Goal: Information Seeking & Learning: Learn about a topic

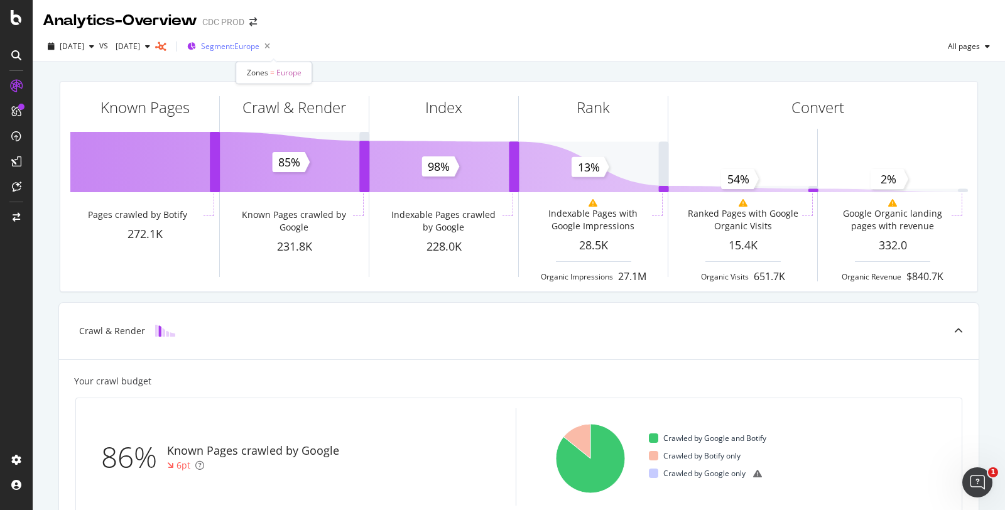
click at [259, 48] on span "Segment: Europe" at bounding box center [230, 46] width 58 height 11
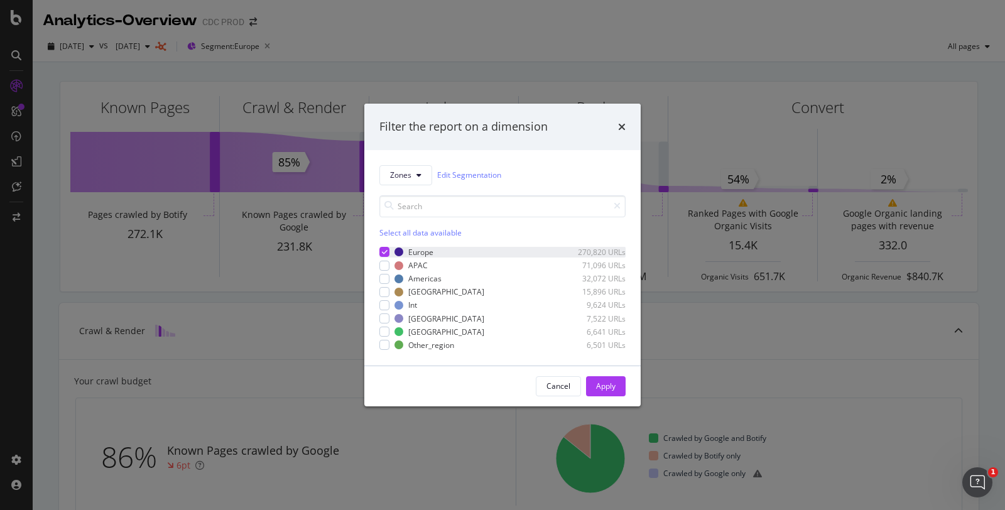
click at [357, 94] on icon "modal" at bounding box center [385, 252] width 6 height 6
click at [357, 94] on div "modal" at bounding box center [384, 279] width 10 height 10
click at [357, 94] on div "Apply" at bounding box center [605, 386] width 19 height 11
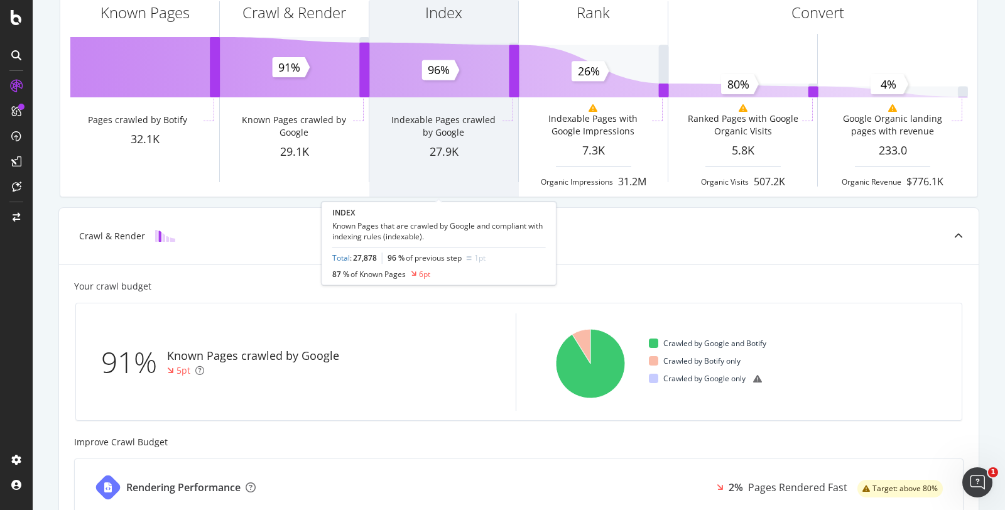
scroll to position [70, 0]
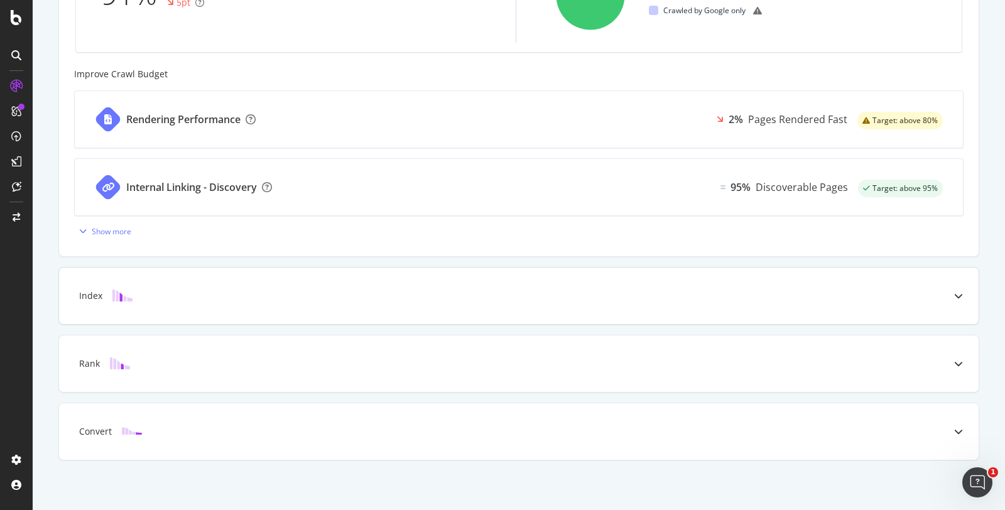
click at [357, 94] on div "Index" at bounding box center [499, 296] width 870 height 13
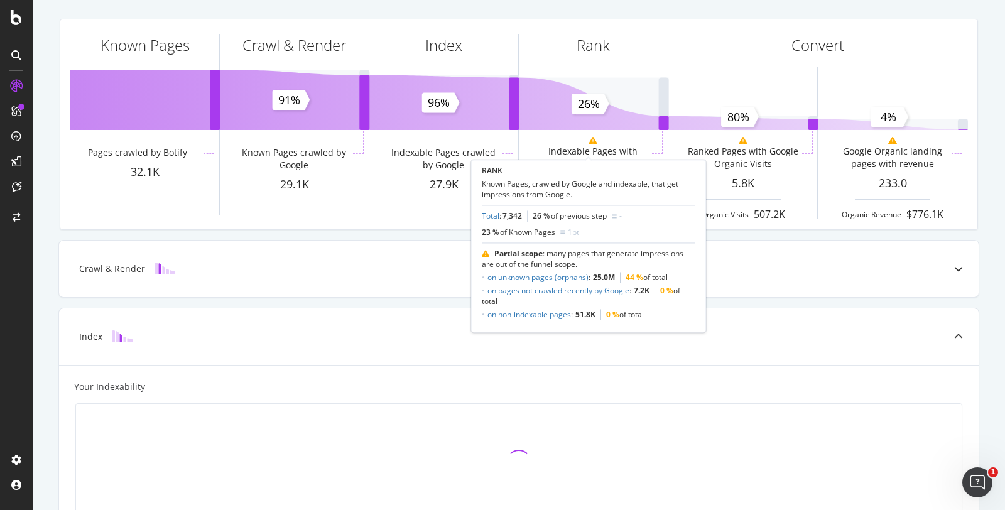
scroll to position [139, 0]
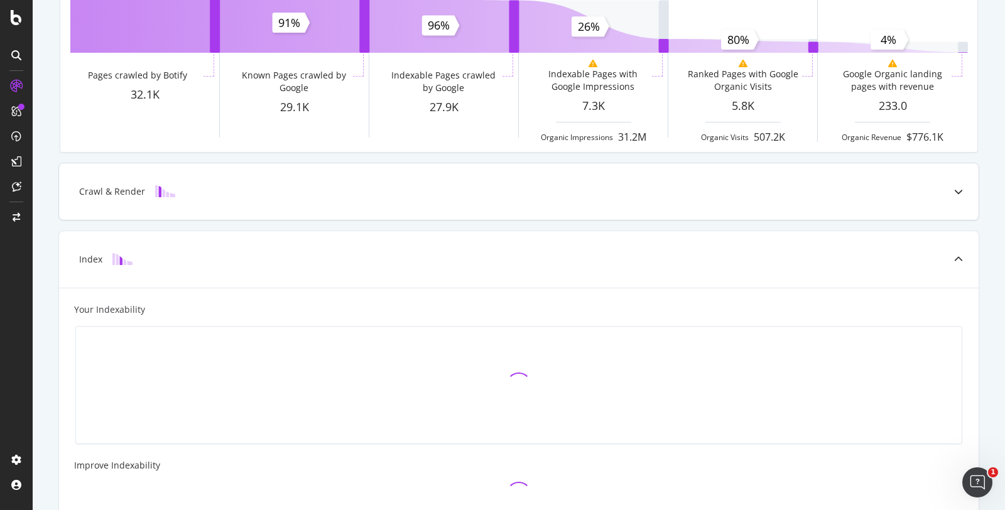
click at [296, 94] on div "Crawl & Render" at bounding box center [518, 191] width 919 height 57
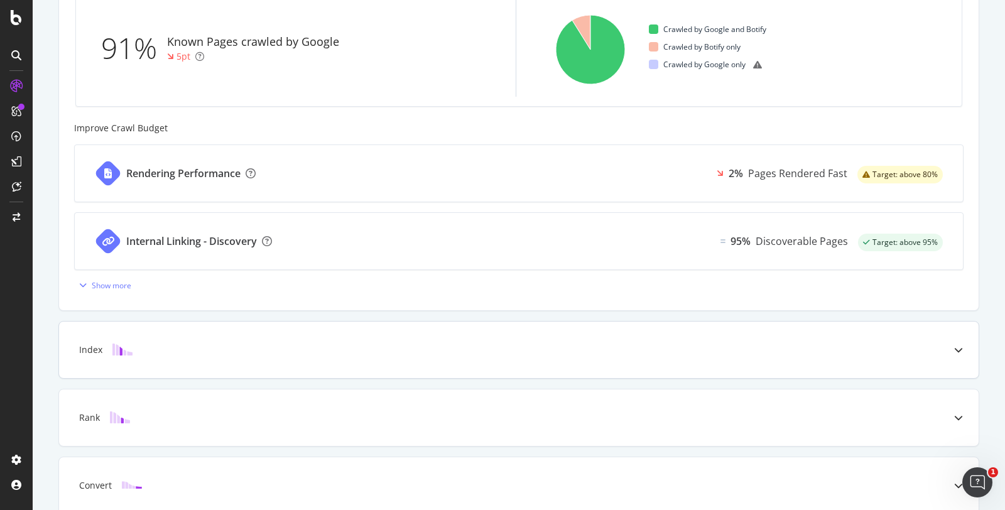
scroll to position [441, 0]
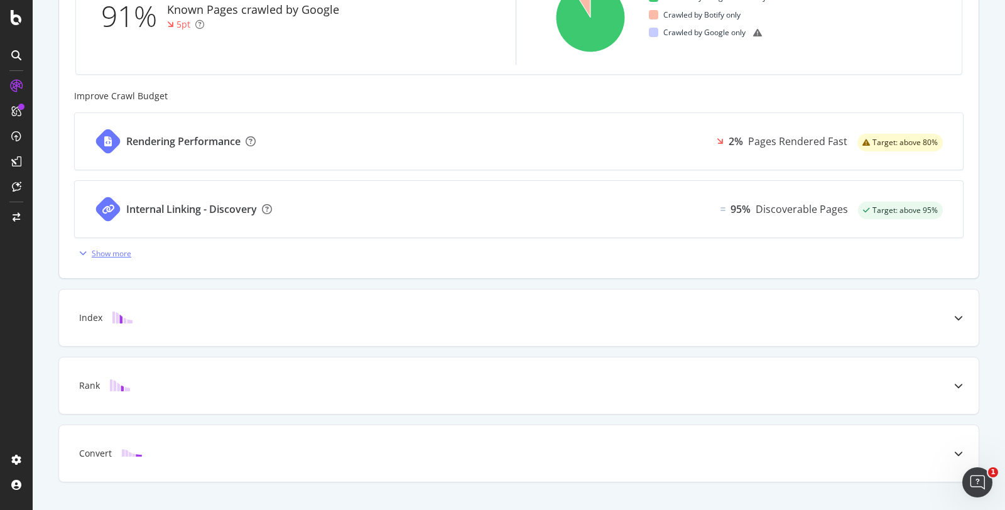
click at [100, 94] on div "Show more" at bounding box center [102, 253] width 57 height 19
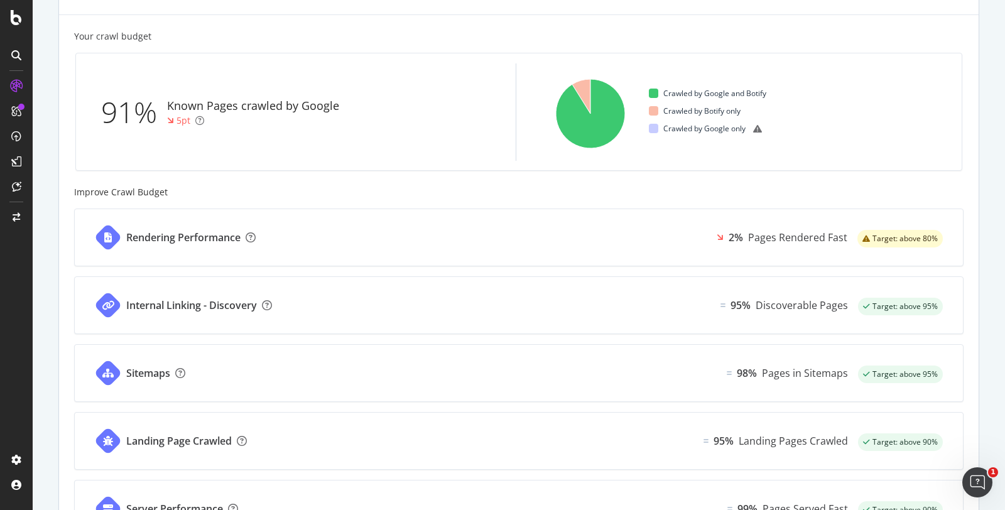
scroll to position [371, 0]
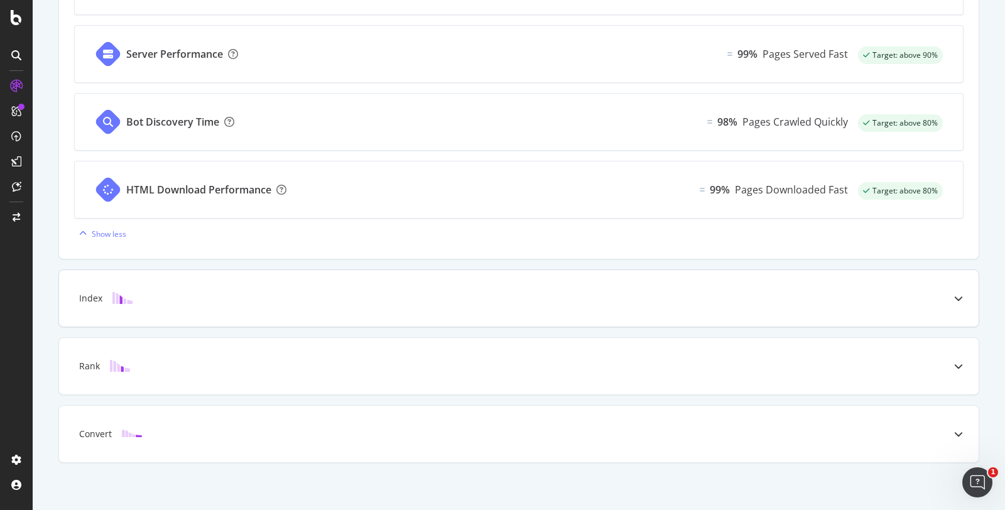
click at [342, 94] on div "Index" at bounding box center [518, 298] width 919 height 57
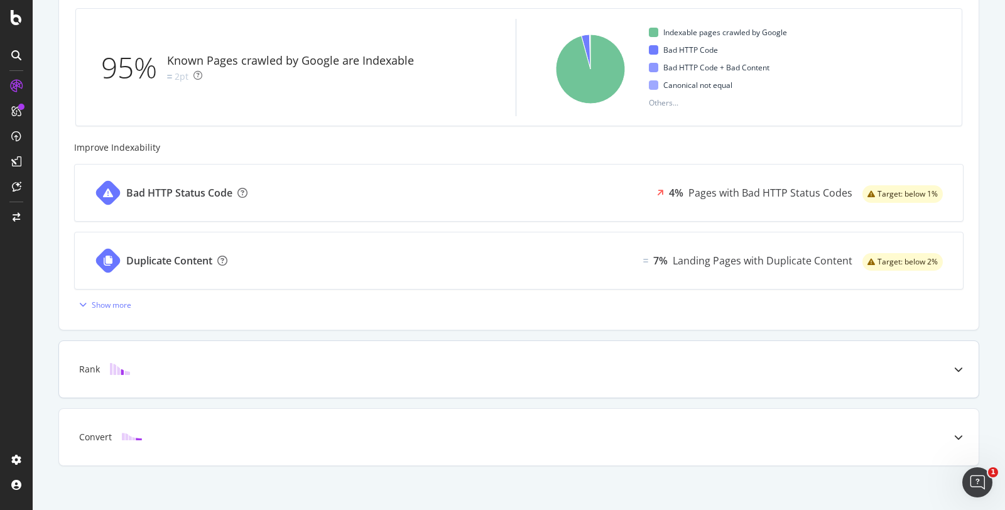
scroll to position [463, 0]
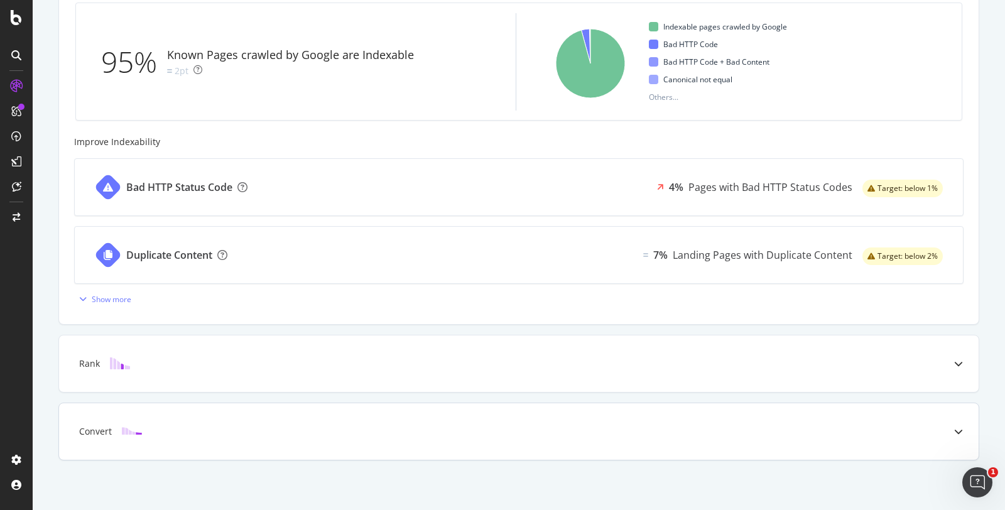
click at [212, 94] on div "Convert" at bounding box center [518, 431] width 919 height 57
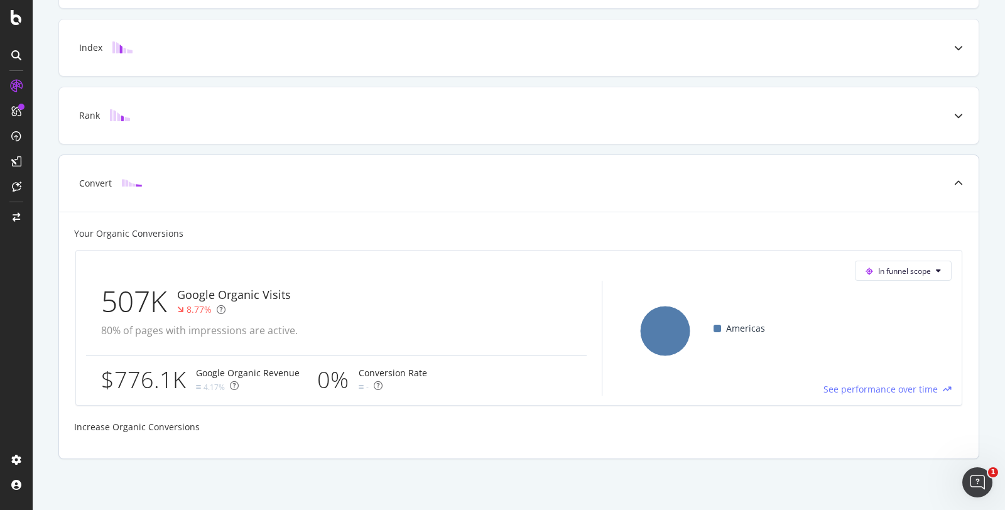
scroll to position [212, 0]
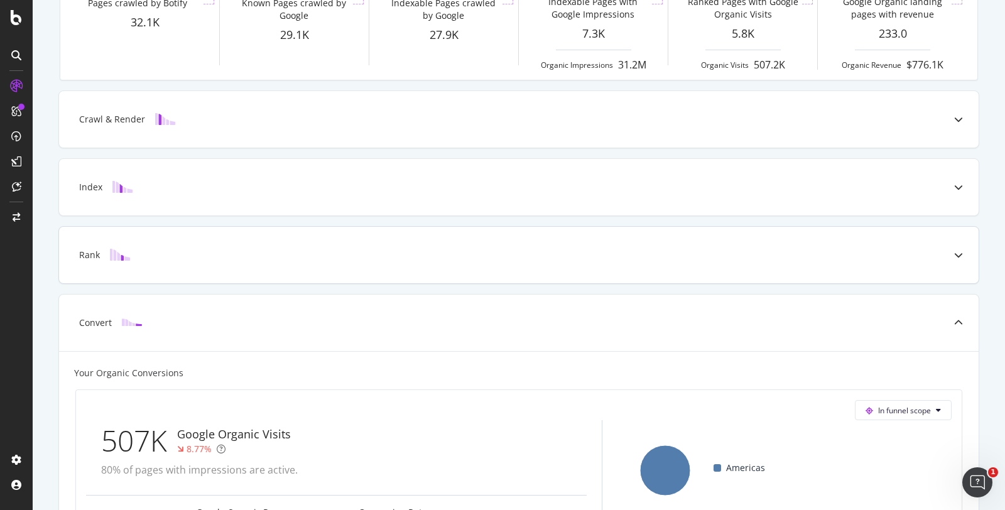
click at [254, 94] on div "Rank" at bounding box center [518, 255] width 919 height 57
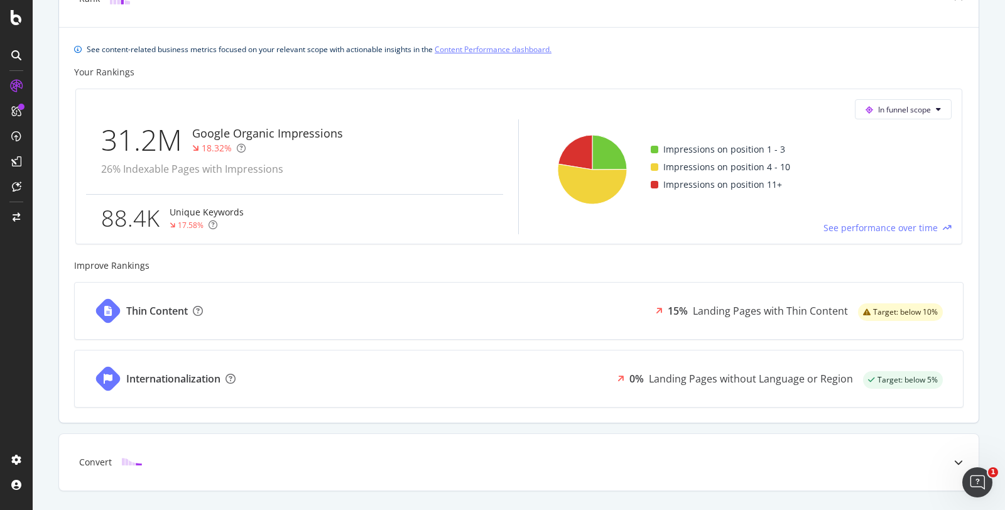
scroll to position [0, 0]
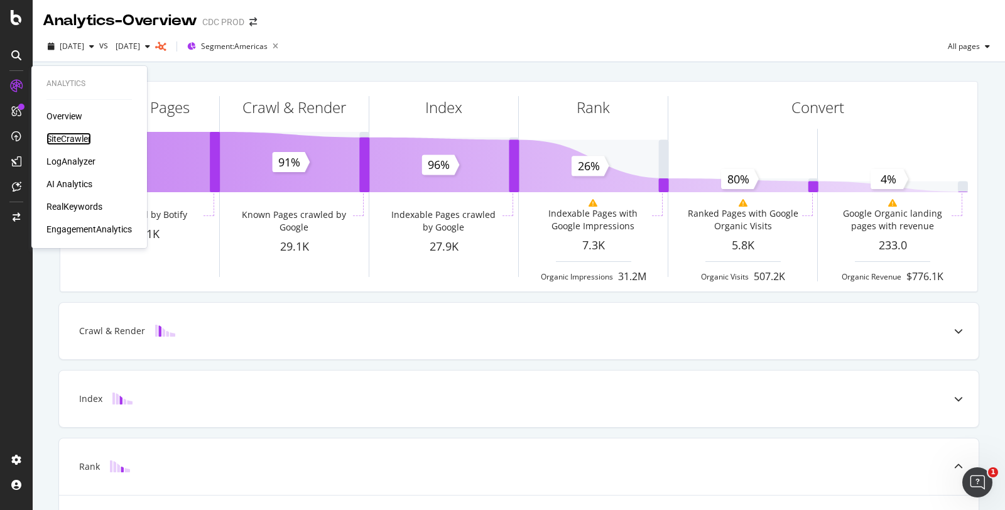
click at [64, 94] on div "SiteCrawler" at bounding box center [68, 139] width 45 height 13
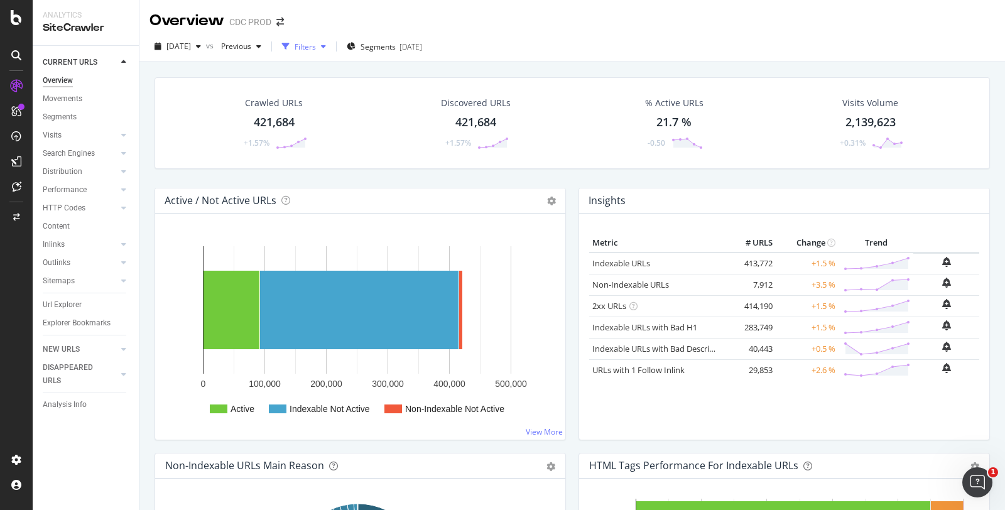
click at [316, 46] on div "Filters" at bounding box center [305, 46] width 21 height 11
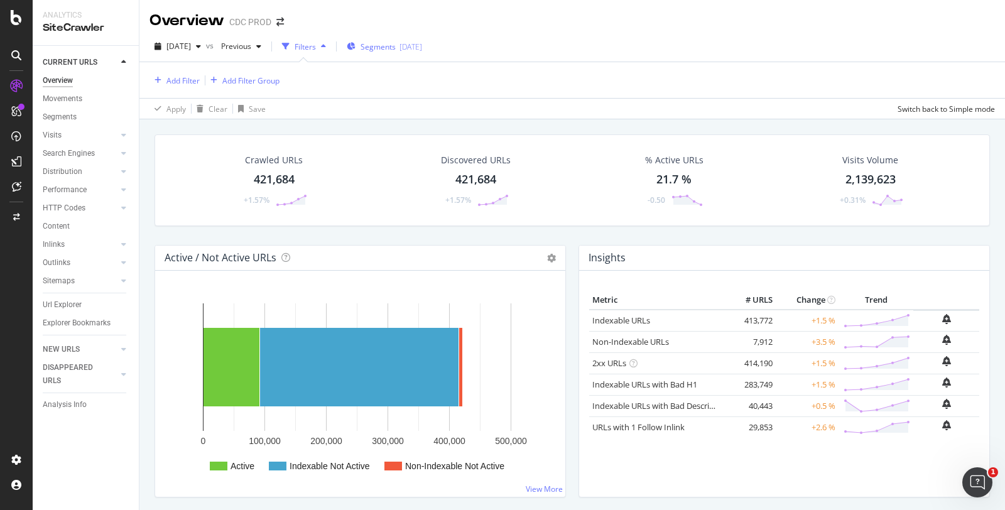
click at [357, 41] on div "Segments 2025-08-27" at bounding box center [384, 46] width 75 height 11
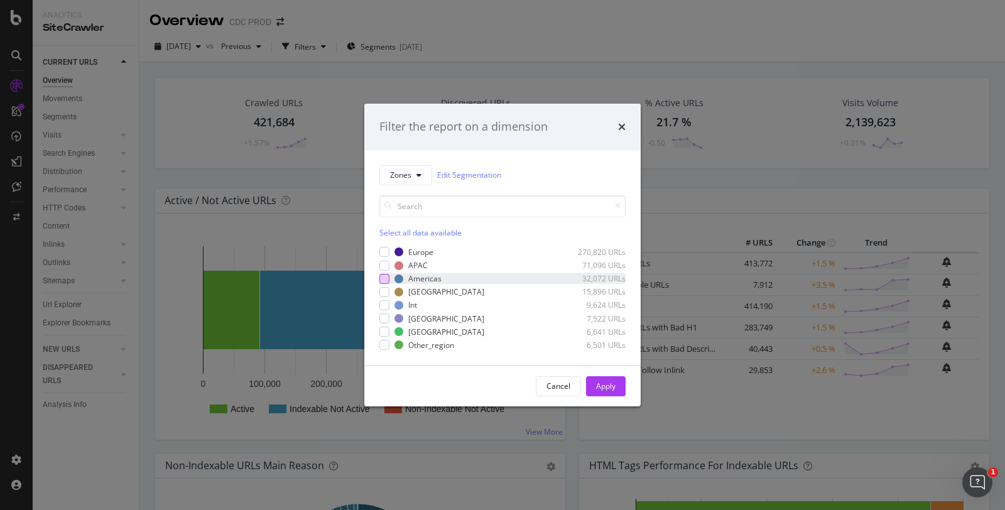
click at [357, 94] on div "modal" at bounding box center [384, 279] width 10 height 10
drag, startPoint x: 614, startPoint y: 384, endPoint x: 425, endPoint y: 256, distance: 227.8
click at [357, 94] on div "Apply" at bounding box center [605, 386] width 19 height 11
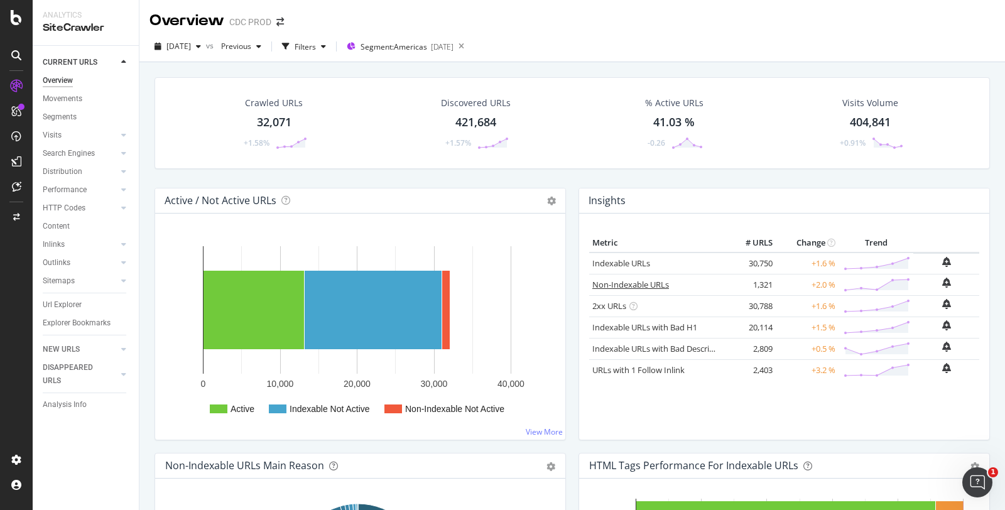
click at [357, 94] on link "Non-Indexable URLs" at bounding box center [630, 284] width 77 height 11
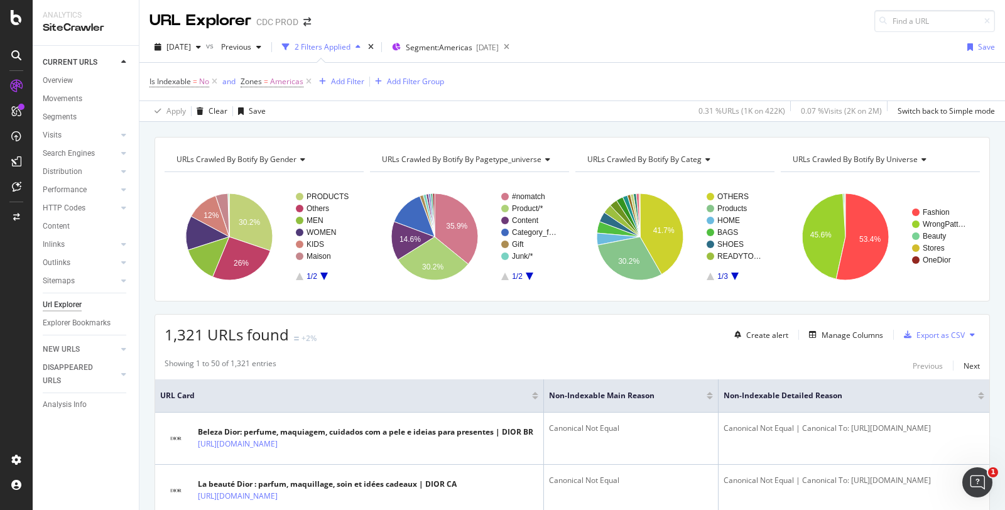
click at [357, 94] on span "URLs Crawled By Botify By universe" at bounding box center [855, 159] width 125 height 11
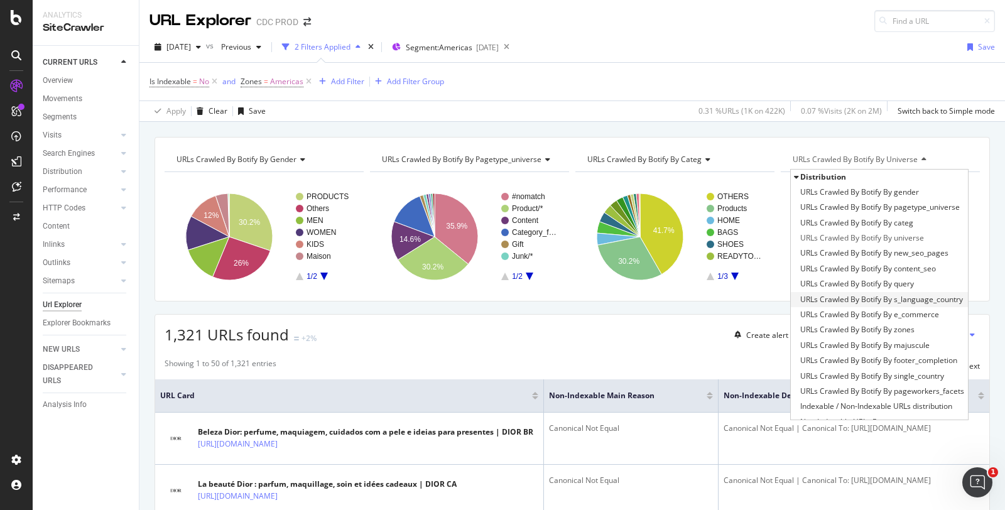
click at [357, 94] on span "URLs Crawled By Botify By s_language_country" at bounding box center [881, 299] width 163 height 13
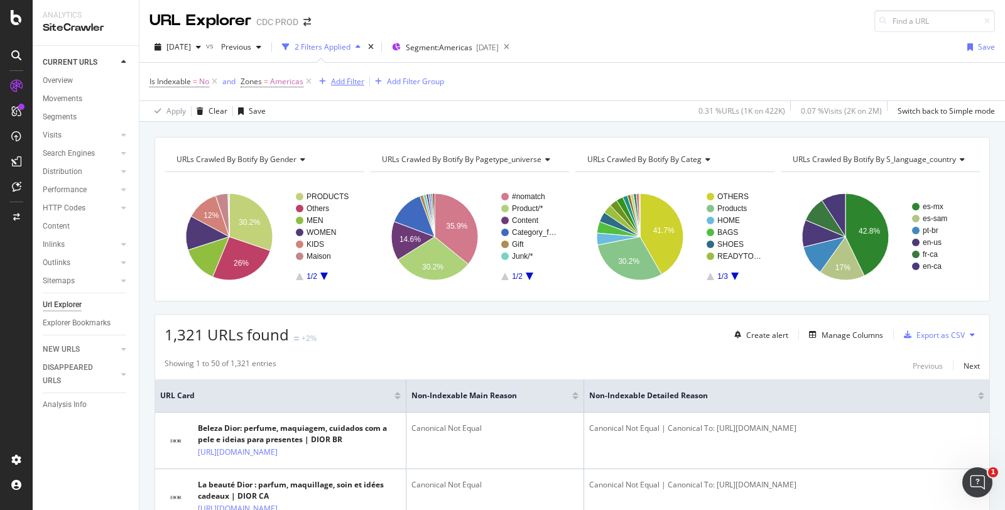
click at [340, 84] on div "Add Filter" at bounding box center [347, 81] width 33 height 11
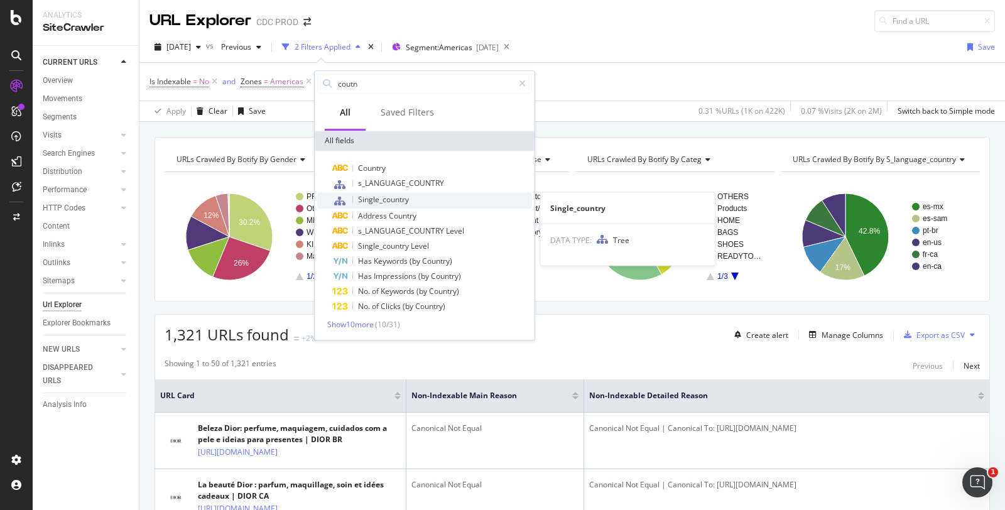
type input "coutn"
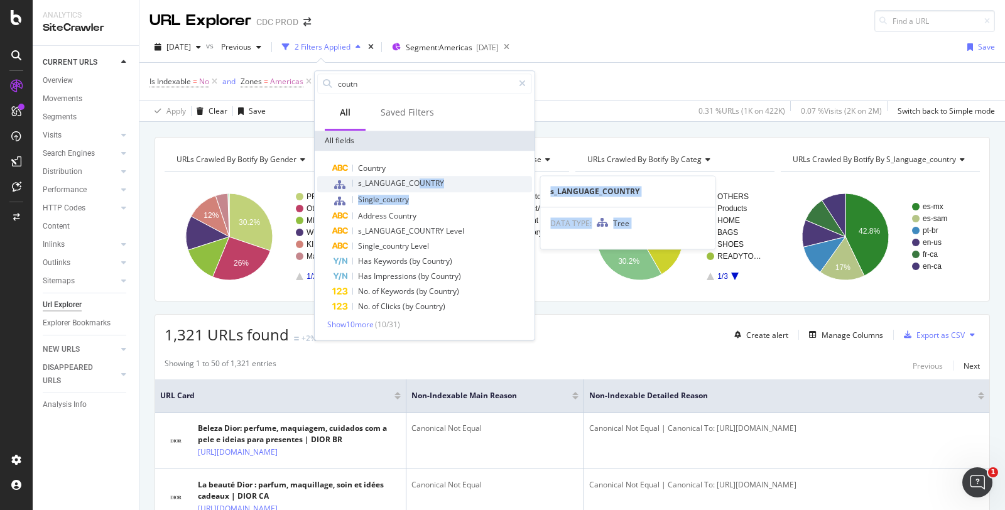
drag, startPoint x: 418, startPoint y: 192, endPoint x: 420, endPoint y: 183, distance: 8.9
click at [357, 94] on div "Country s_LANGUAGE_COUNTRY s_LANGUAGE_COUNTRY DATA TYPE: Tree Single_country Ad…" at bounding box center [424, 237] width 215 height 153
click at [357, 94] on span "s_LANGUAGE_COUNTRY" at bounding box center [401, 183] width 86 height 11
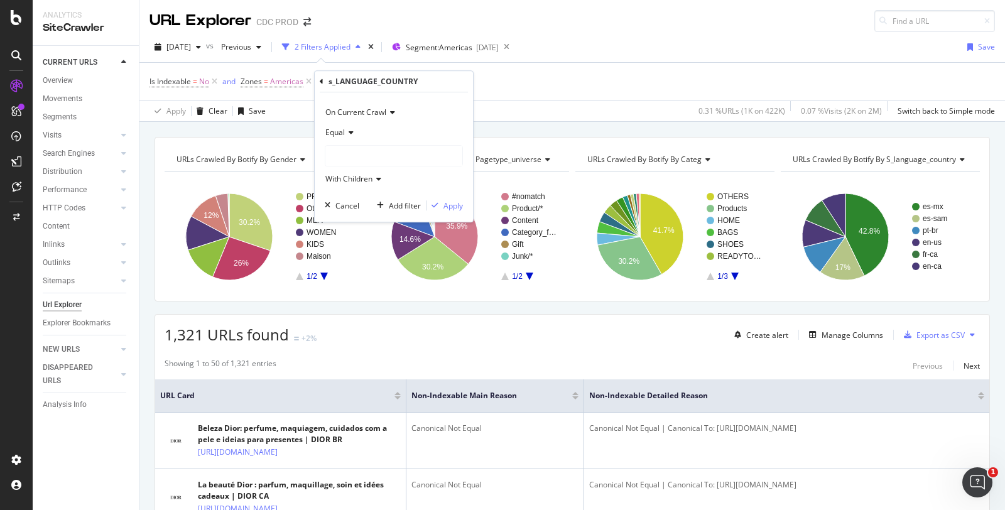
click at [342, 94] on span "Equal" at bounding box center [334, 132] width 19 height 11
click at [355, 94] on span "Not Equal" at bounding box center [348, 175] width 34 height 11
click at [349, 94] on div at bounding box center [393, 156] width 137 height 20
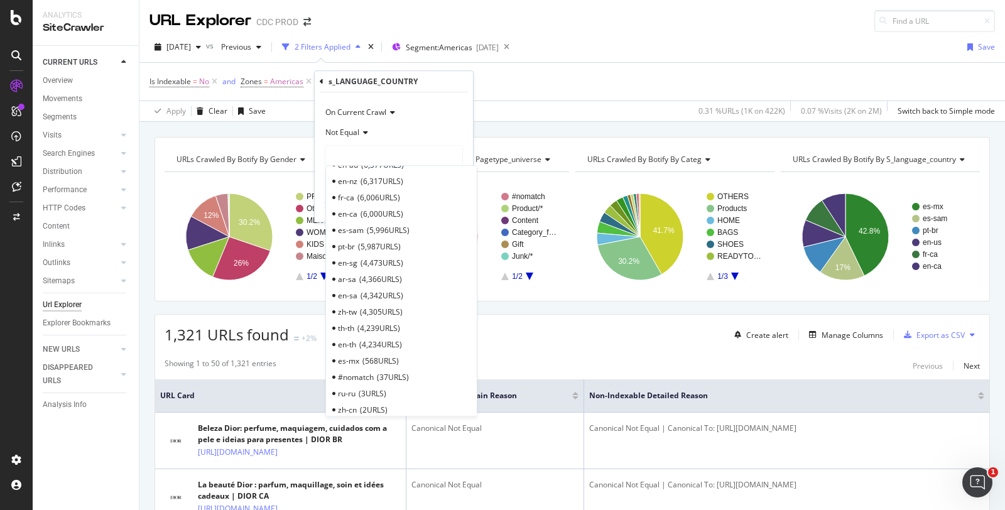
scroll to position [776, 0]
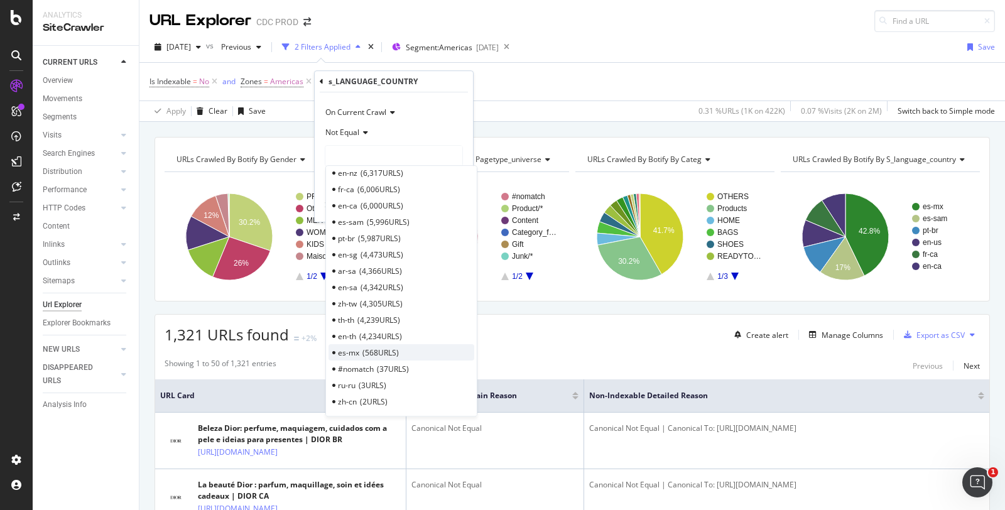
click at [357, 94] on span "568 URLS" at bounding box center [380, 352] width 36 height 11
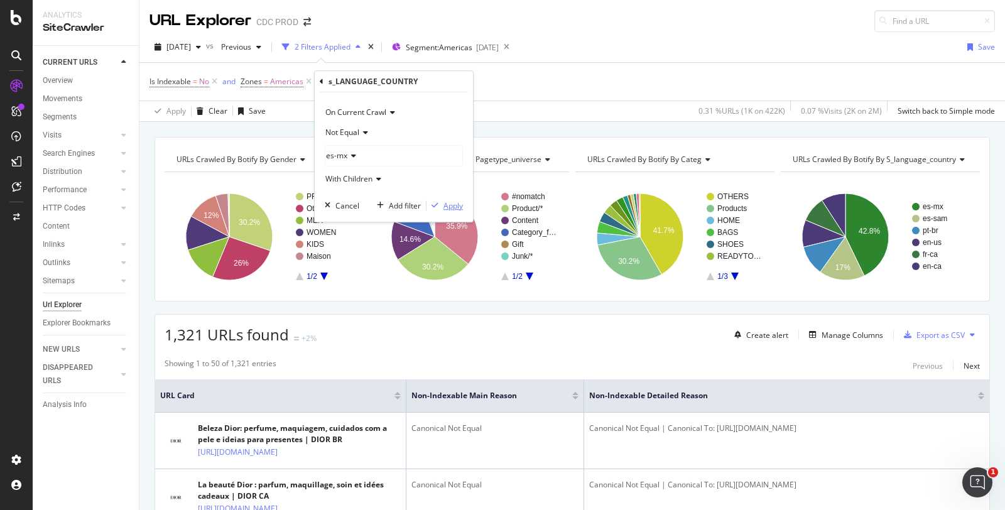
click at [357, 94] on div "Apply" at bounding box center [452, 205] width 19 height 11
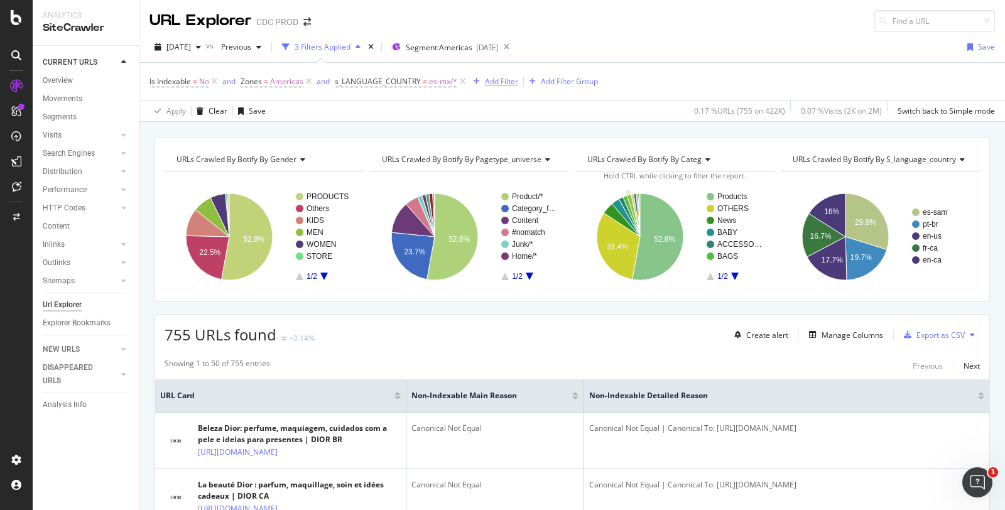
click at [357, 82] on div "Add Filter" at bounding box center [501, 81] width 33 height 11
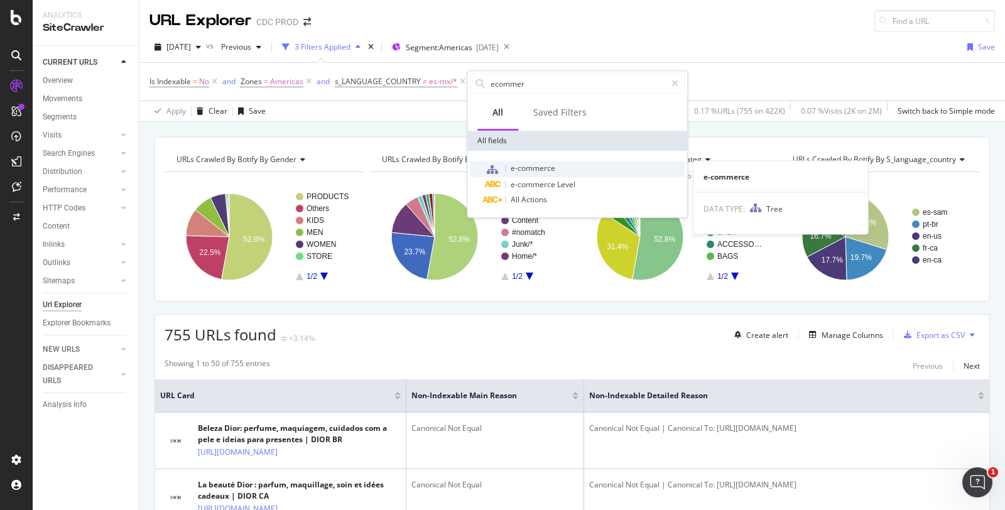
type input "ecommer"
click at [357, 94] on div "e-commerce" at bounding box center [585, 169] width 200 height 16
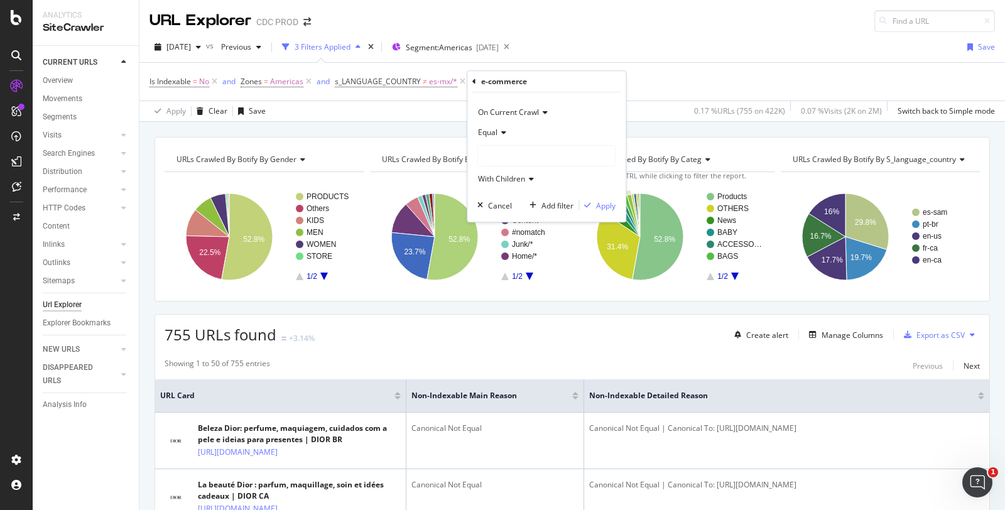
click at [357, 94] on div at bounding box center [546, 156] width 137 height 20
click at [357, 94] on span "ecommerce" at bounding box center [511, 181] width 42 height 11
click at [357, 94] on div "button" at bounding box center [587, 206] width 17 height 8
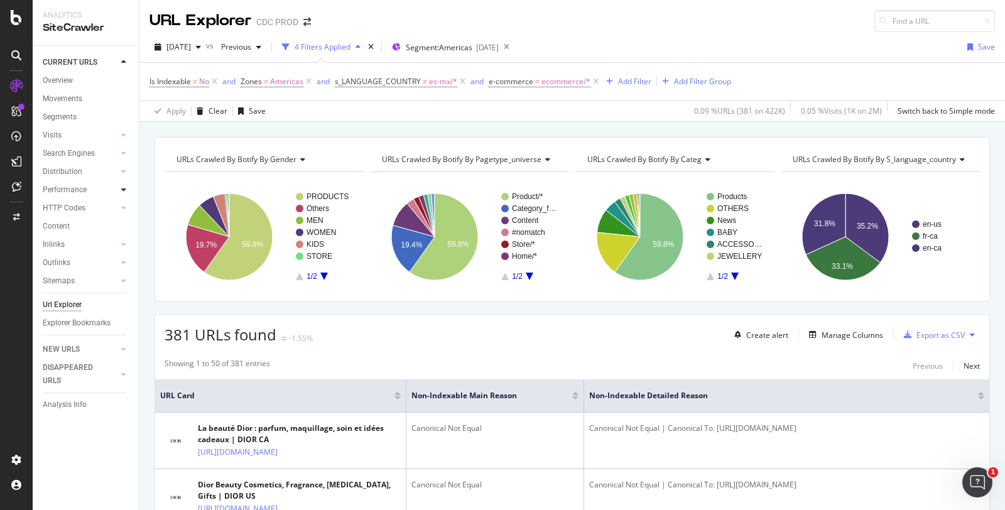
click at [118, 94] on div at bounding box center [123, 189] width 13 height 13
click at [69, 94] on div "Top Charts" at bounding box center [66, 208] width 37 height 13
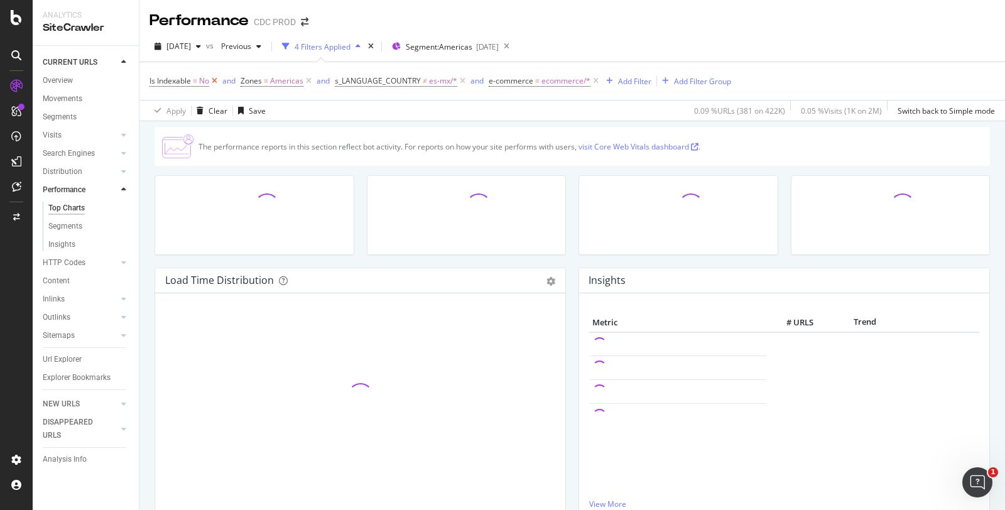
click at [217, 83] on icon at bounding box center [214, 81] width 11 height 13
click at [357, 85] on icon at bounding box center [371, 81] width 11 height 13
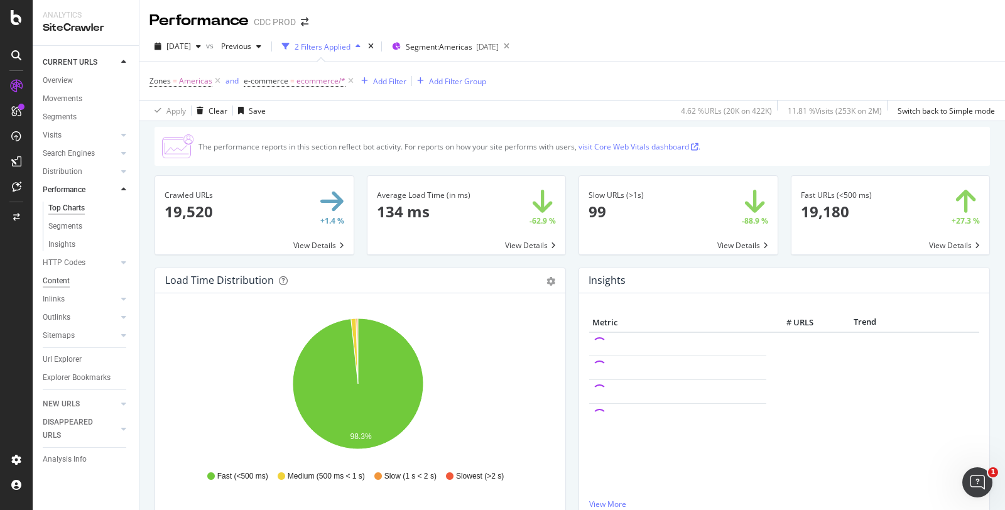
click at [55, 94] on div "Content" at bounding box center [56, 280] width 27 height 13
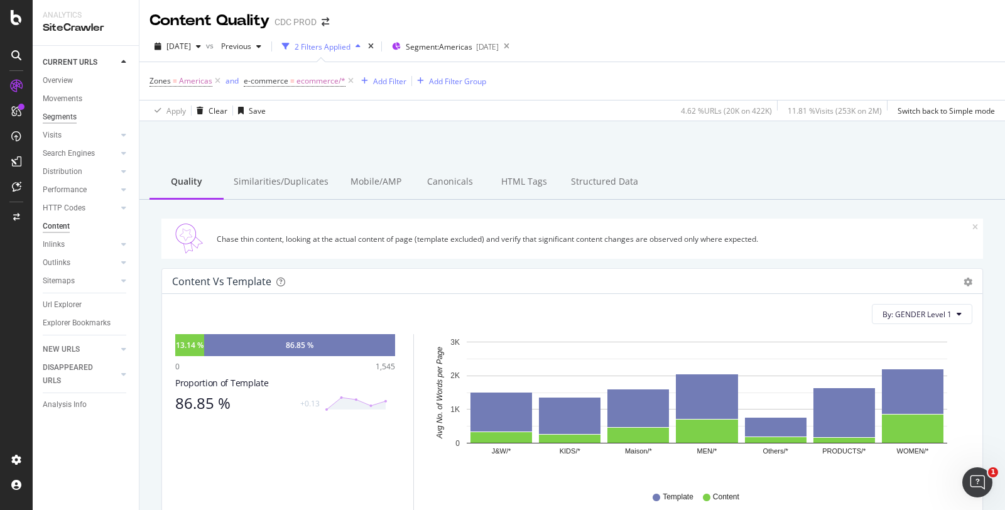
click at [63, 94] on div "Segments" at bounding box center [60, 117] width 34 height 13
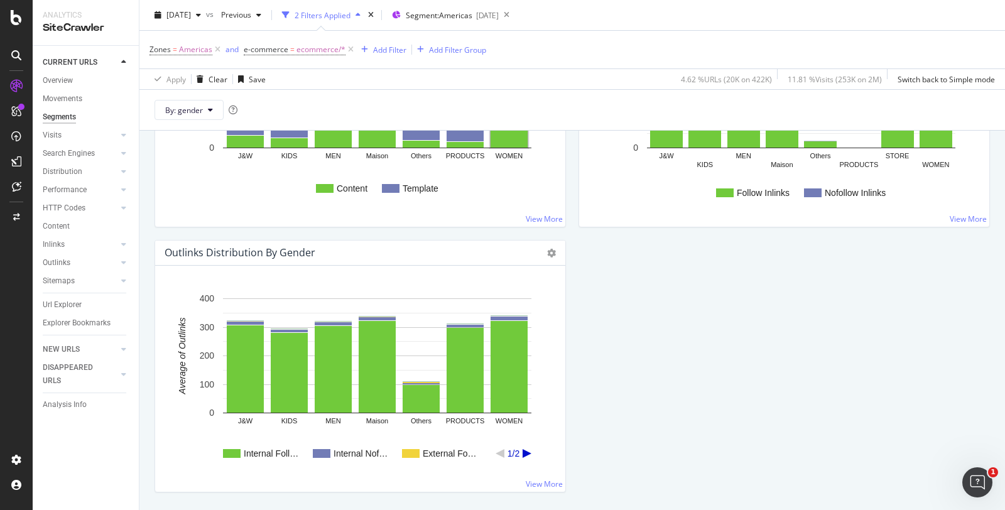
scroll to position [1504, 0]
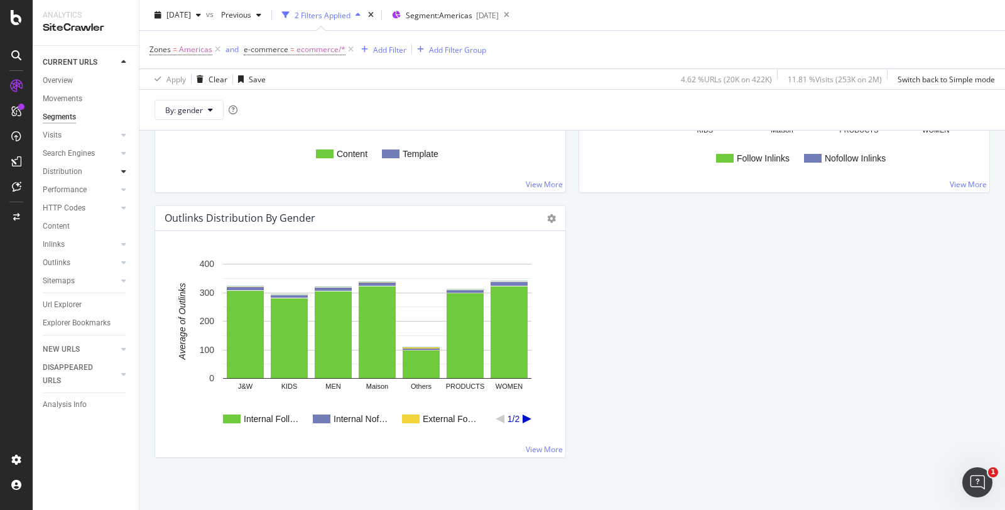
click at [121, 94] on div at bounding box center [123, 171] width 13 height 13
click at [118, 94] on div at bounding box center [123, 153] width 13 height 13
click at [114, 94] on div at bounding box center [111, 135] width 13 height 13
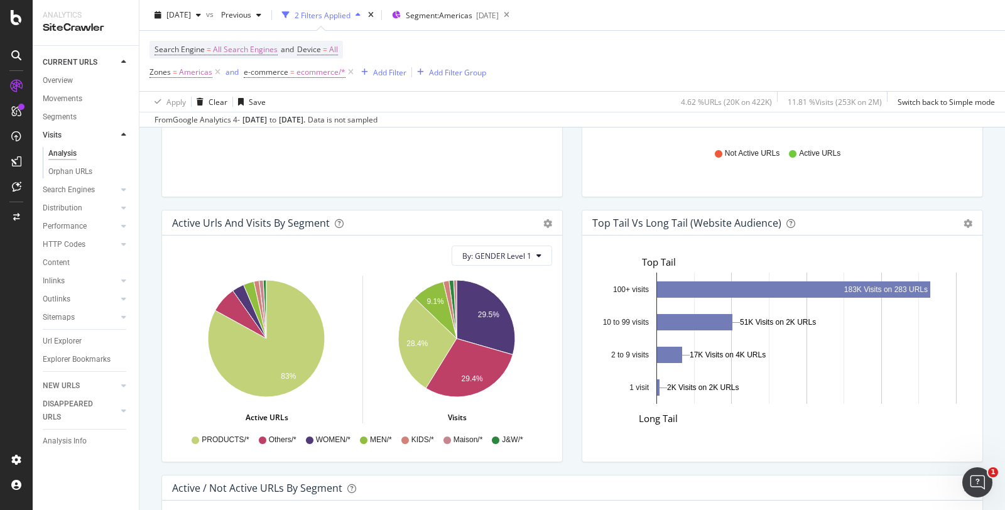
scroll to position [851, 0]
click at [61, 82] on div "Overview" at bounding box center [58, 80] width 30 height 13
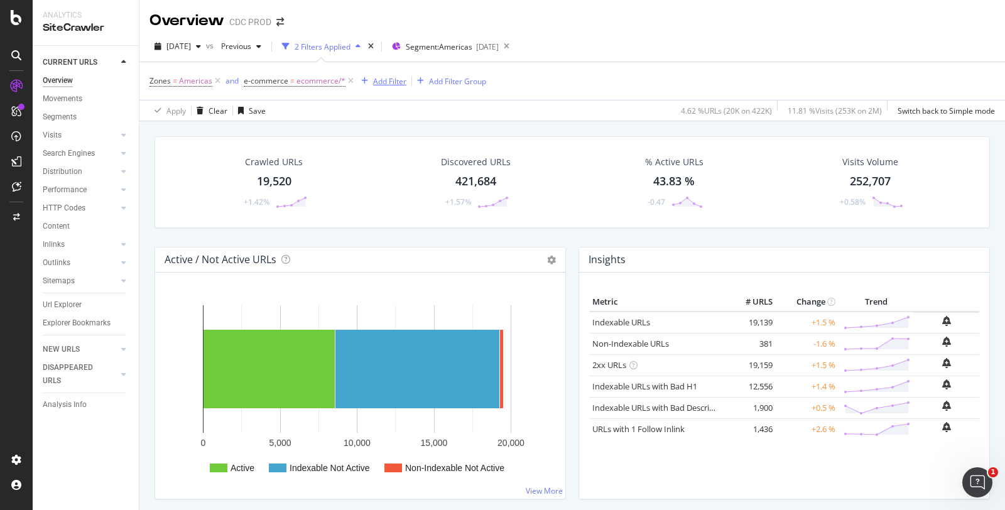
click at [357, 84] on div "Add Filter" at bounding box center [389, 81] width 33 height 11
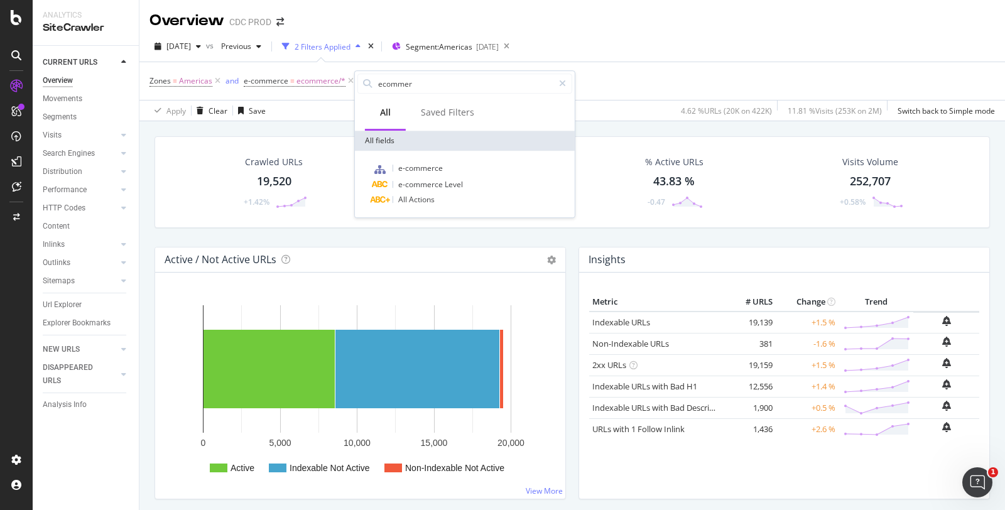
type input "c"
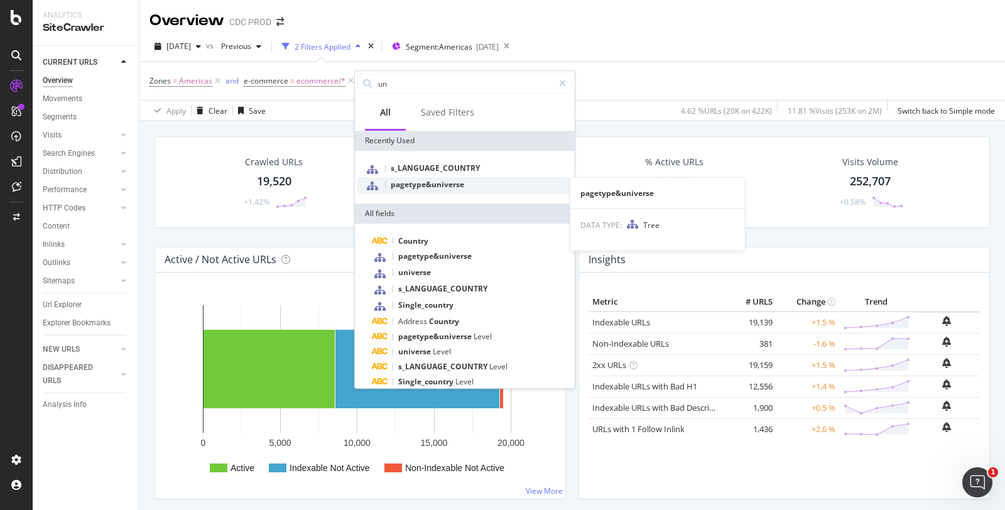
type input "un"
click at [357, 94] on div "pagetype&universe" at bounding box center [464, 185] width 215 height 16
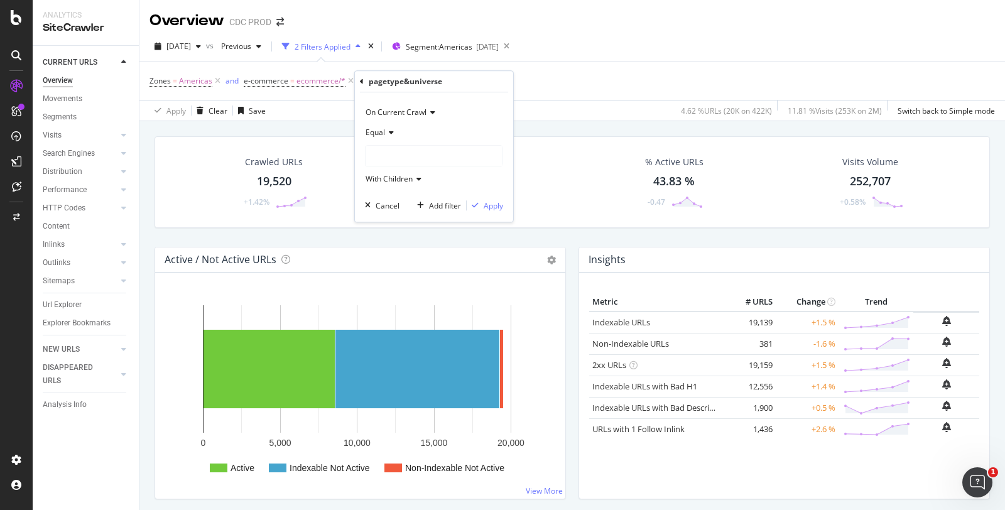
click at [357, 94] on div at bounding box center [434, 156] width 137 height 20
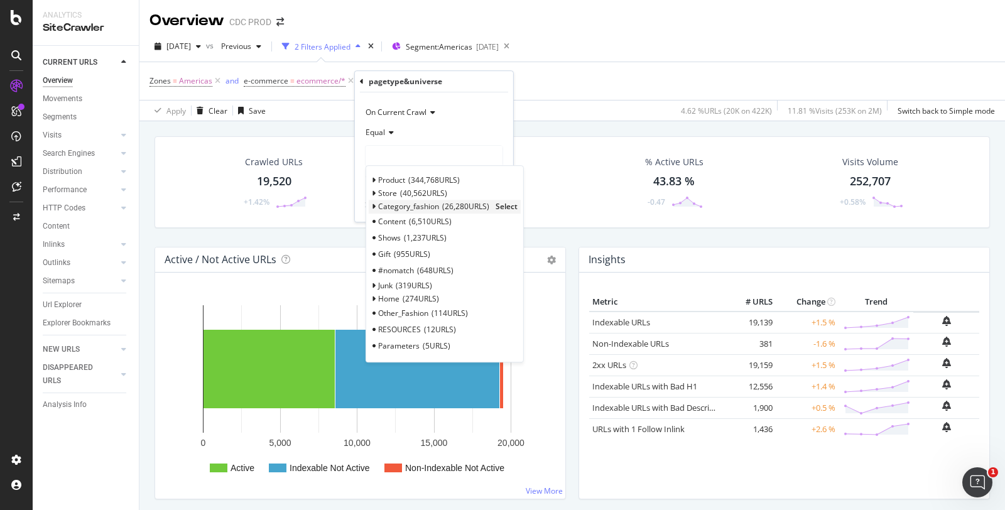
click at [357, 94] on span "Select" at bounding box center [507, 207] width 22 height 11
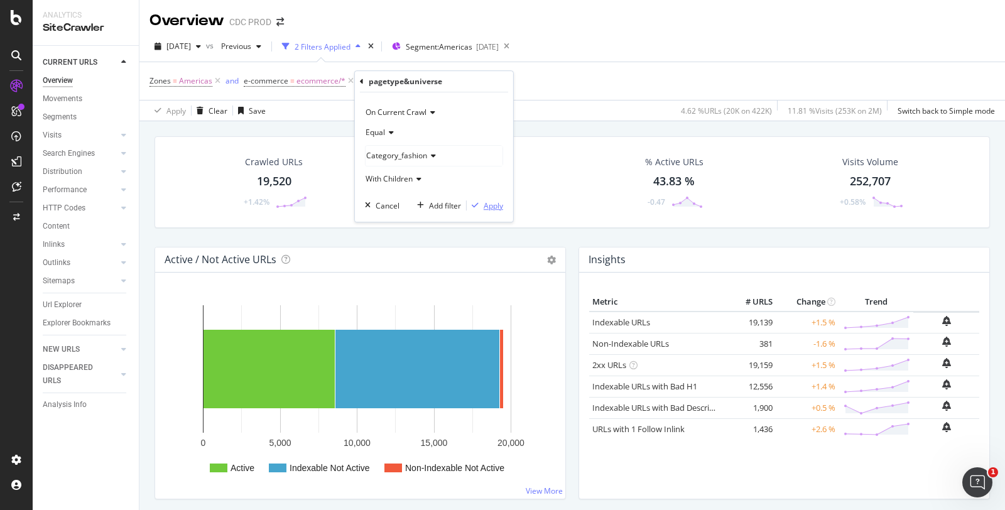
click at [357, 94] on div "Apply" at bounding box center [493, 205] width 19 height 11
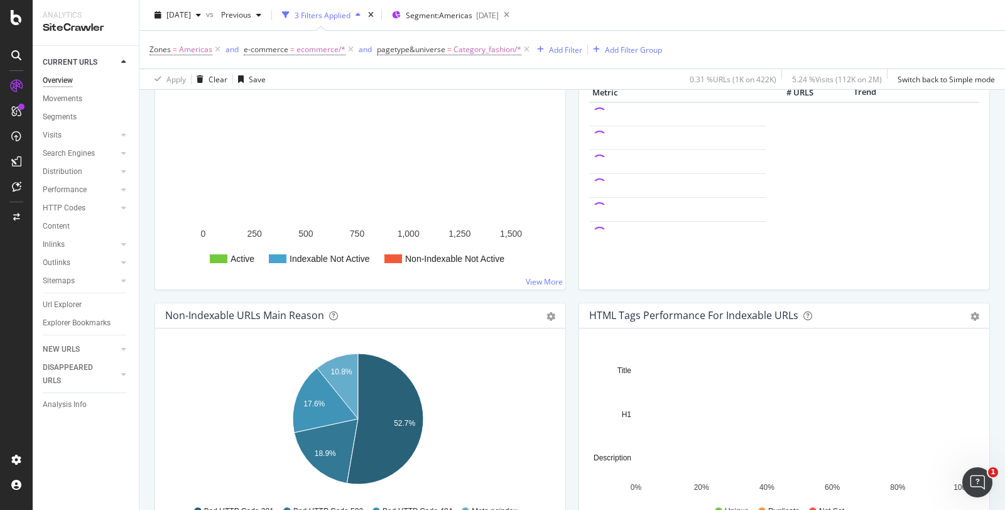
scroll to position [279, 0]
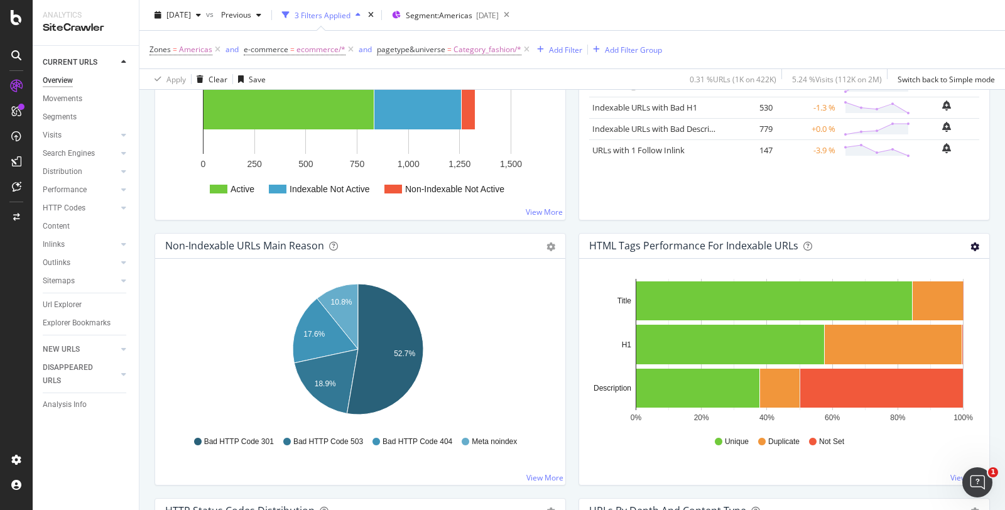
click at [357, 94] on icon "gear" at bounding box center [974, 246] width 9 height 9
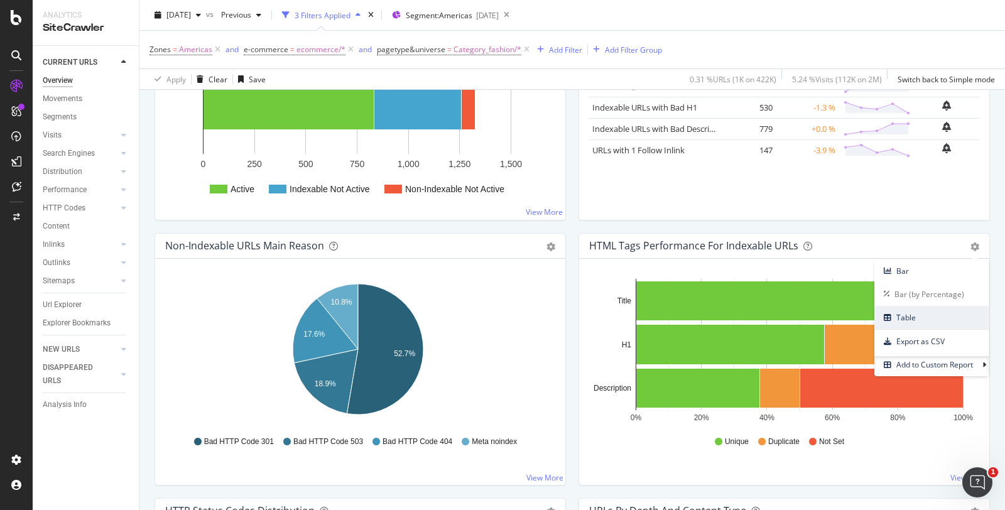
click at [357, 94] on span "Table" at bounding box center [931, 317] width 114 height 17
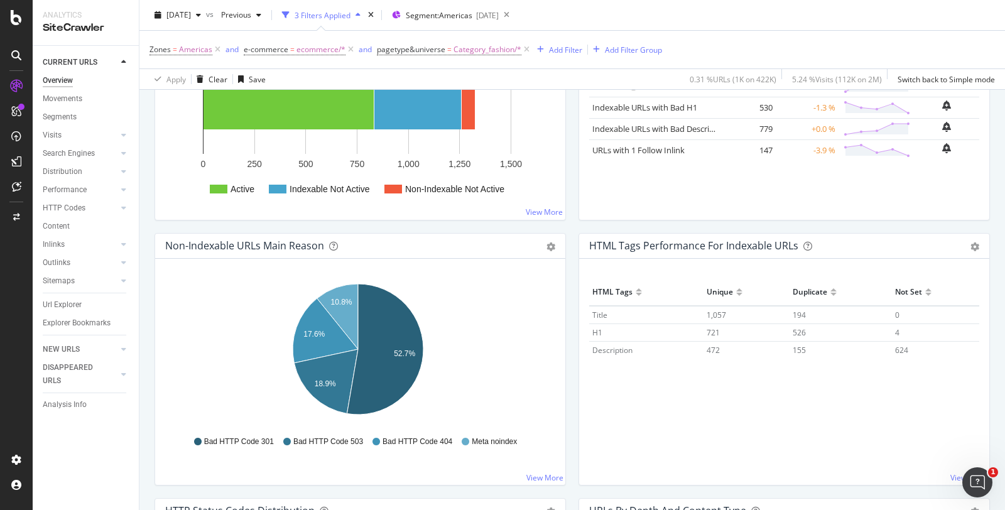
drag, startPoint x: 931, startPoint y: 371, endPoint x: 578, endPoint y: 298, distance: 359.8
click at [357, 94] on div "Hold CTRL while clicking to filter the report. HTML Tags Unique Duplicate Not S…" at bounding box center [784, 372] width 410 height 226
click at [357, 94] on div "Active Indexable Not Active Non-Indexable Not Active 0 250 500 750 1,000 1,250 …" at bounding box center [360, 107] width 410 height 226
click at [191, 13] on span "[DATE]" at bounding box center [178, 14] width 24 height 11
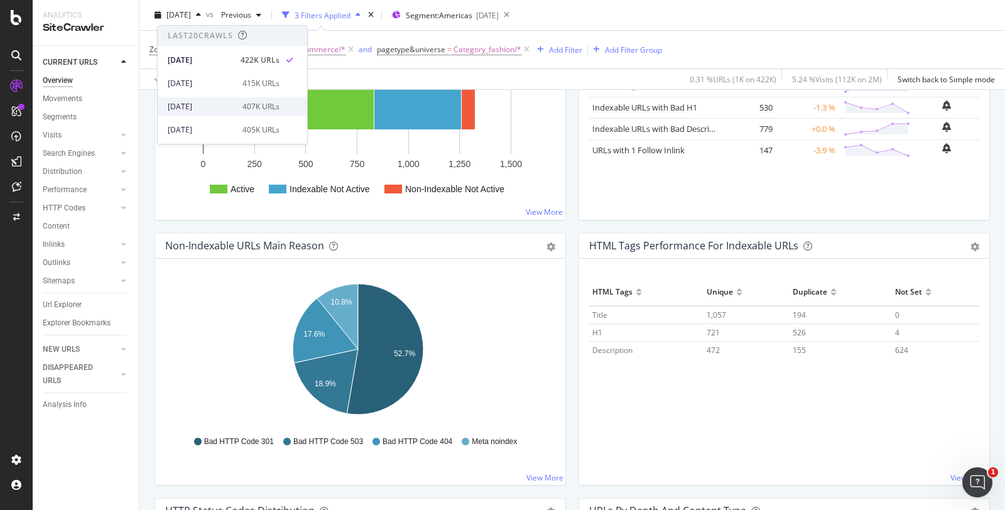
scroll to position [70, 0]
click at [198, 80] on div "2025 Sep. 5th" at bounding box center [201, 83] width 67 height 11
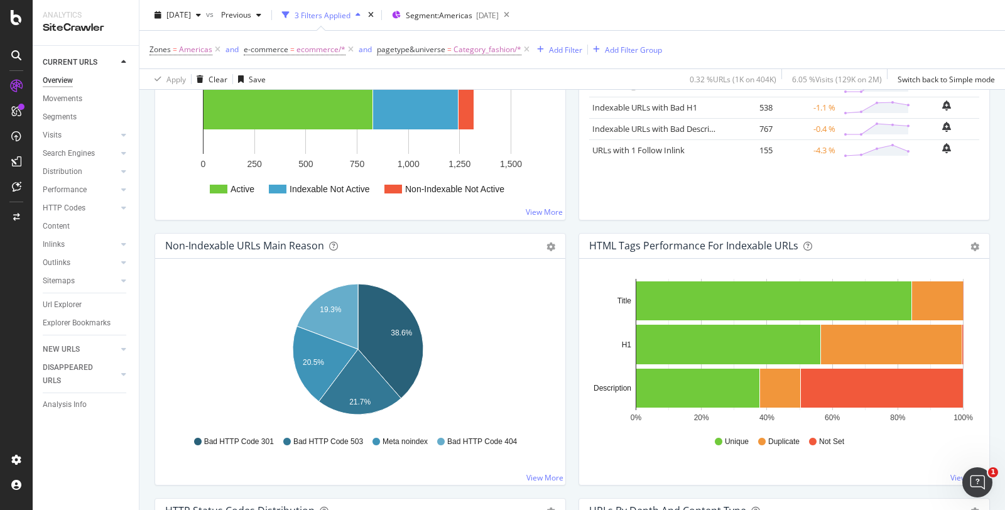
scroll to position [349, 0]
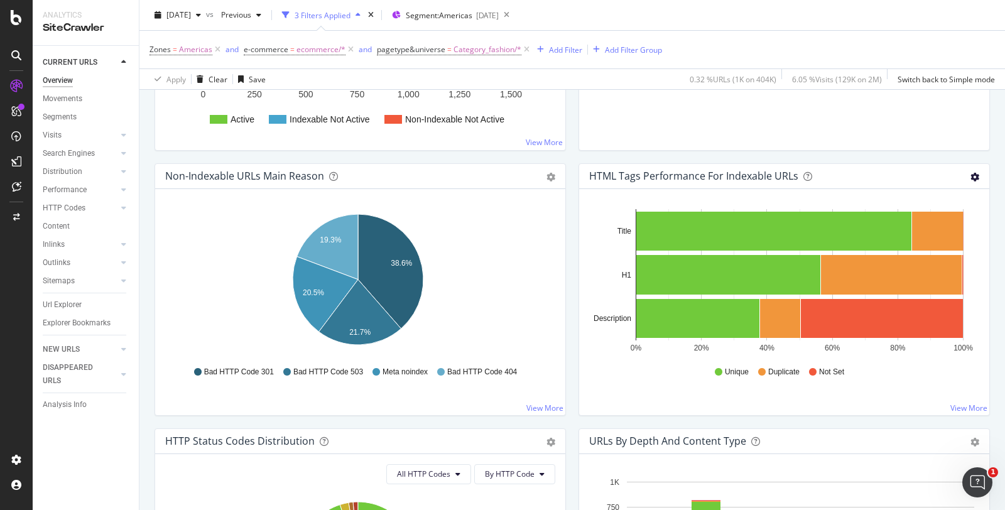
click at [357, 94] on icon "gear" at bounding box center [974, 177] width 9 height 9
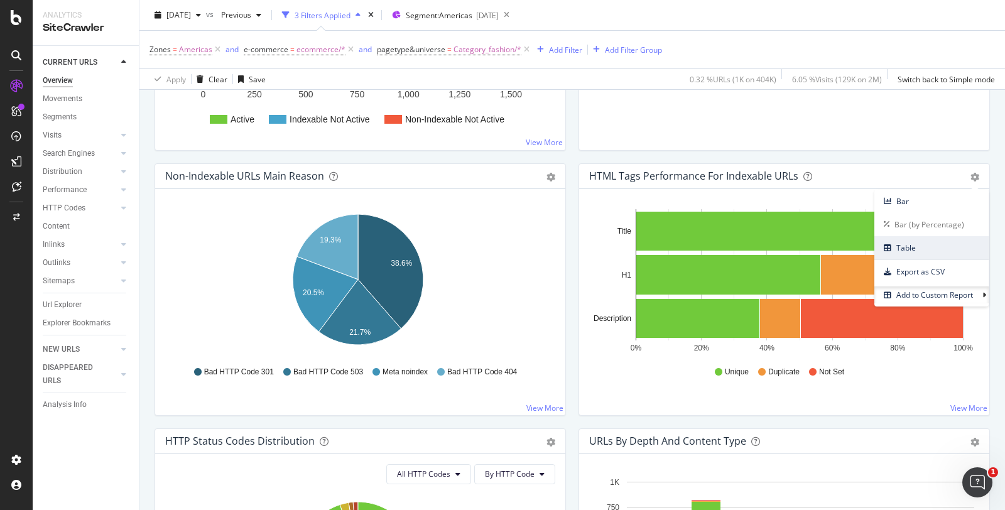
click at [357, 94] on span "Table" at bounding box center [931, 247] width 114 height 17
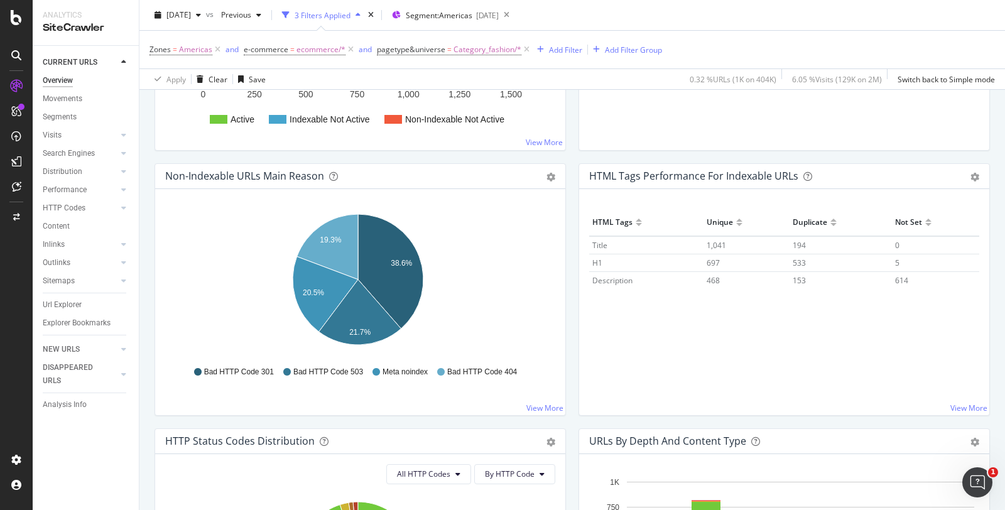
drag, startPoint x: 925, startPoint y: 290, endPoint x: 578, endPoint y: 222, distance: 353.2
click at [357, 94] on div "Hold CTRL while clicking to filter the report. HTML Tags Unique Duplicate Not S…" at bounding box center [784, 302] width 410 height 226
click at [357, 94] on div "Bar Bar (by Percentage) Table Export as CSV Add to Custom Report" at bounding box center [968, 176] width 21 height 13
click at [357, 94] on icon "gear" at bounding box center [974, 177] width 9 height 9
click at [357, 94] on span "Bar" at bounding box center [931, 201] width 114 height 17
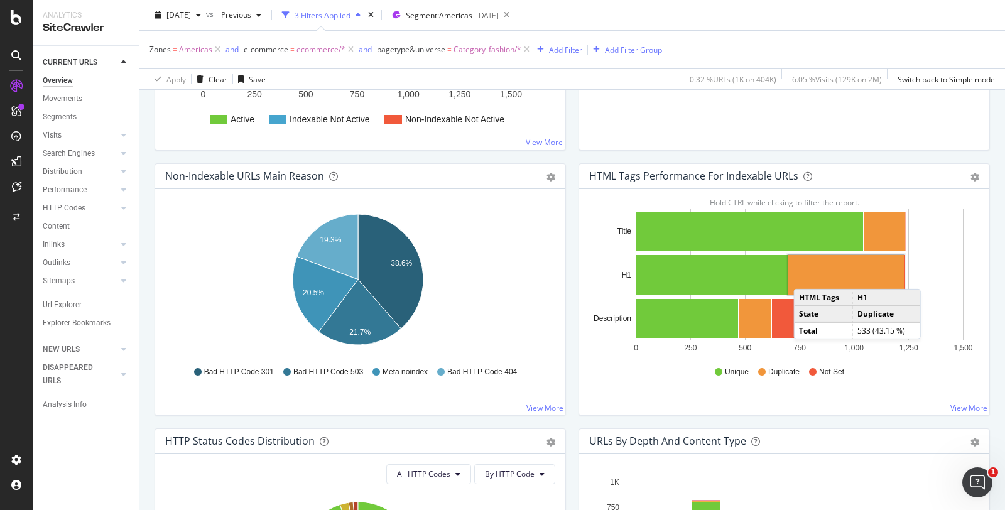
click at [357, 94] on rect "A chart." at bounding box center [846, 275] width 116 height 40
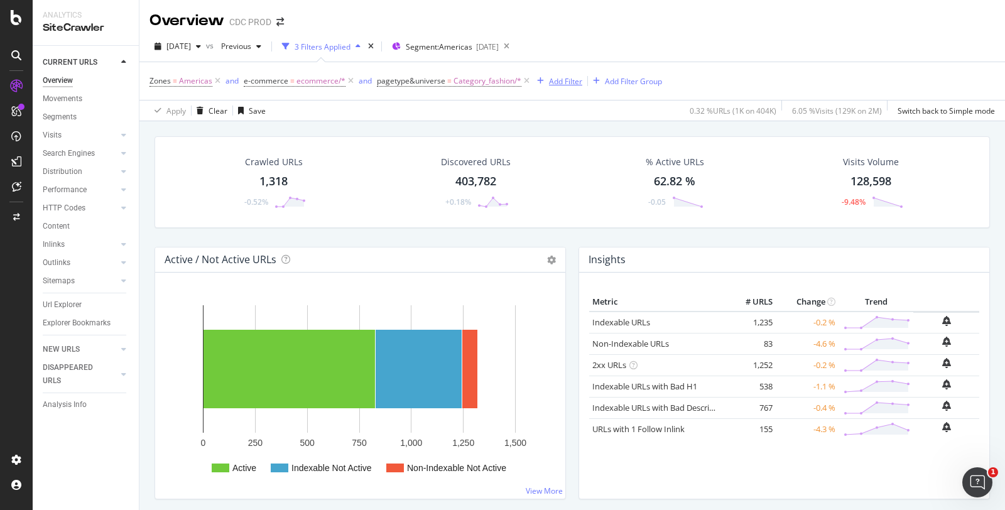
click at [357, 79] on div "Add Filter" at bounding box center [565, 81] width 33 height 11
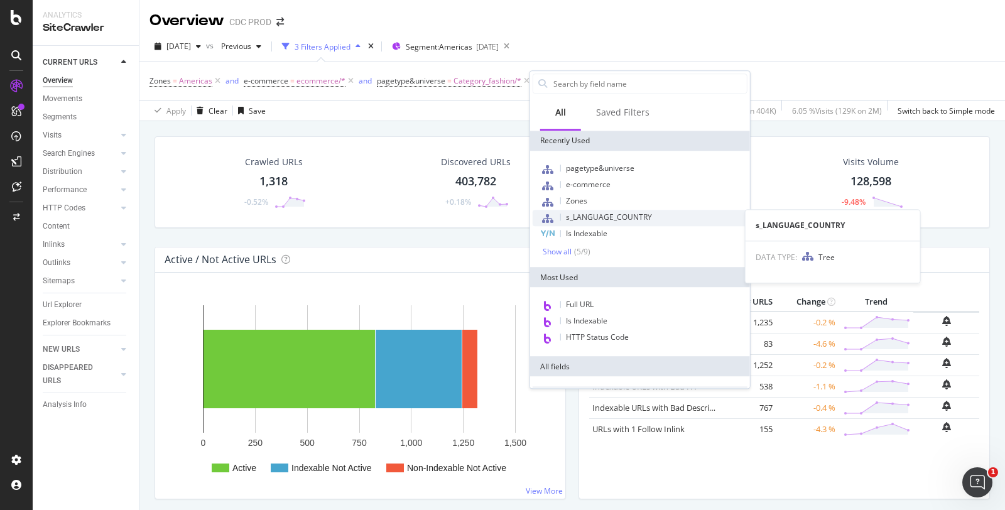
click at [357, 94] on span "s_LANGUAGE_COUNTRY" at bounding box center [609, 217] width 86 height 11
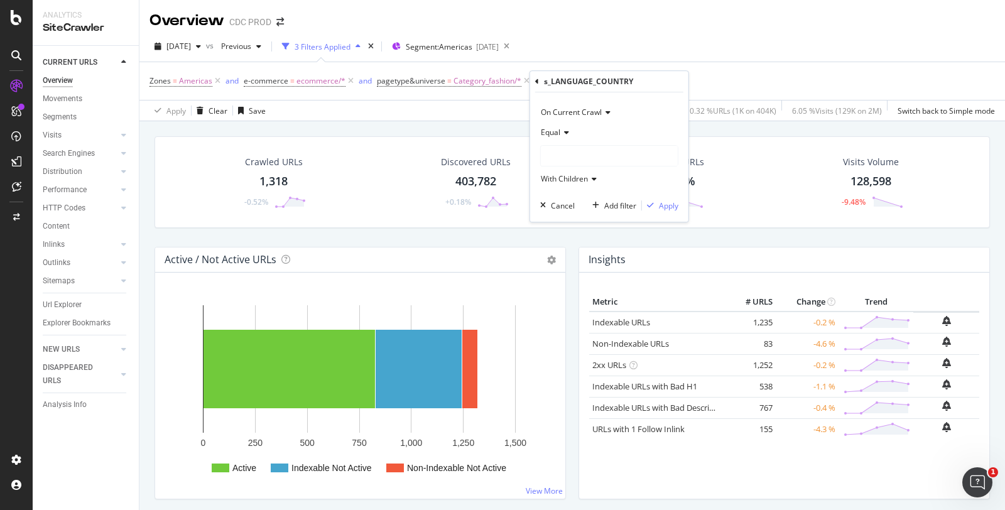
click at [357, 94] on div at bounding box center [609, 156] width 137 height 20
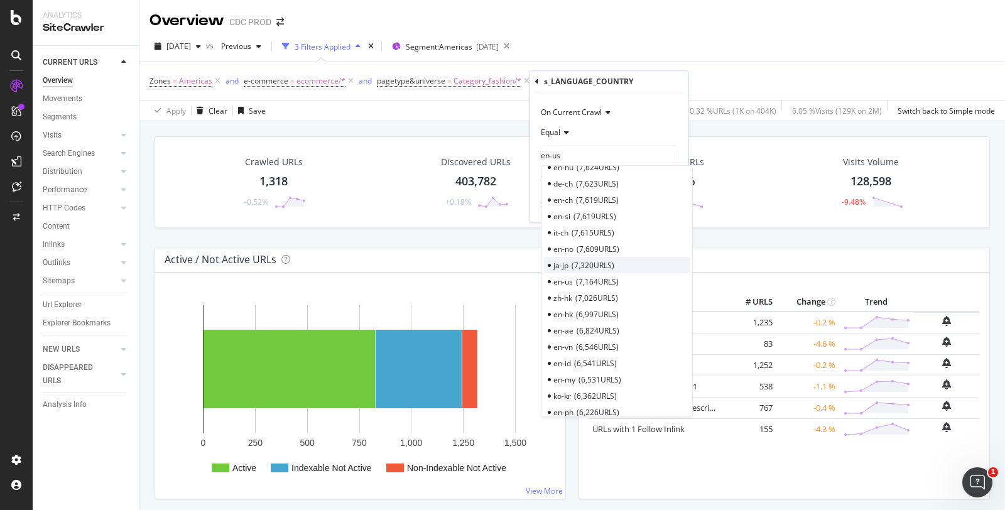
scroll to position [558, 0]
type input "en-us"
click at [357, 94] on span "7,164 URLS" at bounding box center [597, 216] width 43 height 11
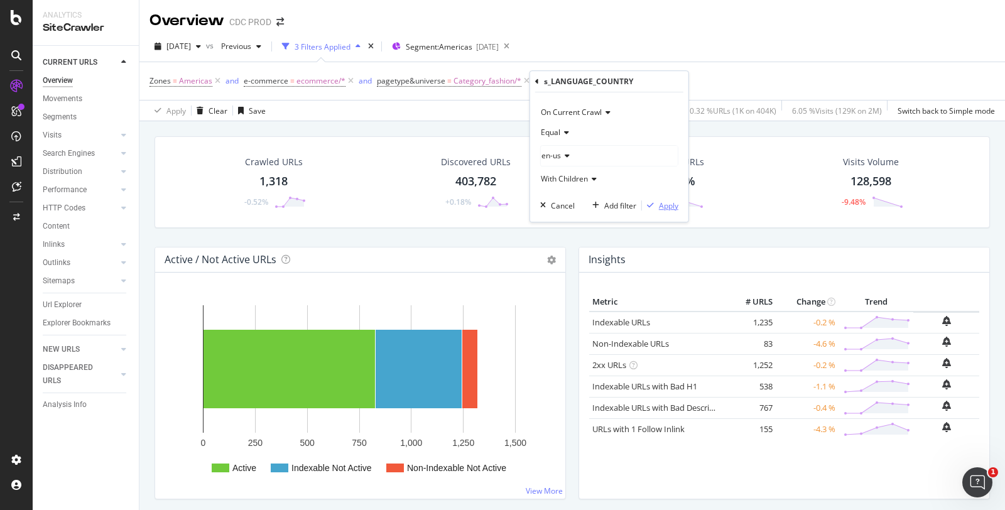
click at [357, 94] on div "button" at bounding box center [650, 206] width 17 height 8
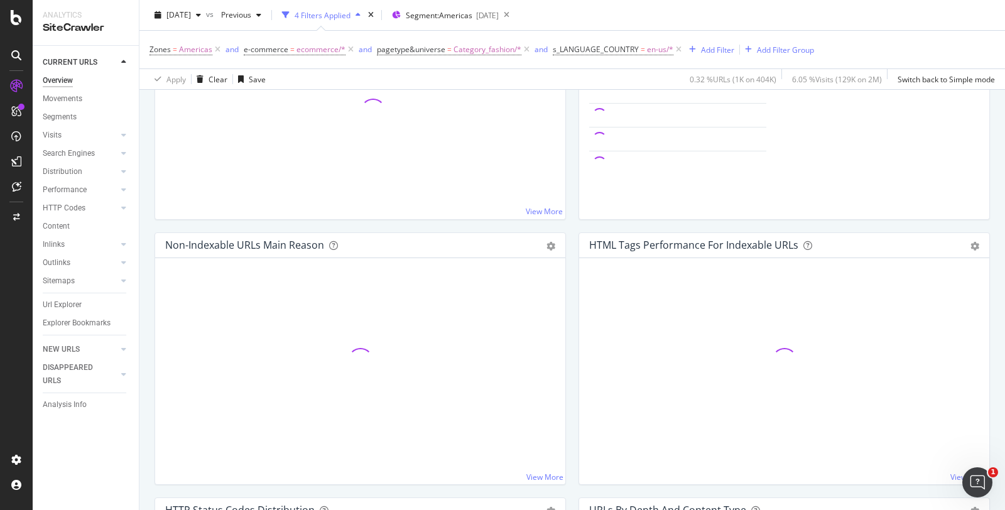
scroll to position [349, 0]
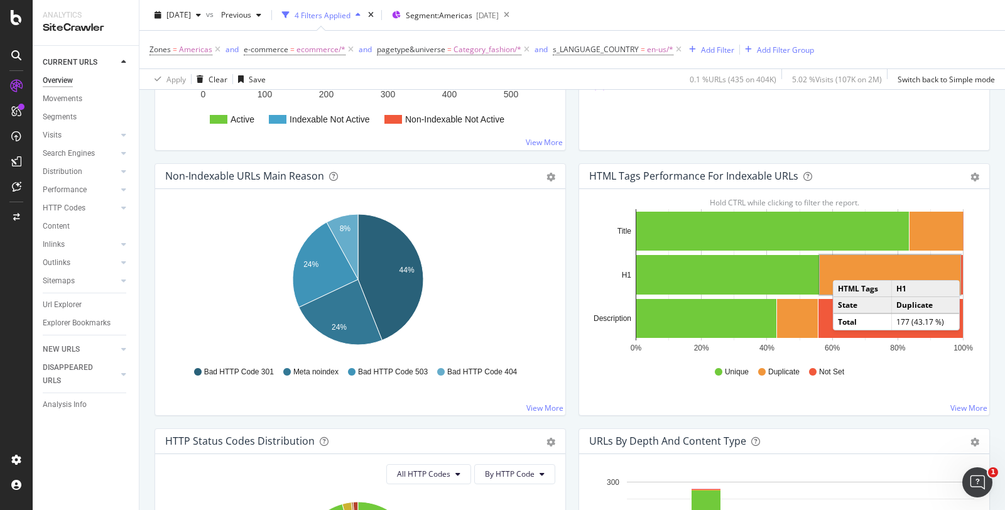
click at [357, 94] on rect "A chart." at bounding box center [890, 275] width 141 height 40
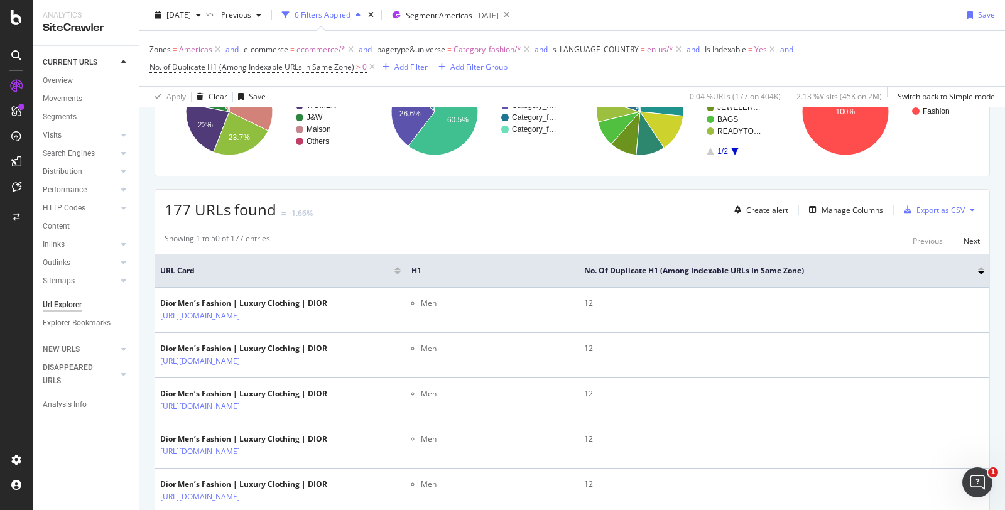
scroll to position [139, 0]
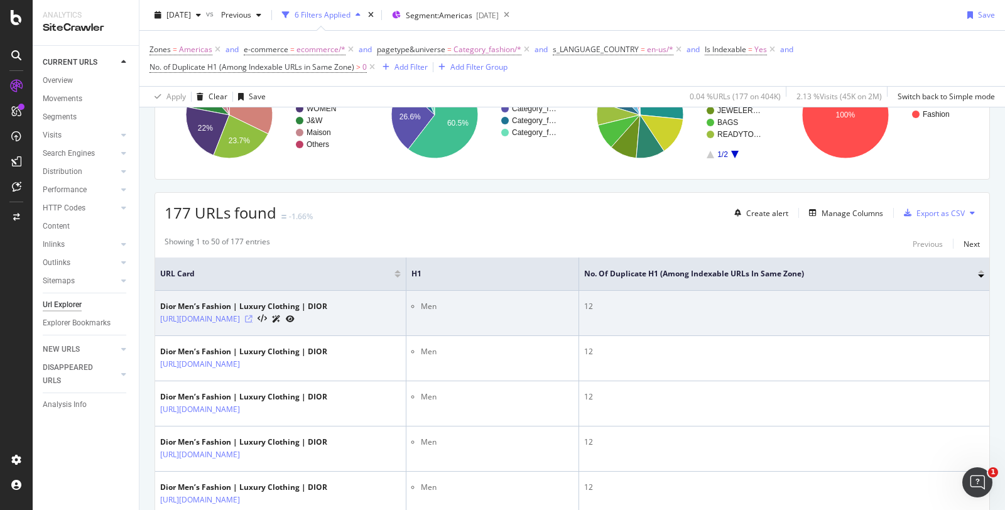
click at [252, 94] on icon at bounding box center [249, 319] width 8 height 8
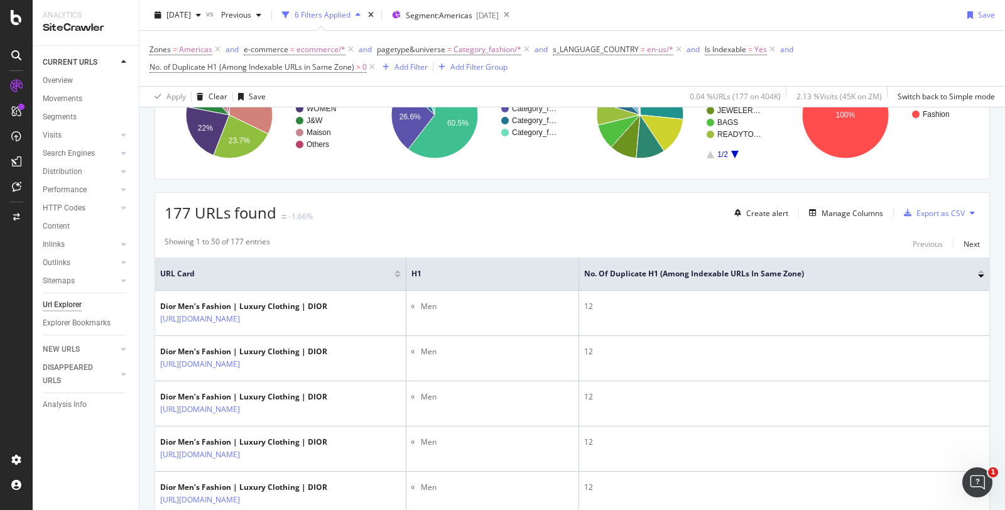
scroll to position [0, 0]
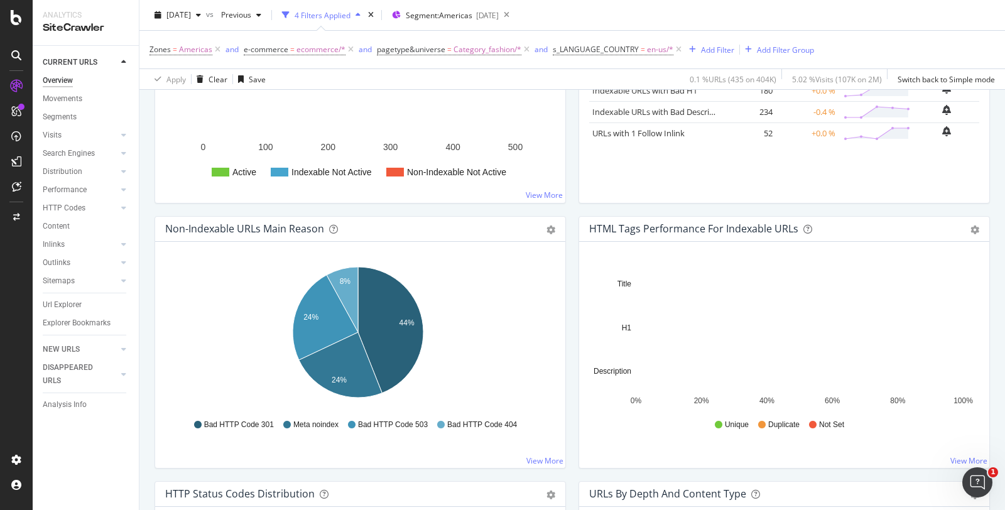
scroll to position [349, 0]
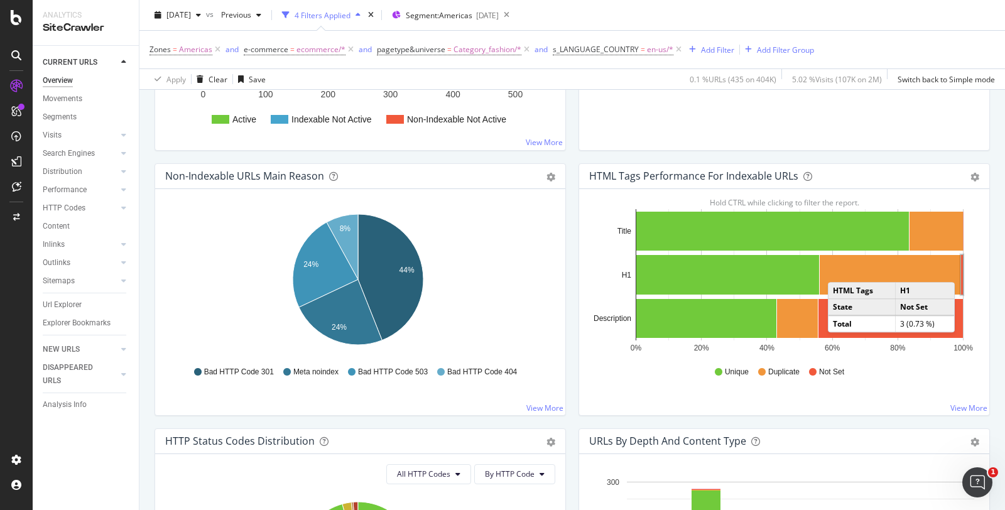
click at [357, 94] on rect "A chart." at bounding box center [962, 274] width 3 height 40
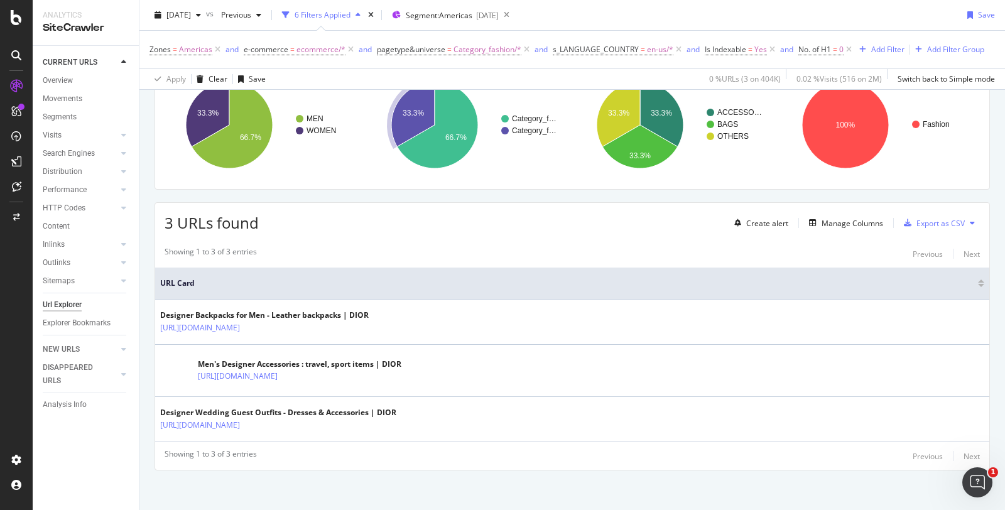
scroll to position [112, 0]
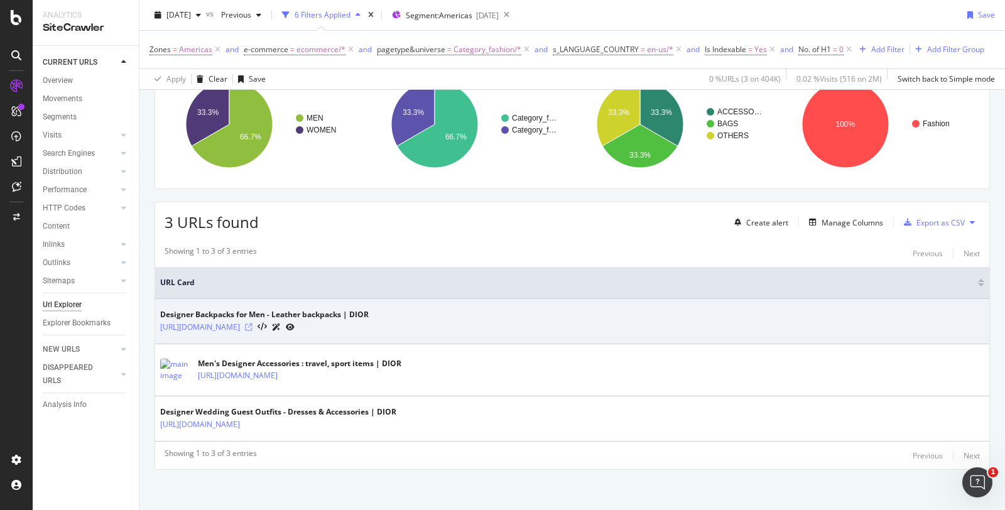
click at [252, 94] on icon at bounding box center [249, 327] width 8 height 8
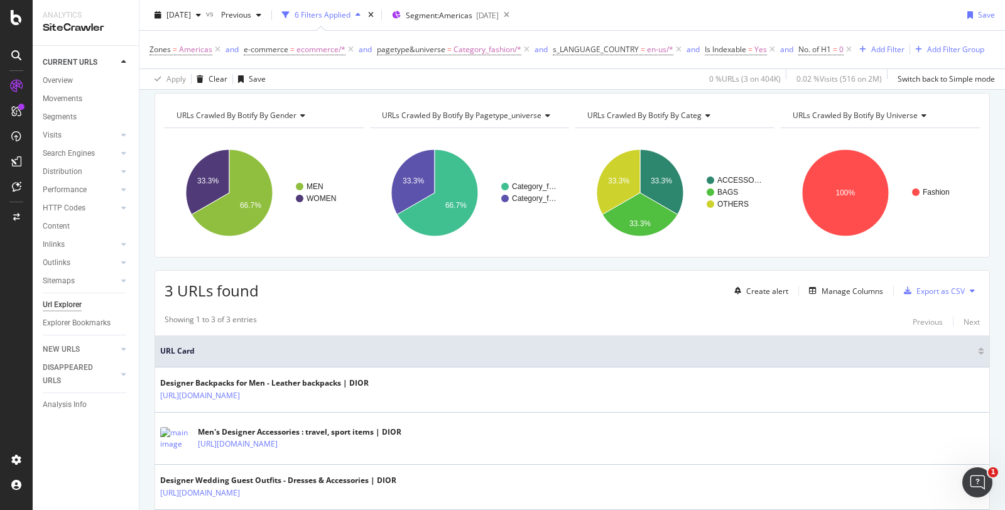
scroll to position [0, 0]
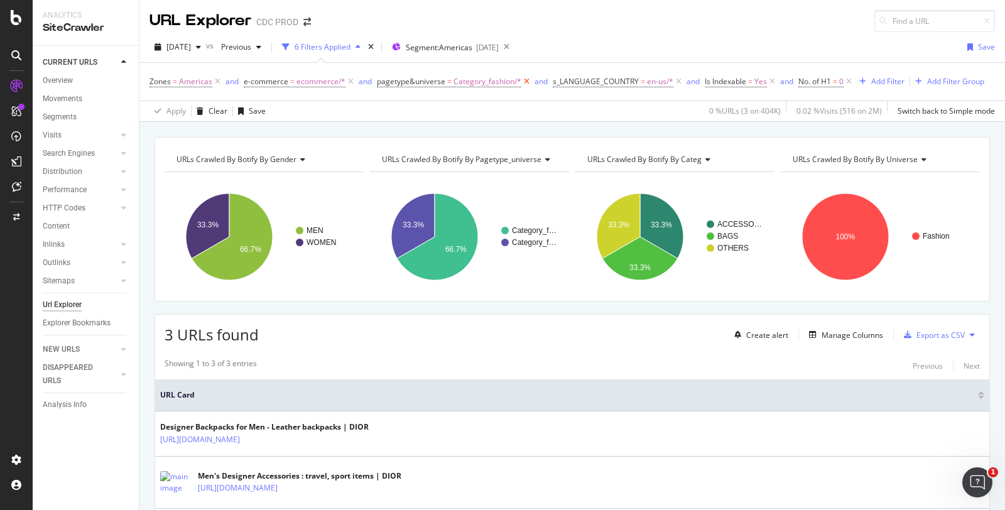
click at [357, 84] on icon at bounding box center [526, 81] width 11 height 13
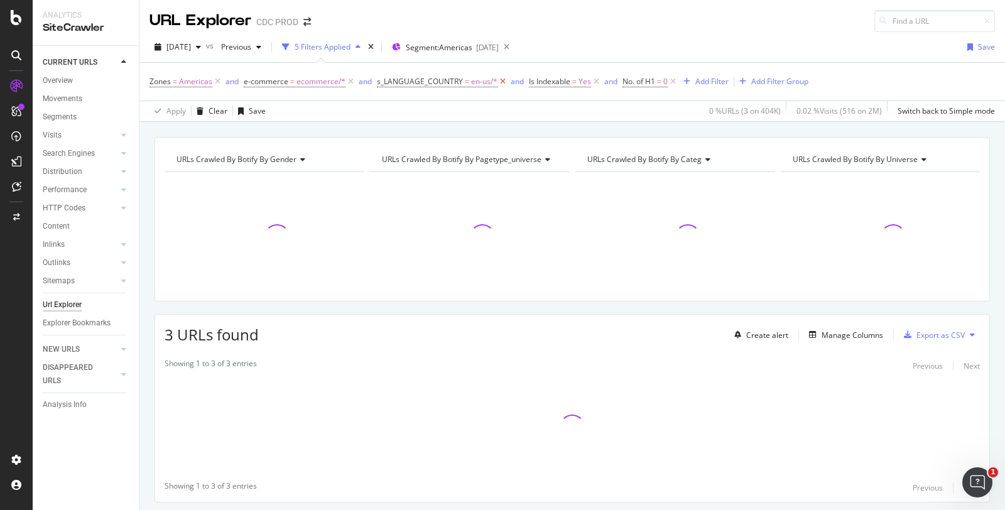
click at [357, 78] on icon at bounding box center [502, 81] width 11 height 13
drag, startPoint x: 522, startPoint y: 82, endPoint x: 481, endPoint y: 80, distance: 40.9
click at [357, 82] on icon at bounding box center [521, 81] width 11 height 13
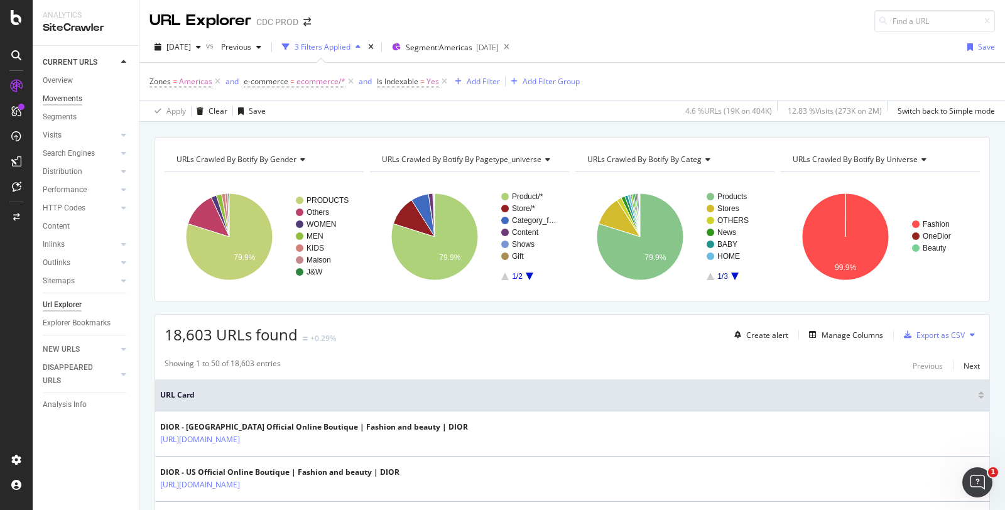
click at [64, 94] on div "Movements" at bounding box center [63, 98] width 40 height 13
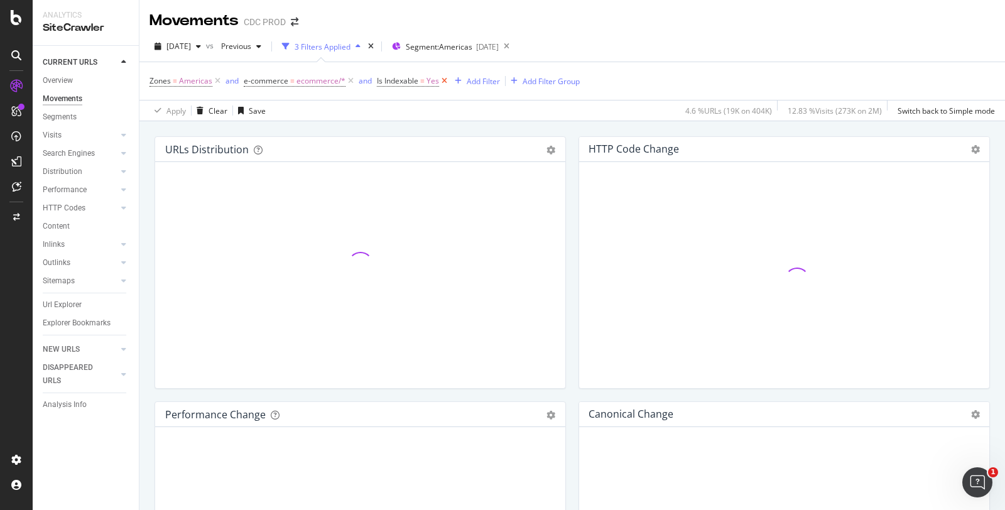
click at [357, 84] on icon at bounding box center [444, 81] width 11 height 13
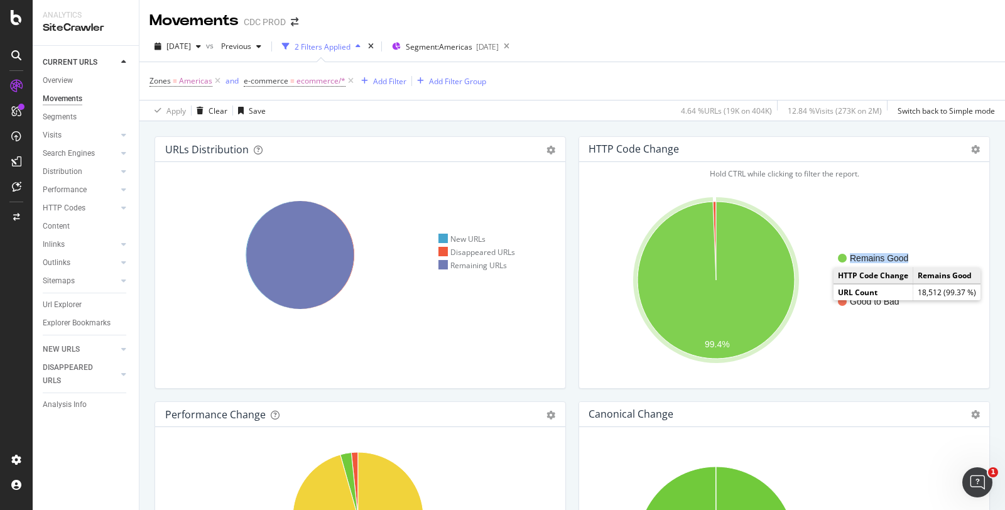
drag, startPoint x: 866, startPoint y: 253, endPoint x: 902, endPoint y: 256, distance: 35.9
click at [357, 94] on g "Remains Good" at bounding box center [897, 258] width 118 height 10
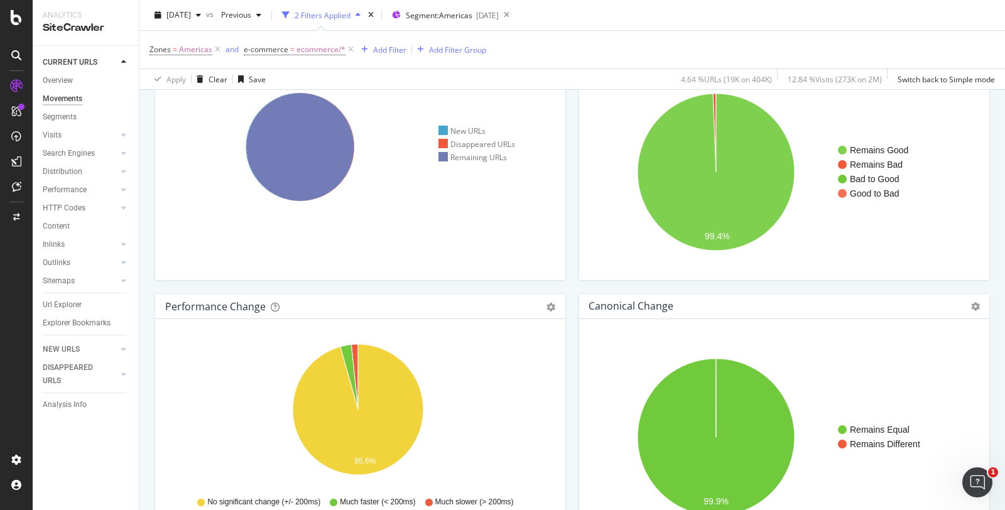
scroll to position [70, 0]
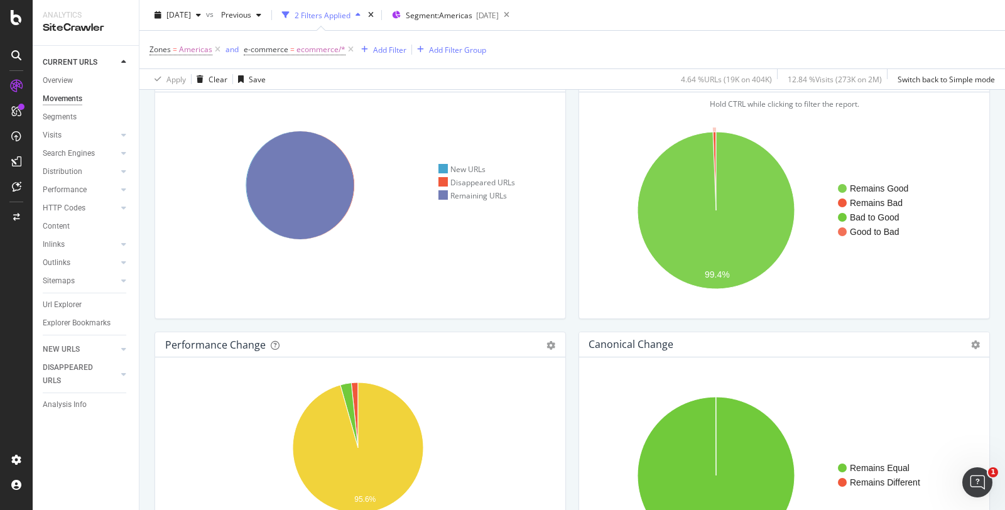
click at [357, 94] on icon "A chart." at bounding box center [714, 171] width 3 height 79
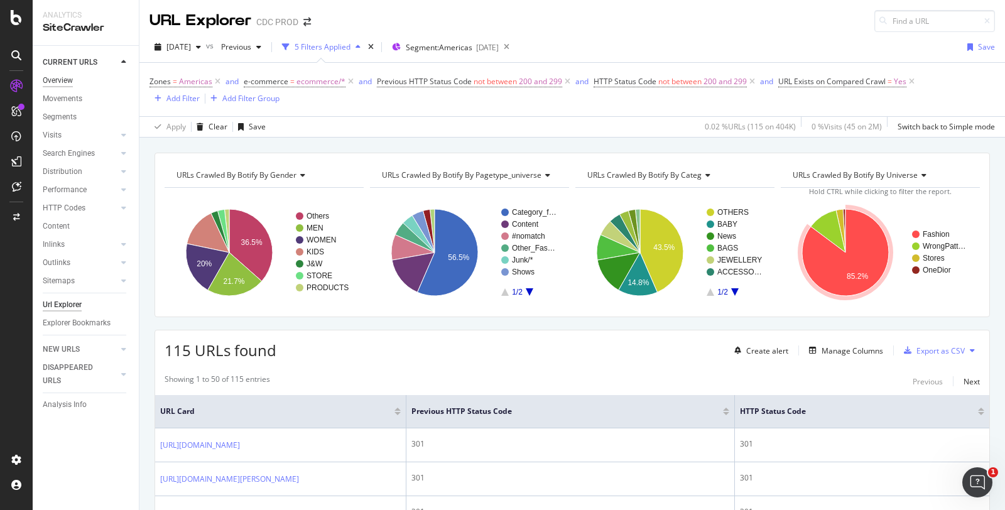
click at [57, 79] on div "Overview" at bounding box center [58, 80] width 30 height 13
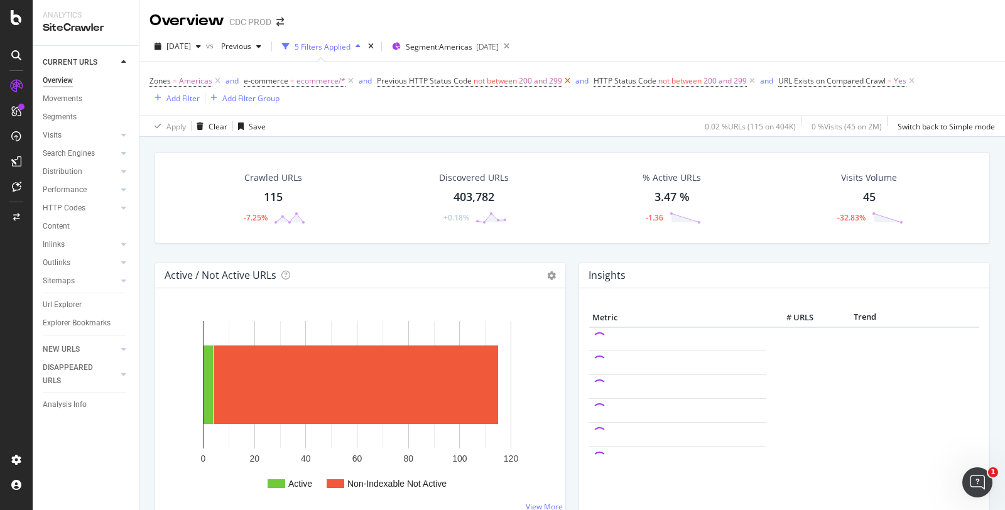
click at [357, 79] on icon at bounding box center [567, 81] width 11 height 13
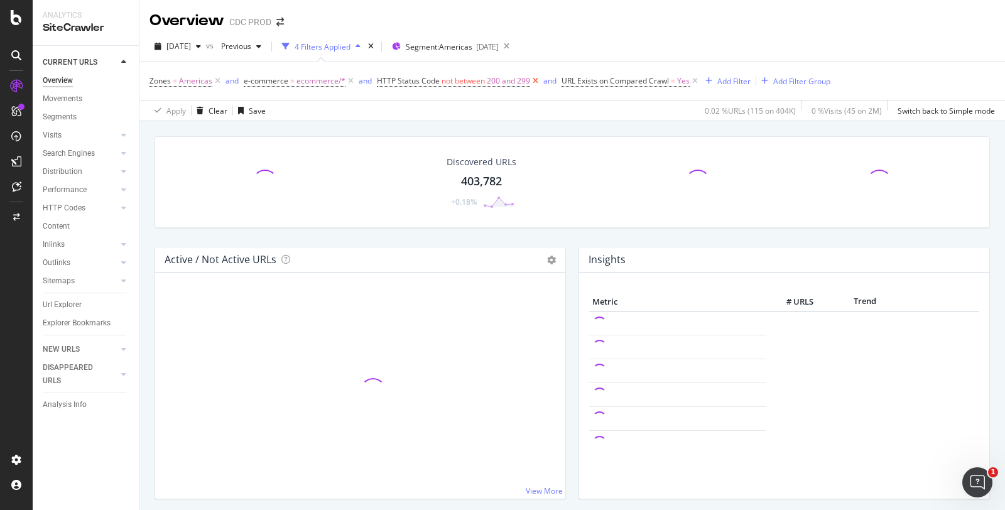
click at [357, 79] on icon at bounding box center [535, 81] width 11 height 13
click at [357, 82] on icon at bounding box center [510, 81] width 11 height 13
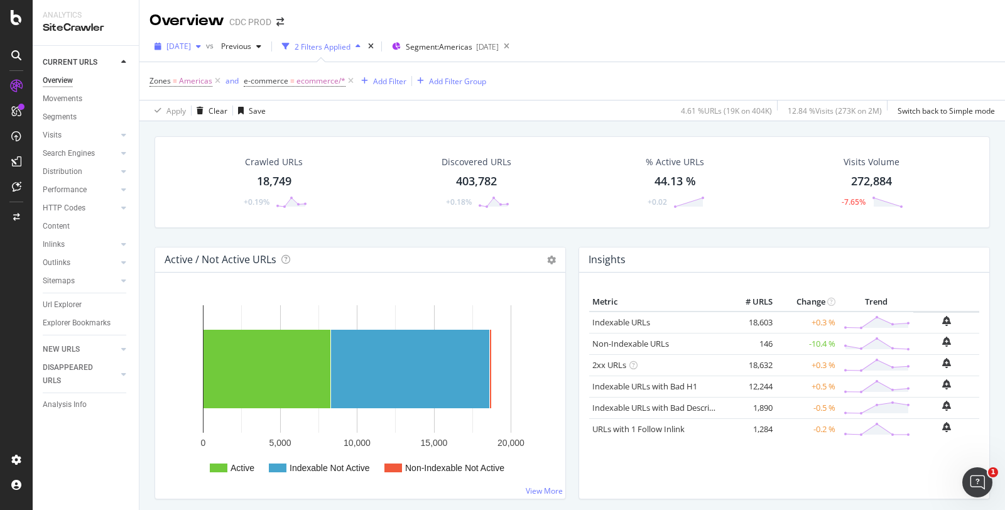
click at [191, 43] on span "2025 Sep. 5th" at bounding box center [178, 46] width 24 height 11
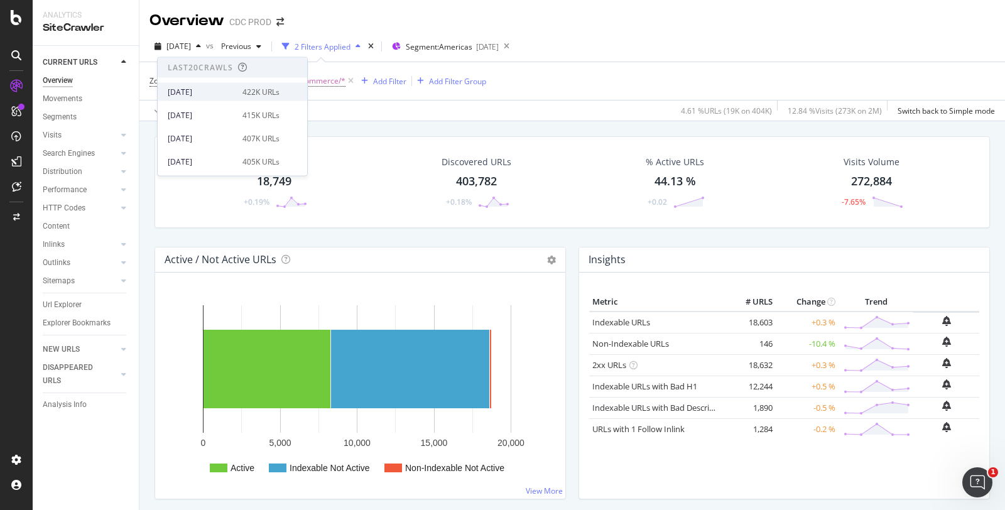
click at [212, 94] on div "[DATE]" at bounding box center [201, 91] width 67 height 11
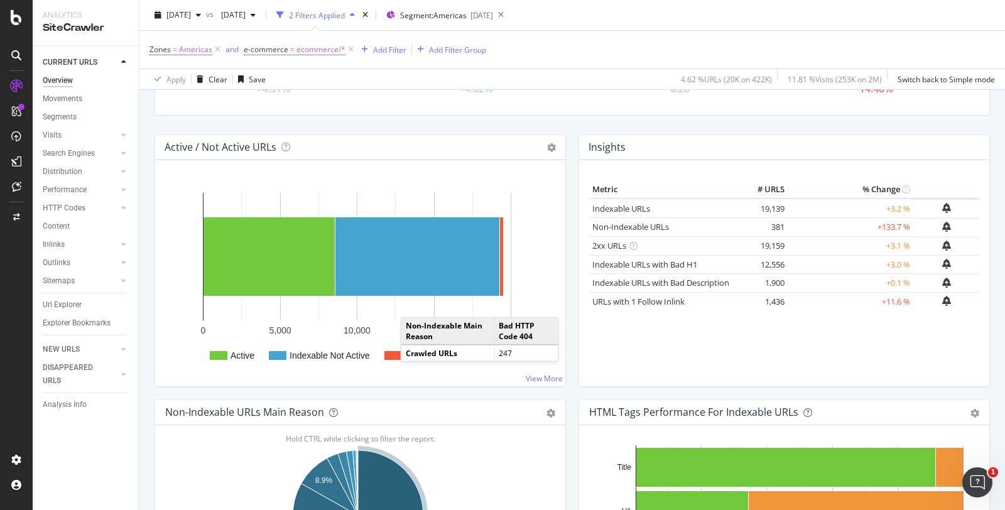
scroll to position [70, 0]
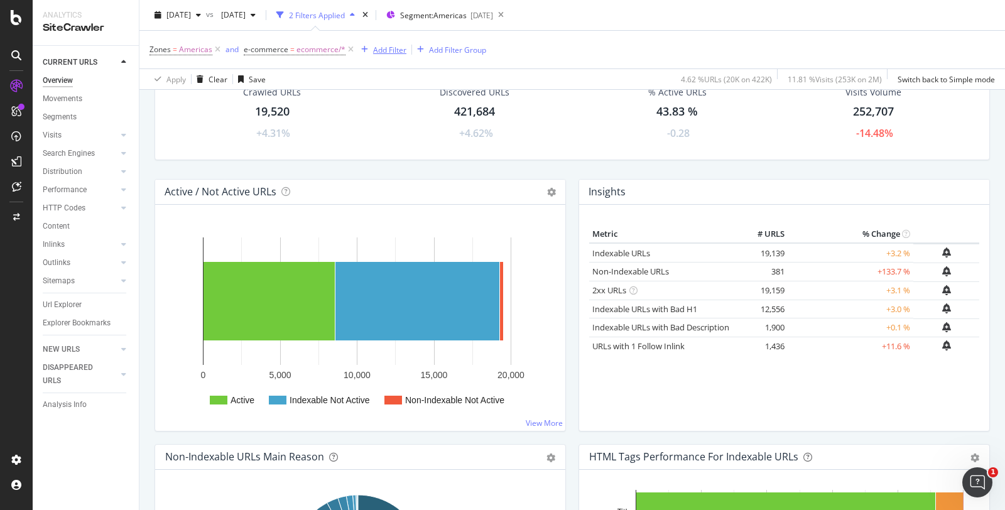
click at [357, 48] on div "Add Filter" at bounding box center [389, 49] width 33 height 11
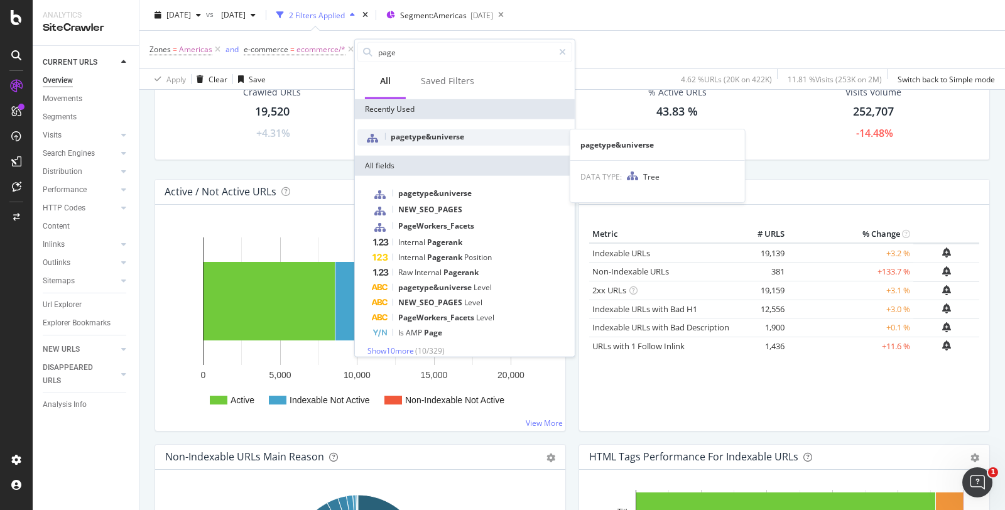
type input "page"
click at [357, 94] on span "pagetype&universe" at bounding box center [427, 136] width 73 height 11
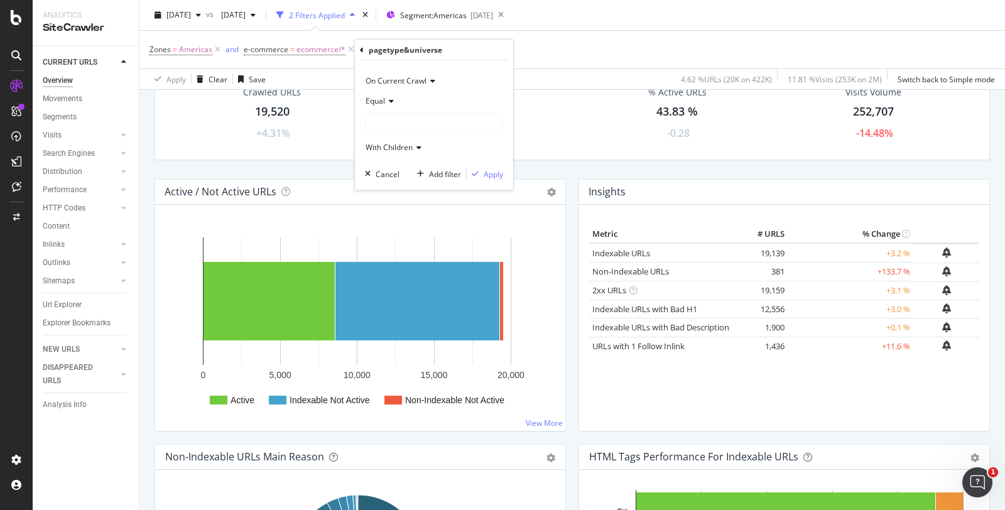
click at [357, 94] on div at bounding box center [434, 124] width 137 height 20
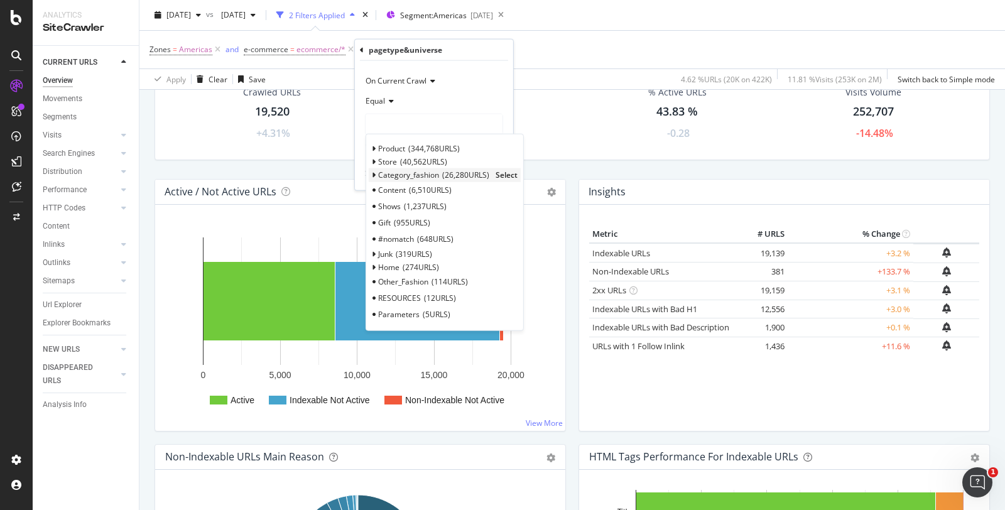
click at [357, 94] on span "Select" at bounding box center [507, 175] width 22 height 11
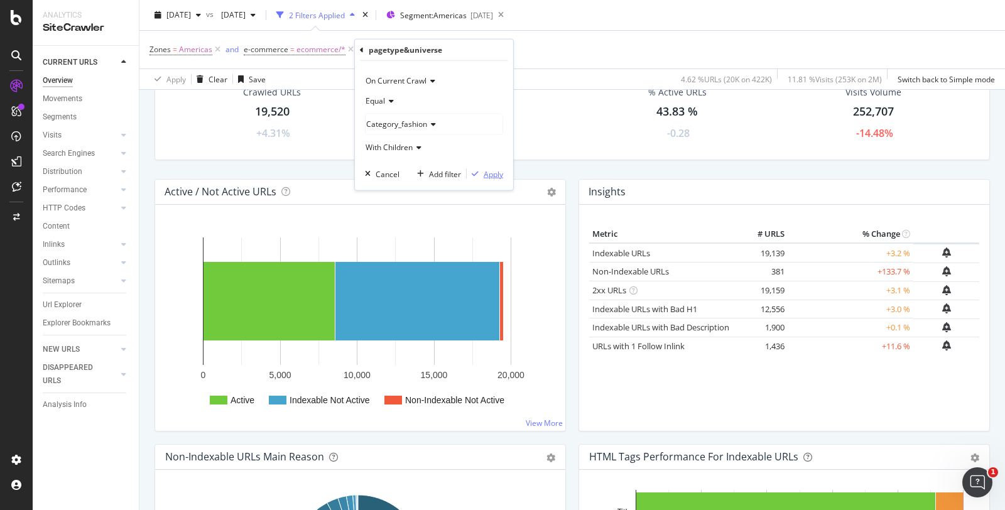
click at [357, 94] on div "Apply" at bounding box center [493, 173] width 19 height 11
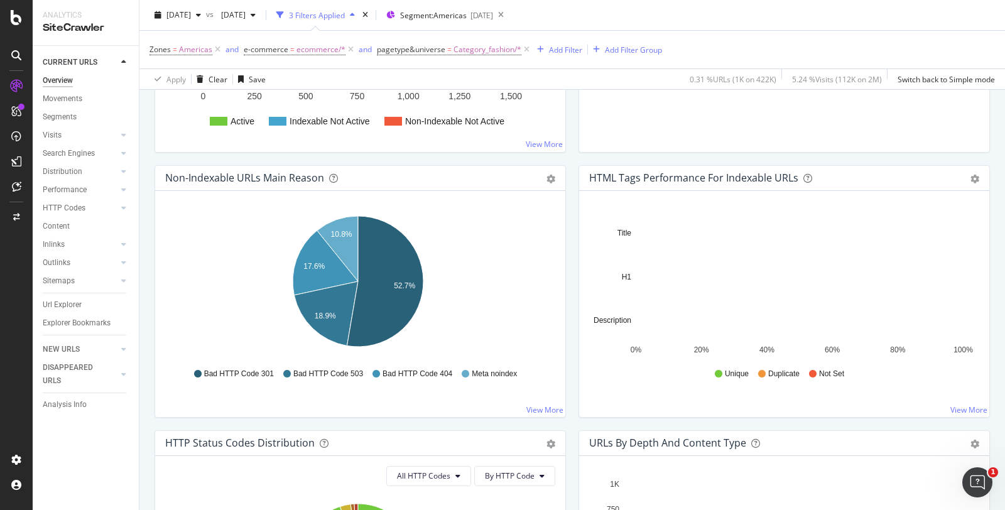
scroll to position [209, 0]
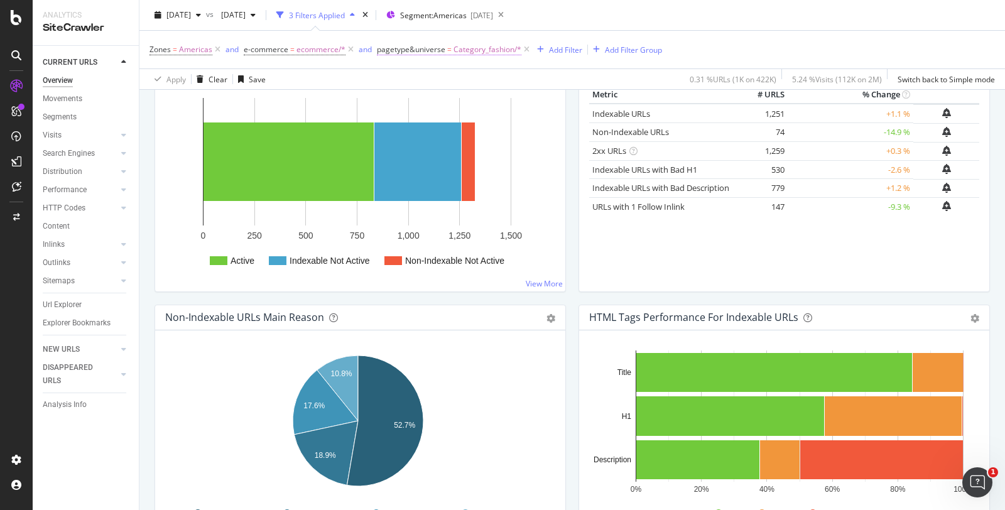
click at [357, 49] on span "pagetype&universe" at bounding box center [411, 49] width 68 height 11
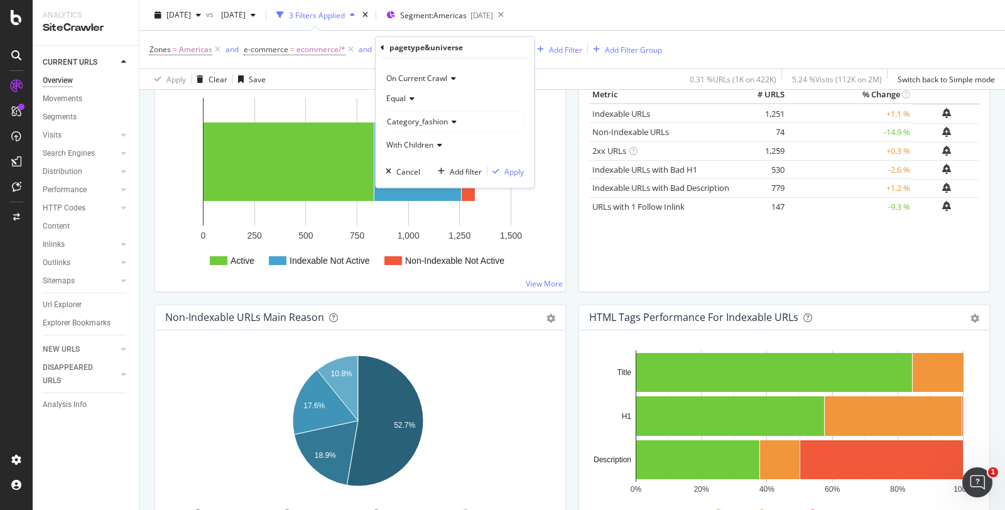
click at [357, 94] on icon at bounding box center [410, 99] width 9 height 8
click at [357, 94] on span "Not Equal" at bounding box center [409, 140] width 34 height 11
click at [357, 94] on div "On Current Crawl Not Equal Category_fashion With Children Cancel Add filter App…" at bounding box center [455, 122] width 158 height 129
click at [357, 94] on div "Apply" at bounding box center [513, 171] width 19 height 11
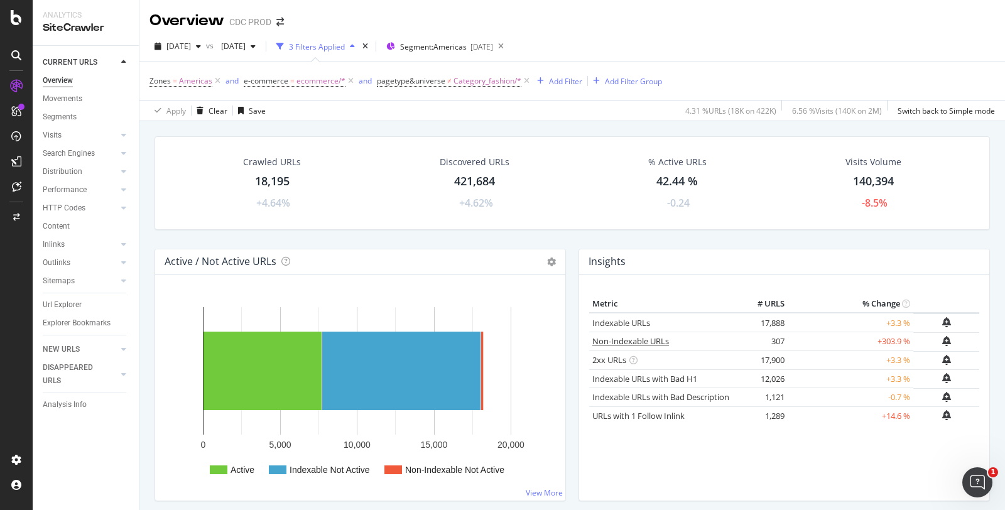
click at [357, 94] on link "Non-Indexable URLs" at bounding box center [630, 340] width 77 height 11
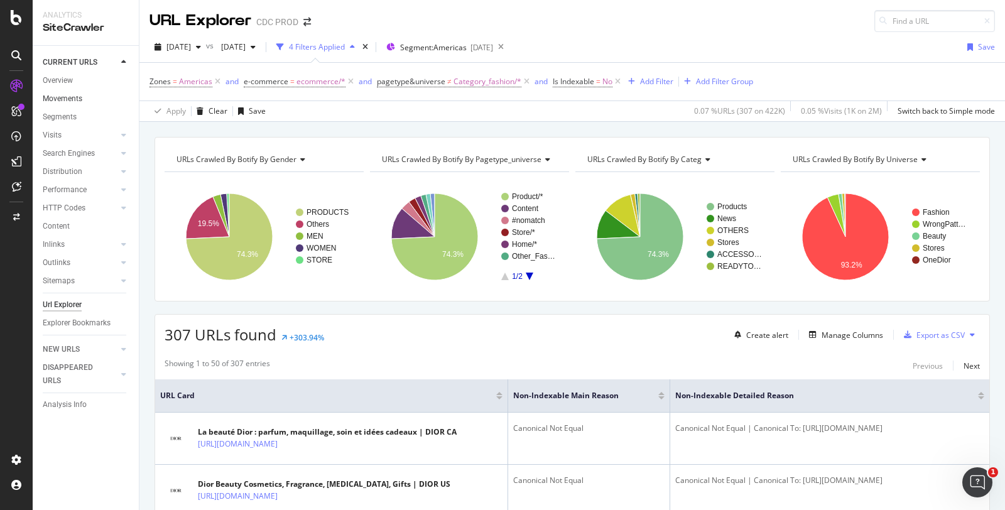
drag, startPoint x: 67, startPoint y: 96, endPoint x: 96, endPoint y: 97, distance: 29.5
click at [67, 94] on div "Movements" at bounding box center [63, 98] width 40 height 13
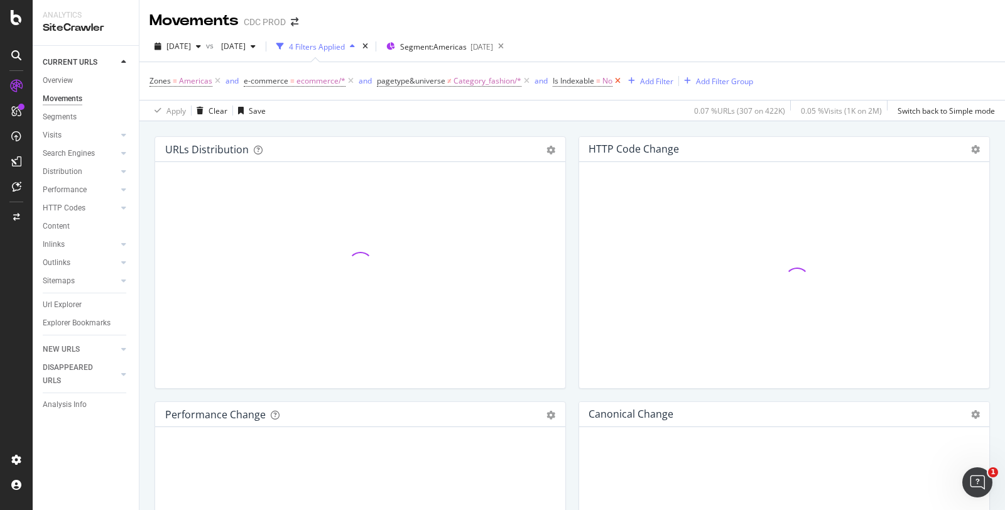
click at [357, 80] on icon at bounding box center [617, 81] width 11 height 13
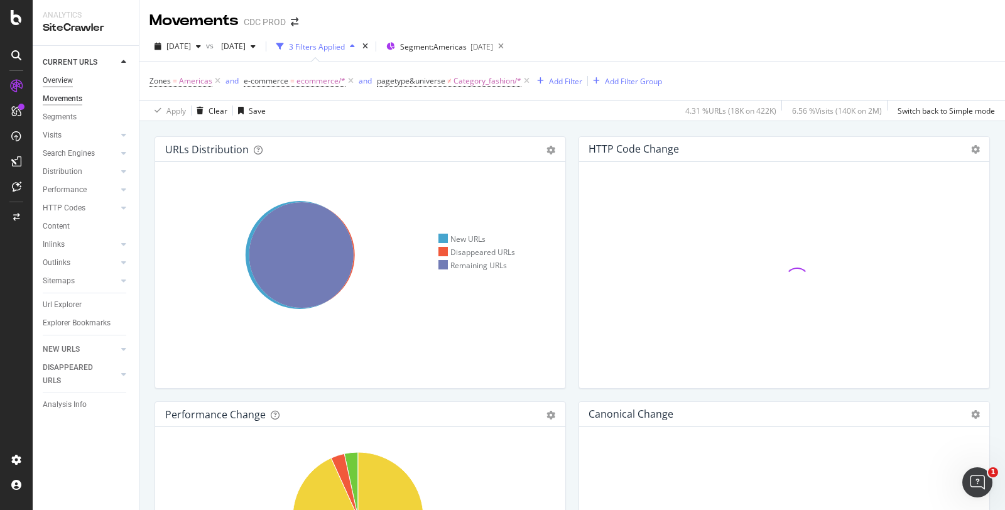
click at [54, 85] on div "Overview" at bounding box center [58, 80] width 30 height 13
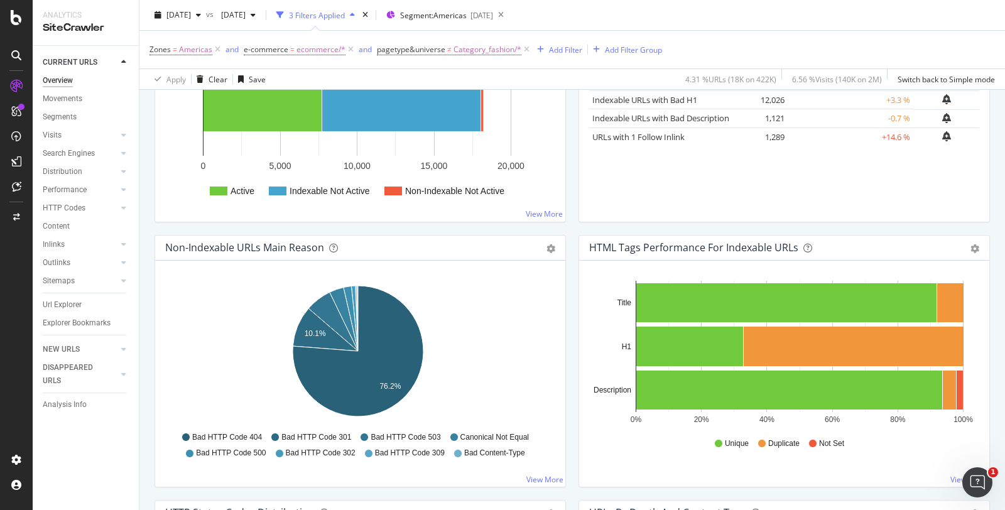
scroll to position [349, 0]
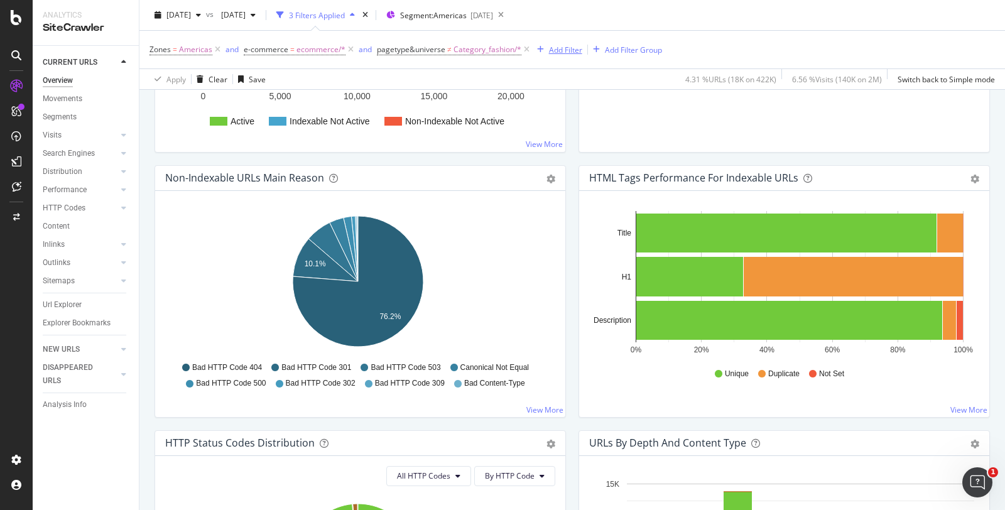
click at [357, 50] on div "Add Filter" at bounding box center [565, 49] width 33 height 11
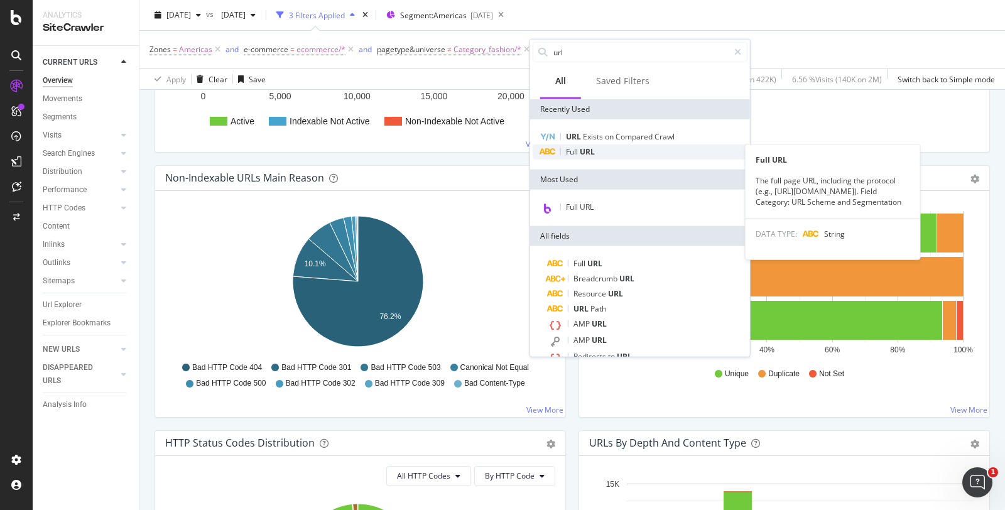
type input "url"
click at [357, 94] on div "Full URL" at bounding box center [640, 151] width 215 height 15
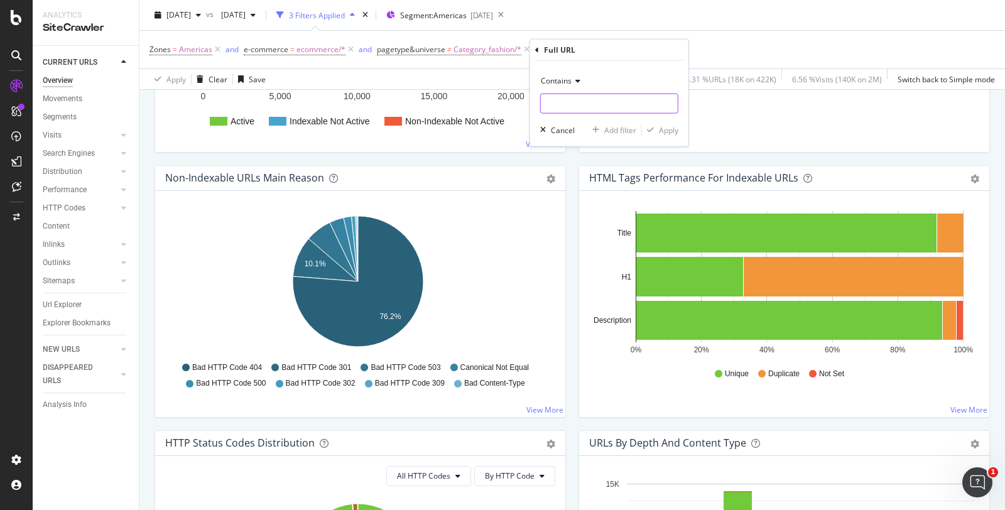
click at [357, 94] on input "text" at bounding box center [609, 104] width 137 height 20
type input "en_us"
click at [357, 94] on div "Contains en_us Cancel Add filter Apply" at bounding box center [609, 103] width 158 height 85
click at [357, 94] on div "Apply" at bounding box center [668, 129] width 19 height 11
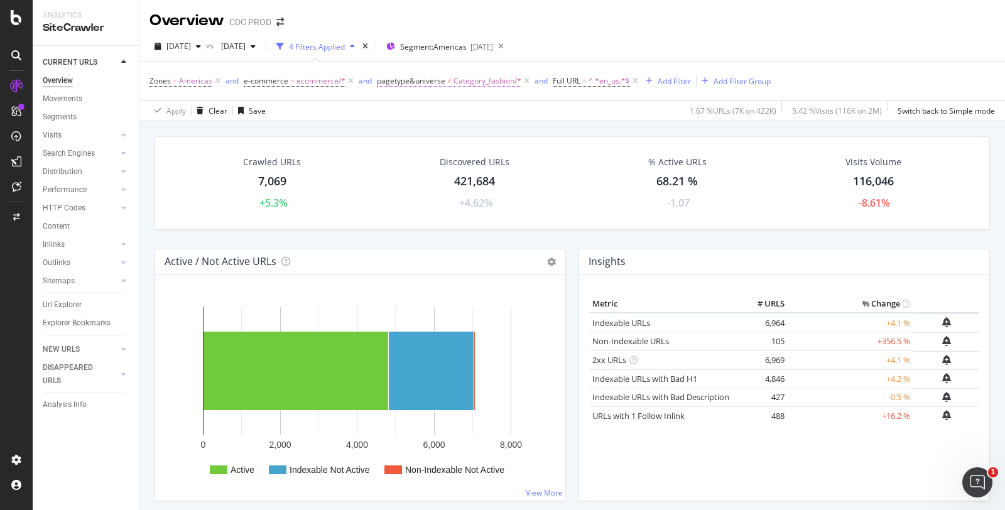
click at [357, 83] on span "Category_fashion/*" at bounding box center [487, 81] width 68 height 18
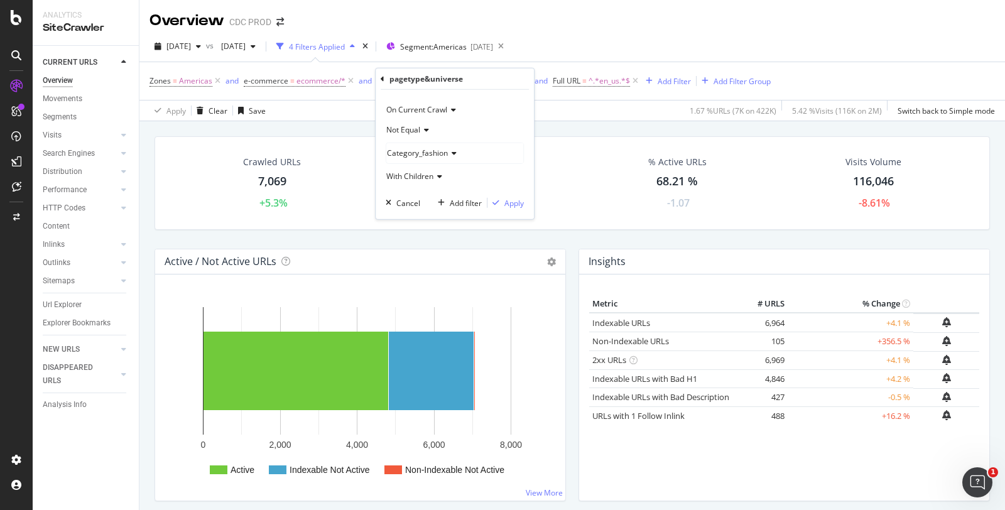
click at [357, 94] on div "Not Equal" at bounding box center [455, 130] width 138 height 20
click at [357, 94] on div "Category_fashion" at bounding box center [454, 153] width 137 height 20
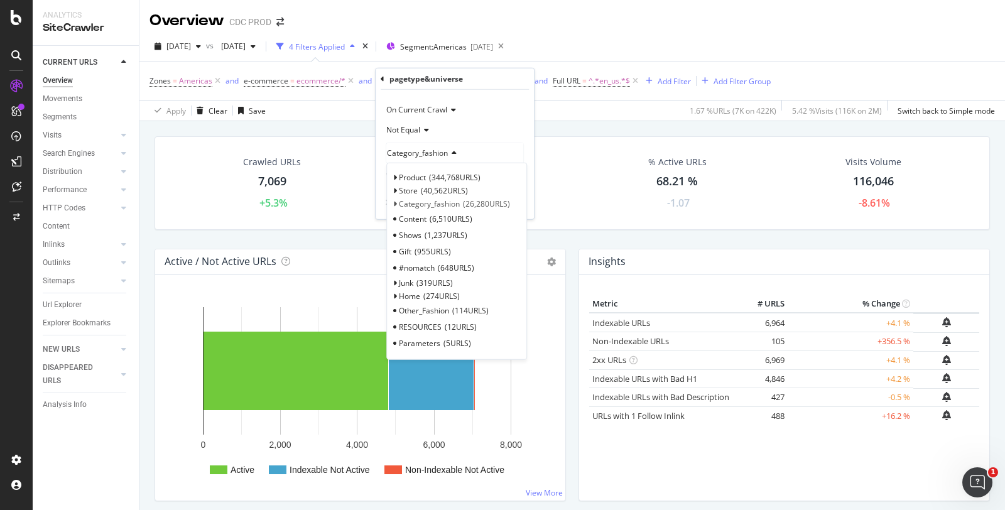
click at [357, 94] on span "Not Equal" at bounding box center [403, 129] width 34 height 11
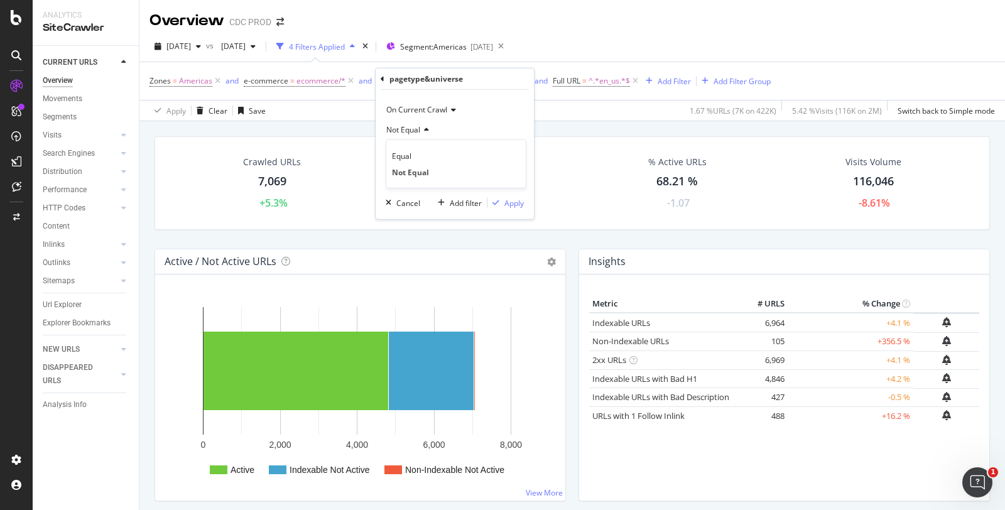
click at [357, 94] on div "Equal" at bounding box center [456, 156] width 134 height 16
click at [357, 94] on div "Apply" at bounding box center [513, 202] width 19 height 11
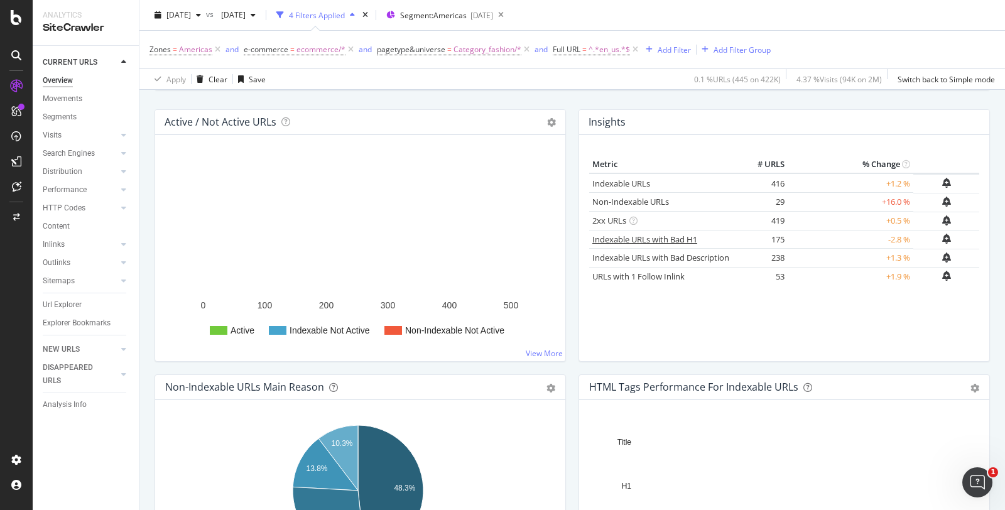
scroll to position [349, 0]
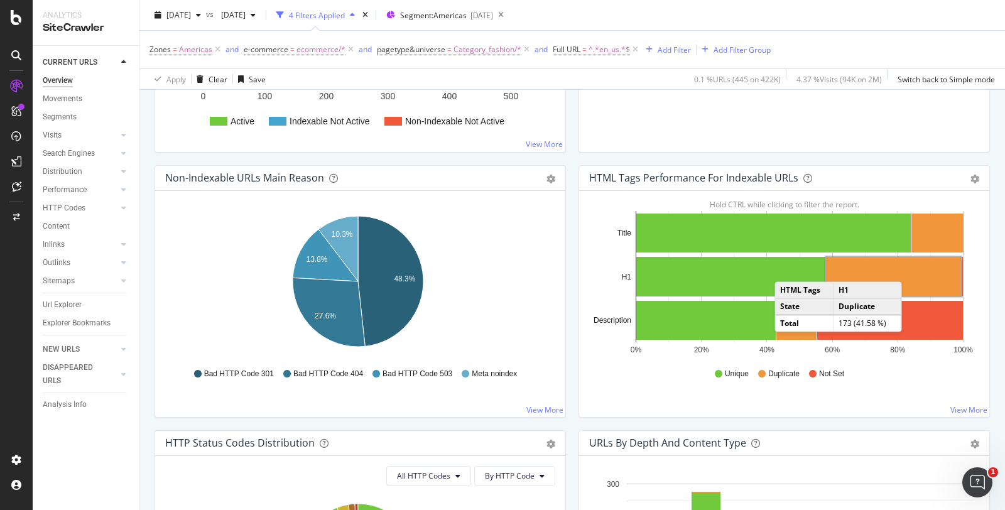
click at [357, 94] on rect "A chart." at bounding box center [893, 277] width 135 height 40
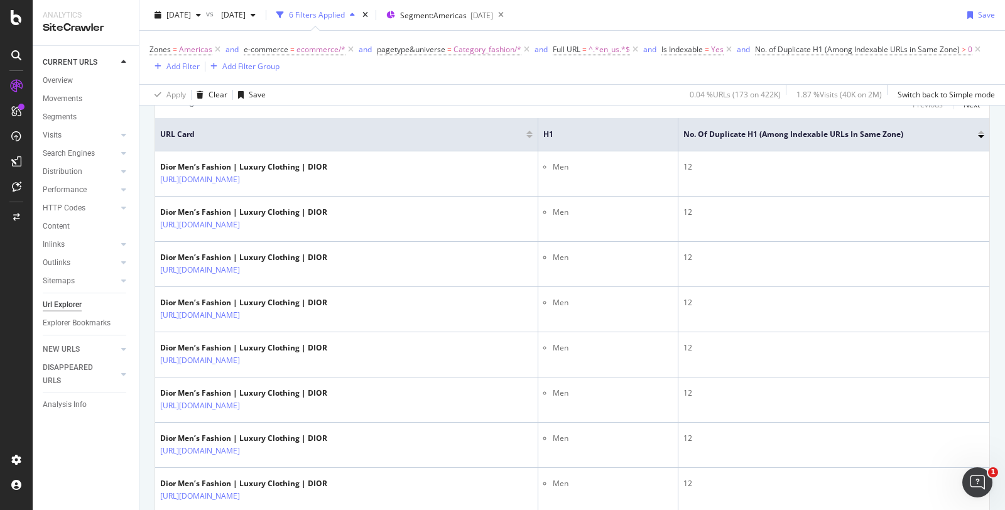
scroll to position [279, 0]
drag, startPoint x: 555, startPoint y: 131, endPoint x: 539, endPoint y: 131, distance: 16.3
click at [357, 94] on span "H1" at bounding box center [598, 132] width 111 height 11
copy span "H1"
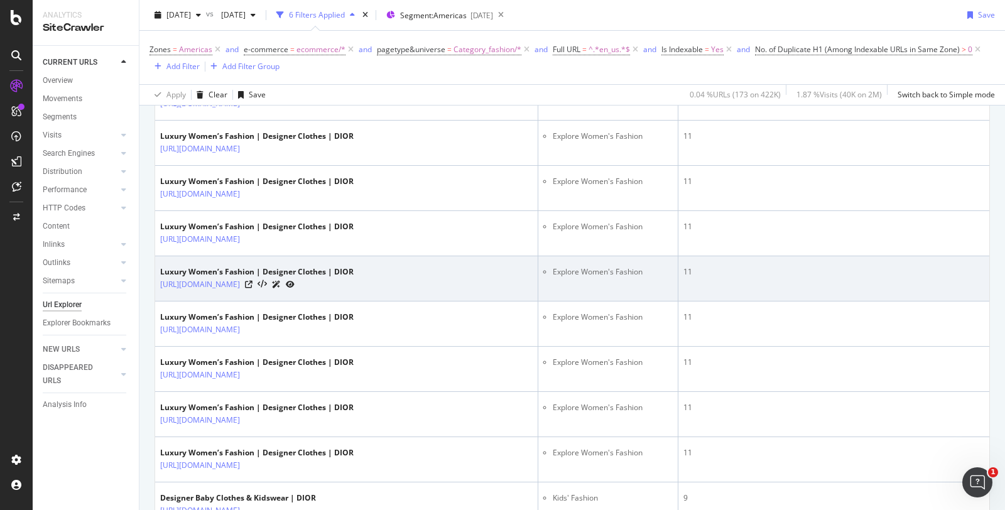
scroll to position [907, 0]
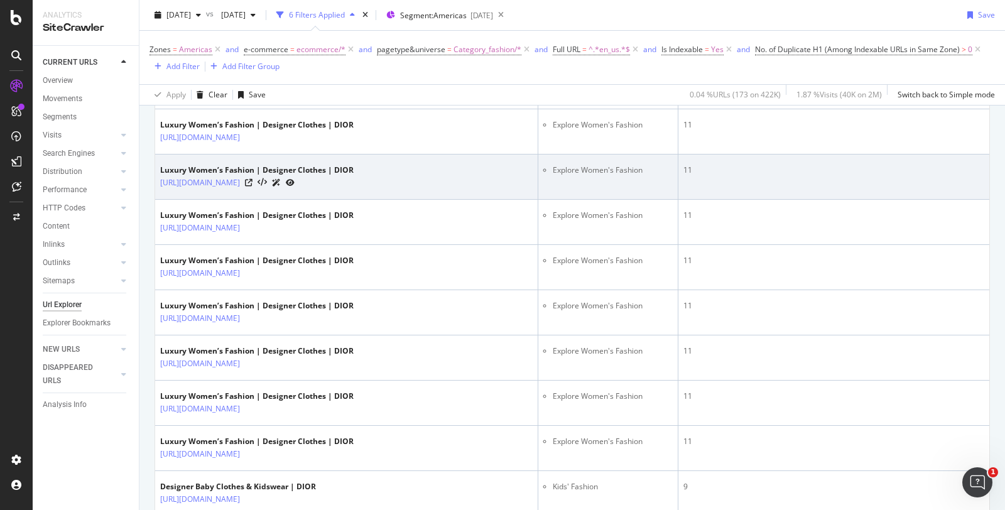
click at [357, 94] on td "Explore Women's Fashion" at bounding box center [608, 176] width 140 height 45
click at [357, 94] on li "Explore Women's Fashion" at bounding box center [613, 170] width 120 height 11
copy li "Explore Women's Fashion"
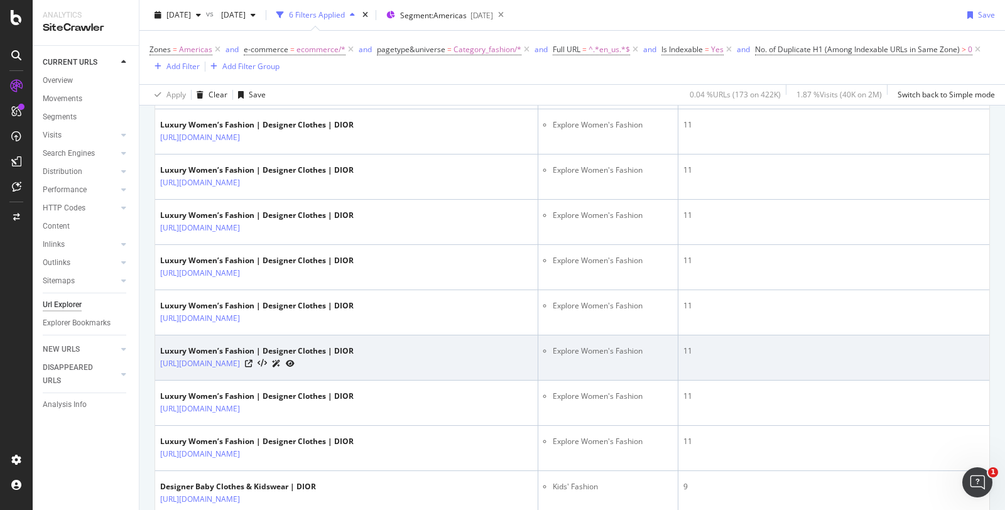
click at [357, 94] on div "Luxury Women’s Fashion | Designer Clothes | DIOR https://www.dior.com/en_us/fas…" at bounding box center [346, 357] width 372 height 24
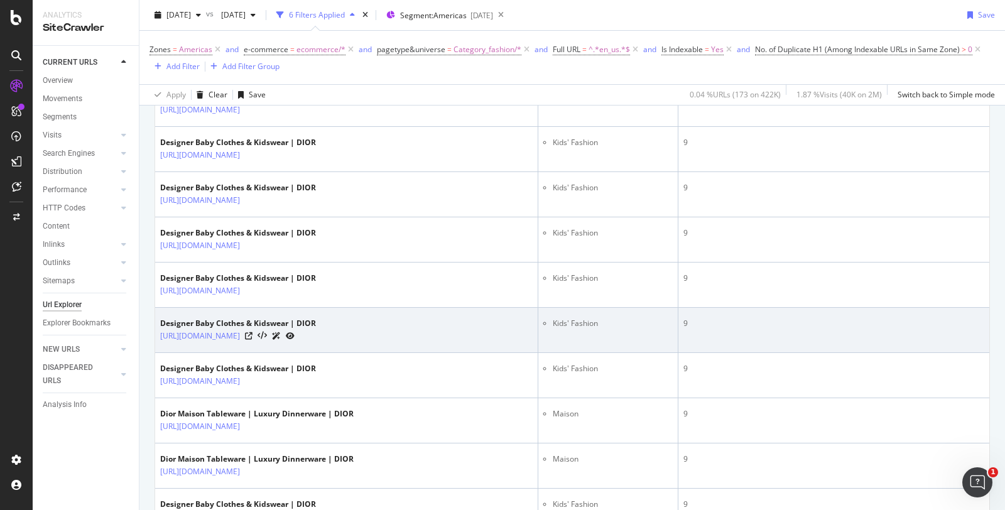
scroll to position [1256, 0]
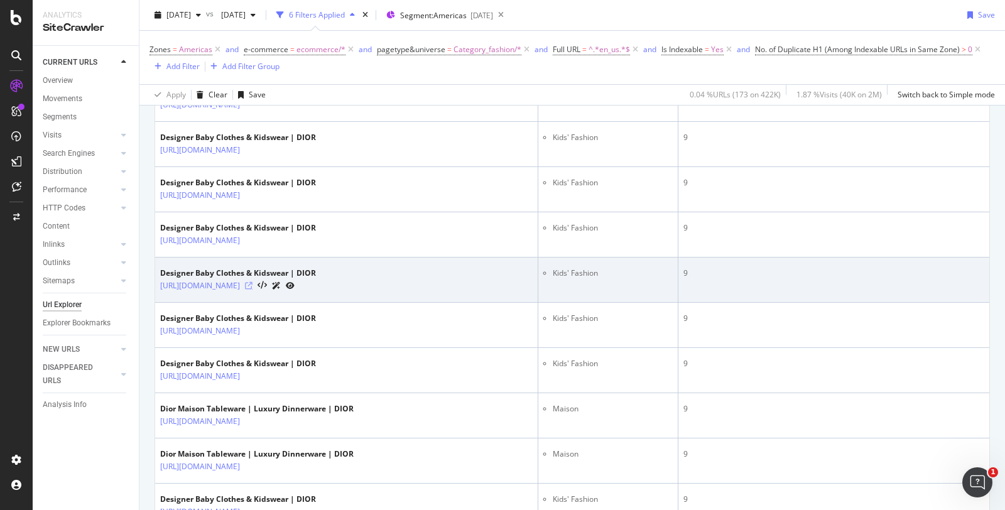
click at [252, 94] on icon at bounding box center [249, 286] width 8 height 8
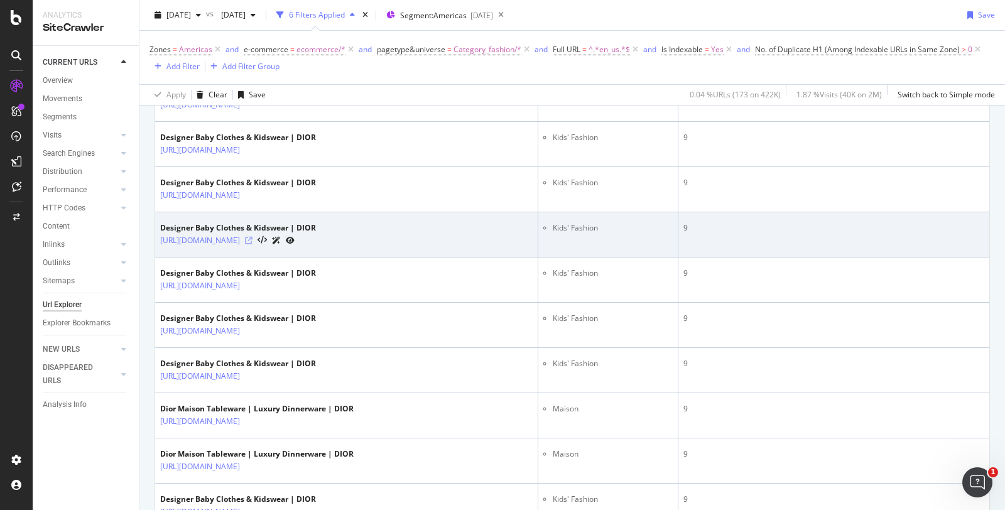
click at [252, 94] on icon at bounding box center [249, 241] width 8 height 8
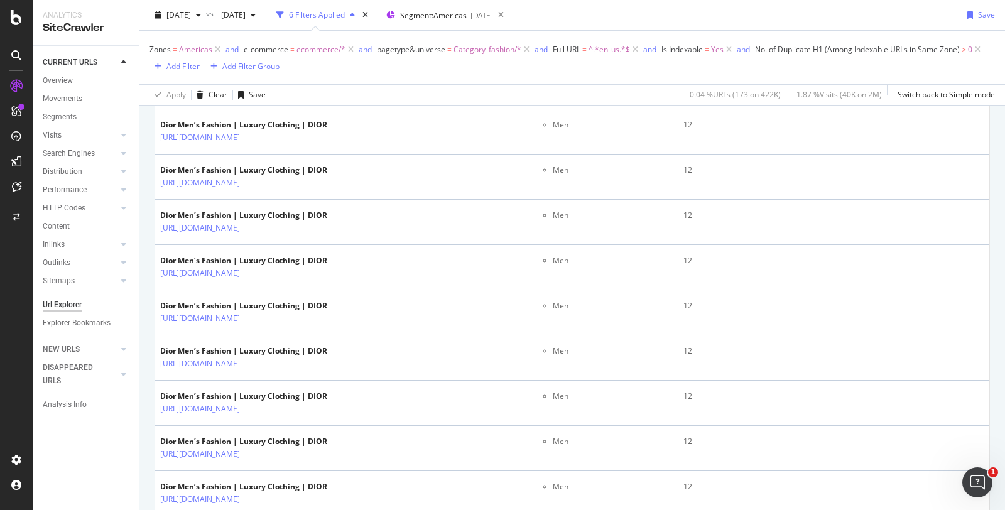
scroll to position [349, 0]
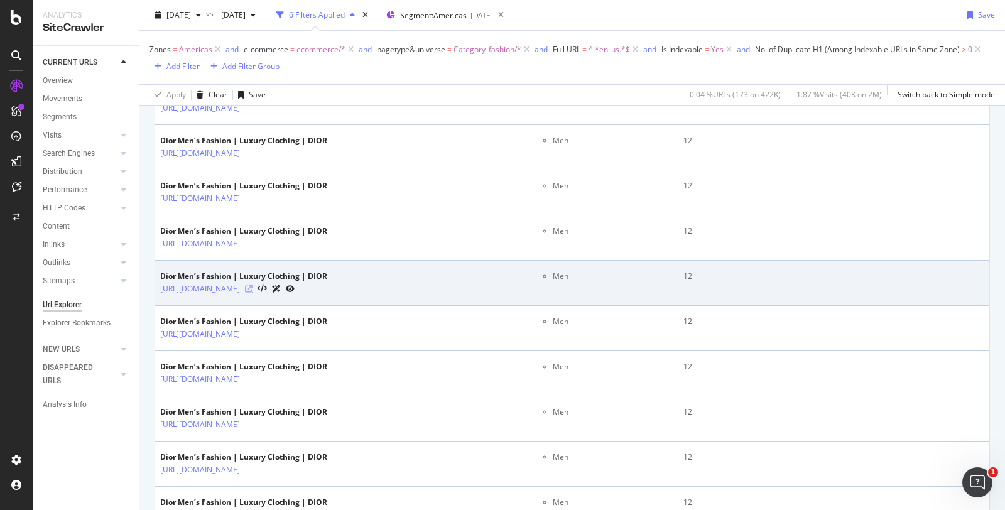
click at [252, 94] on icon at bounding box center [249, 289] width 8 height 8
click at [240, 94] on link "https://www.dior.com/en_us/fashion/mens-fashion/shoes" at bounding box center [200, 289] width 80 height 13
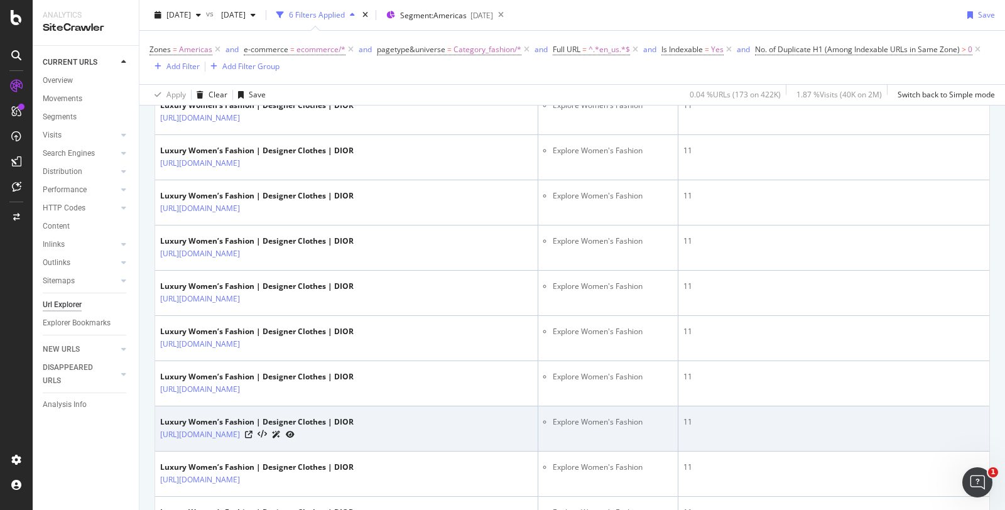
scroll to position [837, 0]
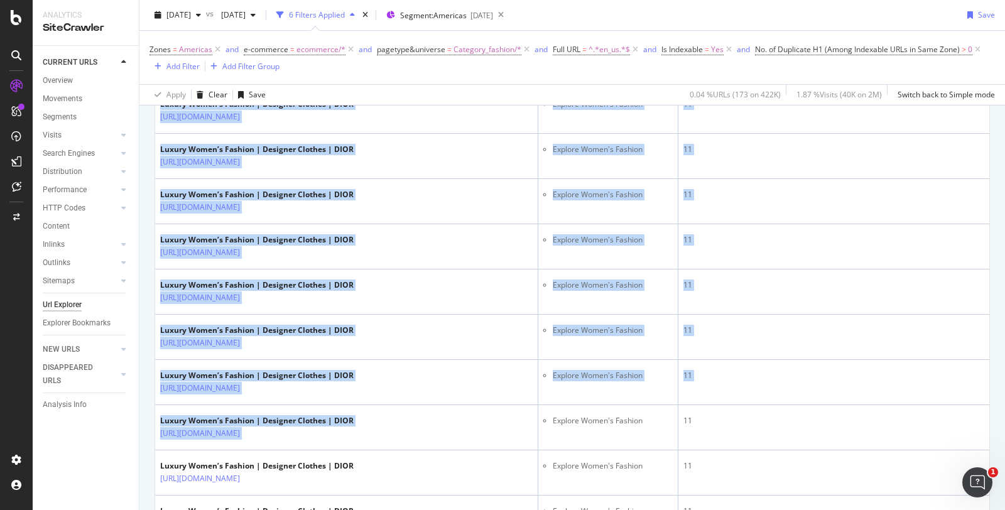
drag, startPoint x: 371, startPoint y: 448, endPoint x: 151, endPoint y: 443, distance: 219.9
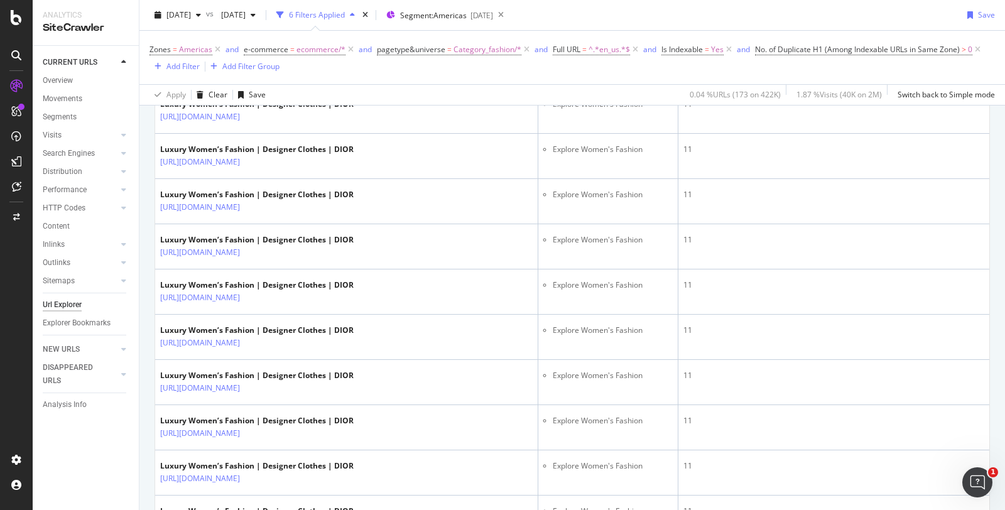
click at [133, 94] on div "CURRENT URLS Overview Movements Segments Visits Analysis Orphan URLs Search Eng…" at bounding box center [86, 278] width 106 height 464
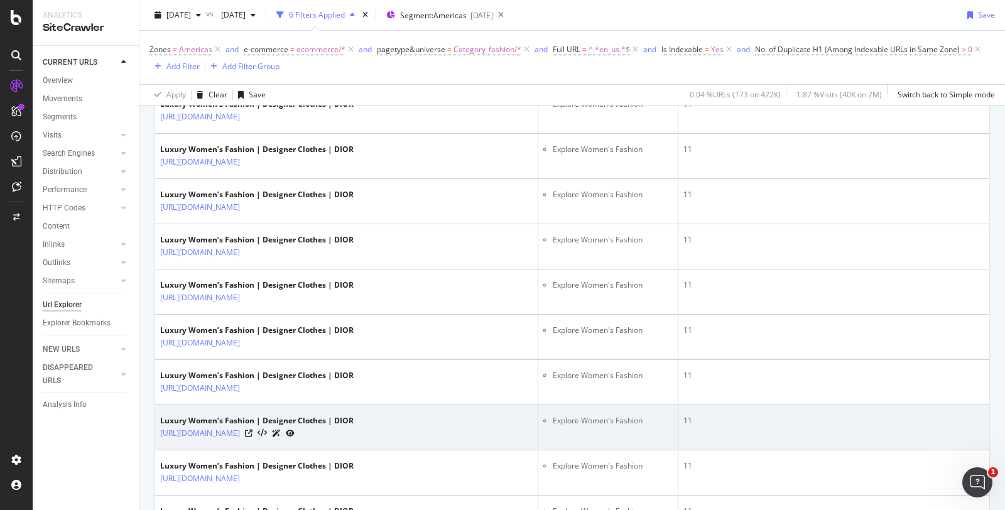
drag, startPoint x: 158, startPoint y: 446, endPoint x: 368, endPoint y: 443, distance: 209.8
click at [357, 94] on td "Luxury Women’s Fashion | Designer Clothes | DIOR https://www.dior.com/en_us/fas…" at bounding box center [346, 427] width 383 height 45
copy link "https://www.dior.com/en_us/fashion/womens-fashion/bags"
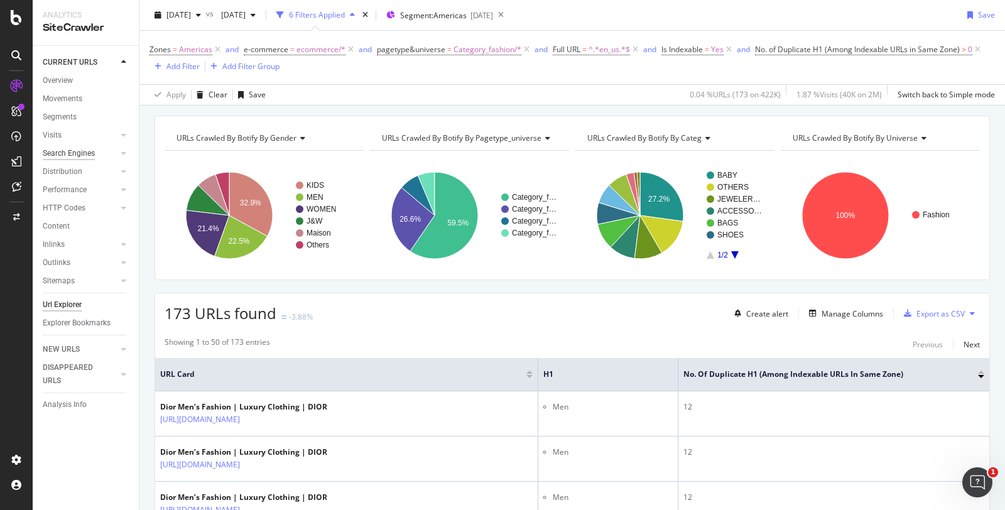
scroll to position [0, 0]
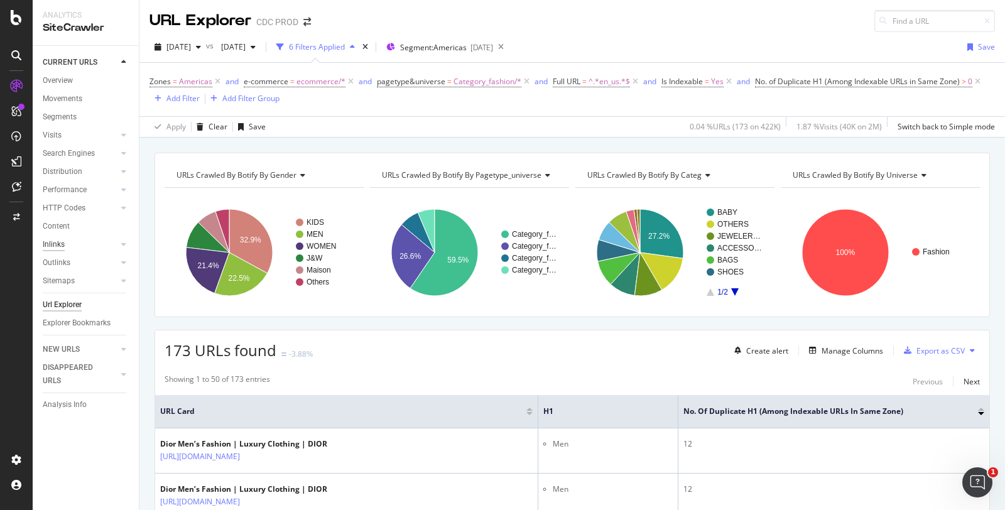
click at [65, 94] on link "Inlinks" at bounding box center [80, 244] width 75 height 13
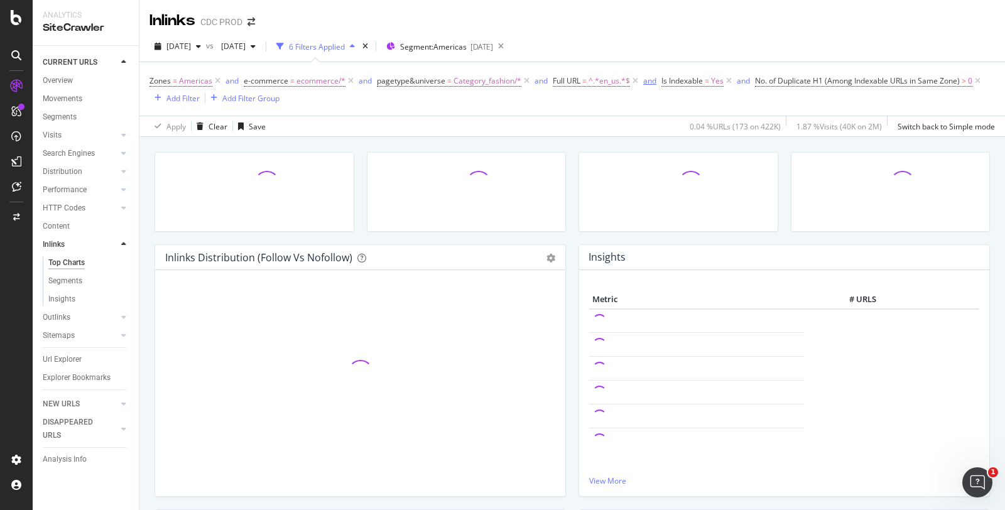
click at [357, 76] on icon at bounding box center [635, 81] width 11 height 13
click at [357, 80] on icon at bounding box center [620, 81] width 11 height 13
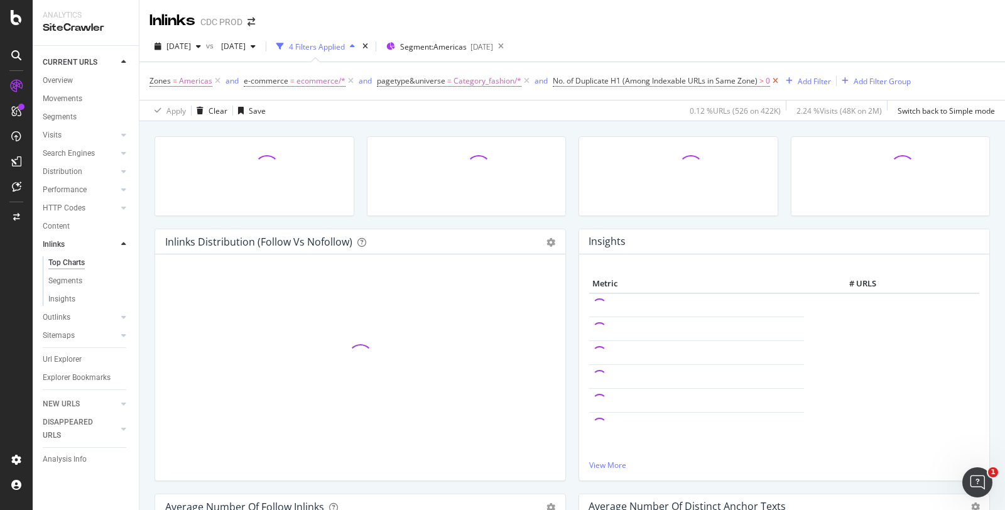
click at [357, 79] on icon at bounding box center [775, 81] width 11 height 13
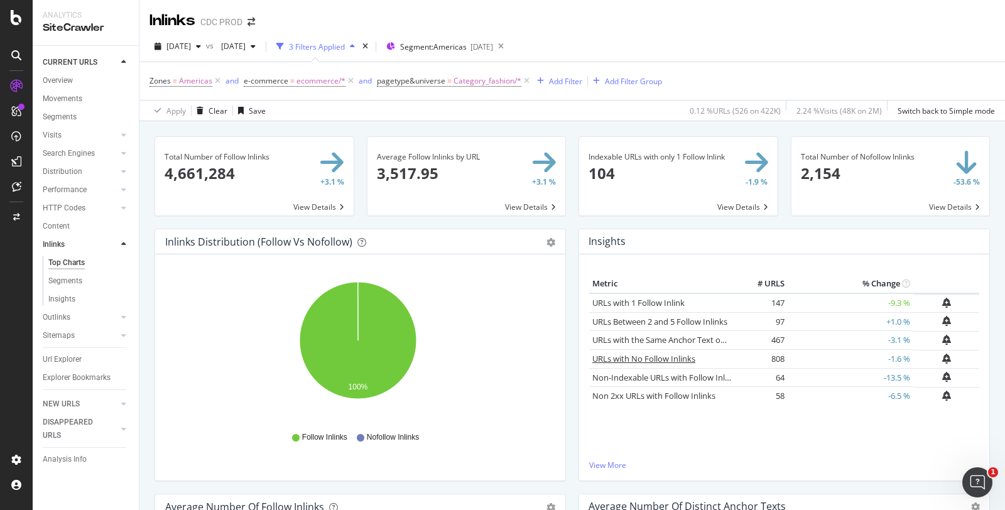
click at [357, 94] on link "URLs with No Follow Inlinks" at bounding box center [643, 358] width 103 height 11
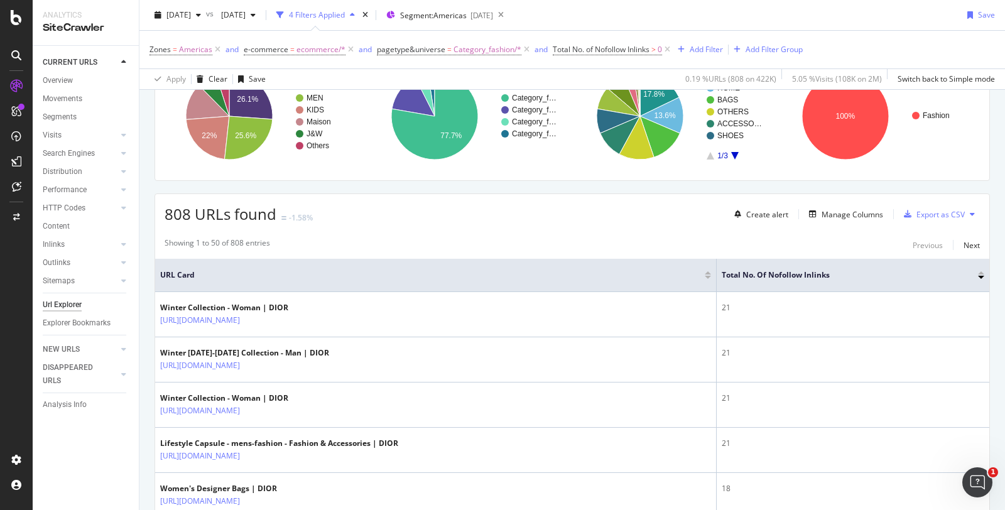
scroll to position [139, 0]
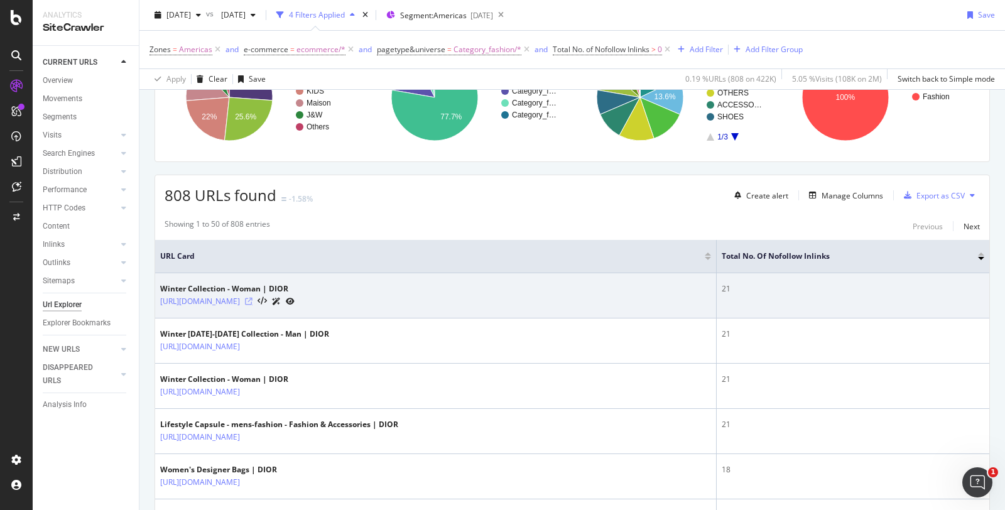
click at [252, 94] on icon at bounding box center [249, 302] width 8 height 8
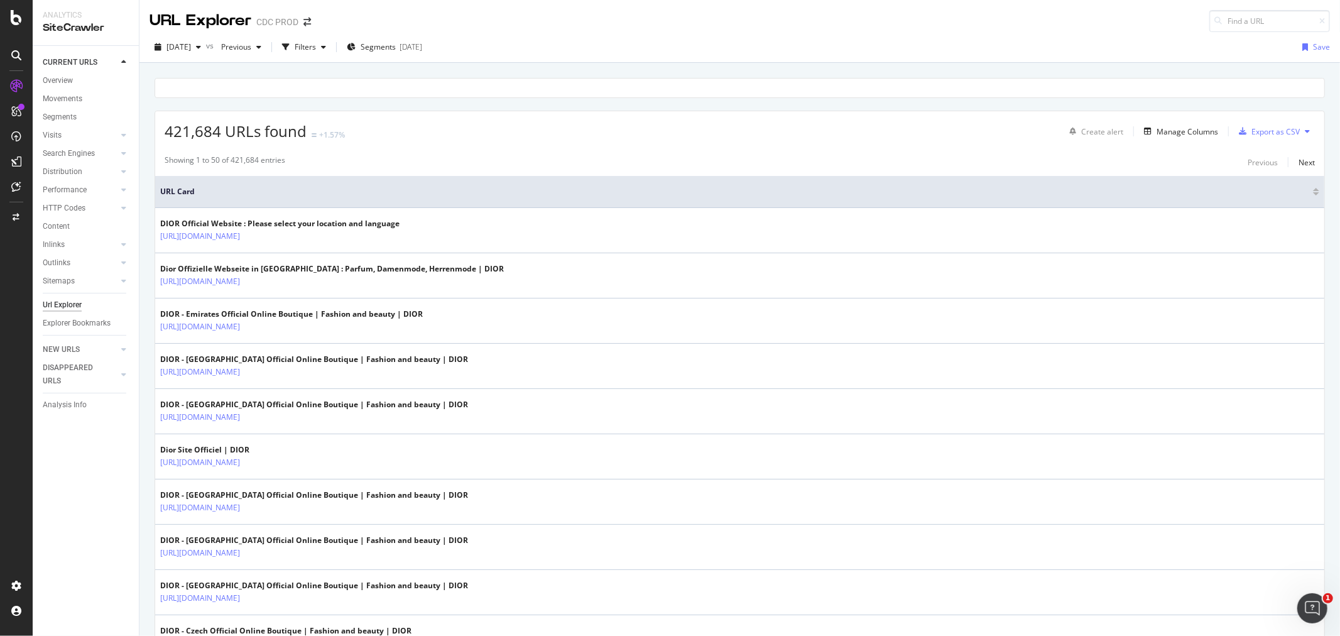
scroll to position [14, 0]
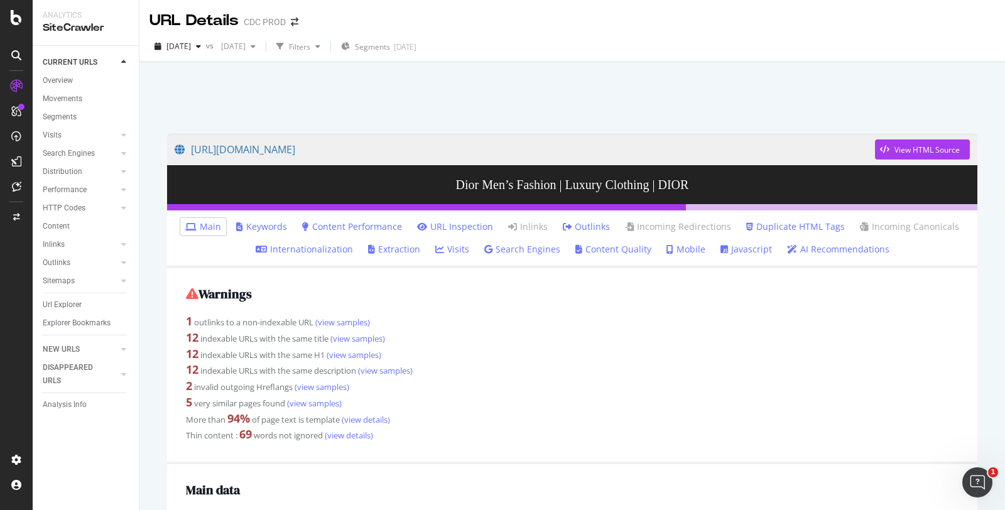
click at [305, 249] on link "Internationalization" at bounding box center [304, 249] width 97 height 13
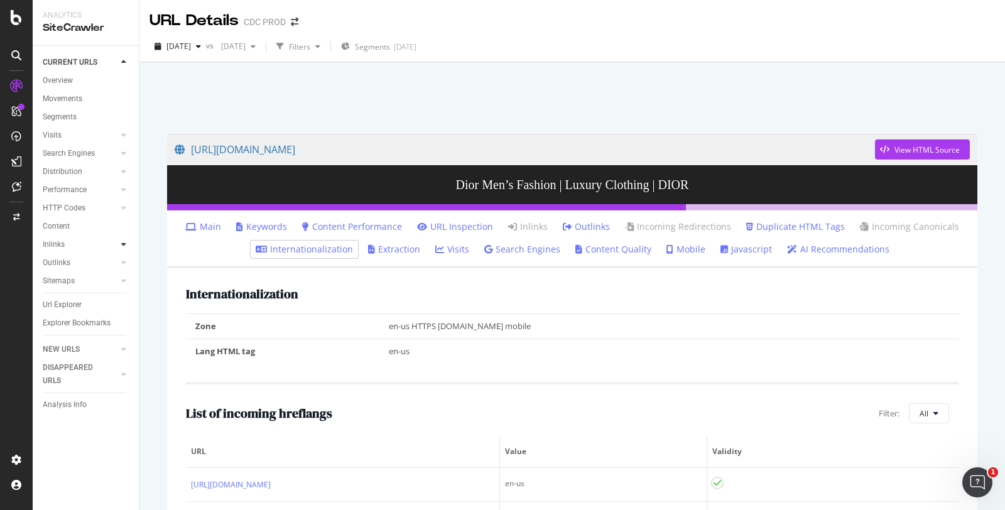
click at [122, 246] on icon at bounding box center [123, 245] width 5 height 8
click at [58, 261] on div "Top Charts" at bounding box center [66, 262] width 37 height 13
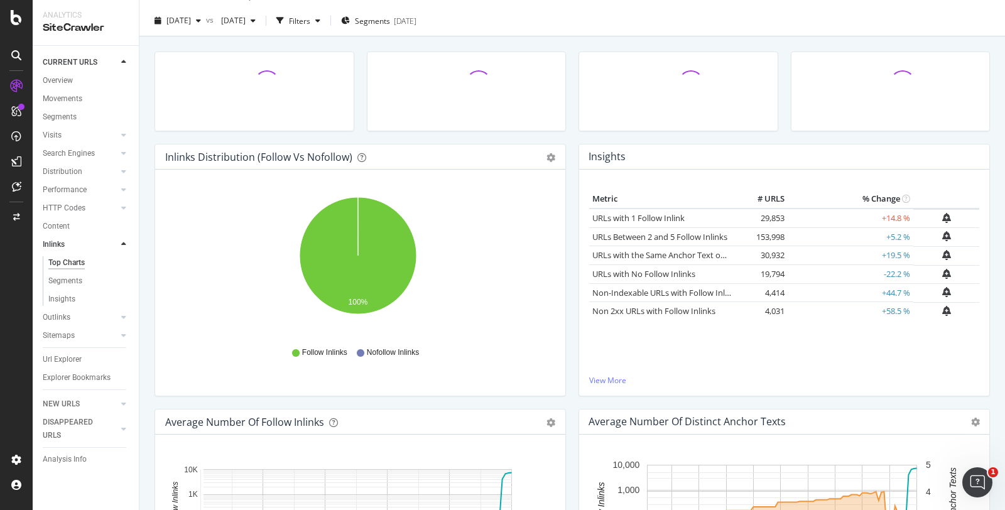
scroll to position [8, 0]
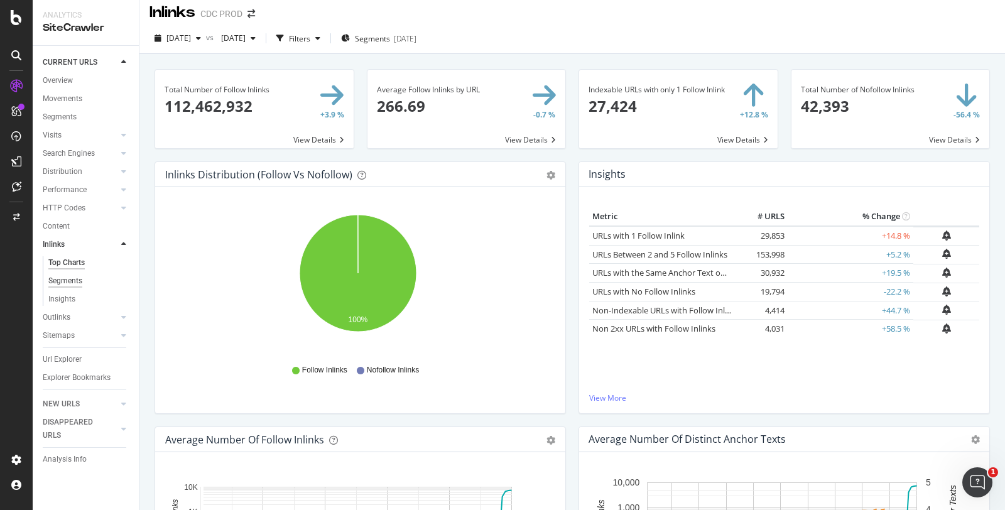
click at [80, 281] on div "Segments" at bounding box center [65, 280] width 34 height 13
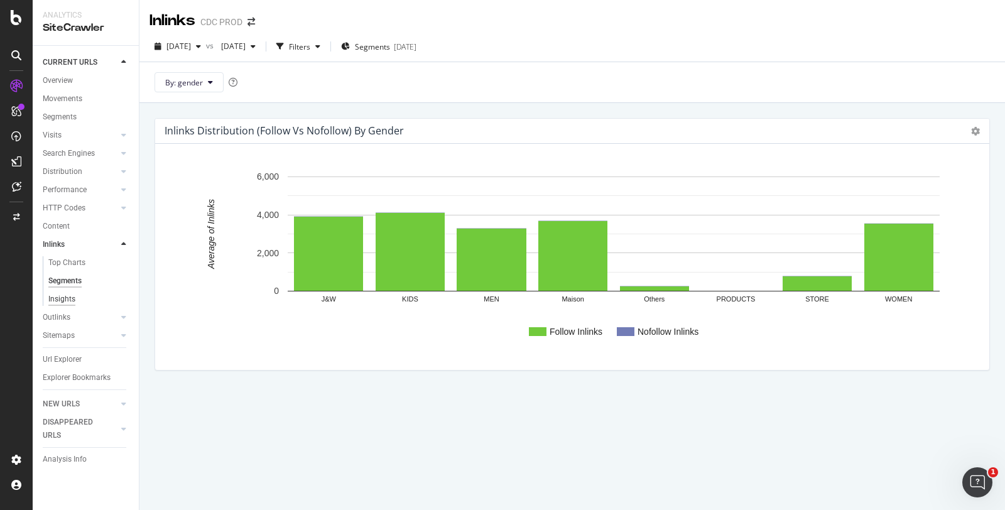
click at [66, 299] on div "Insights" at bounding box center [61, 299] width 27 height 13
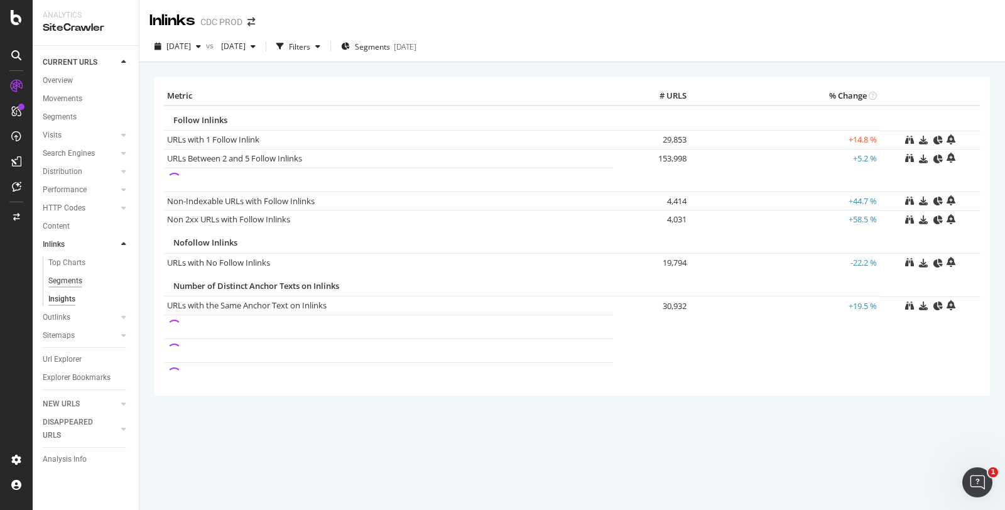
click at [74, 278] on div "Segments" at bounding box center [65, 280] width 34 height 13
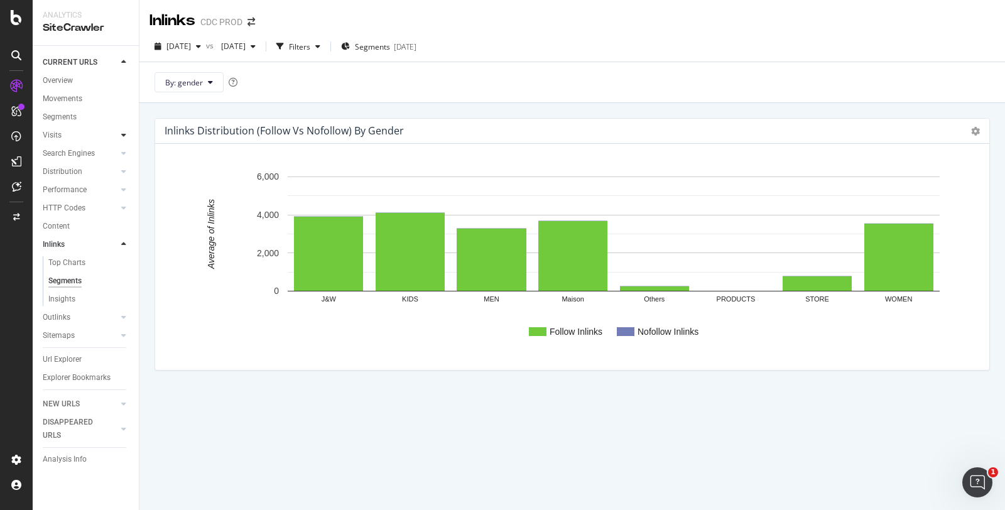
click at [122, 139] on div at bounding box center [123, 135] width 13 height 13
click at [64, 150] on div "Analysis" at bounding box center [62, 153] width 29 height 13
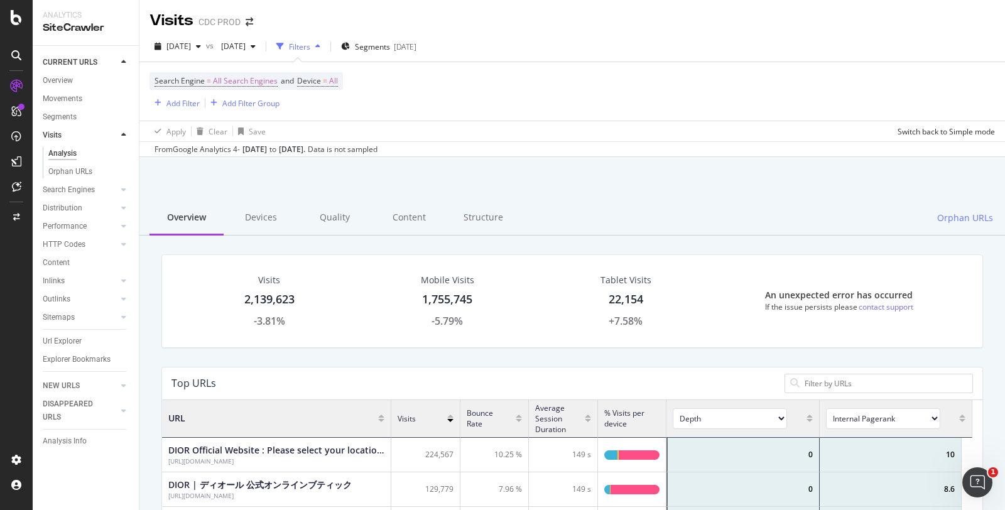
click at [110, 228] on div at bounding box center [111, 226] width 13 height 13
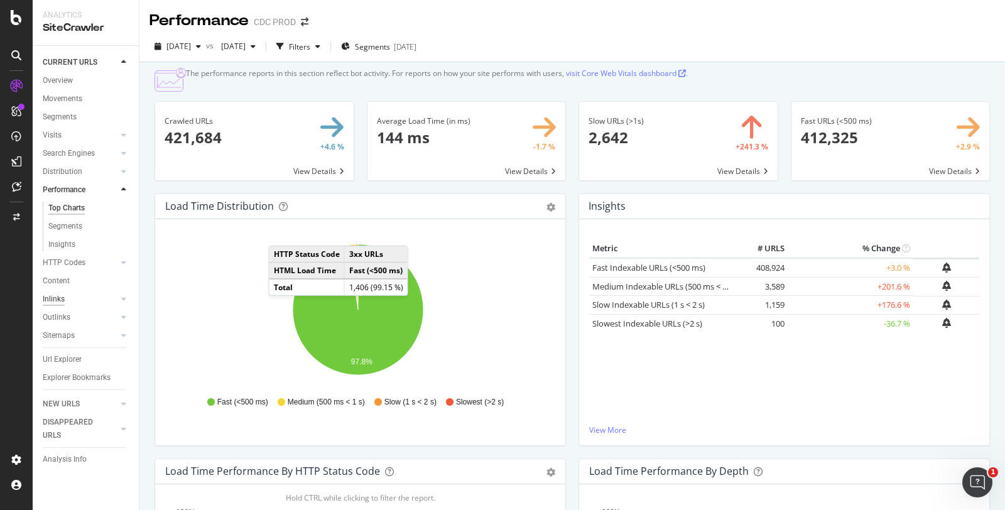
click at [57, 296] on div "Inlinks" at bounding box center [54, 299] width 22 height 13
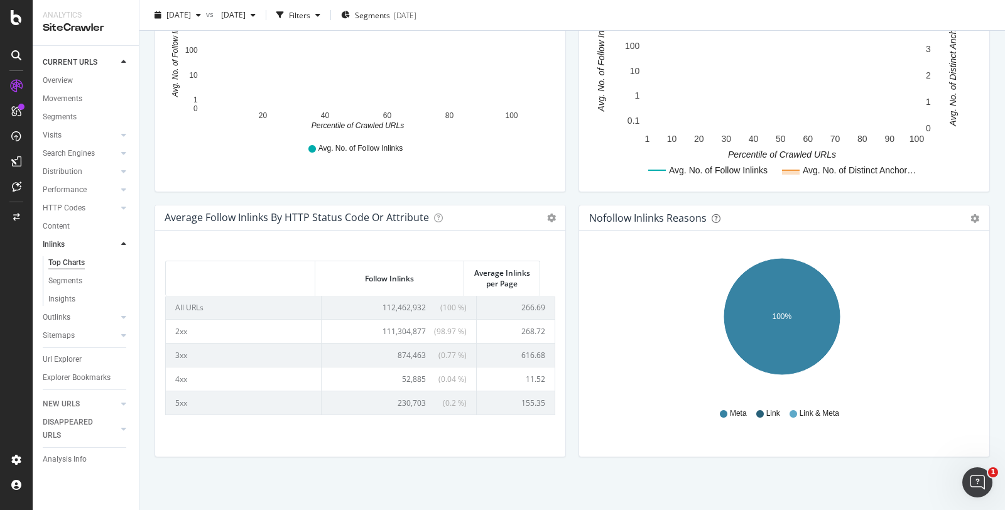
scroll to position [497, 0]
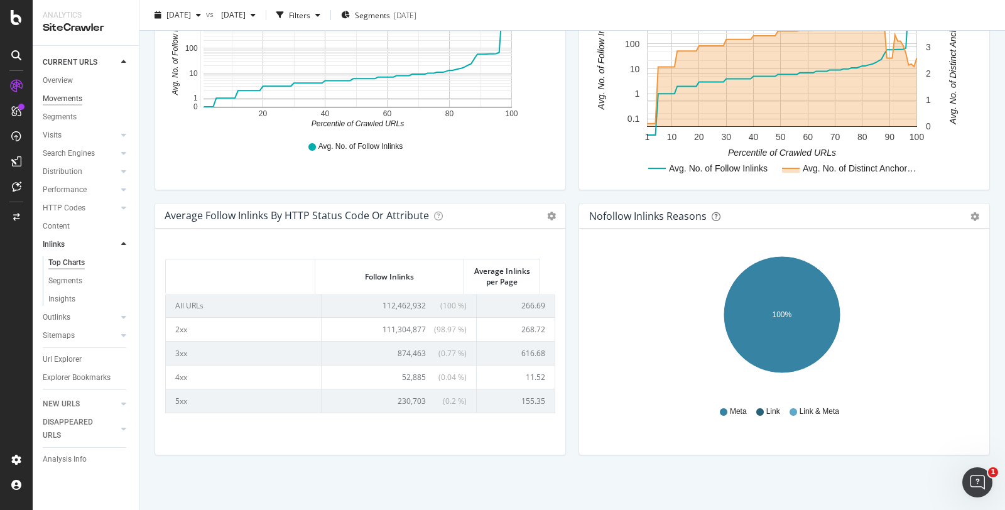
click at [73, 96] on div "Movements" at bounding box center [63, 98] width 40 height 13
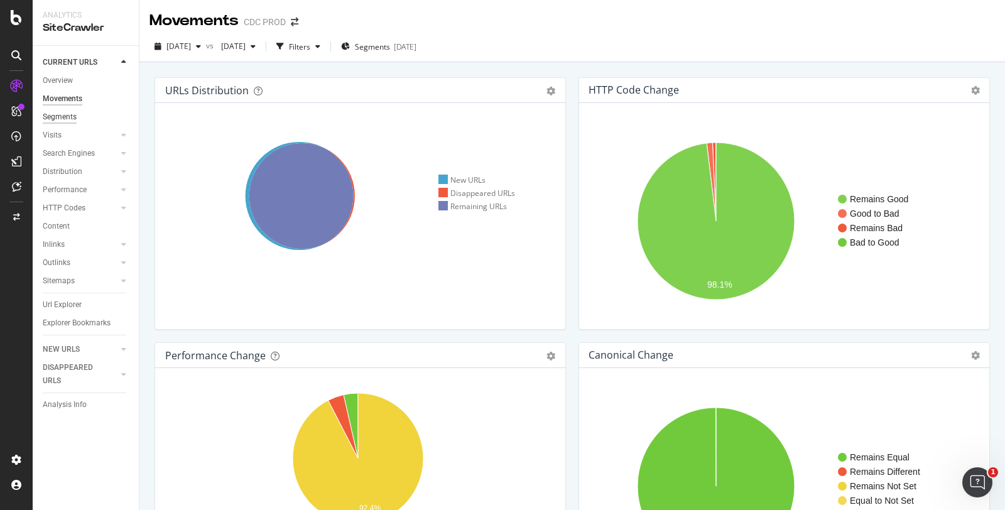
click at [67, 116] on div "Segments" at bounding box center [60, 117] width 34 height 13
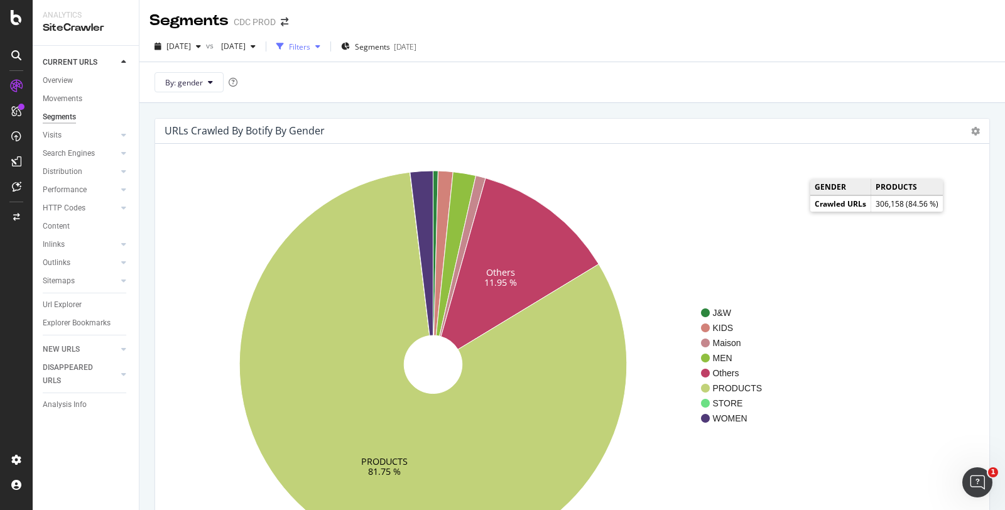
click at [310, 48] on div "Filters" at bounding box center [299, 46] width 21 height 11
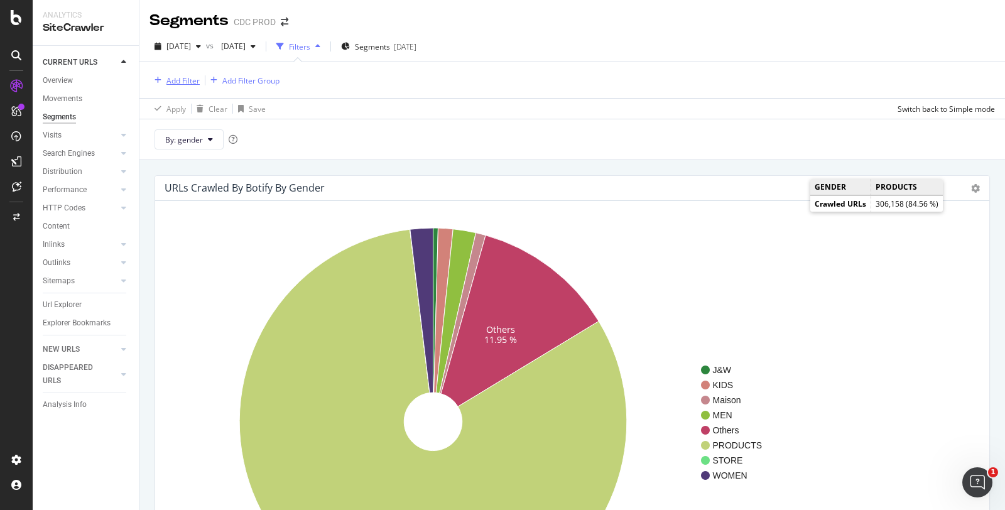
click at [193, 81] on div "Add Filter" at bounding box center [182, 80] width 33 height 11
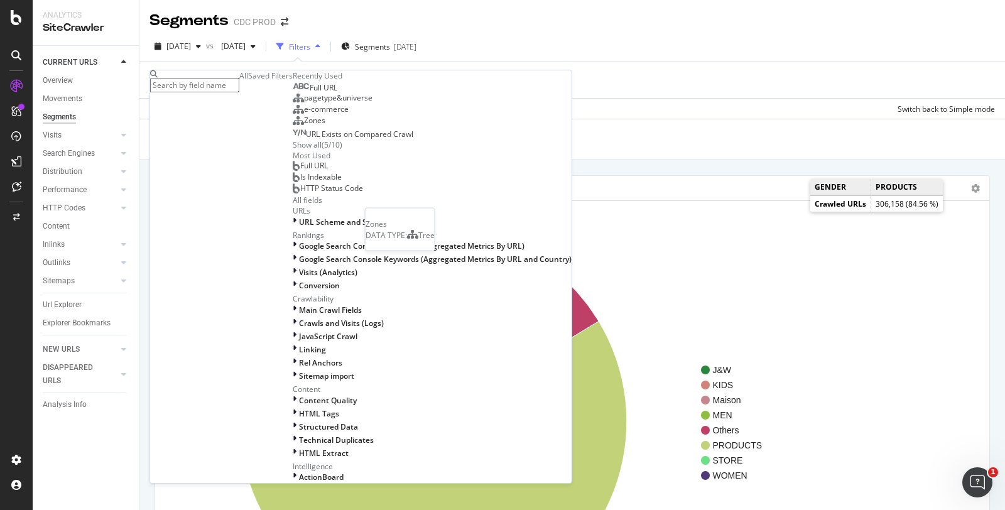
click at [293, 126] on div "Zones" at bounding box center [309, 121] width 33 height 10
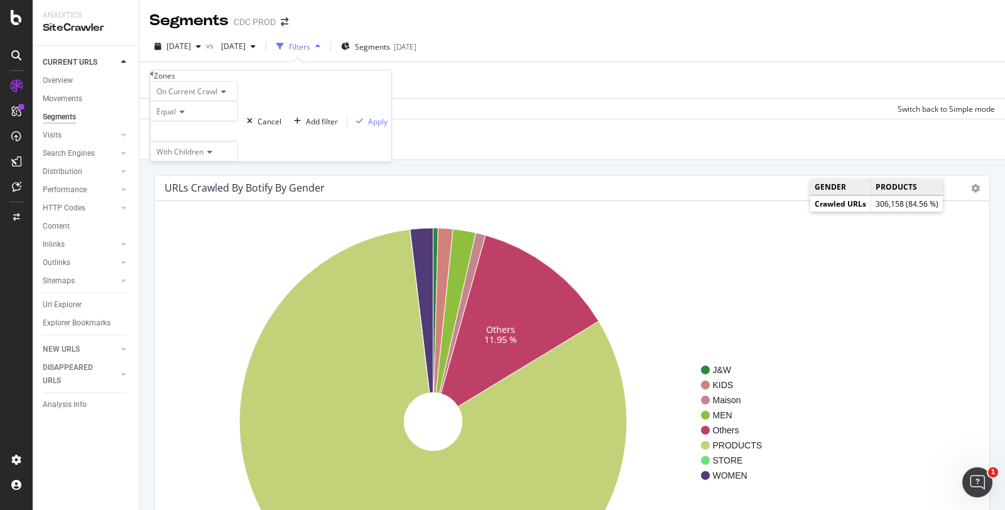
click at [209, 141] on div at bounding box center [194, 131] width 88 height 20
click at [214, 180] on span "32,071 URLS" at bounding box center [218, 175] width 47 height 11
click at [368, 127] on div "Apply" at bounding box center [377, 121] width 19 height 11
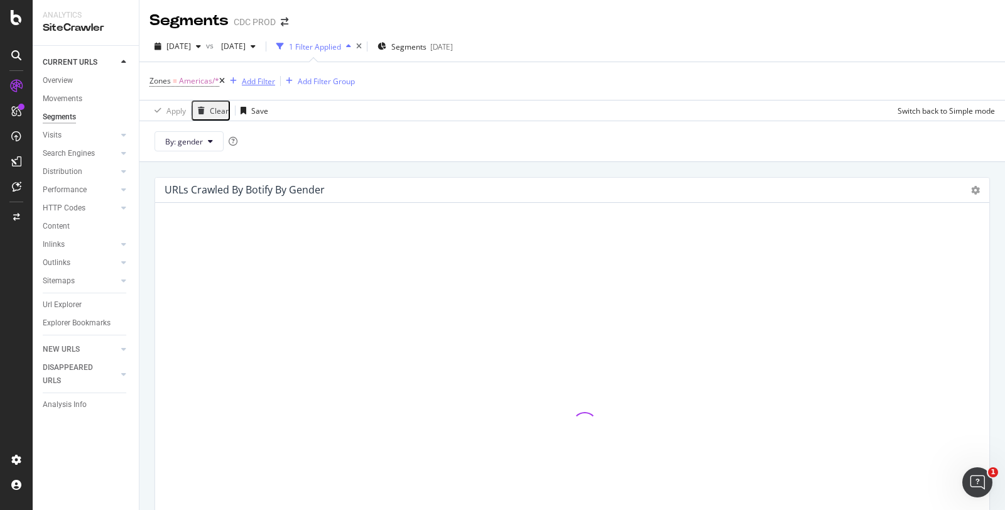
click at [242, 77] on div "button" at bounding box center [233, 81] width 17 height 8
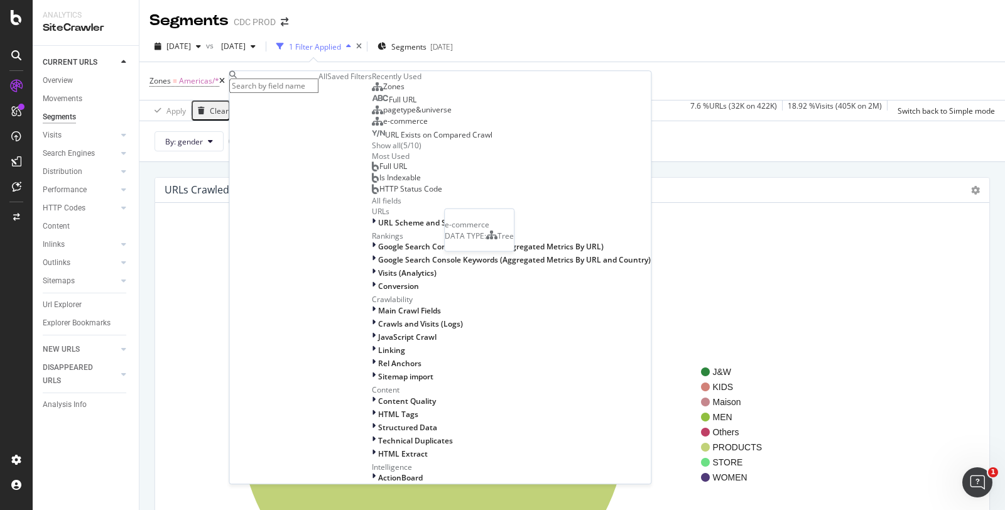
click at [372, 127] on div "e-commerce" at bounding box center [400, 122] width 56 height 10
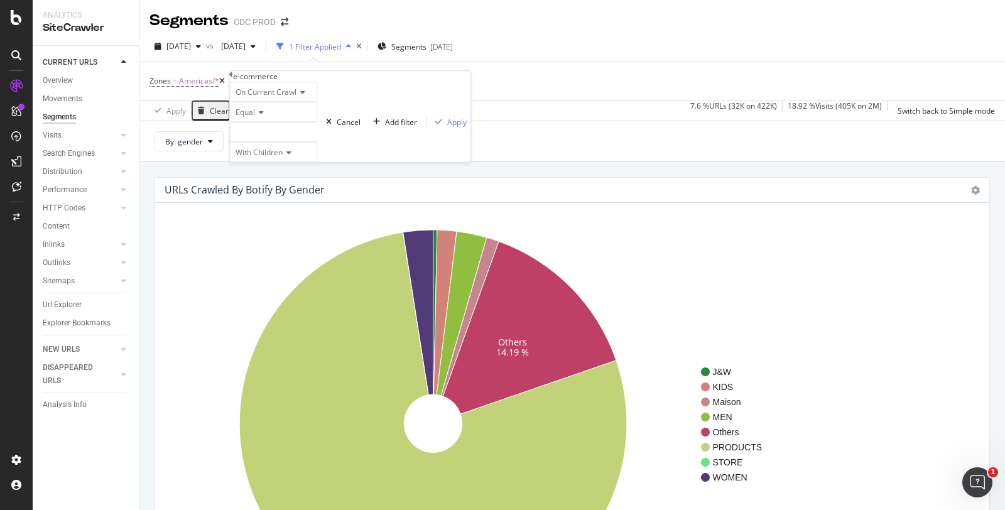
click at [290, 142] on div at bounding box center [273, 132] width 88 height 20
click at [277, 154] on span "ecommerce" at bounding box center [259, 148] width 42 height 11
click at [447, 127] on div "Apply" at bounding box center [456, 122] width 19 height 11
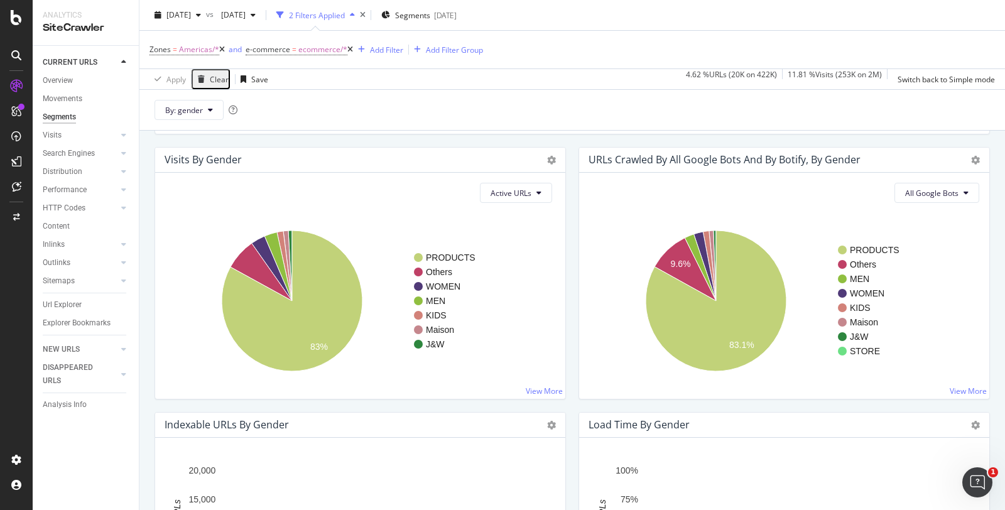
scroll to position [488, 0]
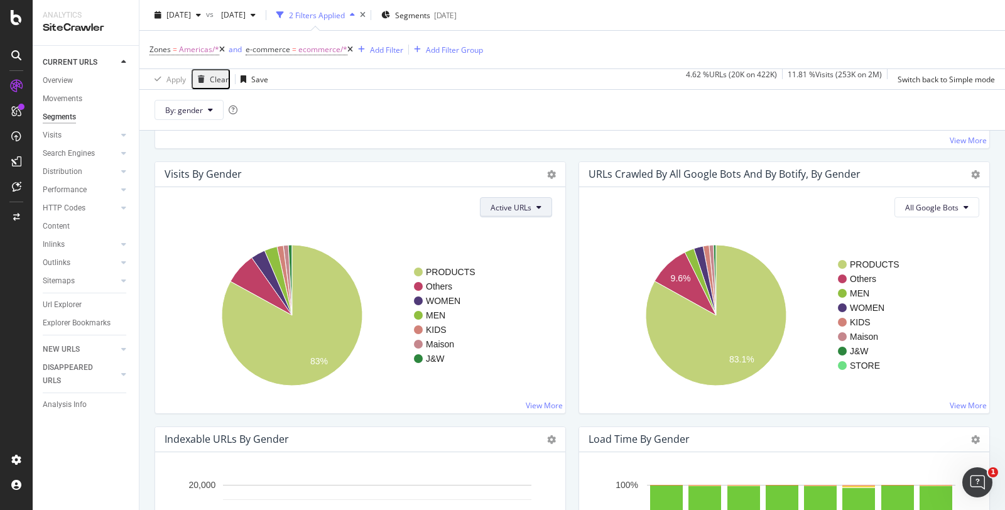
click at [507, 202] on span "Active URLs" at bounding box center [510, 207] width 41 height 11
click at [208, 113] on button "By: gender" at bounding box center [188, 110] width 69 height 20
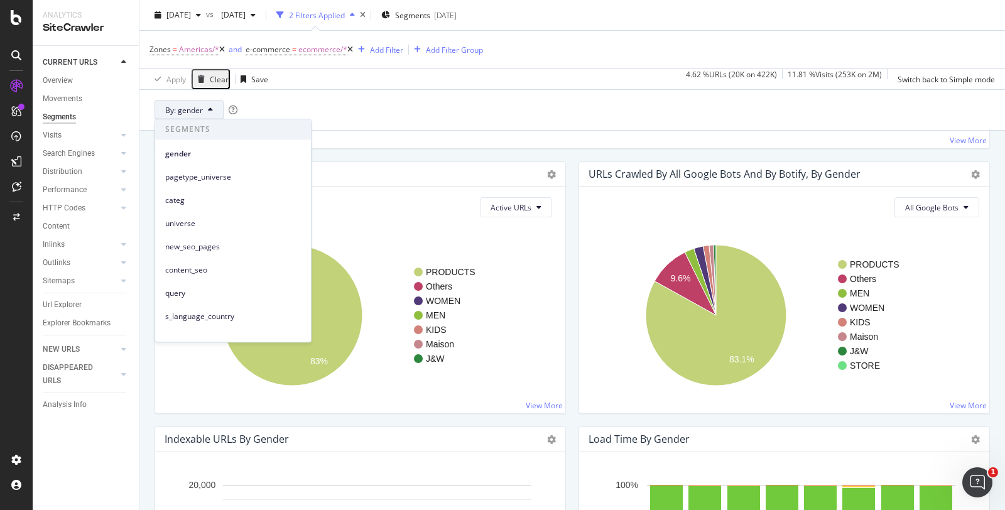
click at [230, 166] on div "pagetype_universe" at bounding box center [233, 174] width 156 height 23
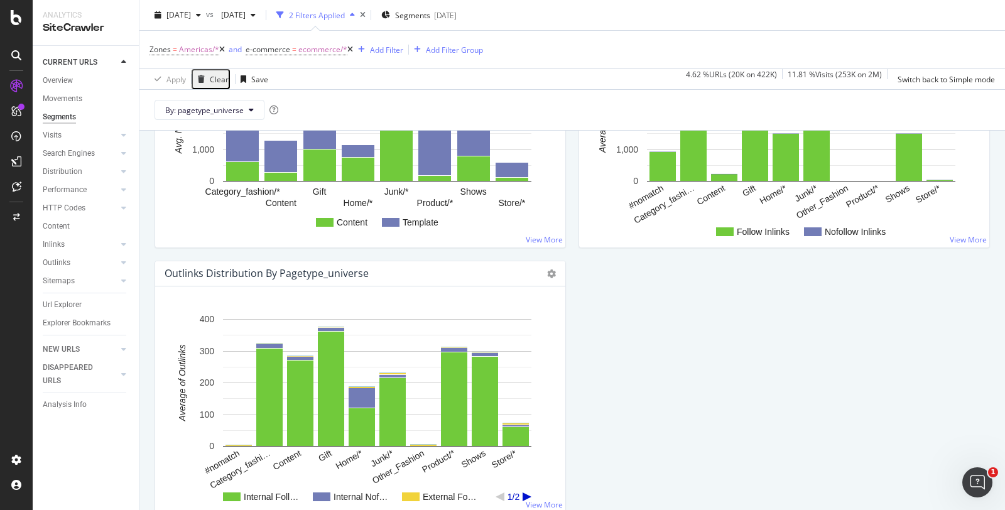
scroll to position [1465, 0]
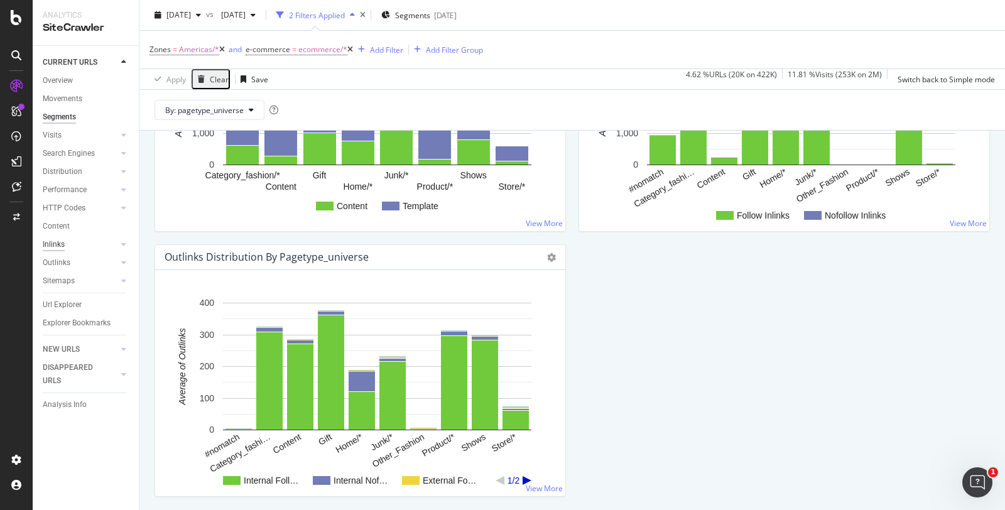
click at [57, 248] on div "Inlinks" at bounding box center [54, 244] width 22 height 13
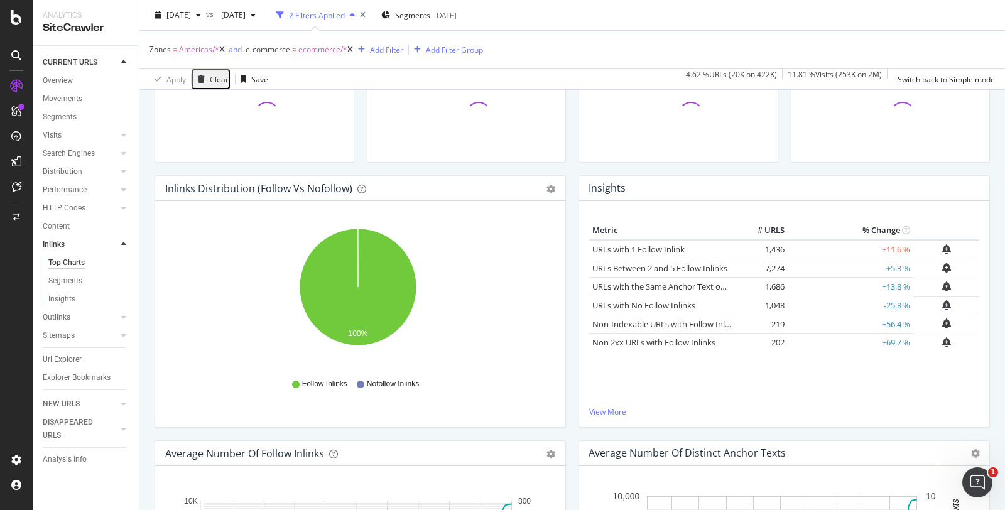
scroll to position [70, 0]
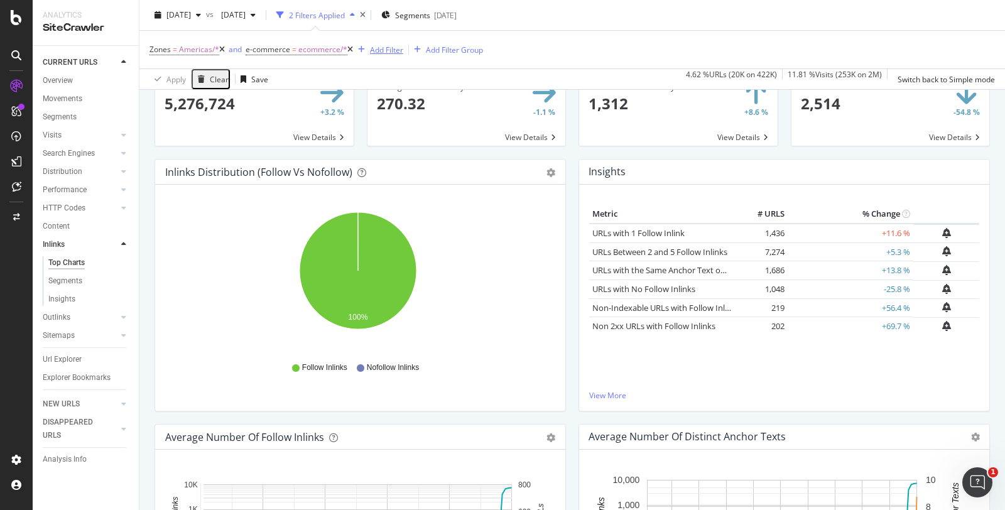
click at [370, 50] on div "button" at bounding box center [361, 50] width 17 height 8
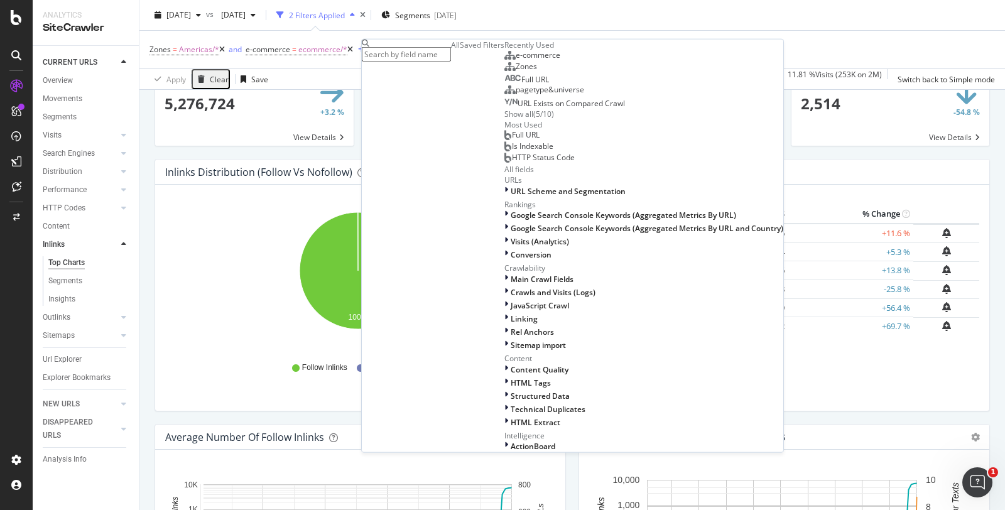
click at [516, 95] on span "pagetype&universe" at bounding box center [550, 89] width 68 height 11
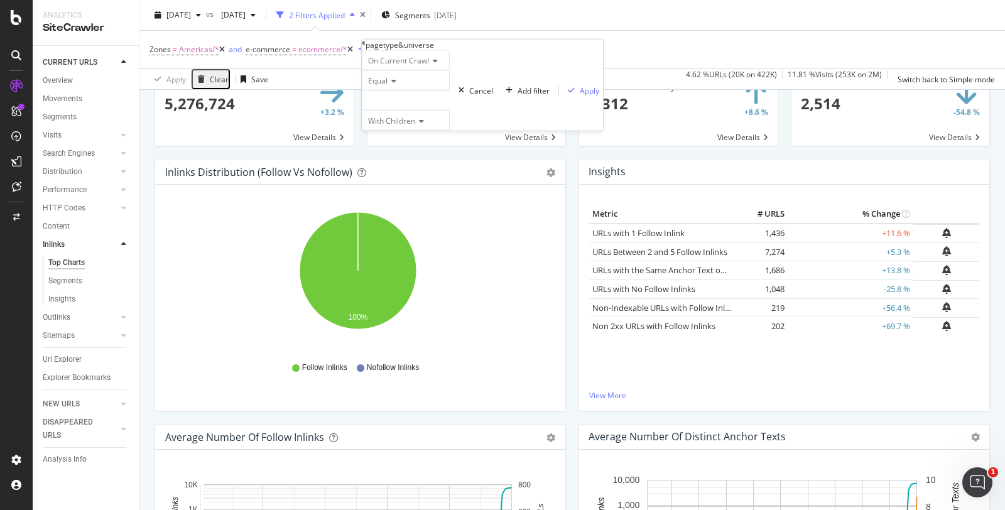
click at [406, 111] on div at bounding box center [406, 100] width 88 height 20
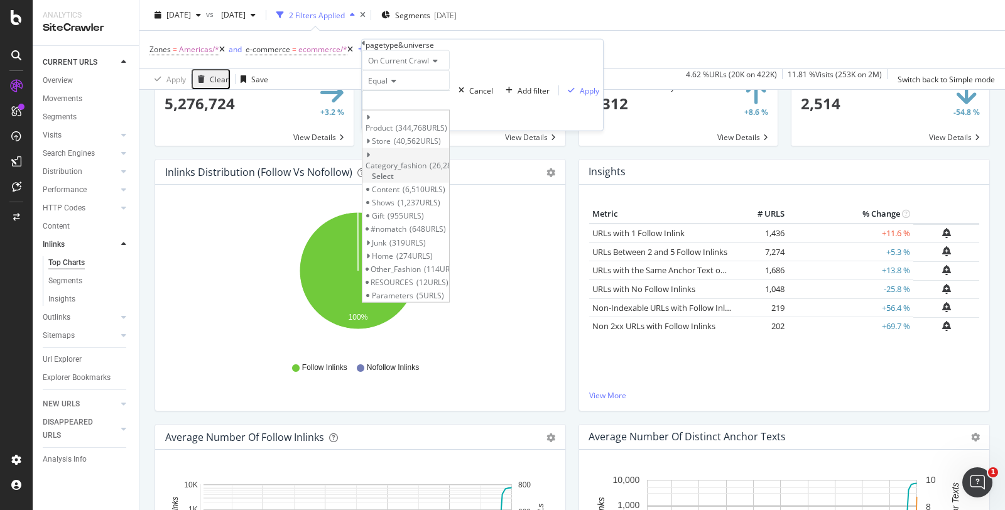
click at [394, 173] on span "Select" at bounding box center [383, 176] width 22 height 11
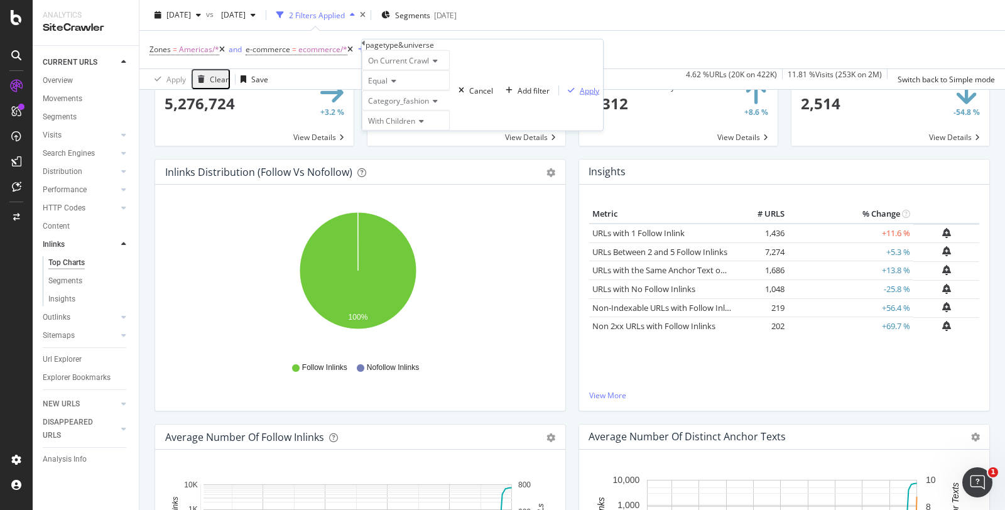
click at [580, 95] on div "Apply" at bounding box center [589, 90] width 19 height 11
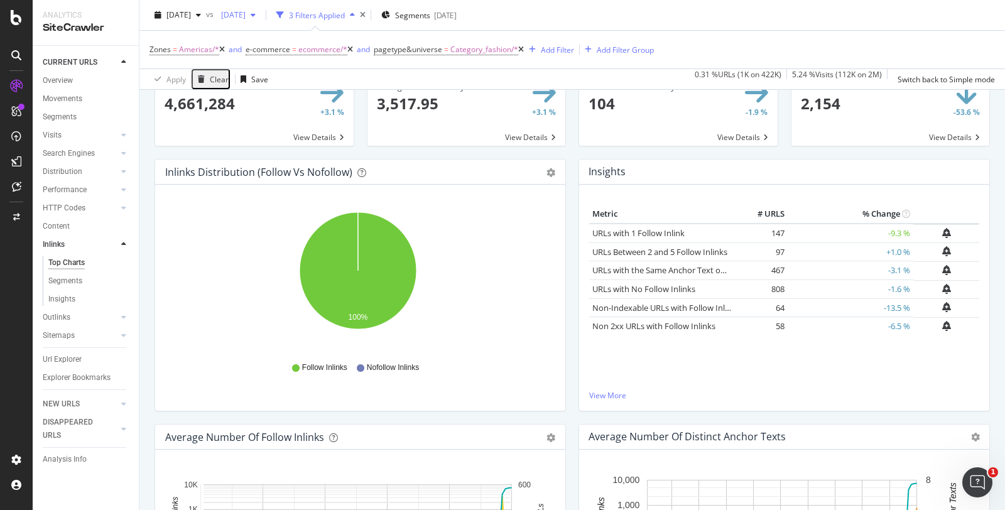
click at [246, 15] on span "[DATE]" at bounding box center [231, 14] width 30 height 11
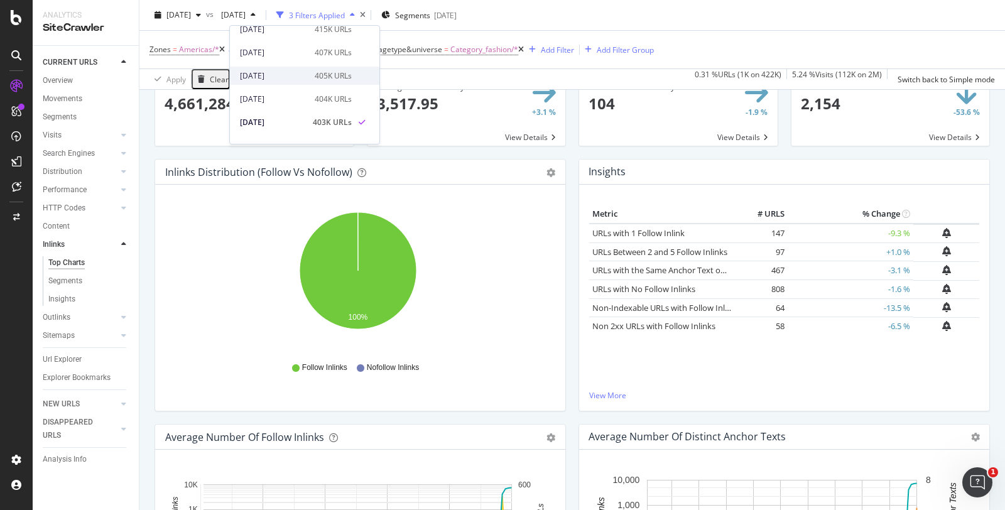
scroll to position [70, 0]
click at [281, 83] on div "2025 Sep. 5th" at bounding box center [273, 83] width 67 height 11
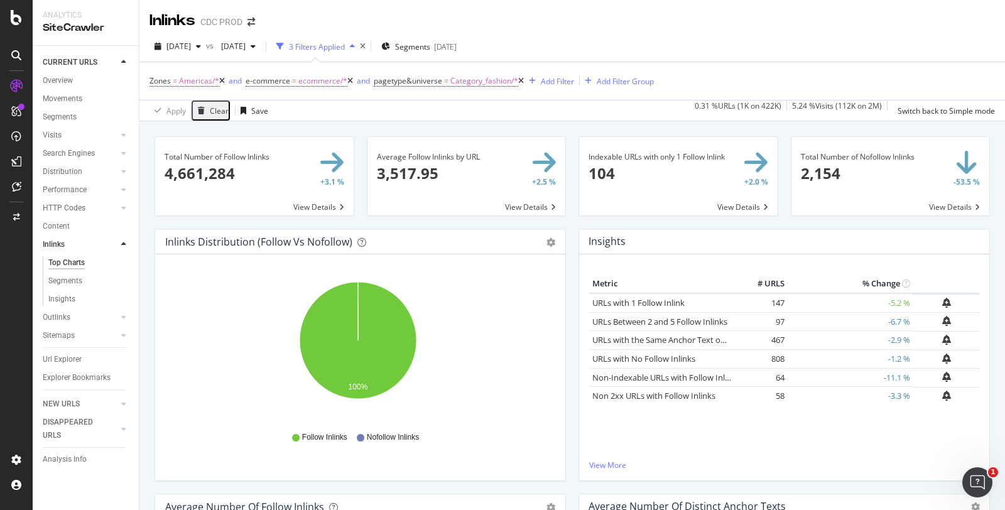
click at [715, 425] on div "Metric # URLS % Change URLs with 1 Follow Inlink 147 -5.2 % URLs Between 2 and …" at bounding box center [784, 366] width 390 height 185
click at [121, 135] on icon at bounding box center [123, 135] width 5 height 8
click at [67, 171] on div "Orphan URLs" at bounding box center [70, 171] width 44 height 13
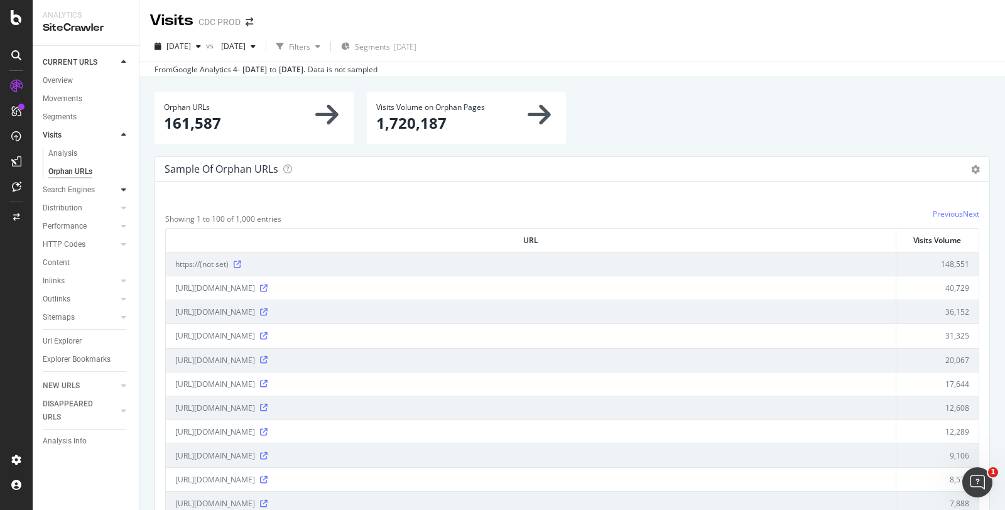
click at [120, 192] on div at bounding box center [123, 189] width 13 height 13
click at [72, 163] on div "CustomReports" at bounding box center [59, 158] width 54 height 11
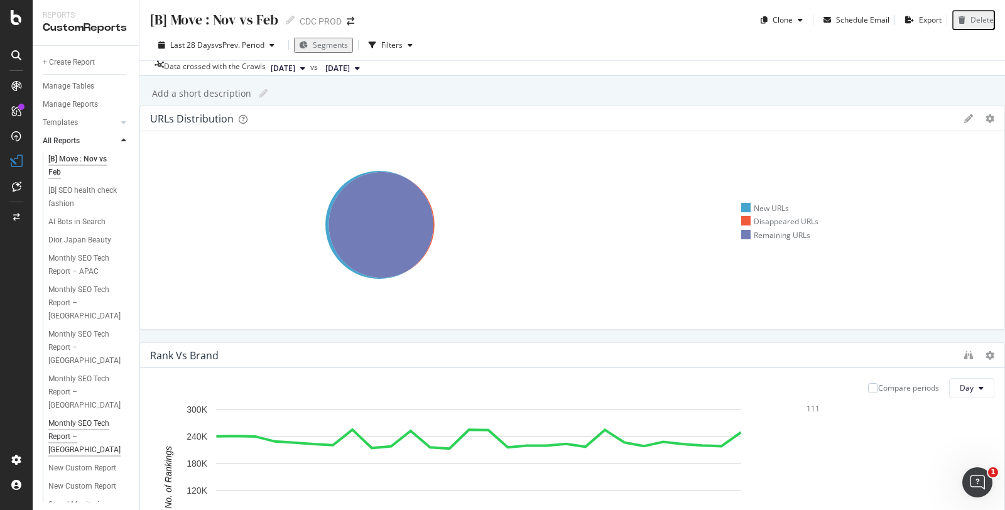
click at [83, 417] on div "Monthly SEO Tech Report – United States" at bounding box center [86, 437] width 76 height 40
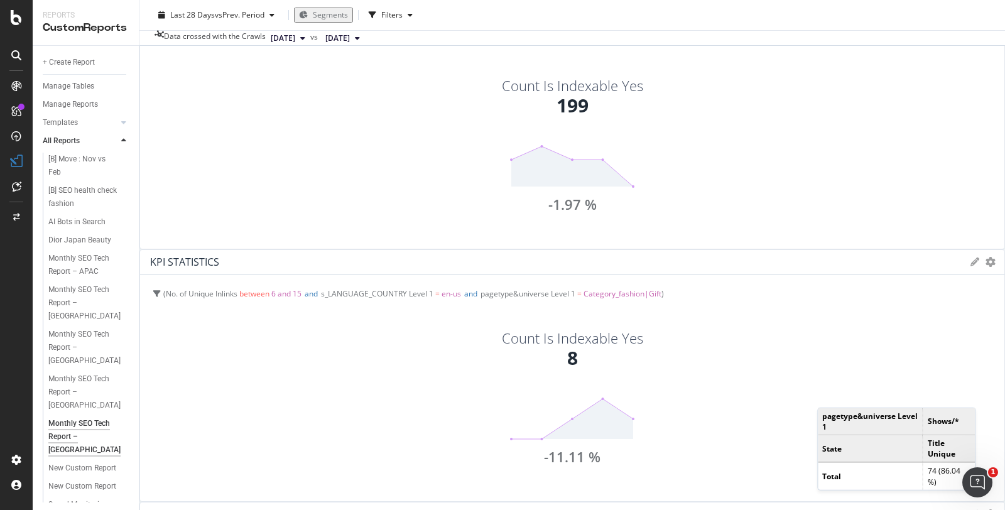
scroll to position [1346, 0]
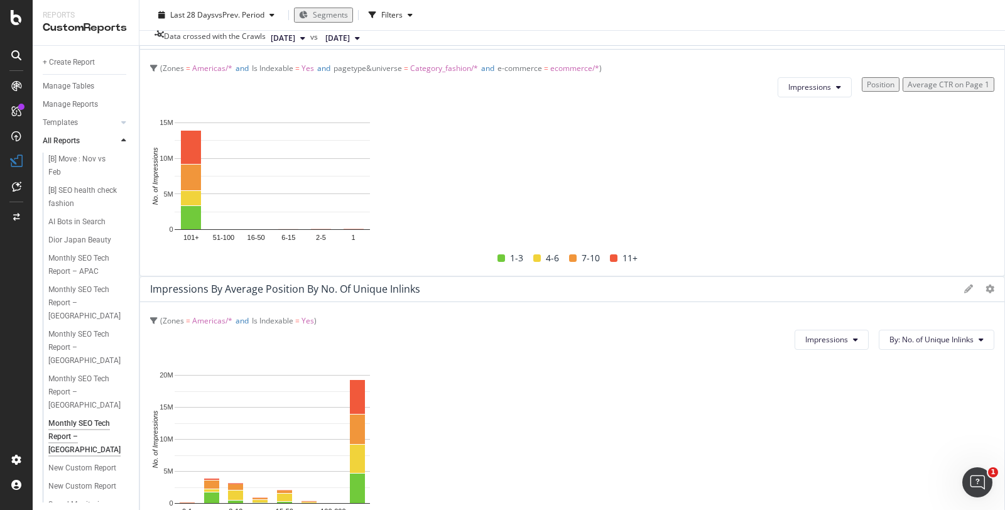
click at [126, 182] on div "[B] SEO health check fashion" at bounding box center [91, 196] width 96 height 31
click at [72, 99] on div "SiteCrawler" at bounding box center [52, 93] width 41 height 11
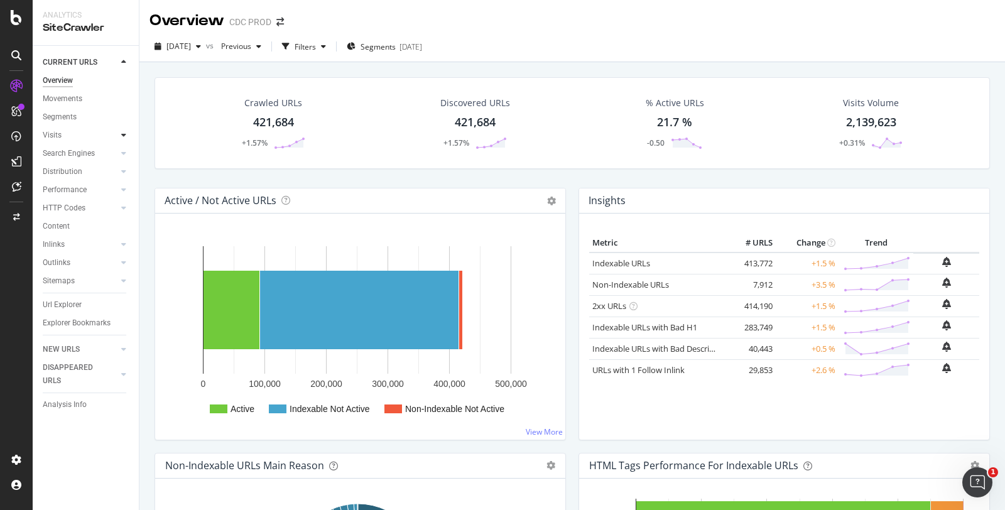
click at [123, 138] on div at bounding box center [123, 135] width 13 height 13
click at [76, 173] on div "Orphan URLs" at bounding box center [70, 171] width 44 height 13
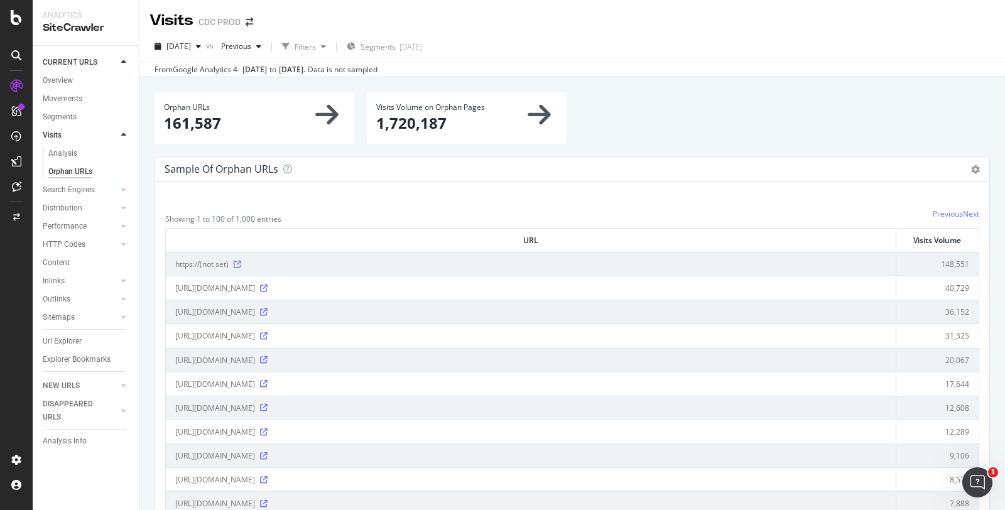
click at [268, 116] on p "161,587" at bounding box center [254, 122] width 181 height 21
click at [334, 111] on icon at bounding box center [326, 114] width 23 height 26
click at [534, 112] on icon at bounding box center [539, 114] width 23 height 26
click at [117, 190] on div at bounding box center [111, 189] width 13 height 13
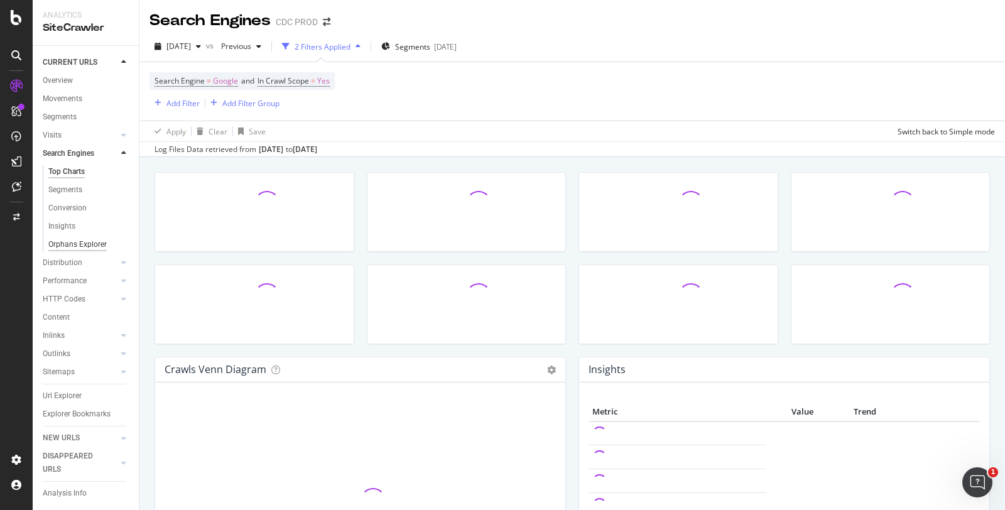
click at [82, 246] on div "Orphans Explorer" at bounding box center [77, 244] width 58 height 13
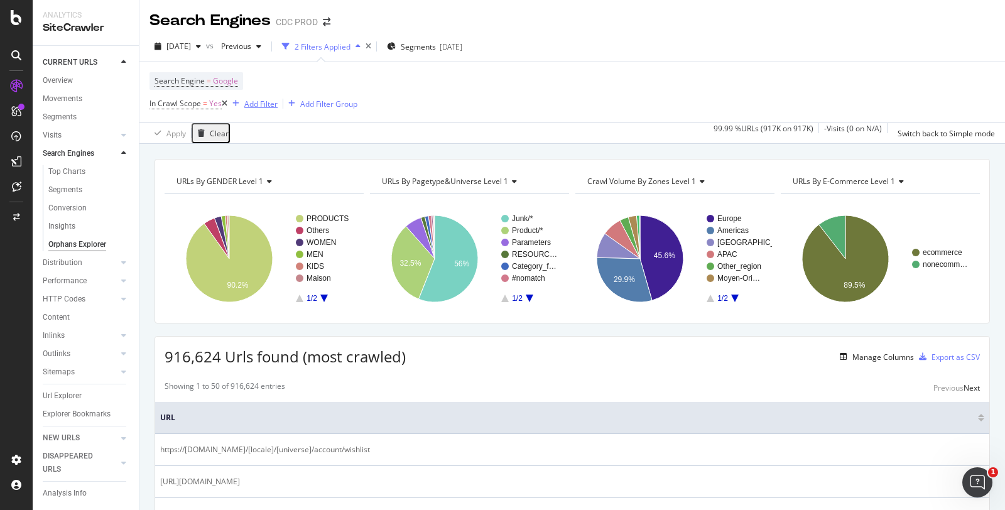
click at [270, 107] on div "Add Filter" at bounding box center [260, 104] width 33 height 11
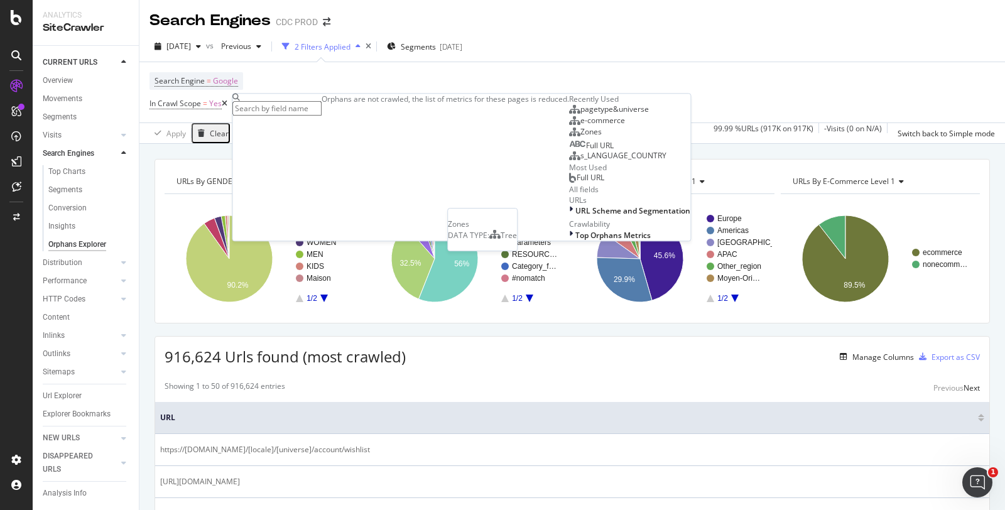
click at [569, 138] on div "Zones" at bounding box center [585, 132] width 33 height 10
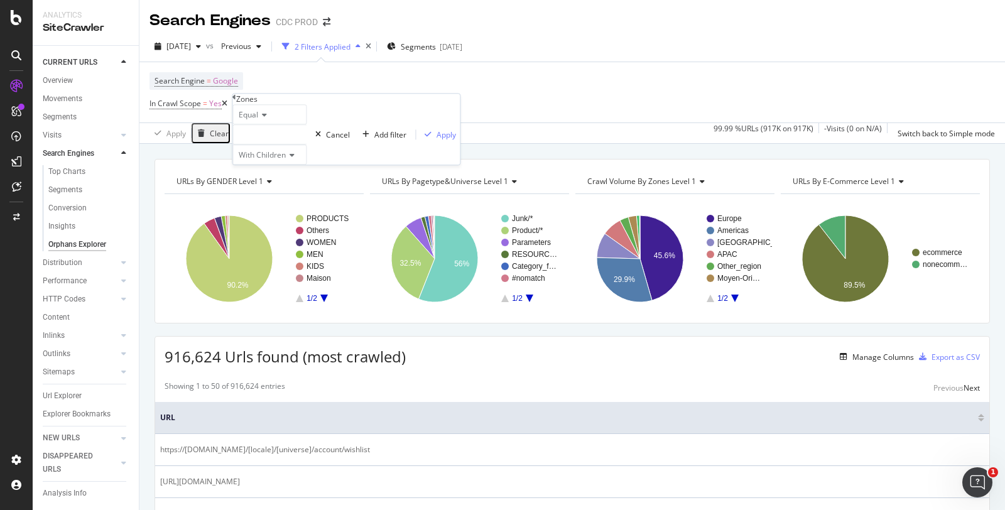
click at [295, 159] on icon at bounding box center [290, 155] width 9 height 8
click at [283, 144] on div at bounding box center [269, 134] width 74 height 20
click at [308, 183] on span "94,181 URLS" at bounding box center [301, 178] width 47 height 11
click at [436, 140] on div "Apply" at bounding box center [445, 134] width 19 height 11
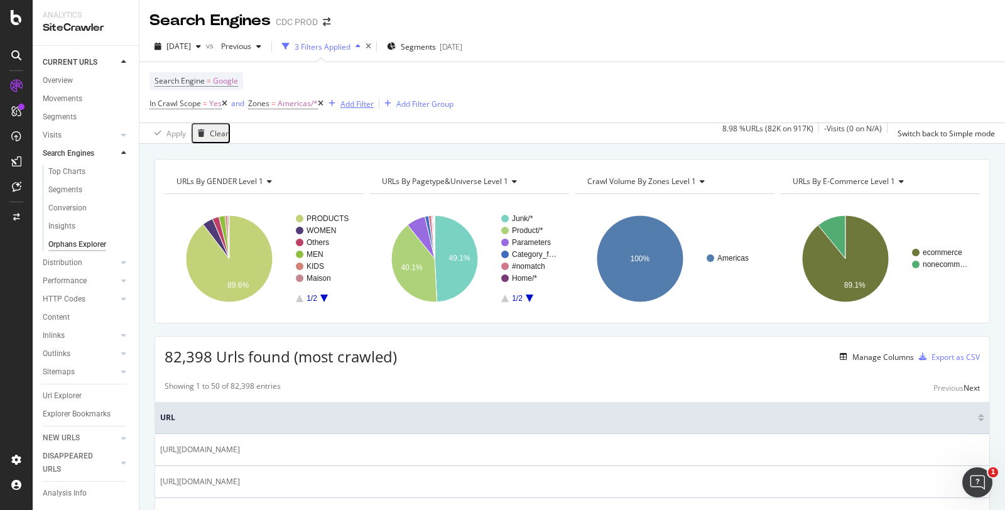
click at [362, 107] on div "Add Filter" at bounding box center [356, 104] width 33 height 11
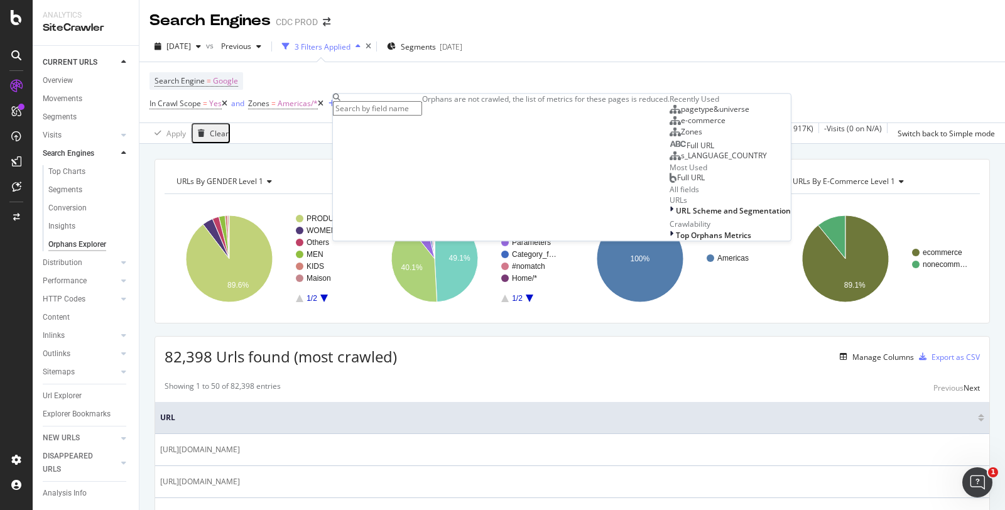
click at [681, 114] on span "pagetype&universe" at bounding box center [715, 109] width 68 height 11
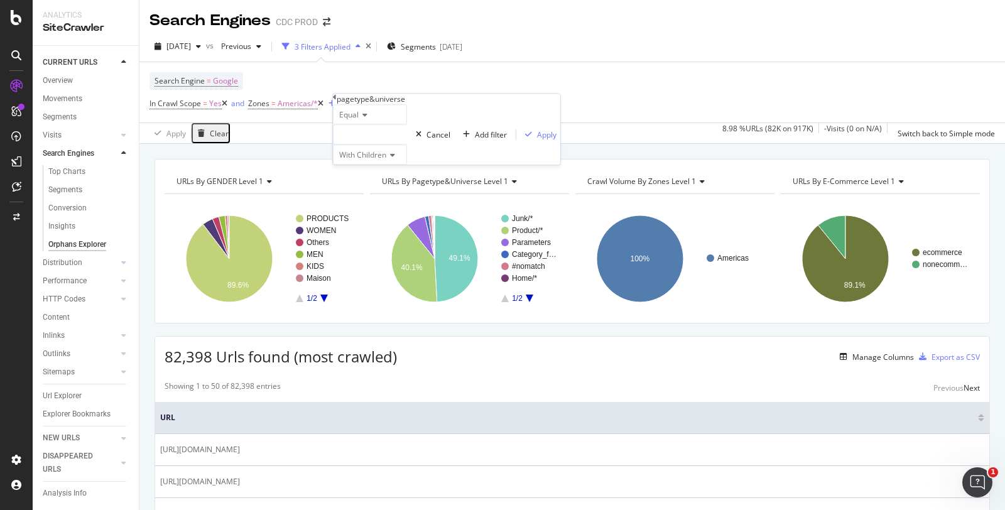
click at [398, 144] on div at bounding box center [370, 134] width 74 height 20
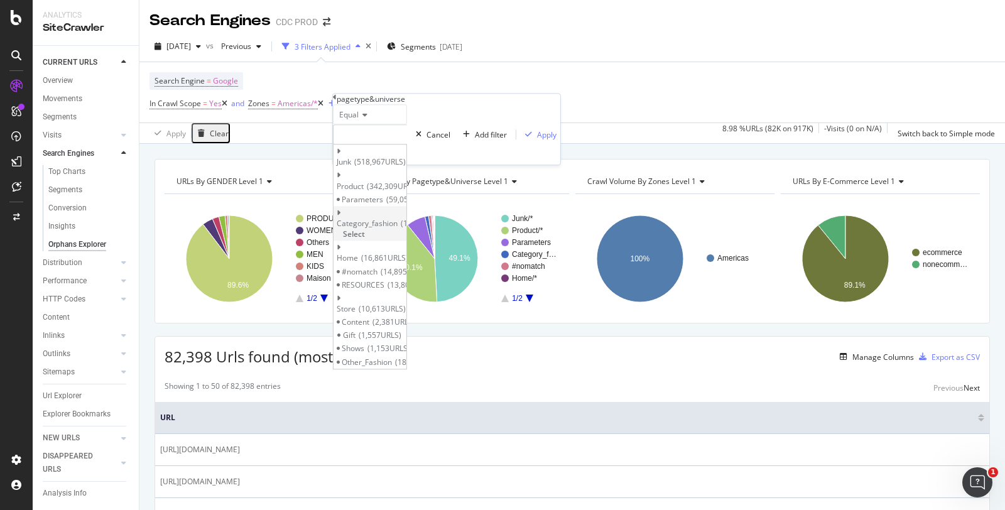
click at [365, 229] on span "Select" at bounding box center [354, 234] width 22 height 11
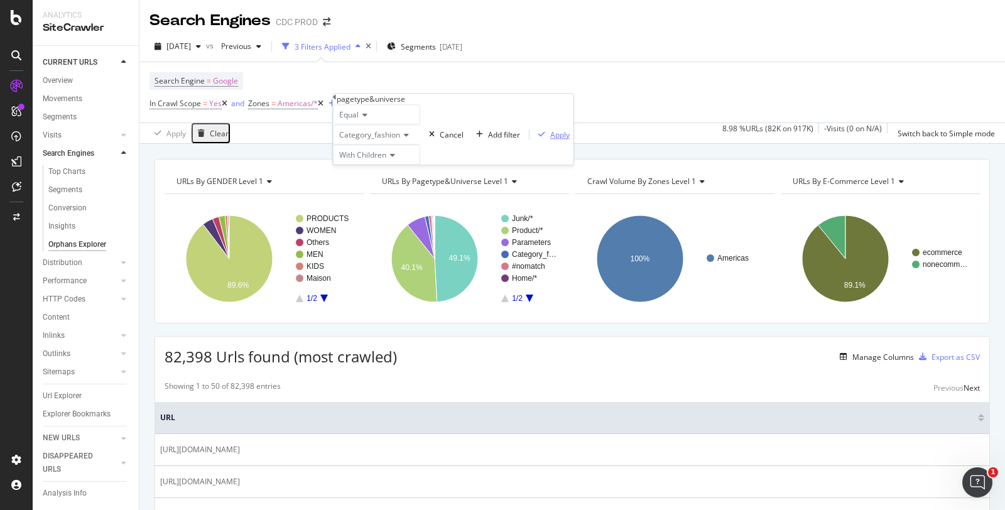
click at [550, 140] on div "Apply" at bounding box center [559, 134] width 19 height 11
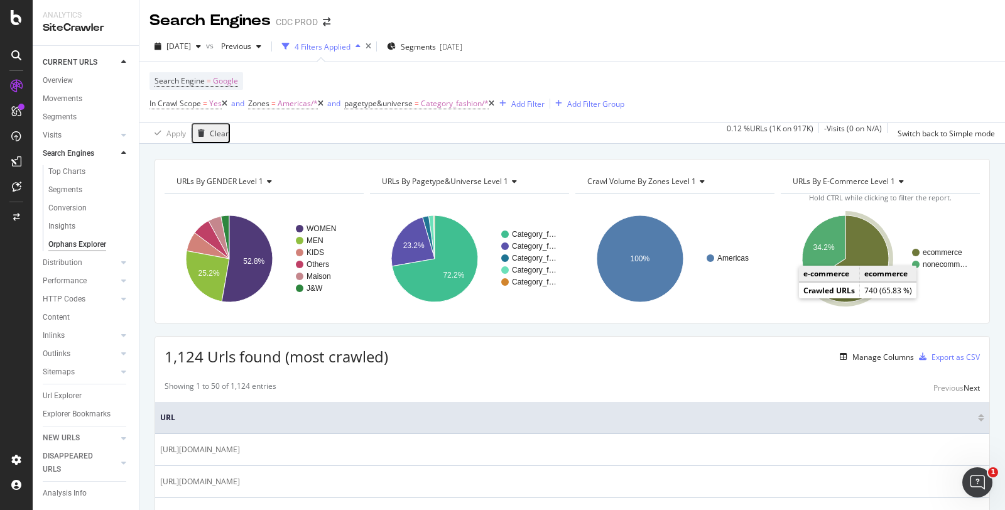
click at [856, 242] on icon "A chart." at bounding box center [849, 258] width 80 height 87
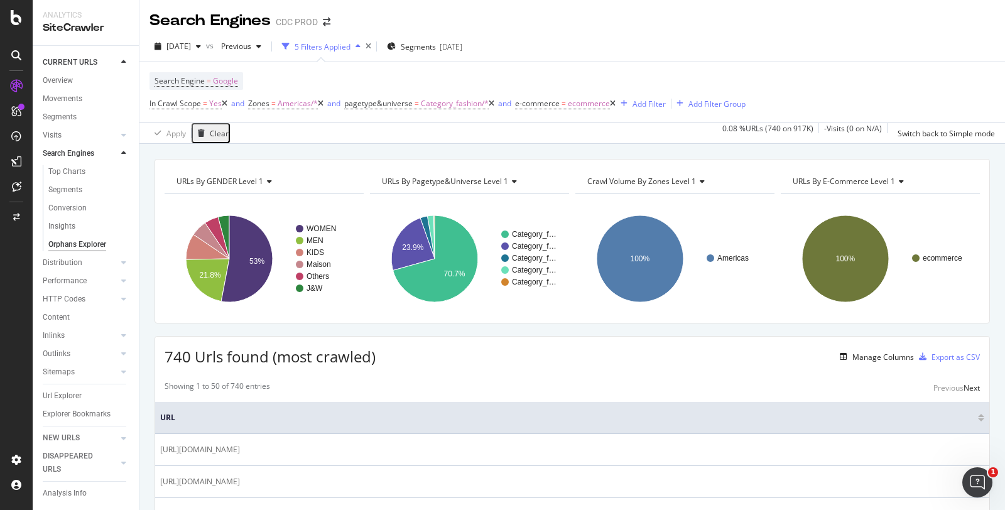
click at [481, 356] on div "740 Urls found (most crawled) Manage Columns Export as CSV" at bounding box center [572, 352] width 834 height 31
click at [845, 62] on div "Search Engine = Google In Crawl Scope = Yes and Zones = Americas/* and pagetype…" at bounding box center [571, 92] width 845 height 60
click at [830, 181] on span "URLs By e-commerce Level 1" at bounding box center [844, 181] width 102 height 11
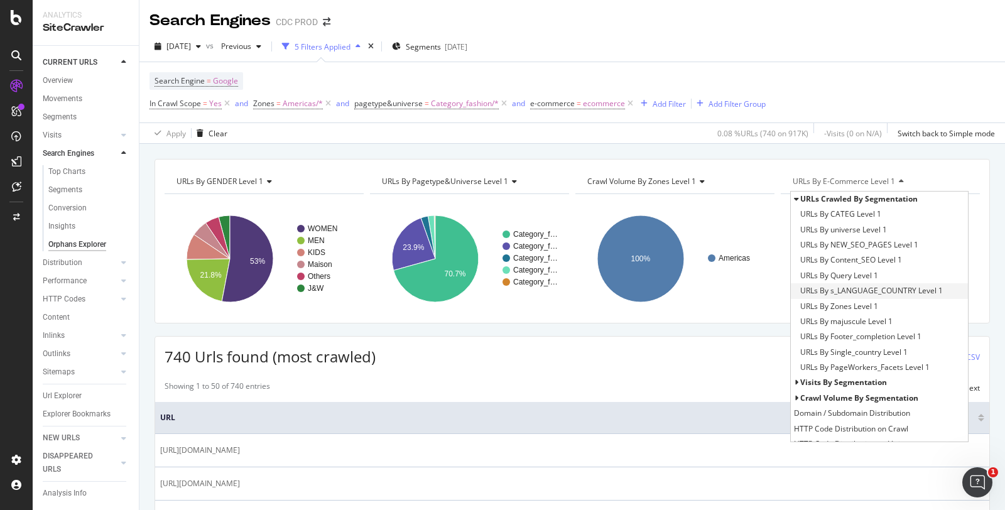
click at [879, 286] on span "URLs By s_LANGUAGE_COUNTRY Level 1" at bounding box center [871, 290] width 143 height 13
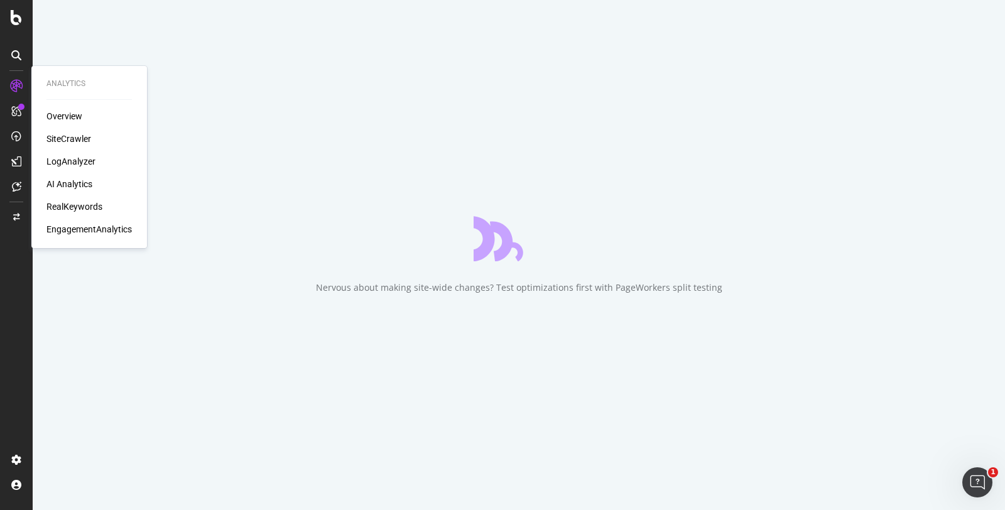
click at [58, 114] on div "Overview" at bounding box center [64, 116] width 36 height 13
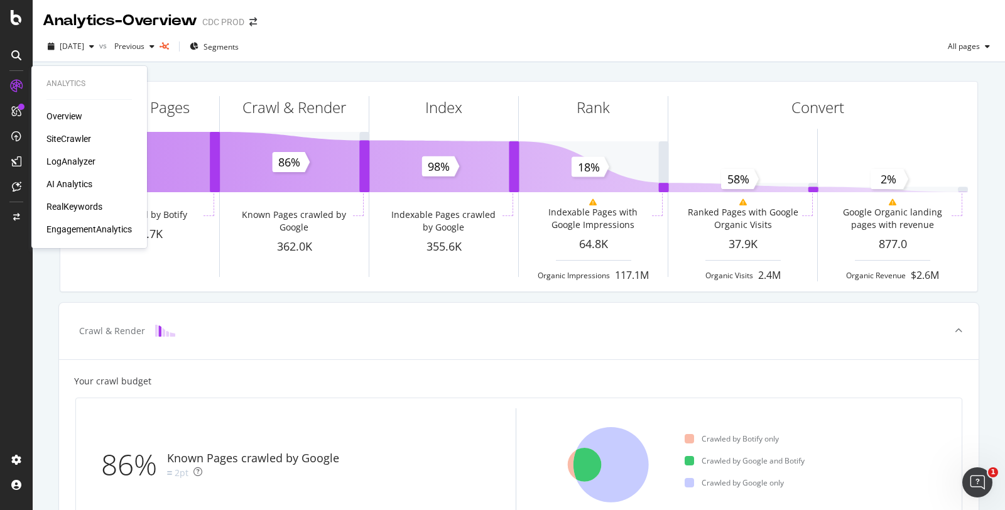
click at [68, 136] on div "SiteCrawler" at bounding box center [68, 139] width 45 height 13
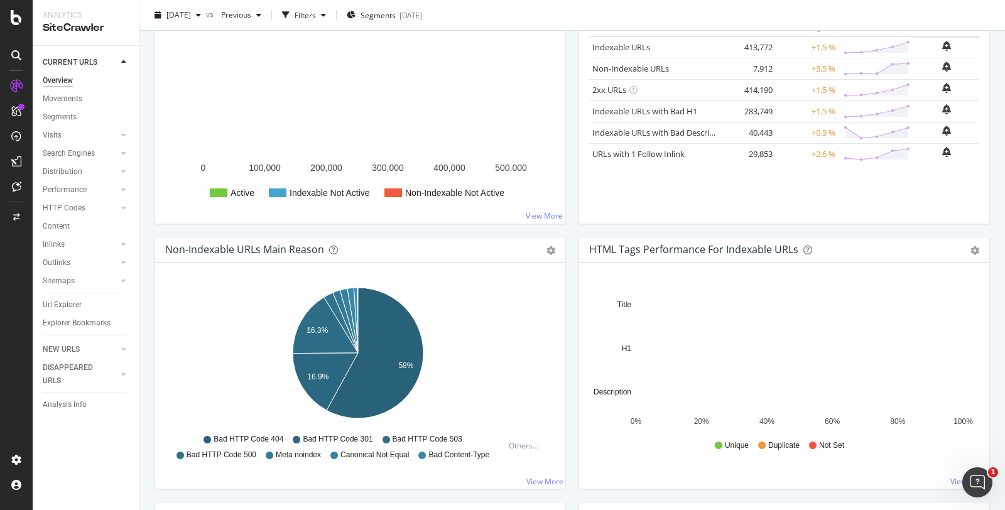
scroll to position [191, 0]
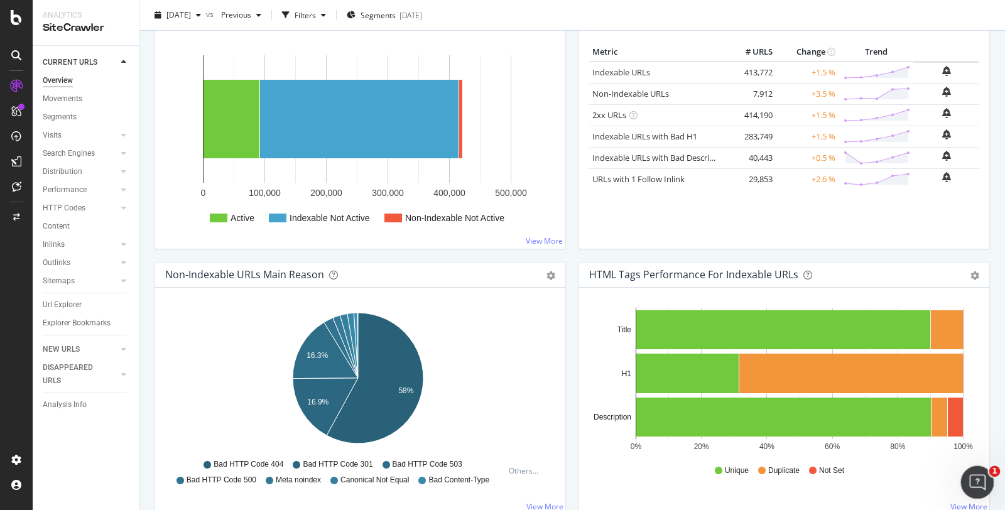
click at [968, 473] on div "Ouvrir le Messenger Intercom" at bounding box center [975, 480] width 41 height 41
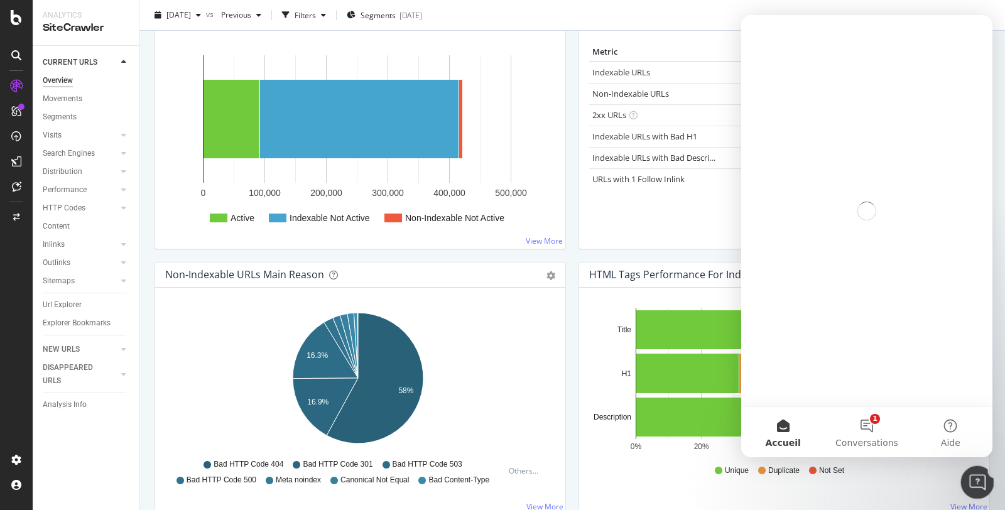
scroll to position [0, 0]
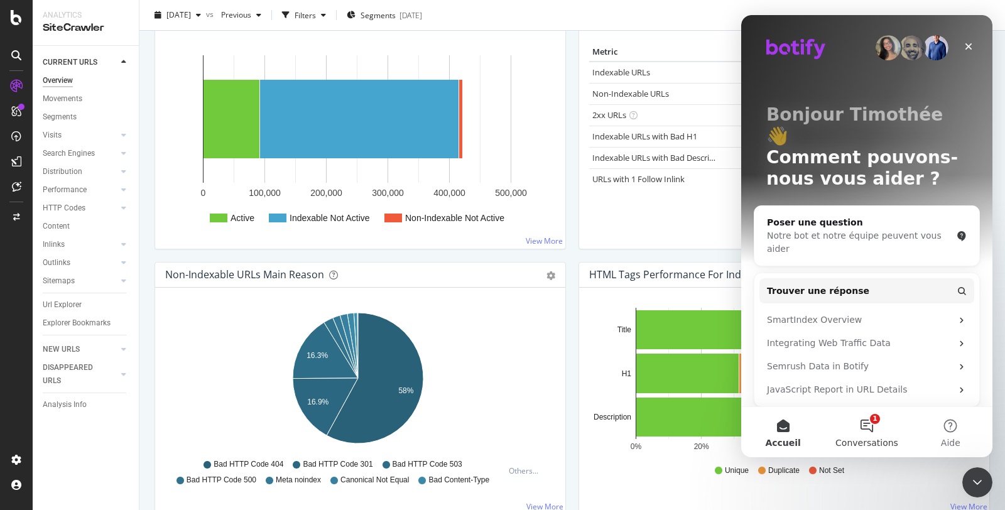
click at [870, 424] on button "1 Conversations" at bounding box center [867, 432] width 84 height 50
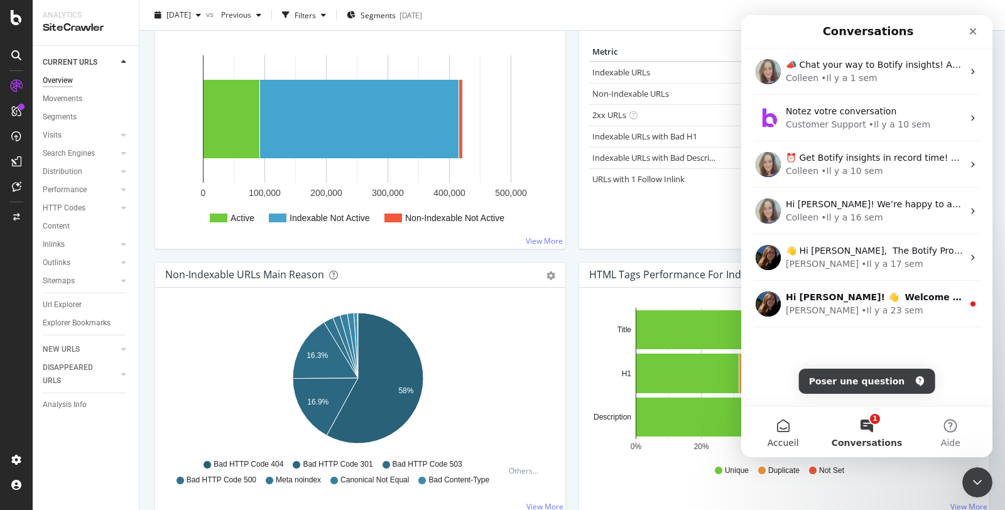
click at [779, 432] on button "Accueil" at bounding box center [783, 432] width 84 height 50
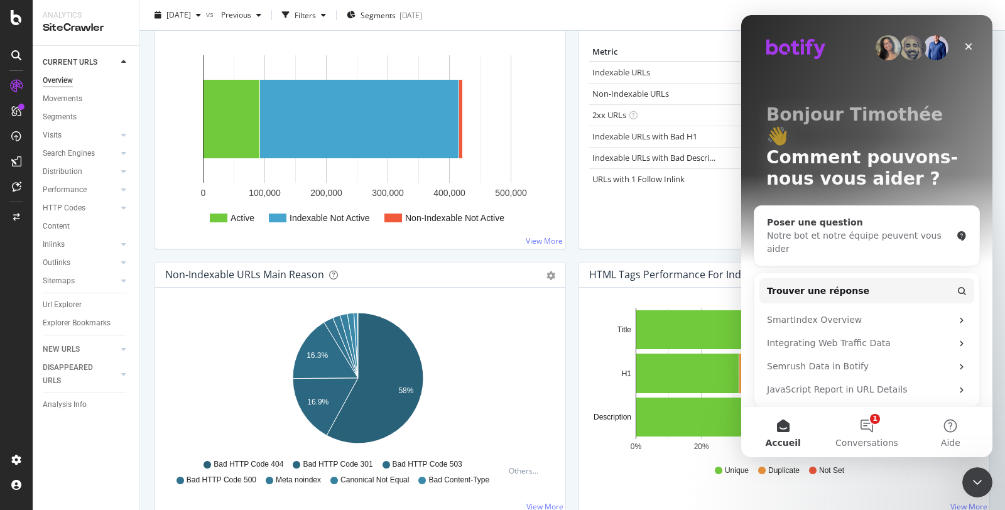
click at [879, 229] on div "Notre bot et notre équipe peuvent vous aider" at bounding box center [859, 242] width 185 height 26
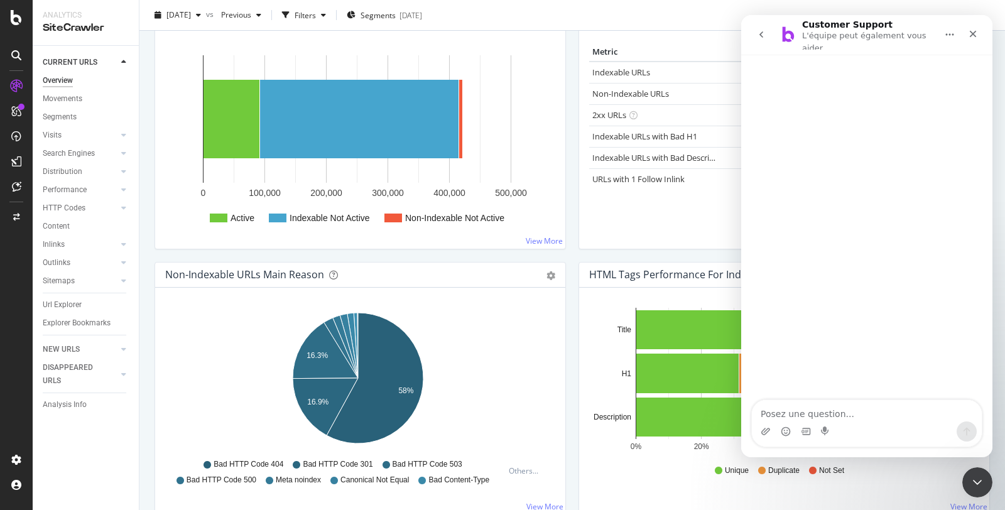
click at [768, 35] on button "go back" at bounding box center [761, 35] width 24 height 24
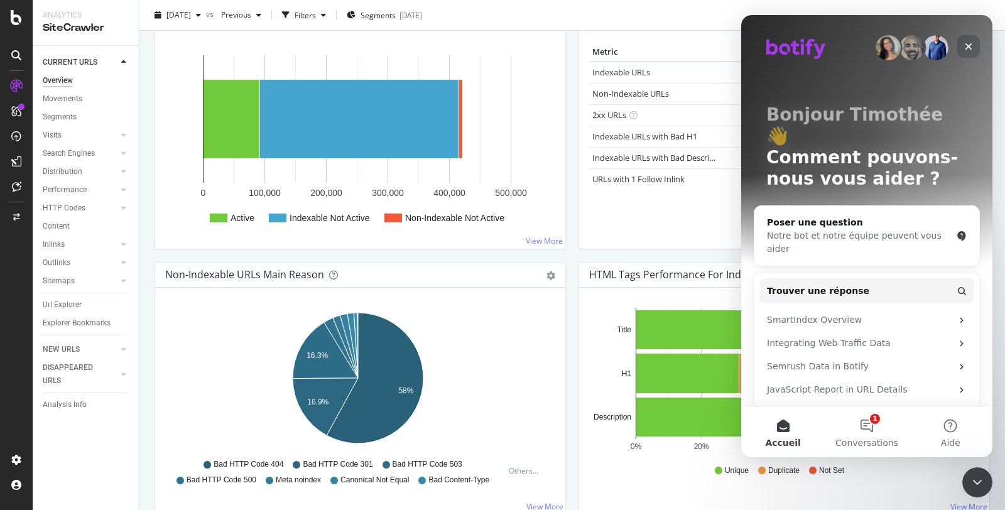
click at [972, 50] on icon "Fermer" at bounding box center [968, 46] width 10 height 10
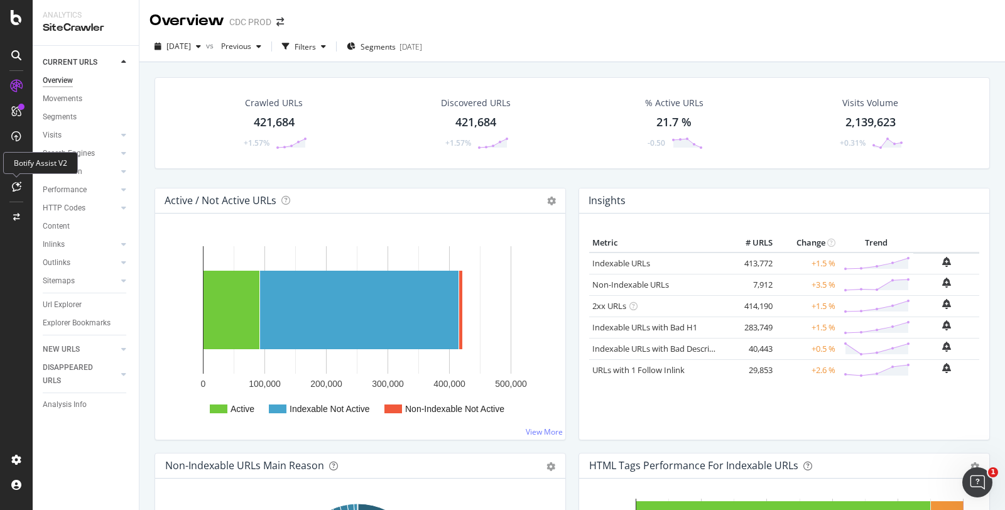
click at [23, 182] on div at bounding box center [16, 186] width 20 height 20
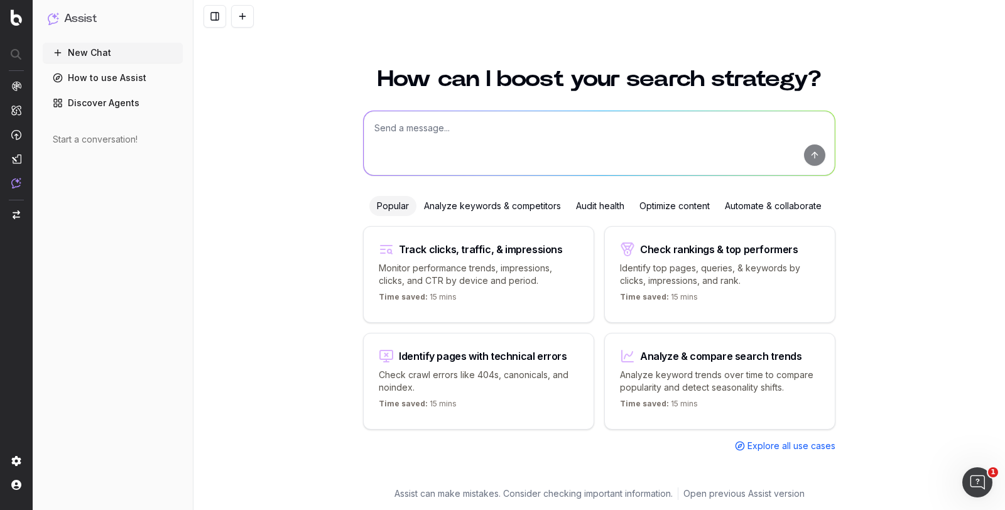
click at [484, 141] on textarea at bounding box center [599, 143] width 471 height 64
type textarea "Je voudrais accéder aux pages orphelines. Visit depuis les logs mais pas dans l…"
click at [814, 160] on button "submit" at bounding box center [814, 154] width 21 height 21
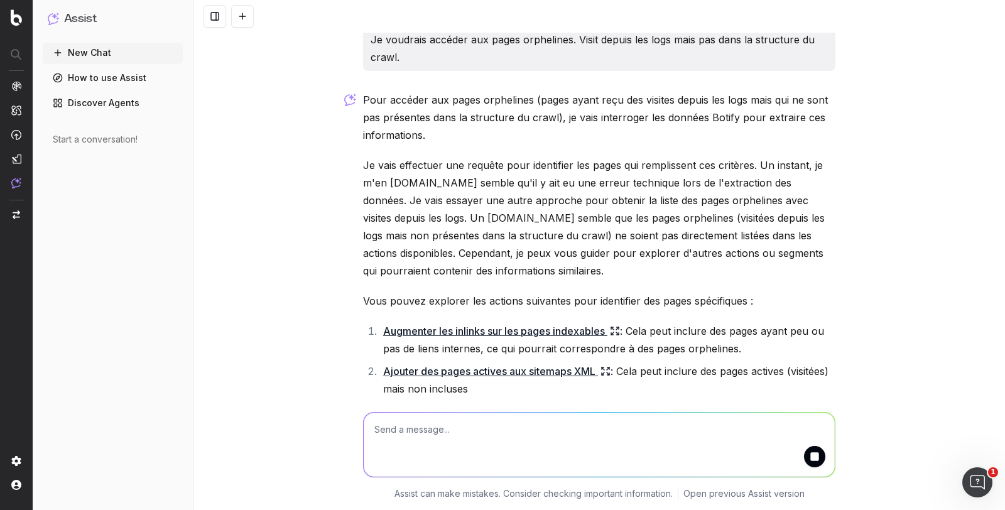
scroll to position [65, 0]
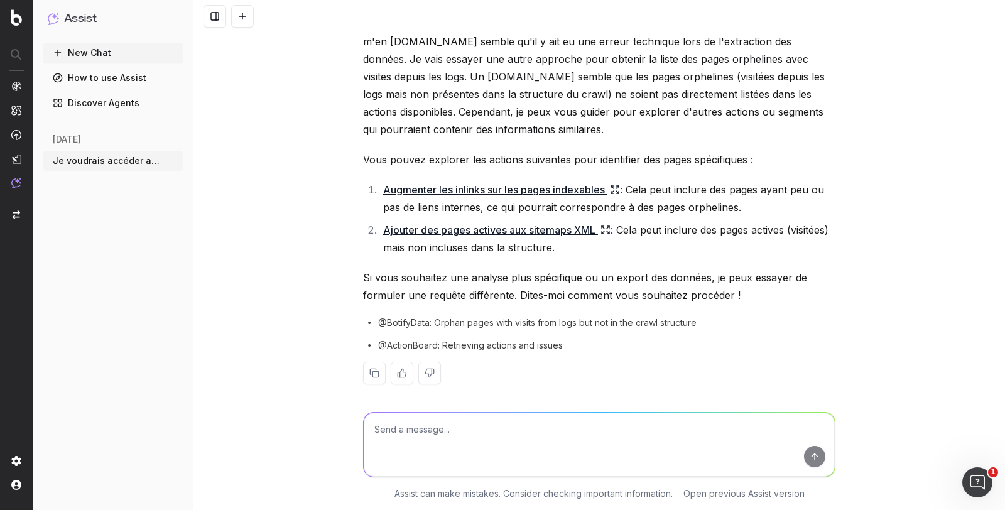
scroll to position [155, 0]
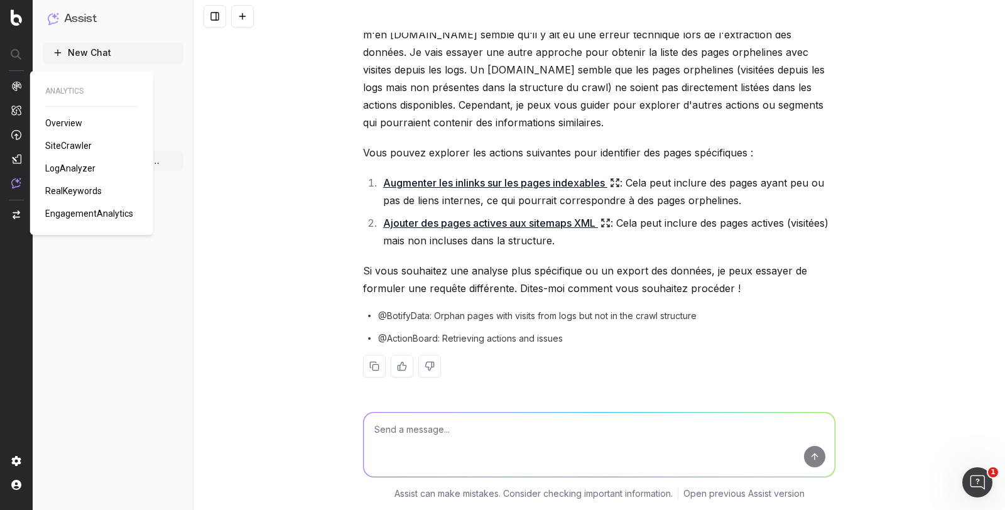
click at [68, 146] on span "SiteCrawler" at bounding box center [68, 146] width 46 height 10
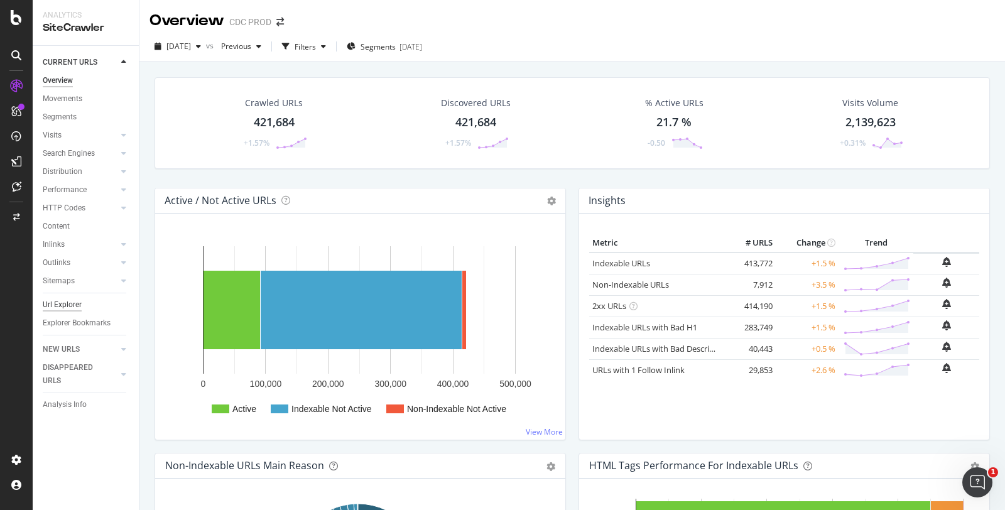
click at [61, 306] on div "Url Explorer" at bounding box center [62, 304] width 39 height 13
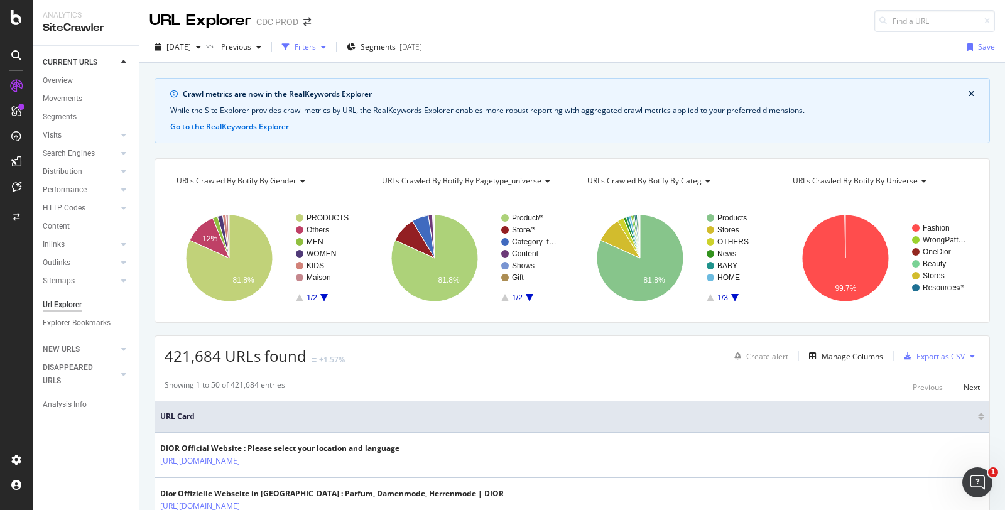
click at [295, 52] on div "button" at bounding box center [286, 47] width 18 height 18
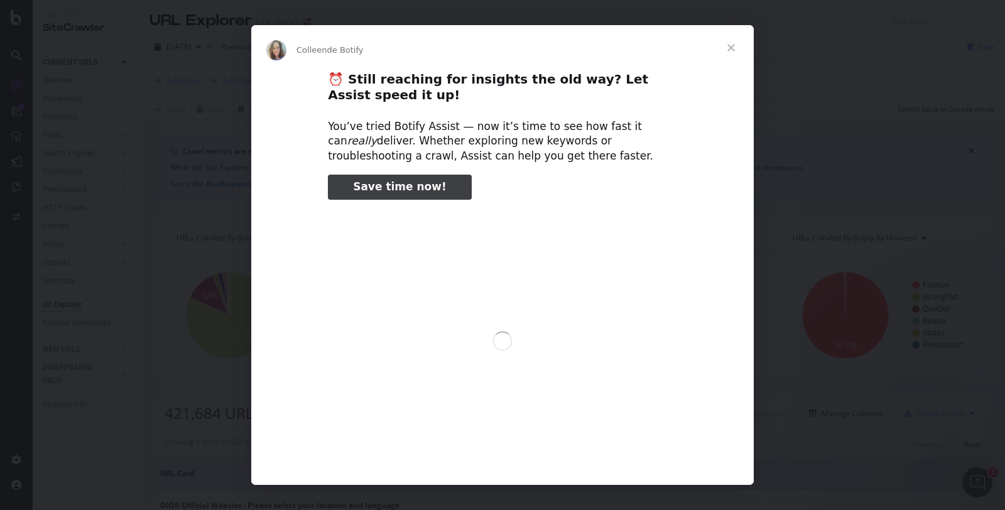
click at [182, 79] on div "Intercom Messenger" at bounding box center [502, 255] width 1005 height 510
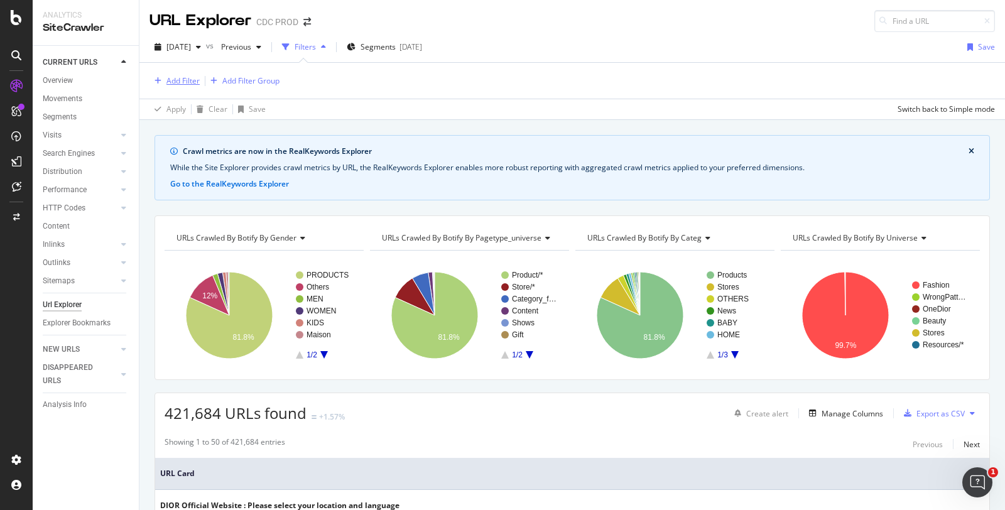
click at [170, 80] on div "Add Filter" at bounding box center [182, 80] width 33 height 11
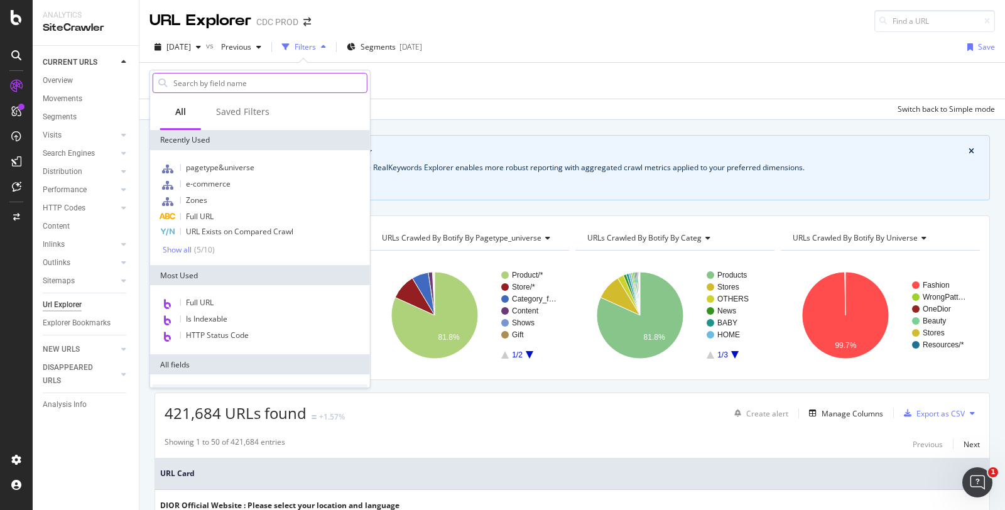
click at [219, 82] on input "text" at bounding box center [269, 82] width 195 height 19
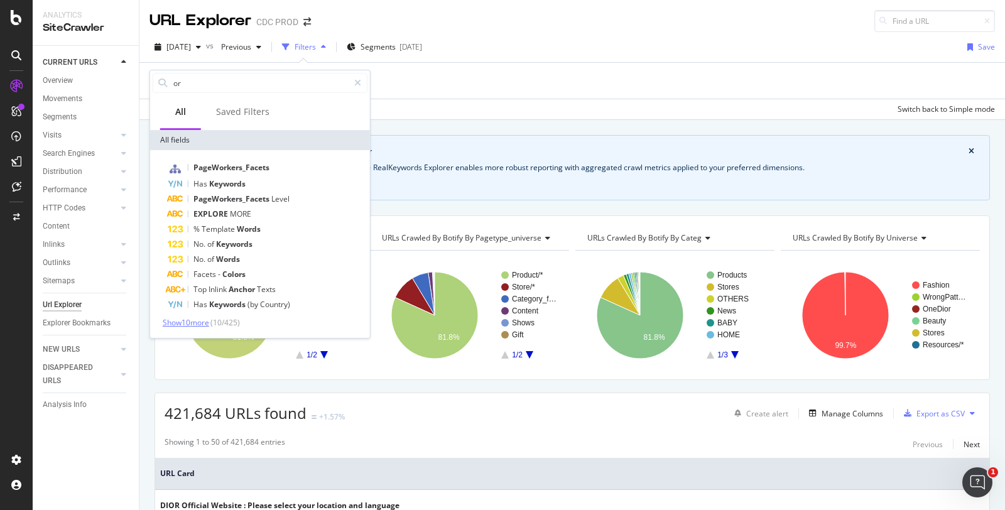
click at [198, 323] on span "Show 10 more" at bounding box center [186, 322] width 46 height 11
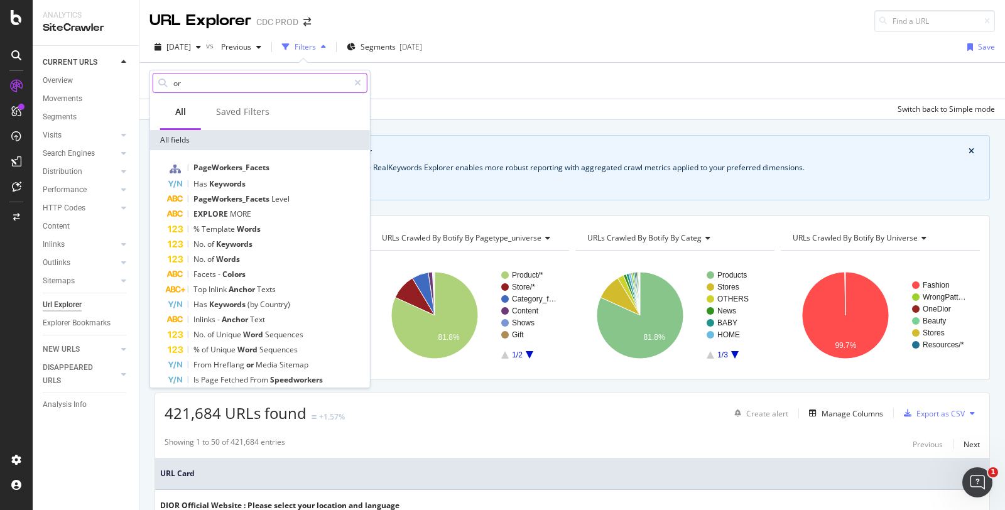
click at [236, 88] on input "or" at bounding box center [260, 82] width 176 height 19
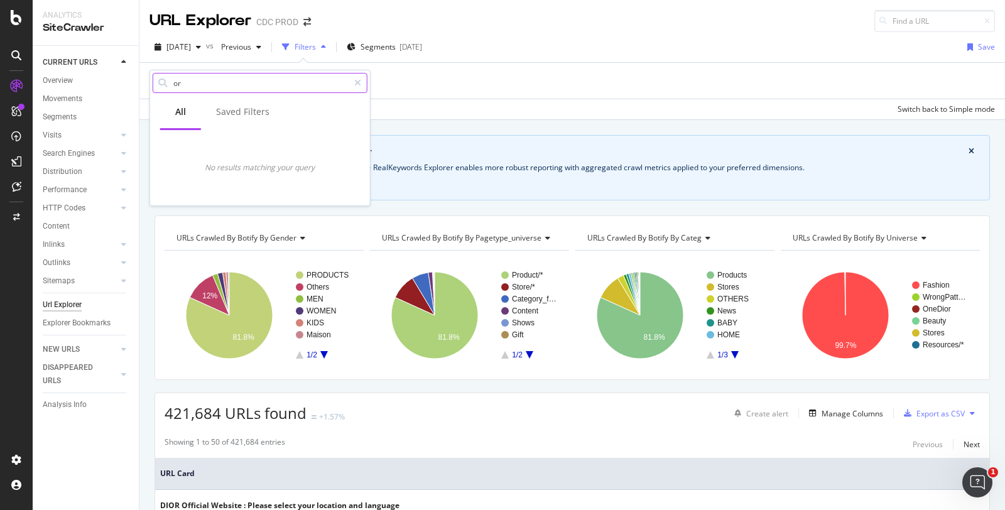
type input "o"
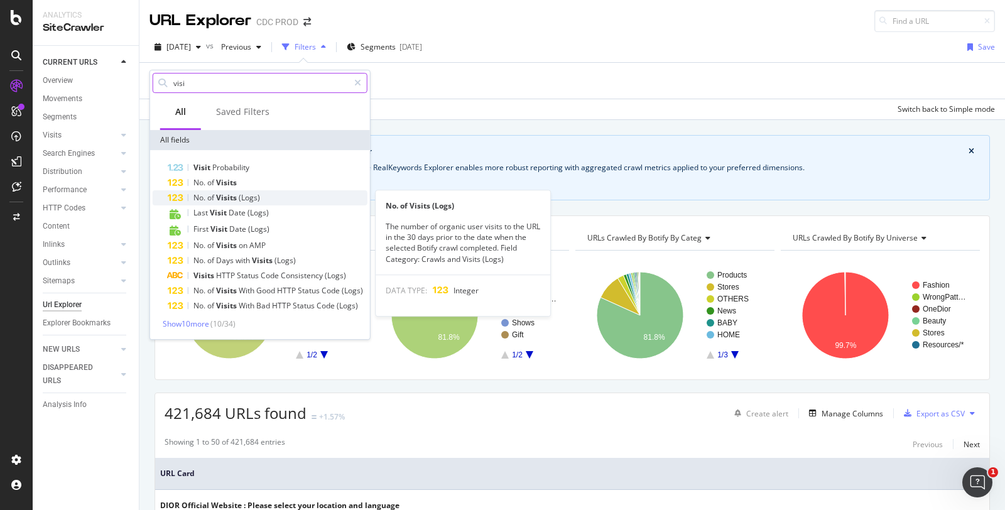
type input "visi"
click at [248, 197] on span "(Logs)" at bounding box center [249, 197] width 21 height 11
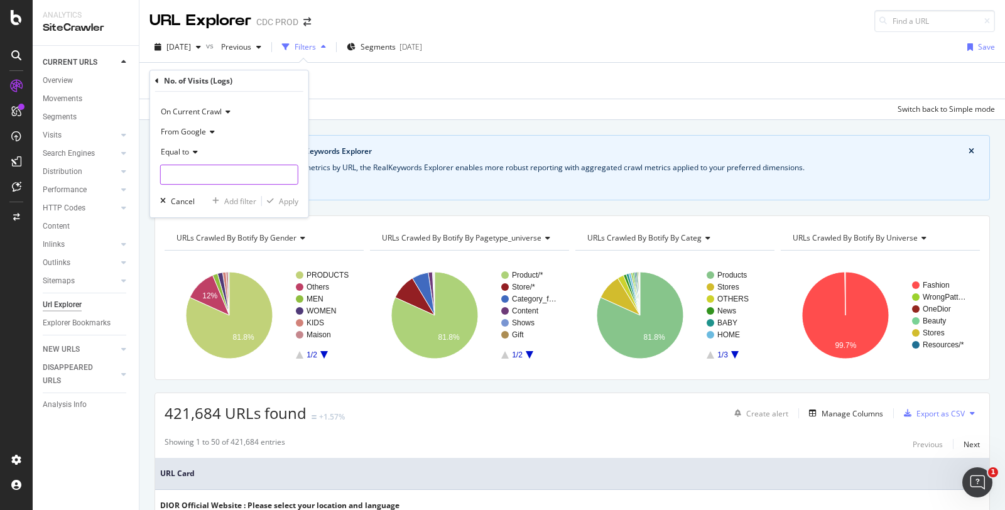
click at [205, 171] on input "number" at bounding box center [229, 175] width 138 height 20
click at [188, 154] on span "Equal to" at bounding box center [175, 151] width 28 height 11
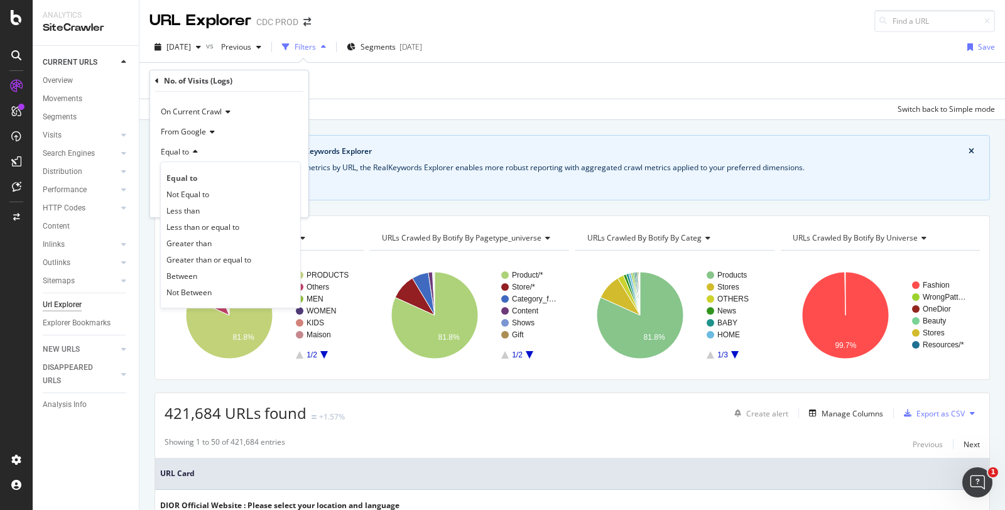
click at [210, 244] on span "Greater than" at bounding box center [188, 243] width 45 height 11
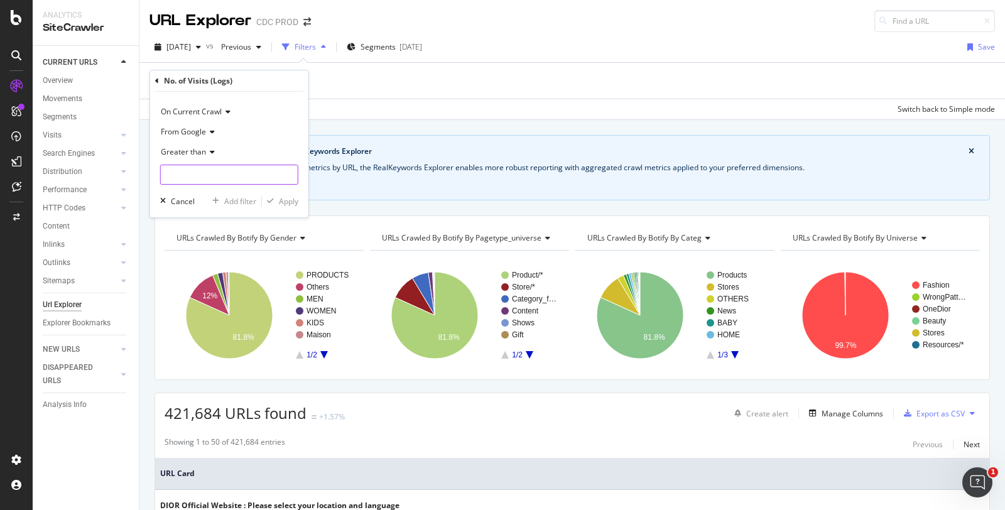
click at [185, 168] on input "number" at bounding box center [229, 175] width 138 height 20
type input "1"
click at [288, 202] on div "Apply" at bounding box center [288, 201] width 19 height 11
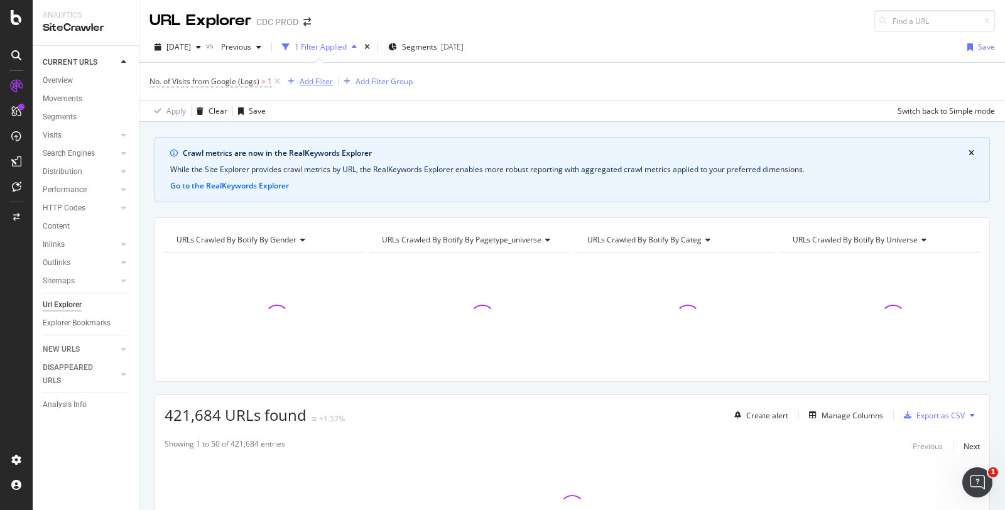
click at [313, 79] on div "Add Filter" at bounding box center [316, 81] width 33 height 11
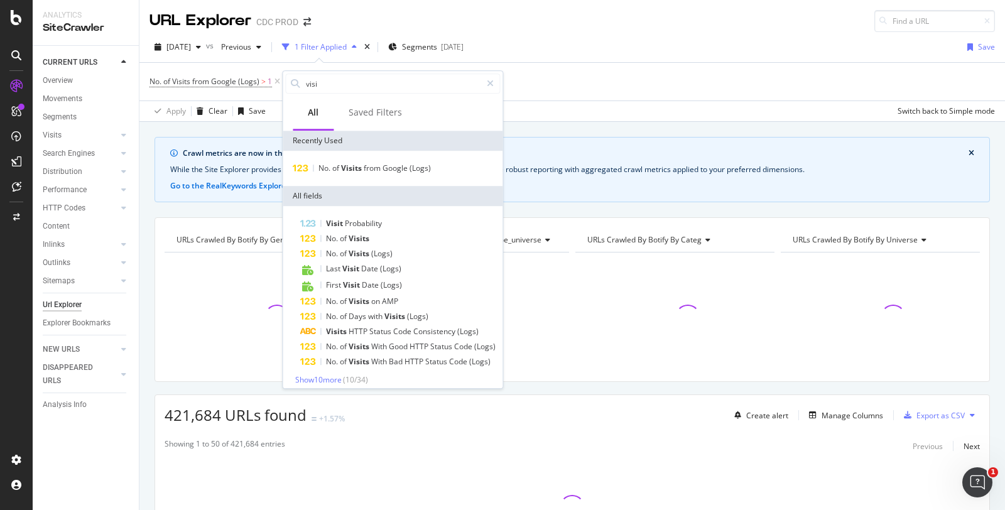
click at [308, 107] on div "All" at bounding box center [313, 112] width 11 height 13
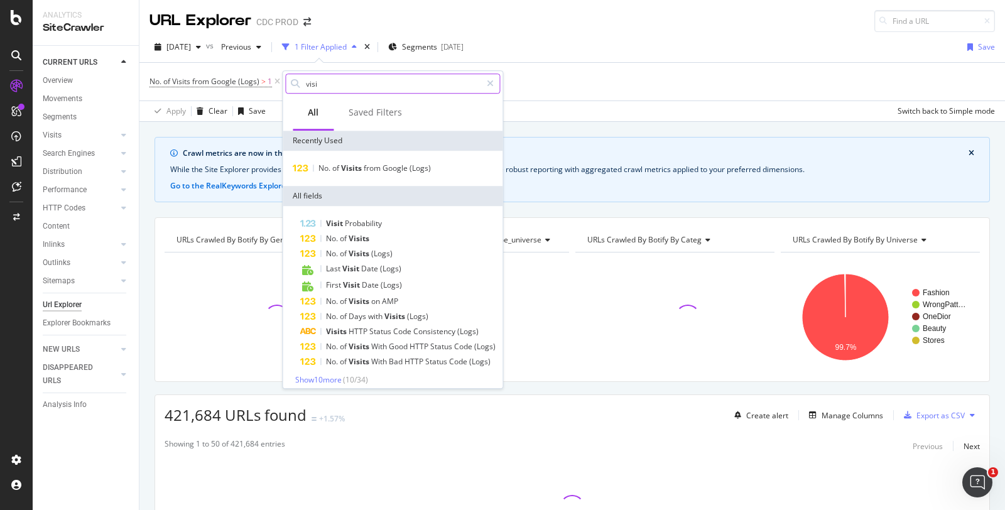
click at [324, 88] on input "visi" at bounding box center [393, 83] width 176 height 19
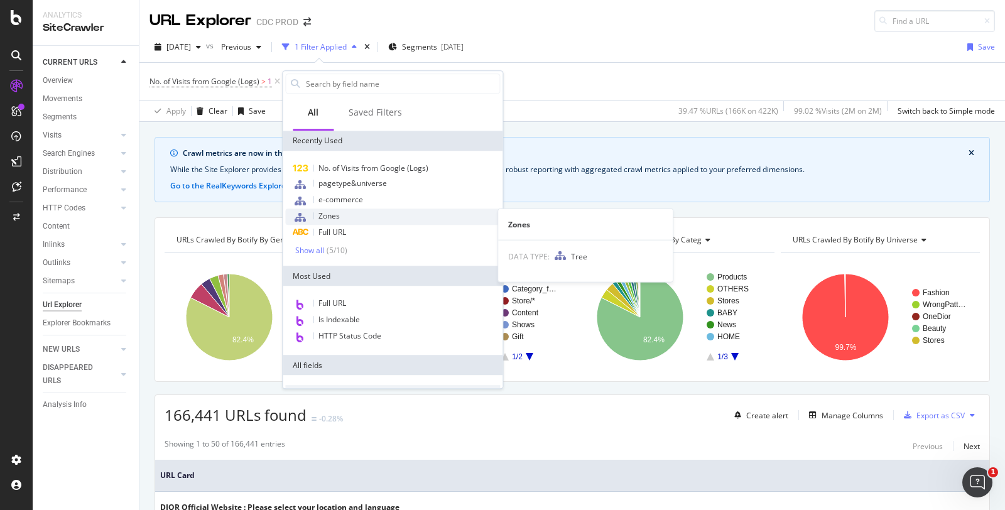
click at [371, 212] on div "Zones" at bounding box center [392, 217] width 215 height 16
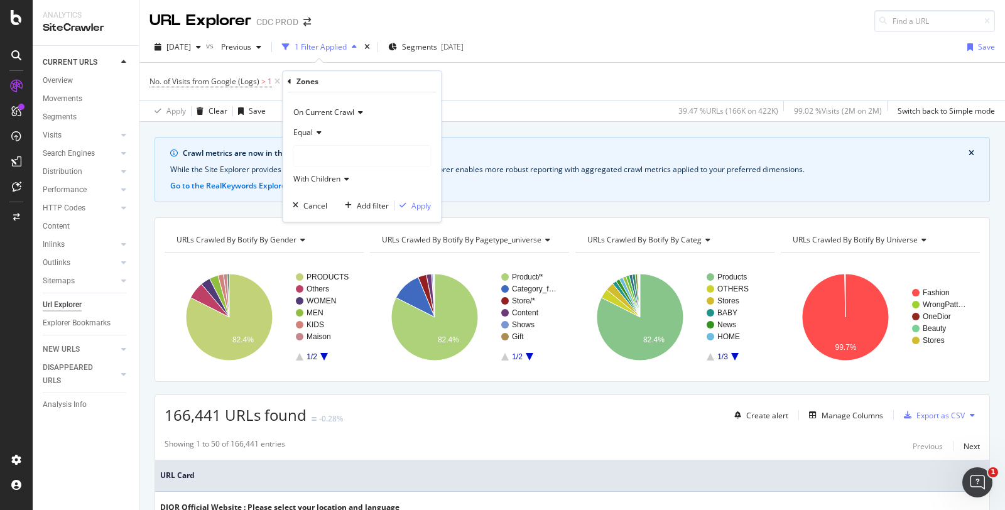
click at [331, 151] on div at bounding box center [361, 156] width 137 height 20
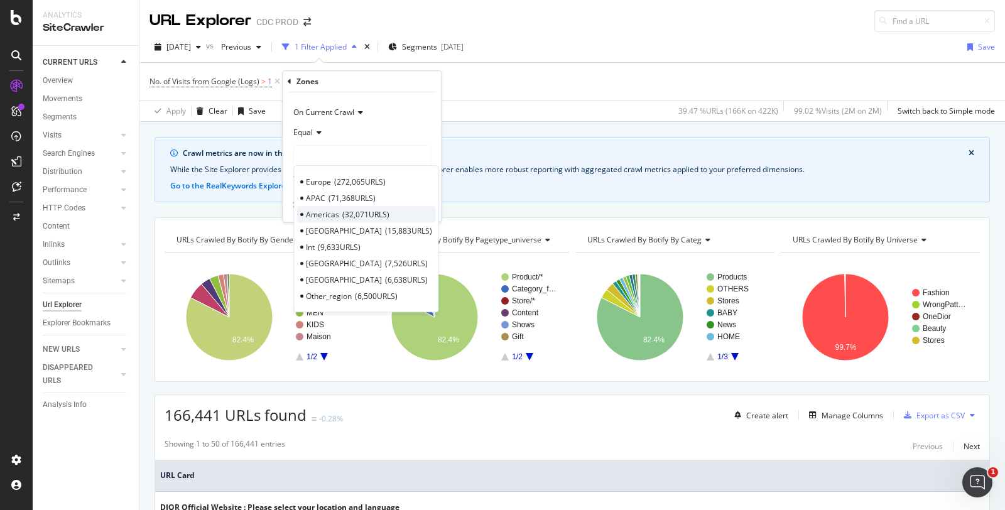
click at [399, 210] on div "Americas 32,071 URLS" at bounding box center [365, 214] width 139 height 16
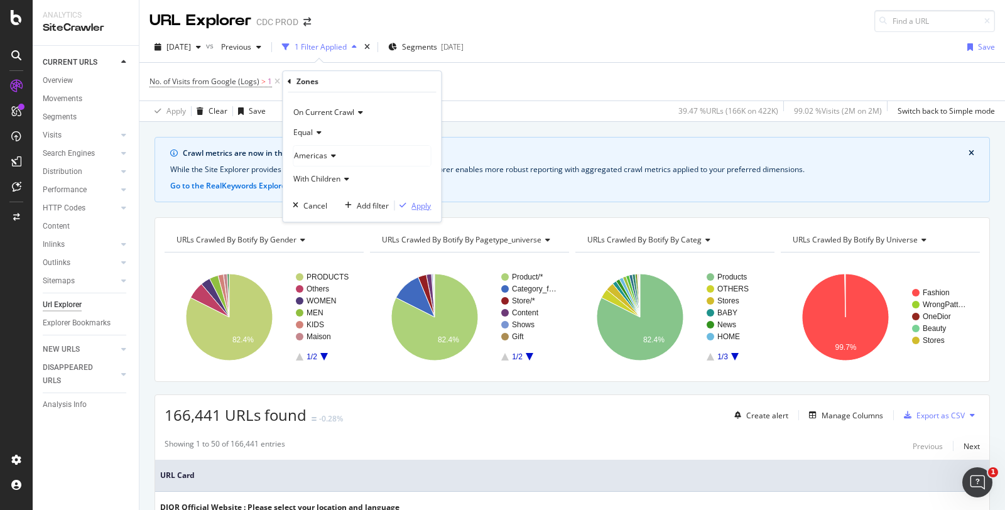
click at [416, 200] on div "Apply" at bounding box center [420, 205] width 19 height 11
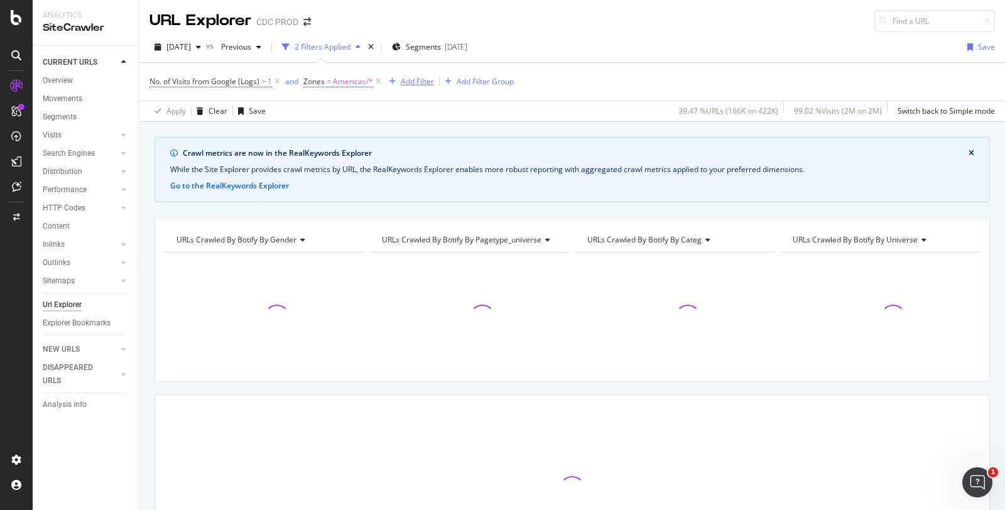
click at [424, 77] on div "Add Filter" at bounding box center [417, 81] width 33 height 11
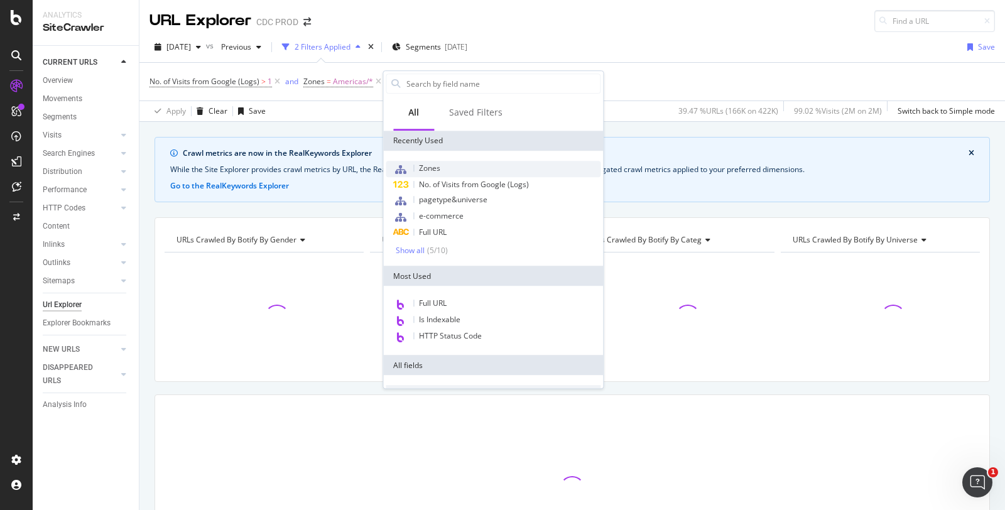
click at [457, 164] on div "Zones" at bounding box center [493, 169] width 215 height 16
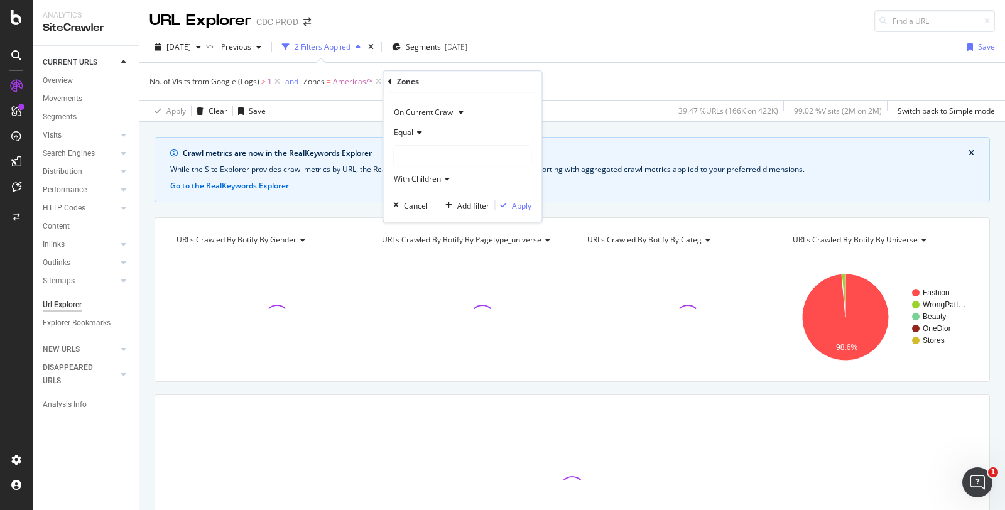
click at [705, 85] on div "No. of Visits from Google (Logs) > 1 and Zones = Americas/* Add Filter Add Filt…" at bounding box center [571, 82] width 845 height 38
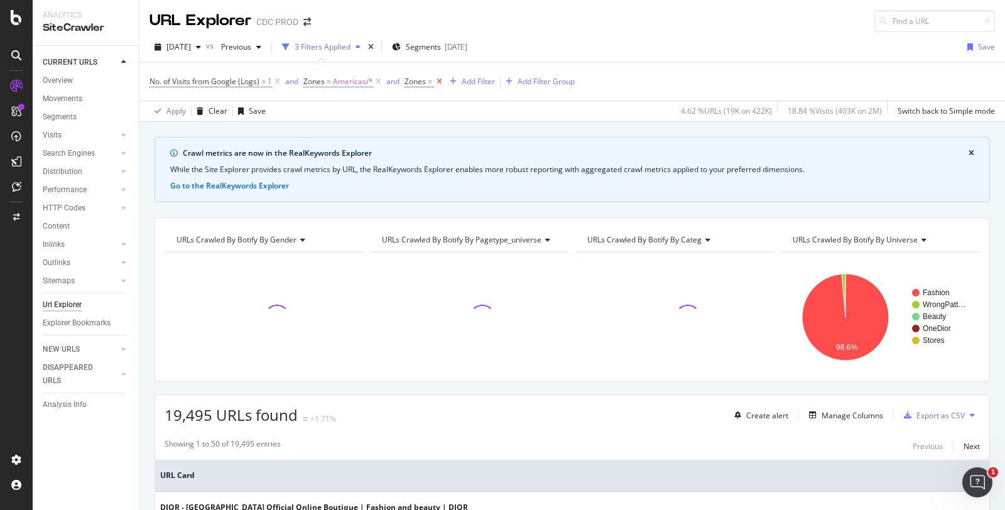
click at [440, 83] on icon at bounding box center [439, 81] width 11 height 13
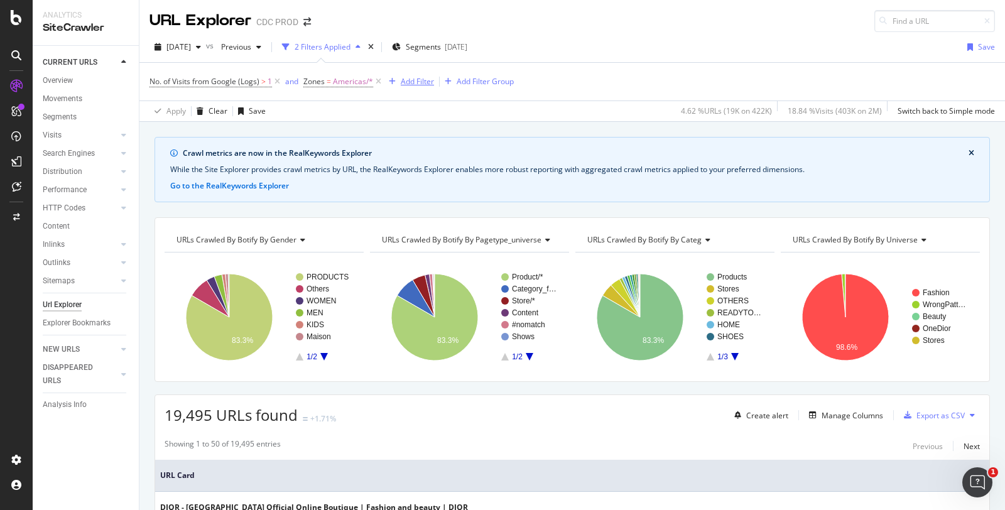
click at [412, 84] on div "Add Filter" at bounding box center [417, 81] width 33 height 11
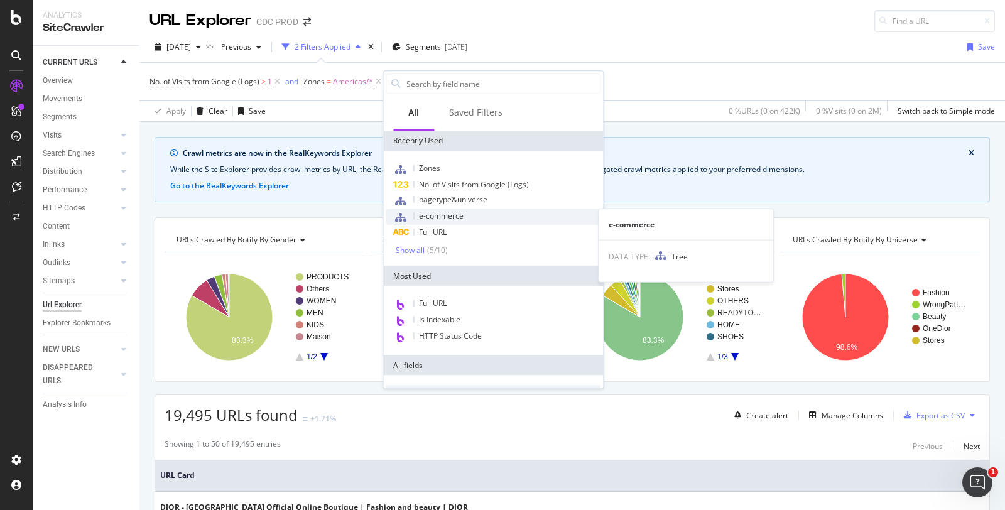
click at [455, 212] on span "e-commerce" at bounding box center [441, 215] width 45 height 11
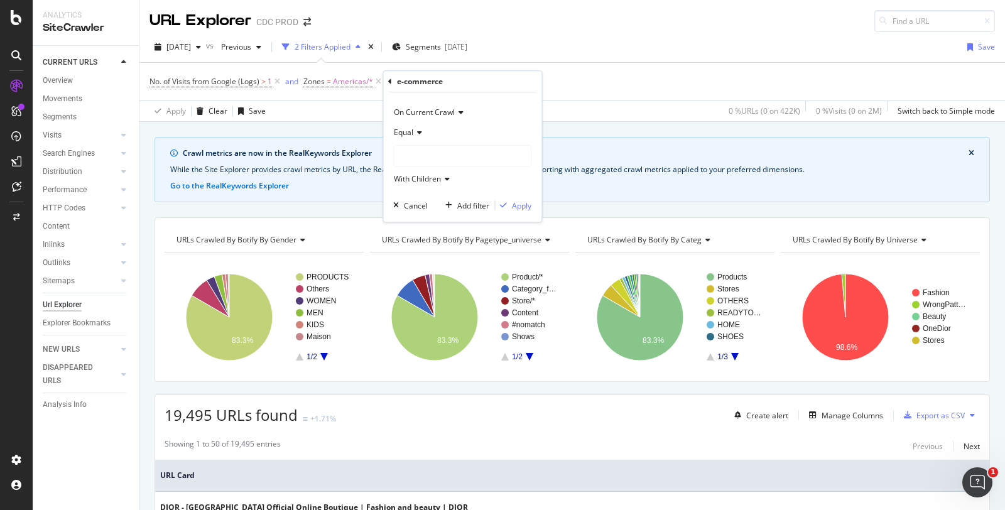
click at [428, 156] on div at bounding box center [462, 156] width 137 height 20
click at [464, 185] on div "ecommerce 343,195 URLS" at bounding box center [464, 181] width 134 height 16
drag, startPoint x: 523, startPoint y: 202, endPoint x: 458, endPoint y: 166, distance: 73.4
click at [523, 202] on div "Apply" at bounding box center [521, 205] width 19 height 11
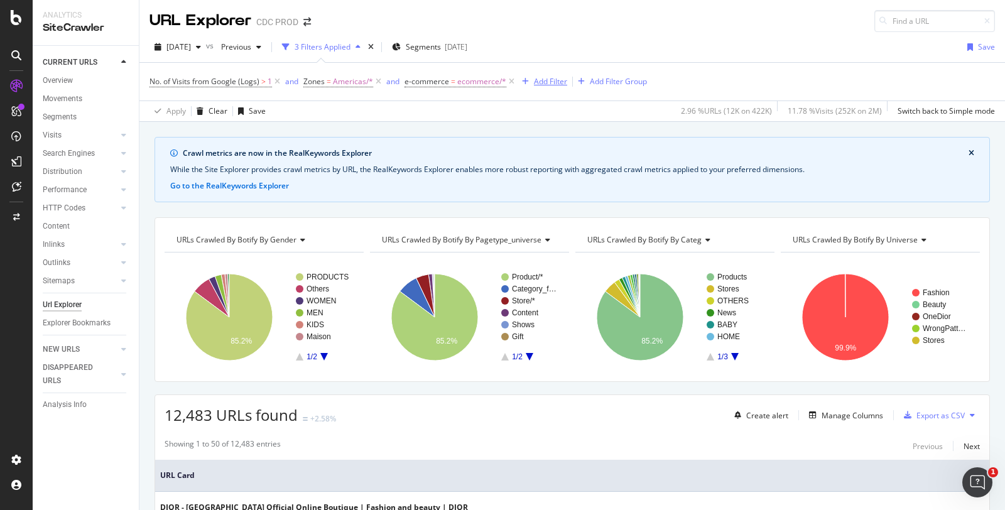
click at [539, 84] on div "Add Filter" at bounding box center [550, 81] width 33 height 11
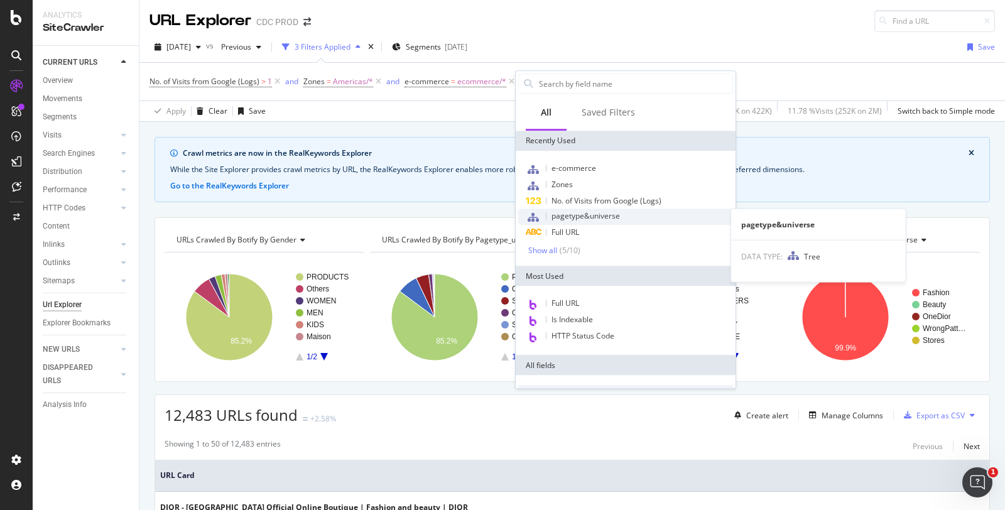
click at [626, 209] on div "pagetype&universe" at bounding box center [625, 217] width 215 height 16
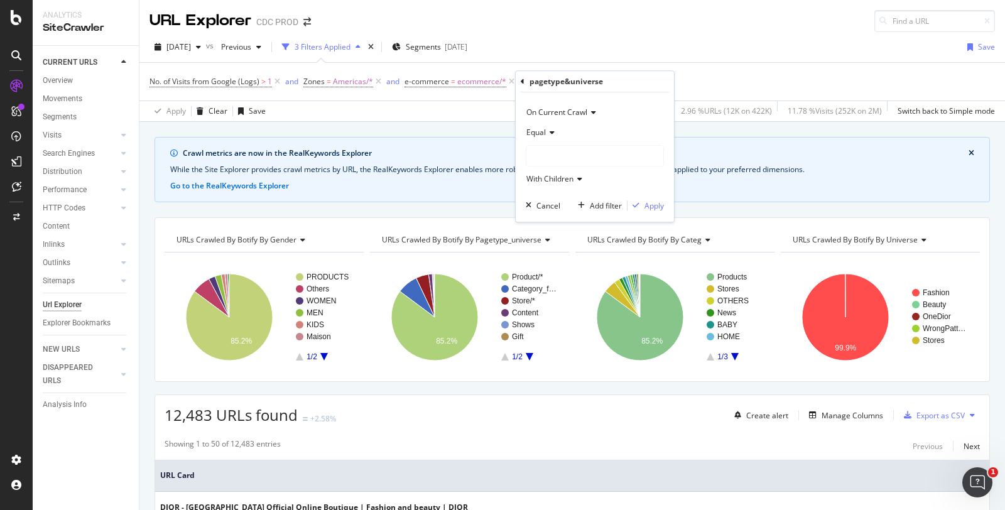
click at [577, 160] on div at bounding box center [594, 156] width 137 height 20
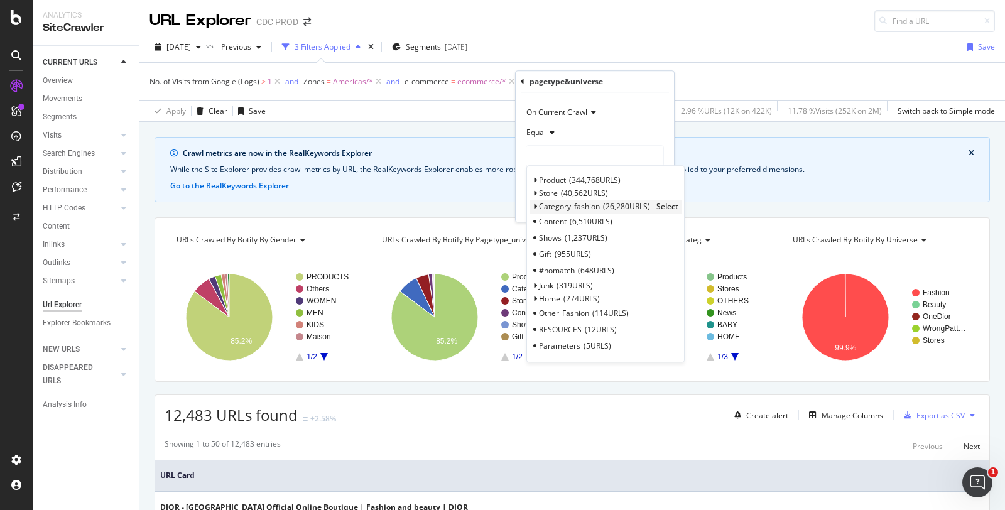
click at [649, 205] on span "26,280 URLS" at bounding box center [626, 207] width 47 height 11
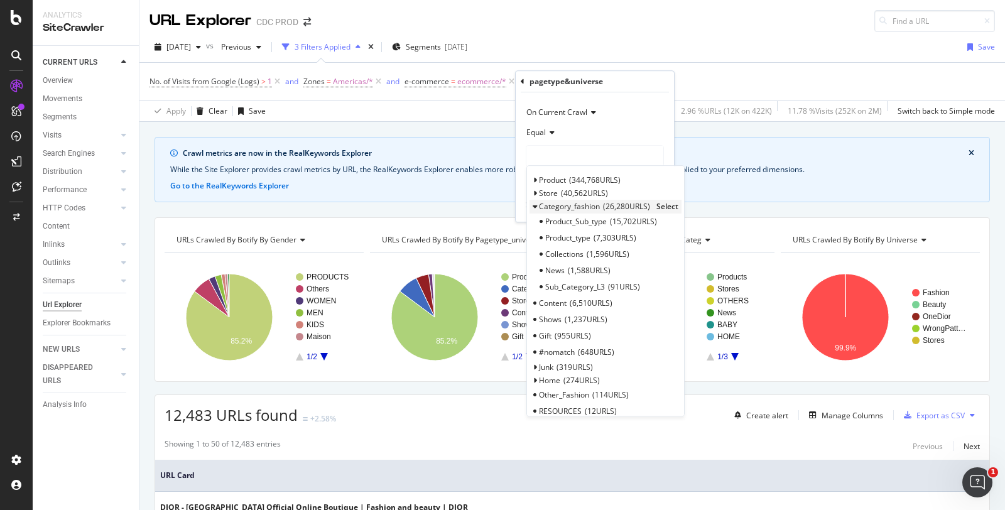
click at [661, 206] on span "Select" at bounding box center [667, 207] width 22 height 11
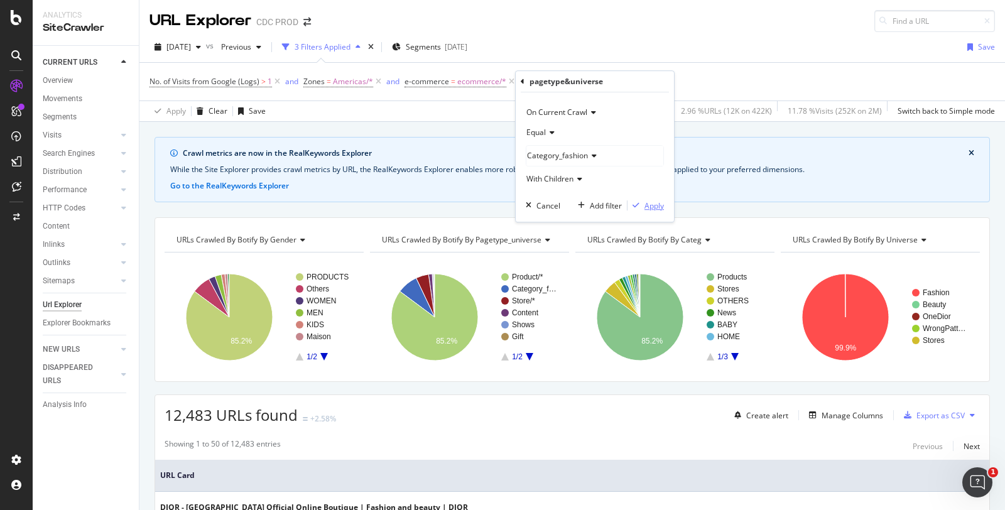
click at [649, 205] on div "Apply" at bounding box center [653, 205] width 19 height 11
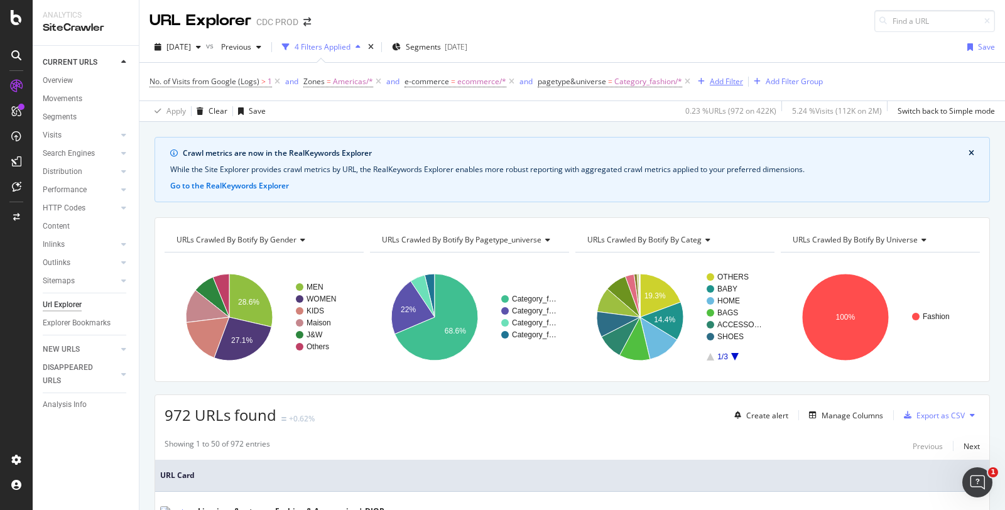
click at [717, 79] on div "Add Filter" at bounding box center [726, 81] width 33 height 11
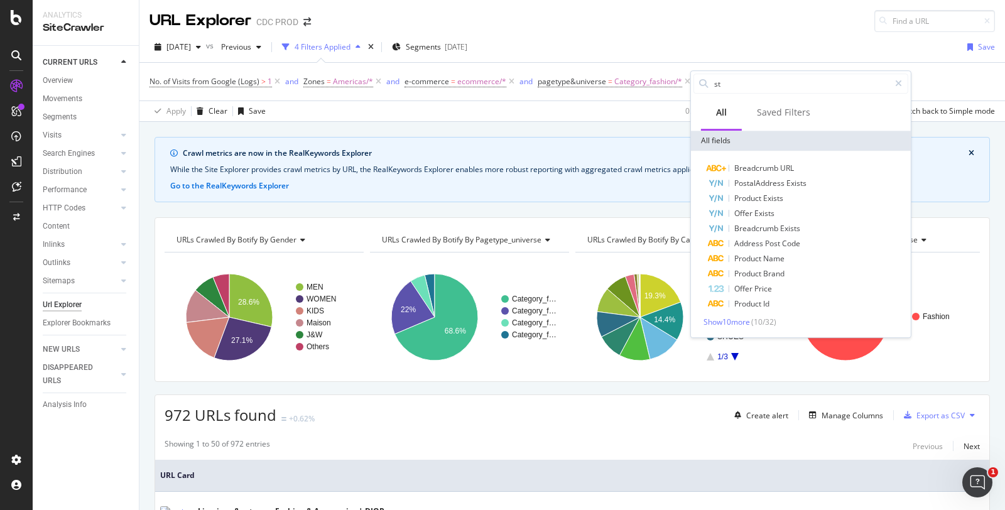
type input "s"
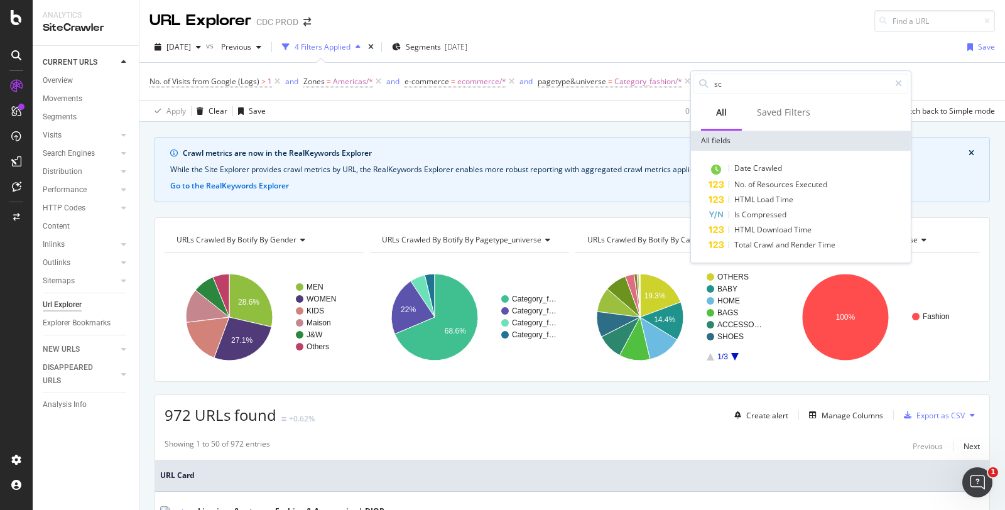
type input "s"
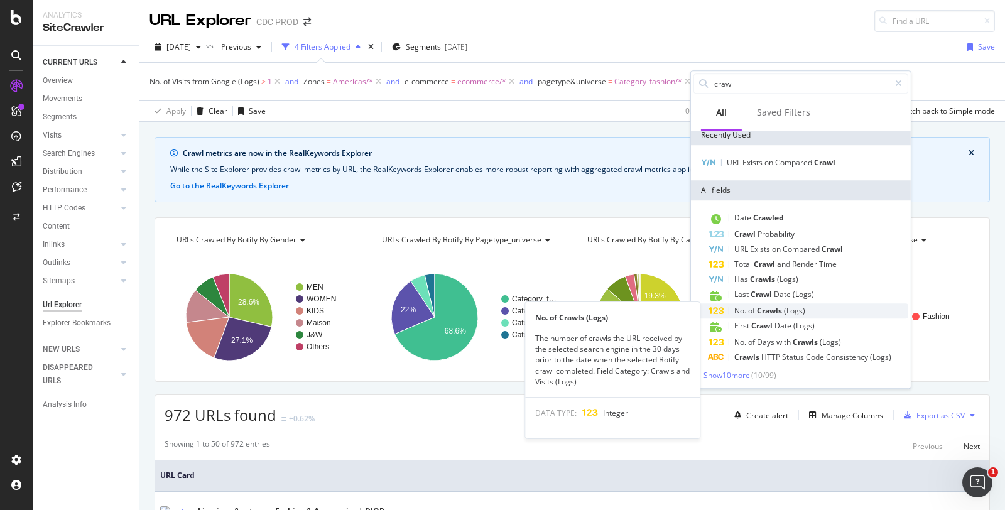
scroll to position [7, 0]
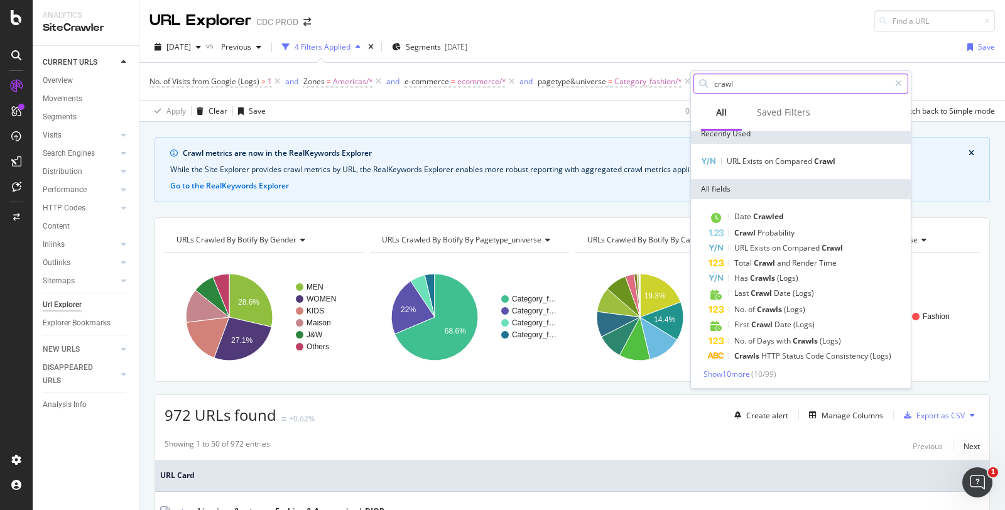
click at [756, 84] on input "crawl" at bounding box center [801, 83] width 176 height 19
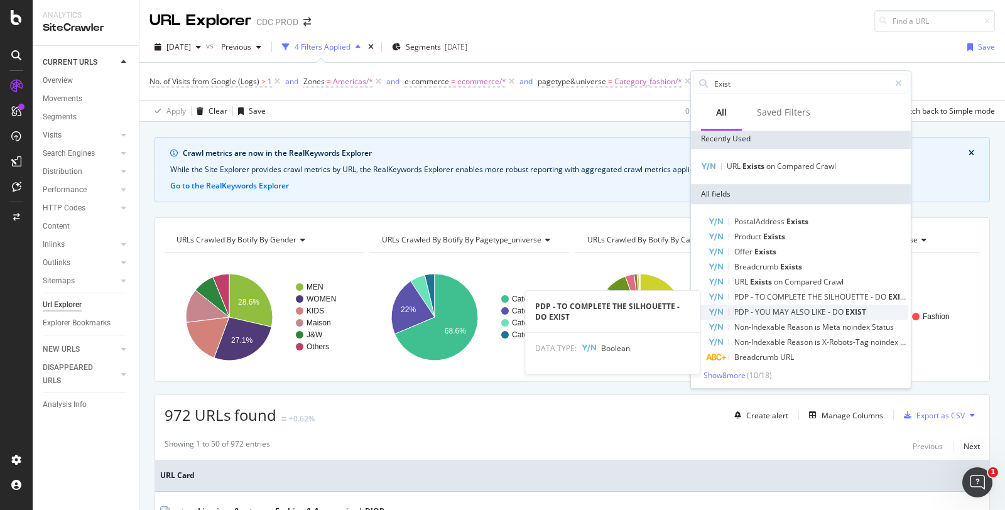
scroll to position [3, 0]
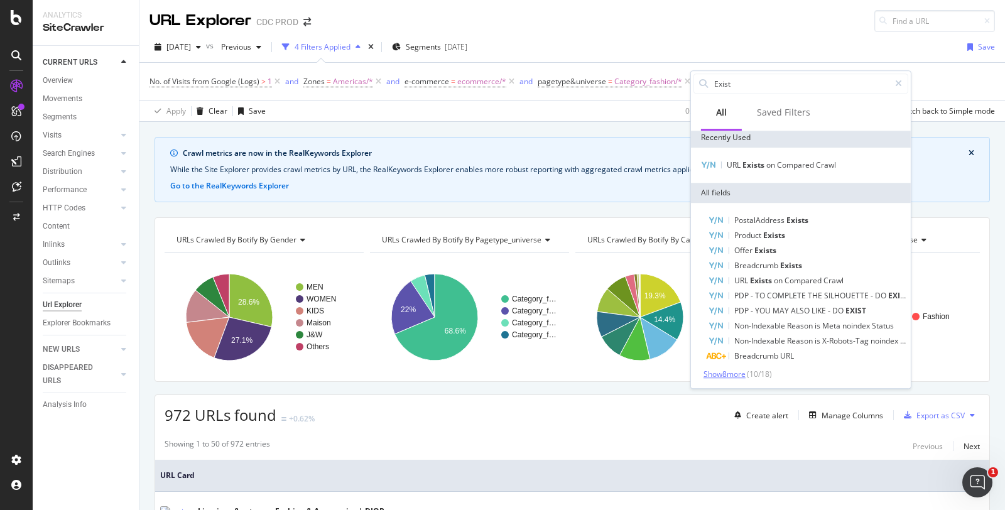
type input "Exist"
click at [722, 377] on span "Show 8 more" at bounding box center [724, 374] width 42 height 11
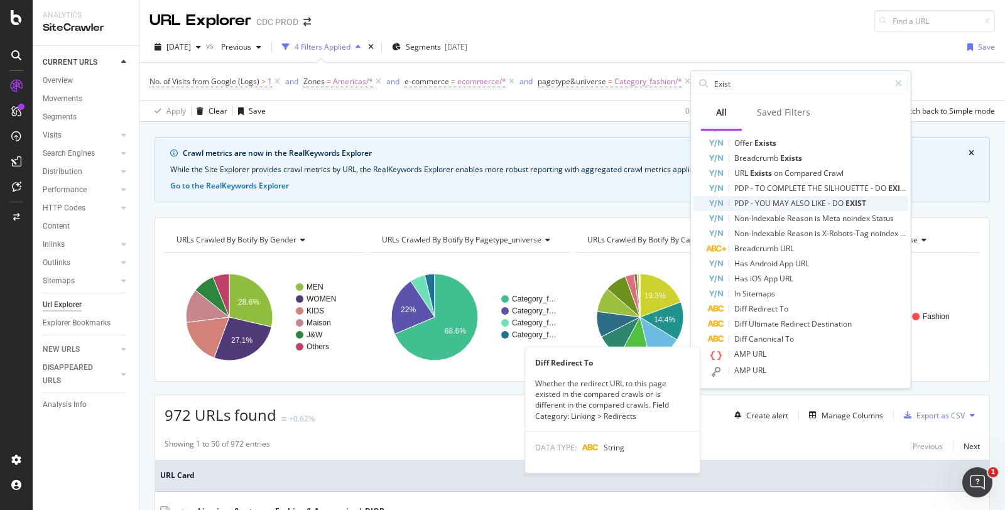
scroll to position [0, 0]
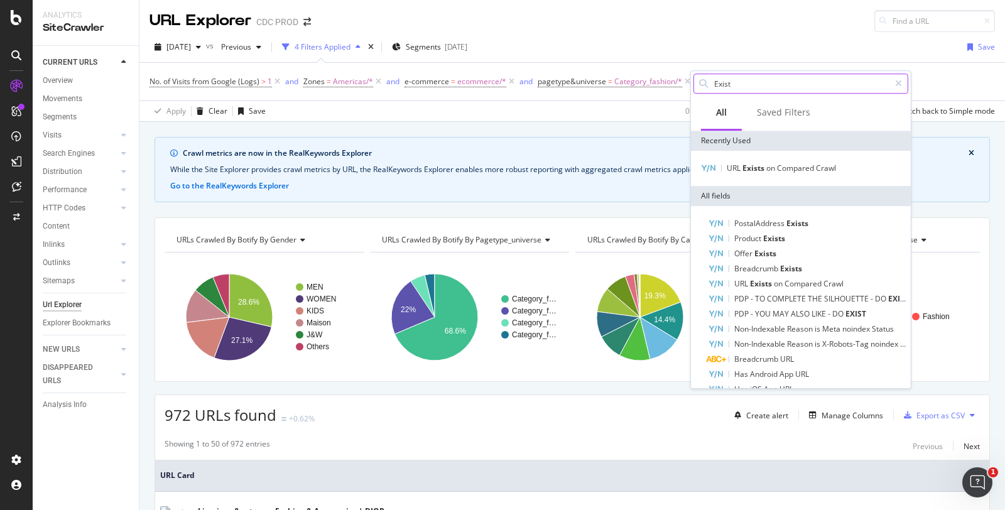
click at [744, 84] on input "Exist" at bounding box center [801, 83] width 176 height 19
click at [114, 155] on div at bounding box center [111, 153] width 13 height 13
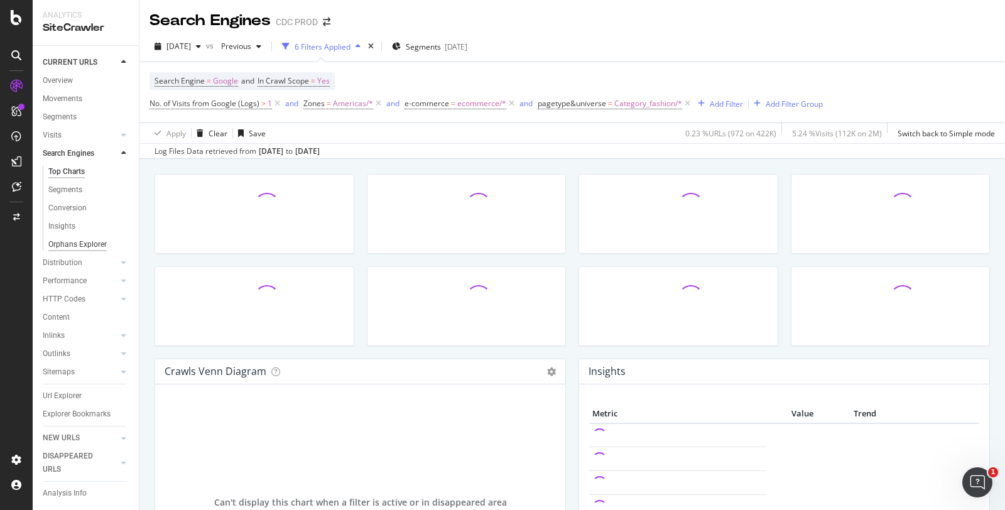
click at [84, 241] on div "Orphans Explorer" at bounding box center [77, 244] width 58 height 13
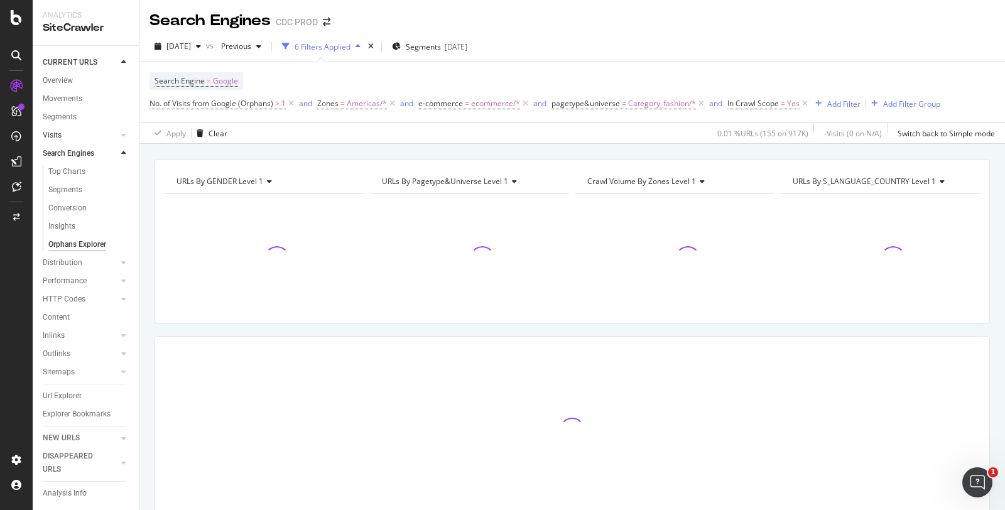
click at [106, 141] on link "Visits" at bounding box center [80, 135] width 75 height 13
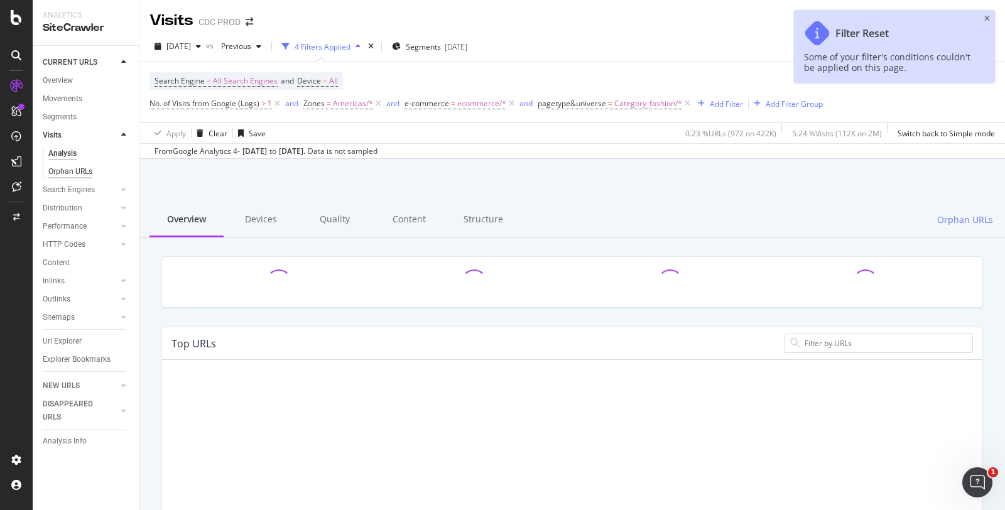
click at [79, 173] on div "Orphan URLs" at bounding box center [70, 171] width 44 height 13
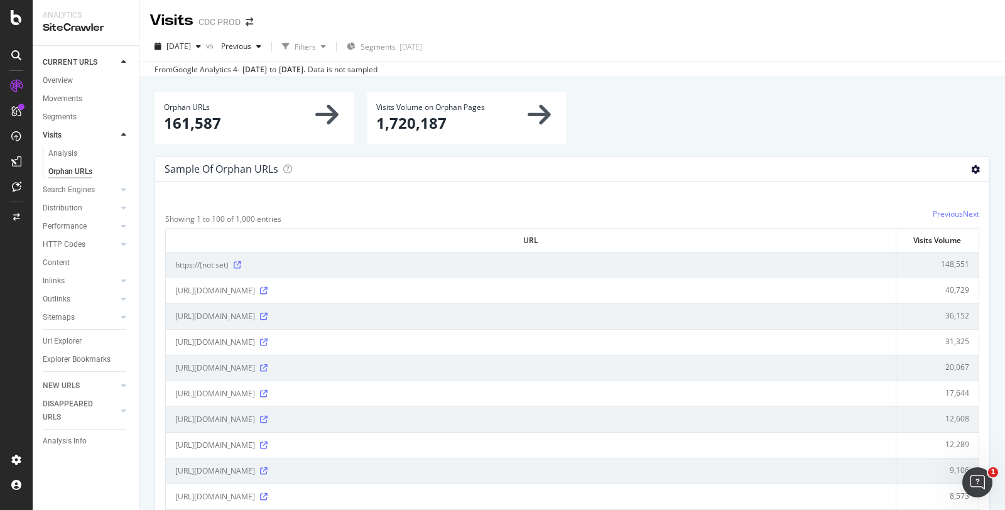
click at [971, 165] on icon at bounding box center [975, 169] width 9 height 9
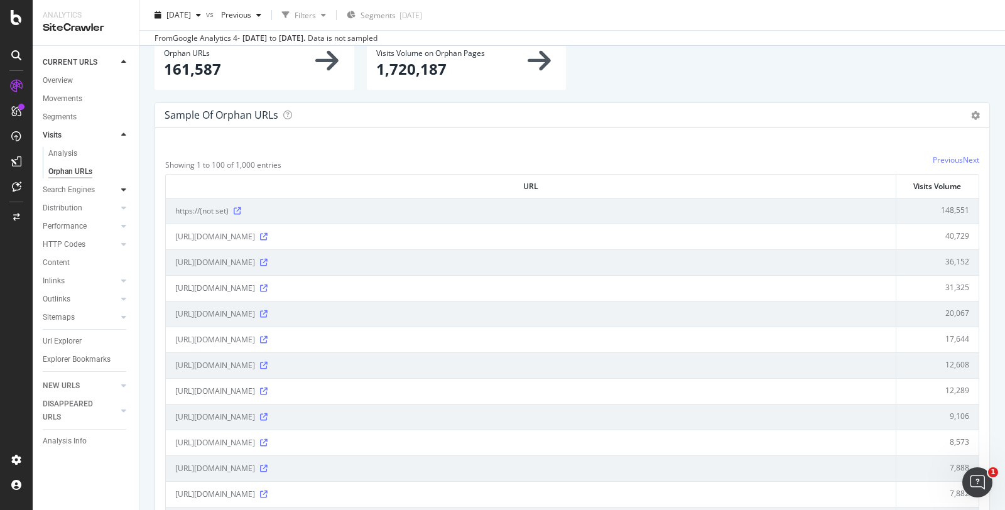
scroll to position [70, 0]
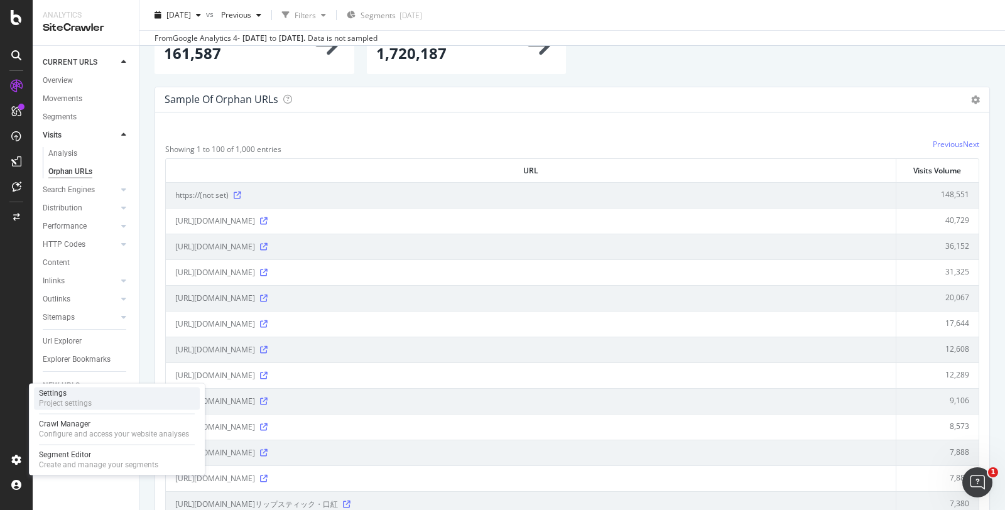
click at [56, 402] on div "Project settings" at bounding box center [65, 403] width 53 height 10
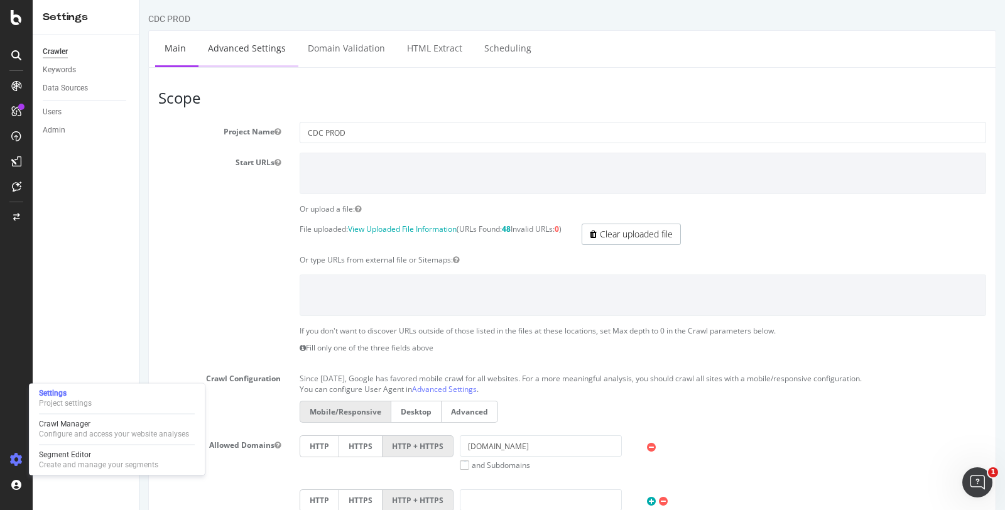
click at [283, 49] on link "Advanced Settings" at bounding box center [246, 48] width 97 height 35
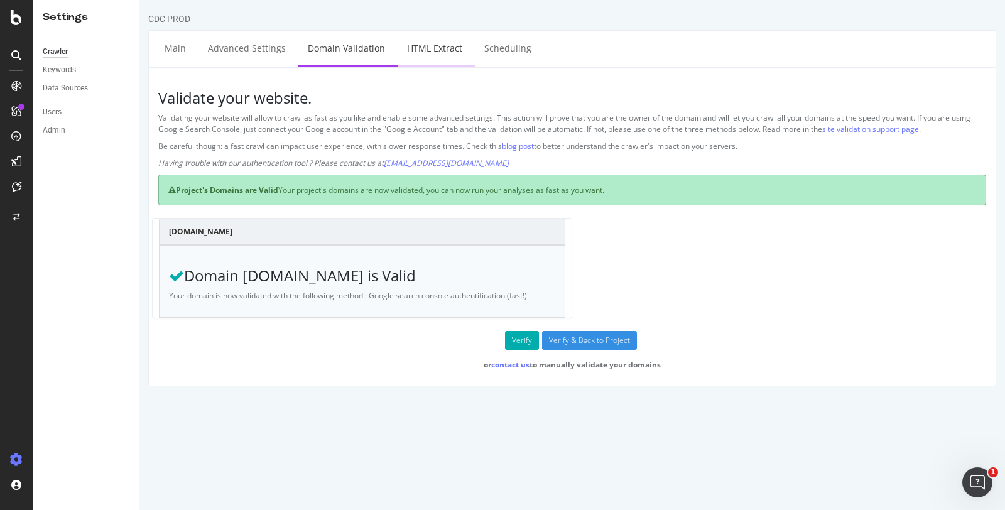
select select "exist"
select select "html.length"
select select "i"
select select "list"
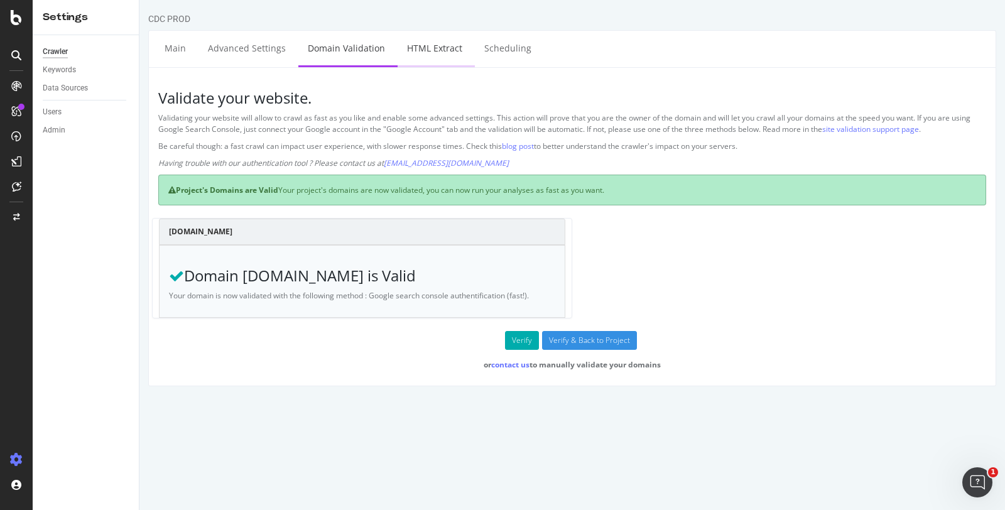
select select "exist"
select select "html.length"
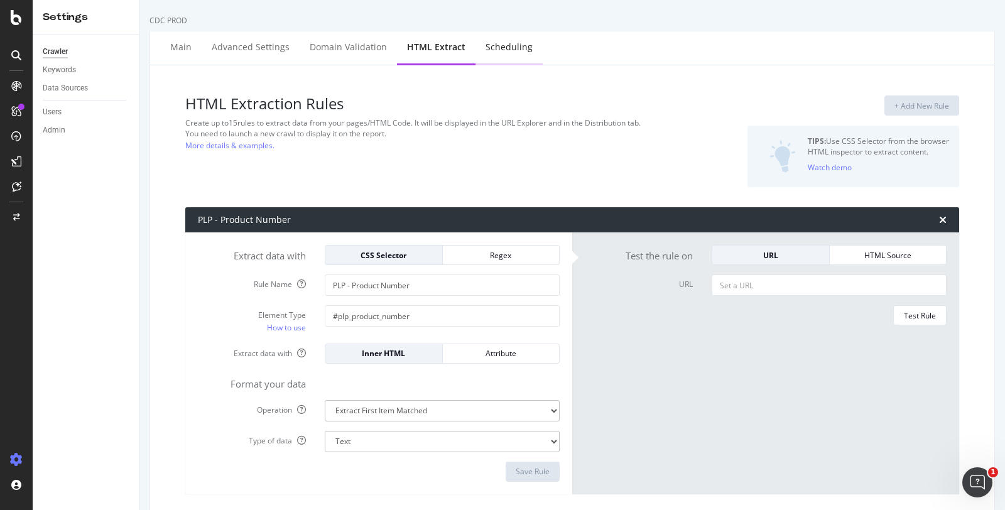
click at [509, 42] on div "Scheduling" at bounding box center [508, 47] width 47 height 13
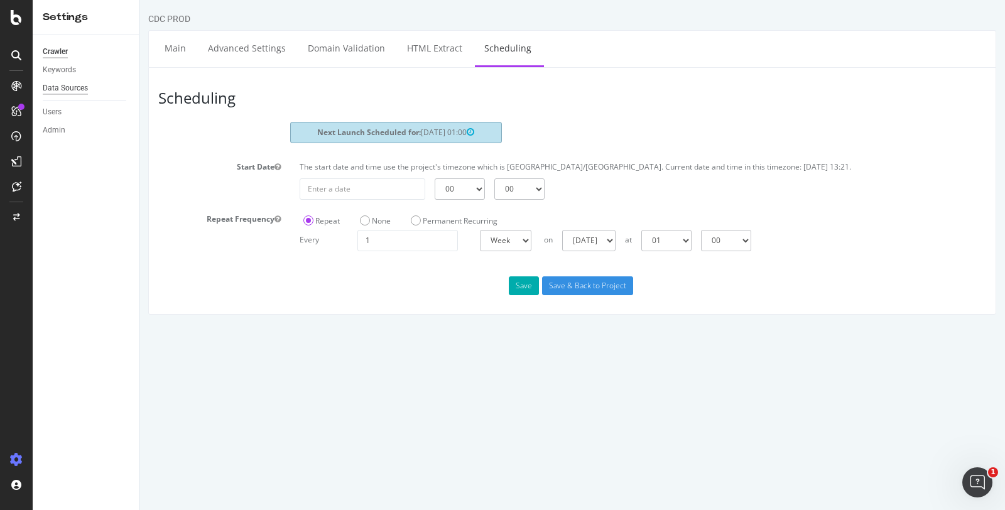
click at [70, 85] on div "Data Sources" at bounding box center [65, 88] width 45 height 13
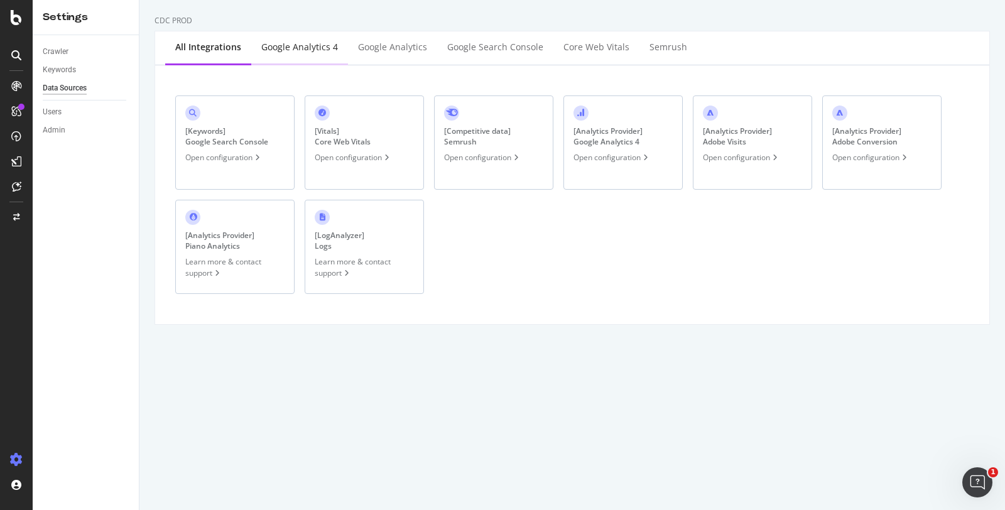
click at [305, 45] on div "Google Analytics 4" at bounding box center [299, 47] width 77 height 13
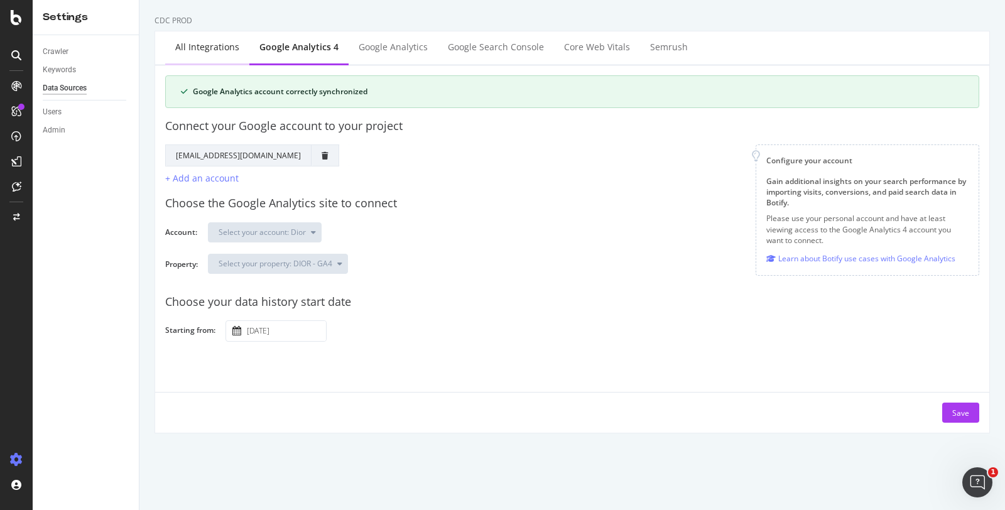
click at [215, 50] on div "All integrations" at bounding box center [207, 47] width 64 height 13
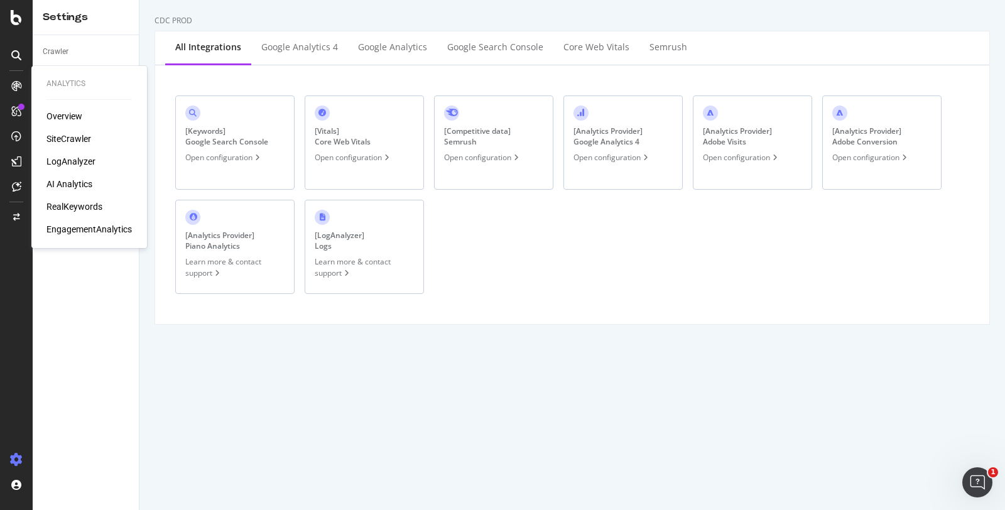
click at [75, 162] on div "LogAnalyzer" at bounding box center [70, 161] width 49 height 13
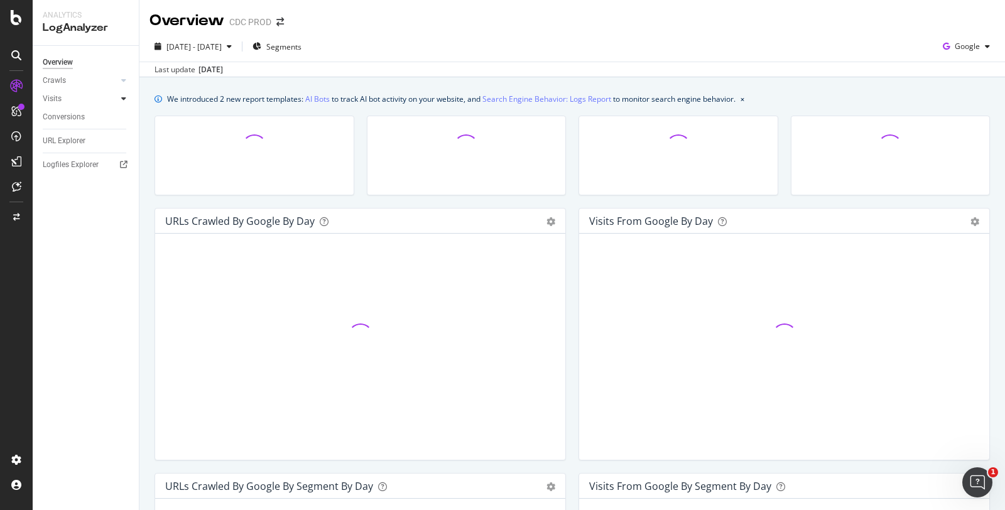
click at [124, 93] on div at bounding box center [123, 98] width 13 height 13
click at [121, 80] on div at bounding box center [123, 80] width 13 height 13
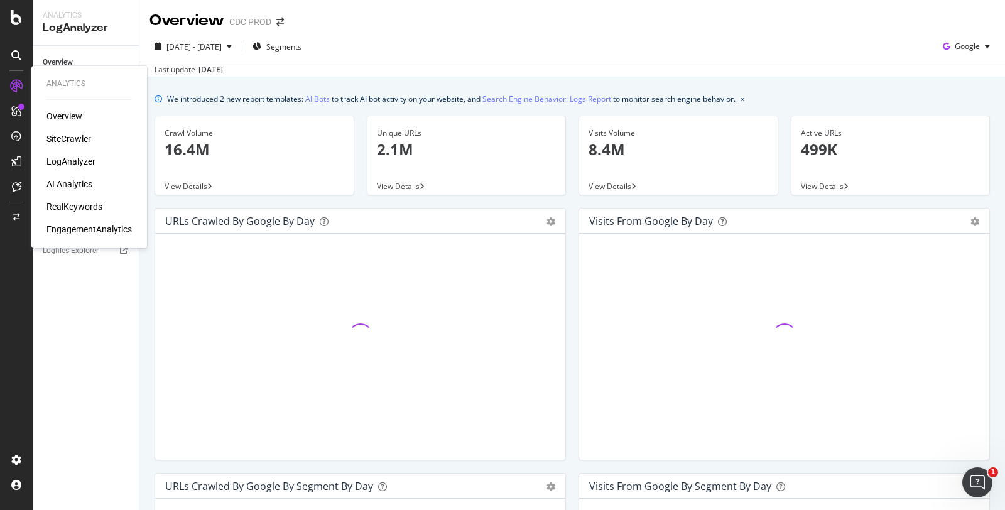
click at [79, 137] on div "SiteCrawler" at bounding box center [68, 139] width 45 height 13
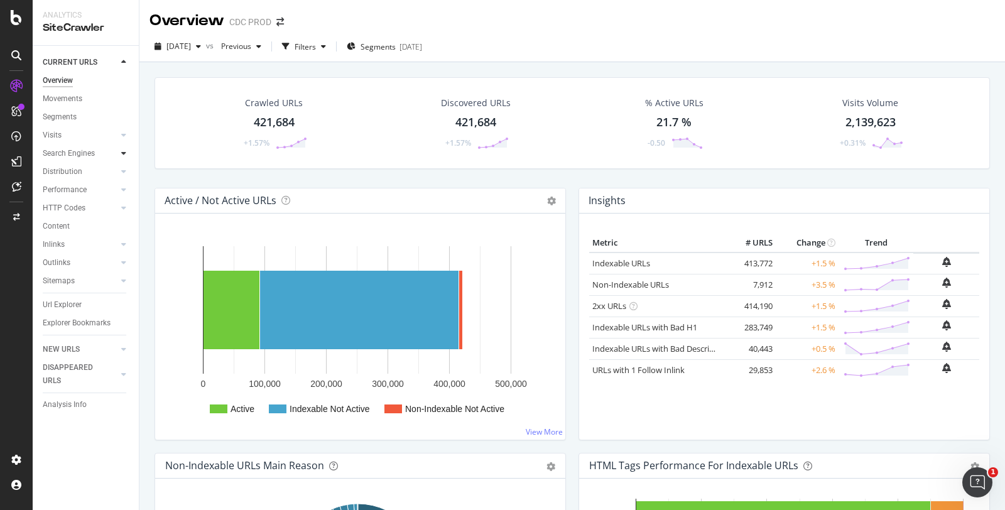
click at [124, 154] on icon at bounding box center [123, 153] width 5 height 8
click at [117, 133] on div at bounding box center [123, 135] width 13 height 13
click at [71, 171] on div "Orphan URLs" at bounding box center [70, 171] width 44 height 13
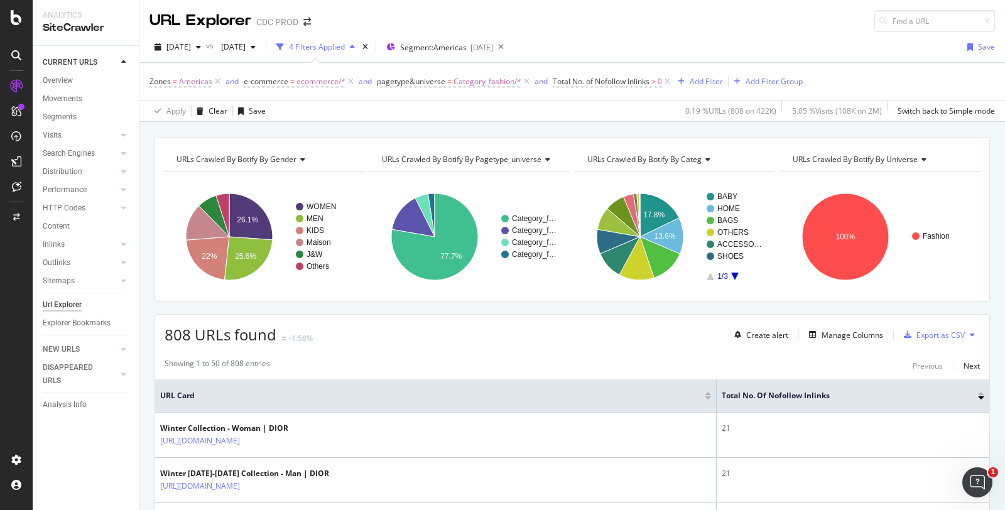
scroll to position [139, 0]
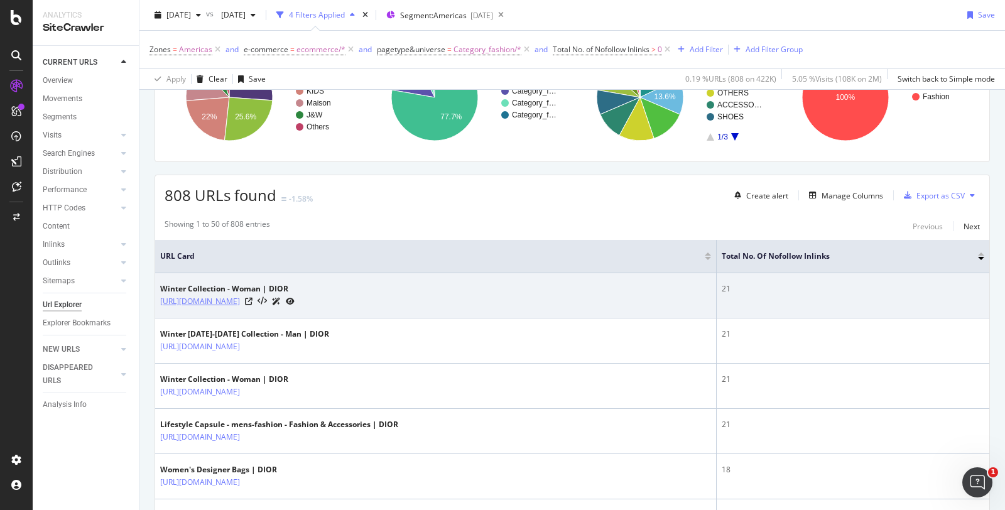
click at [240, 300] on link "[URL][DOMAIN_NAME]" at bounding box center [200, 301] width 80 height 13
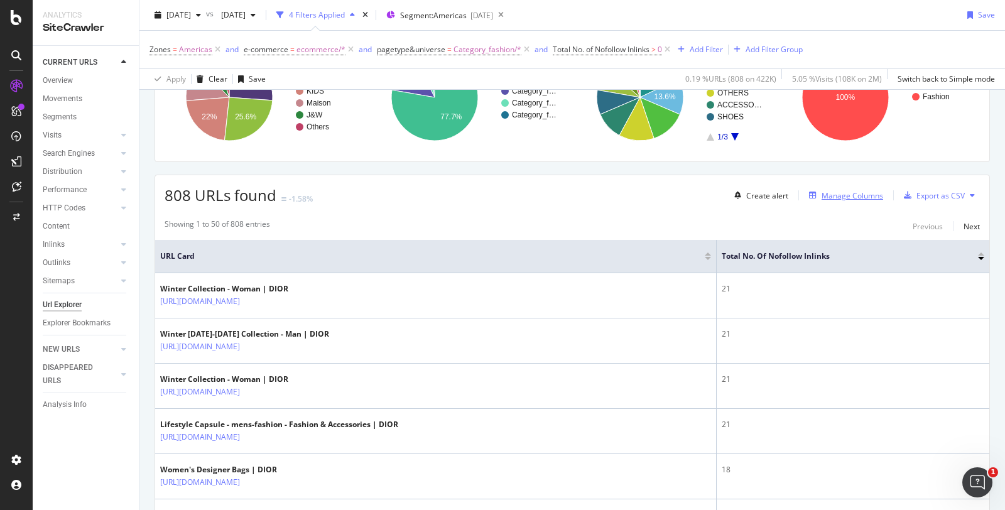
click at [821, 190] on div "Manage Columns" at bounding box center [852, 195] width 62 height 11
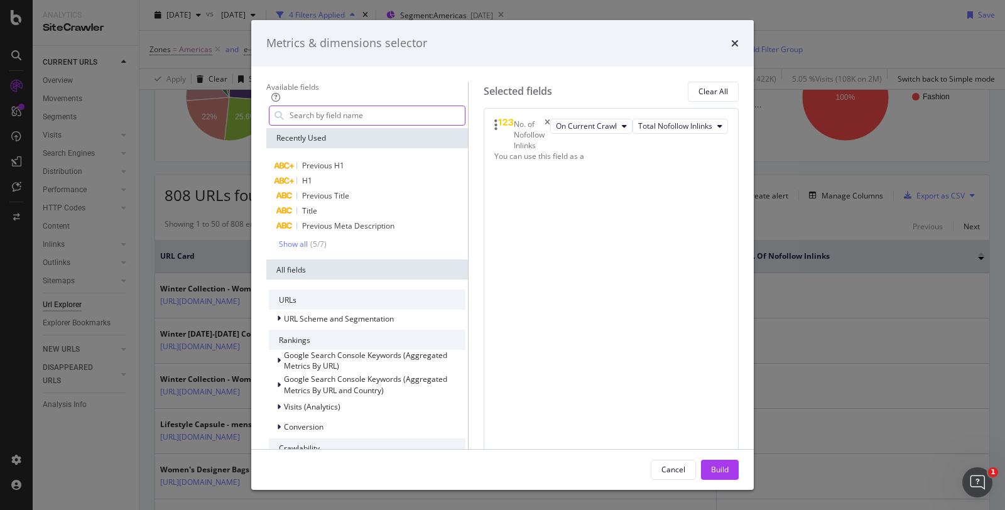
click at [312, 122] on input "modal" at bounding box center [376, 115] width 176 height 19
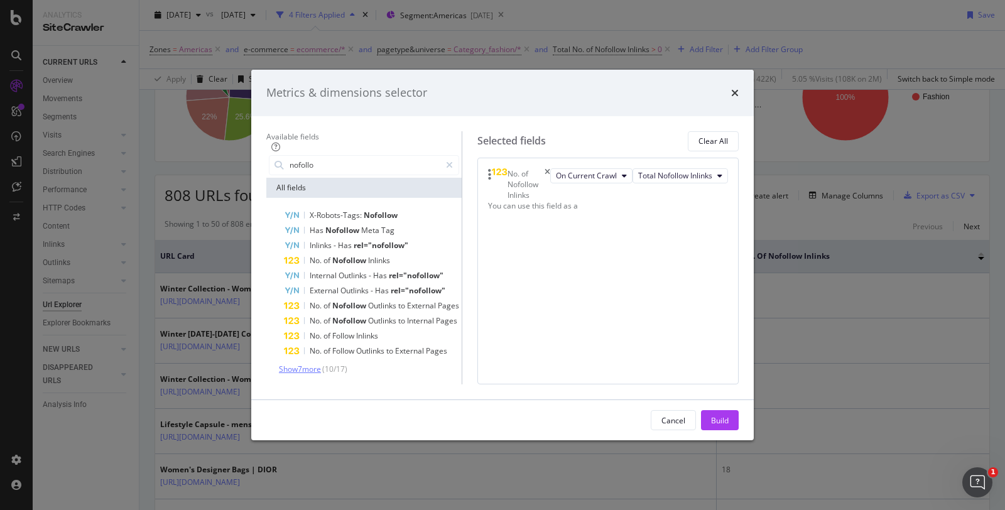
click at [281, 364] on span "Show 7 more" at bounding box center [300, 369] width 42 height 11
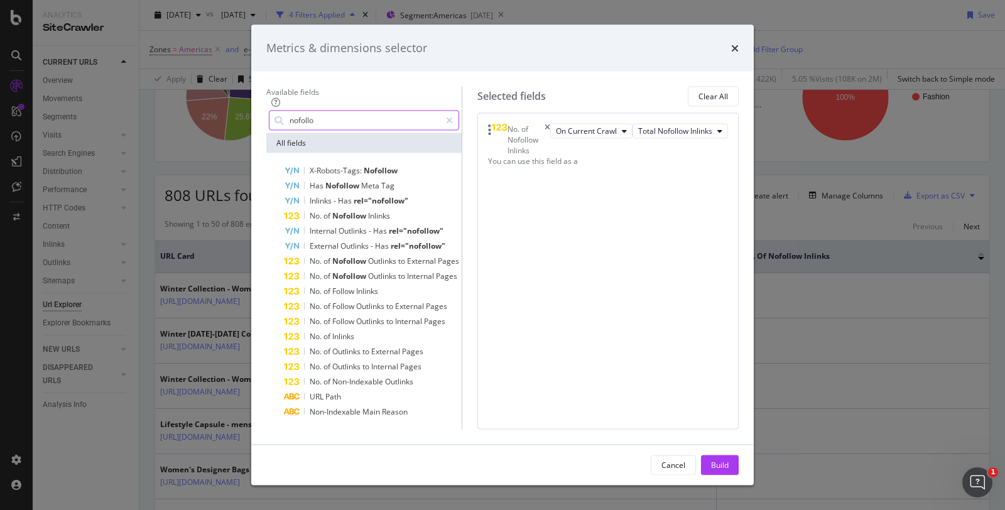
click at [310, 114] on input "nofollo" at bounding box center [364, 120] width 152 height 19
click at [310, 112] on input "nofollo" at bounding box center [364, 120] width 152 height 19
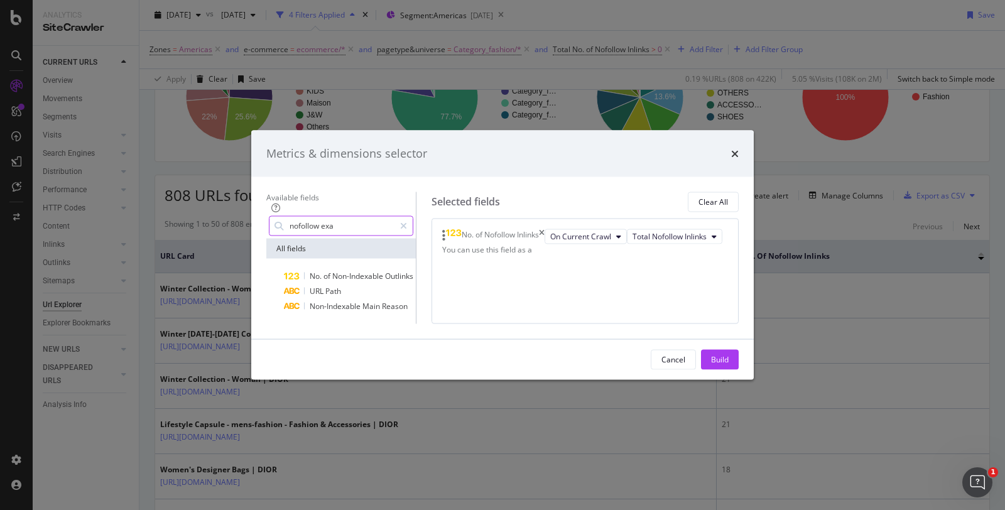
type input "nofollow exa"
click at [739, 148] on icon "times" at bounding box center [735, 153] width 8 height 10
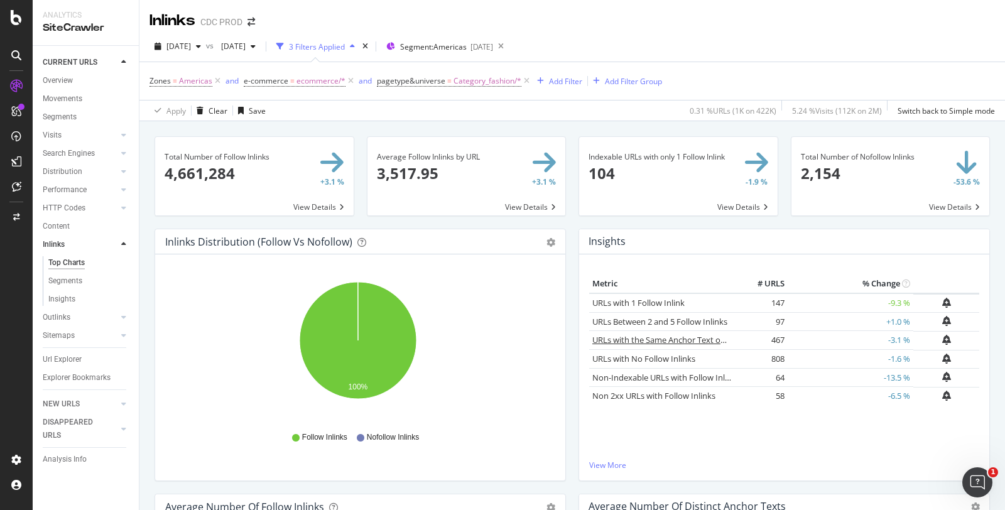
click at [666, 339] on link "URLs with the Same Anchor Text on Inlinks" at bounding box center [672, 339] width 160 height 11
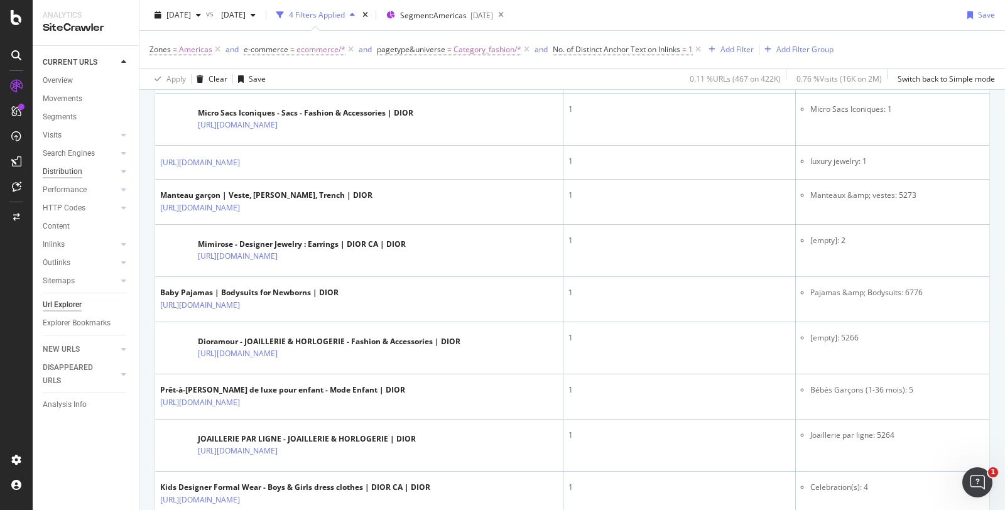
scroll to position [1636, 0]
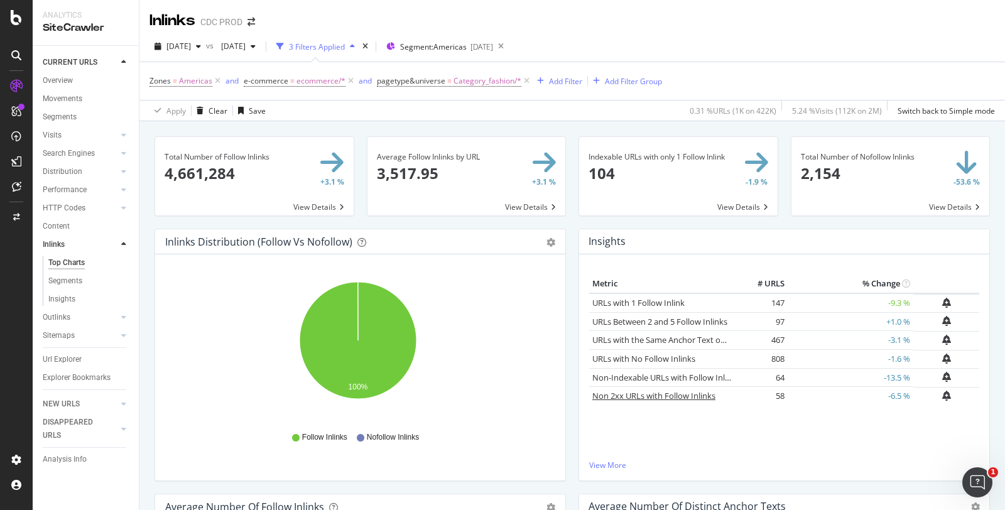
click at [642, 396] on link "Non 2xx URLs with Follow Inlinks" at bounding box center [653, 395] width 123 height 11
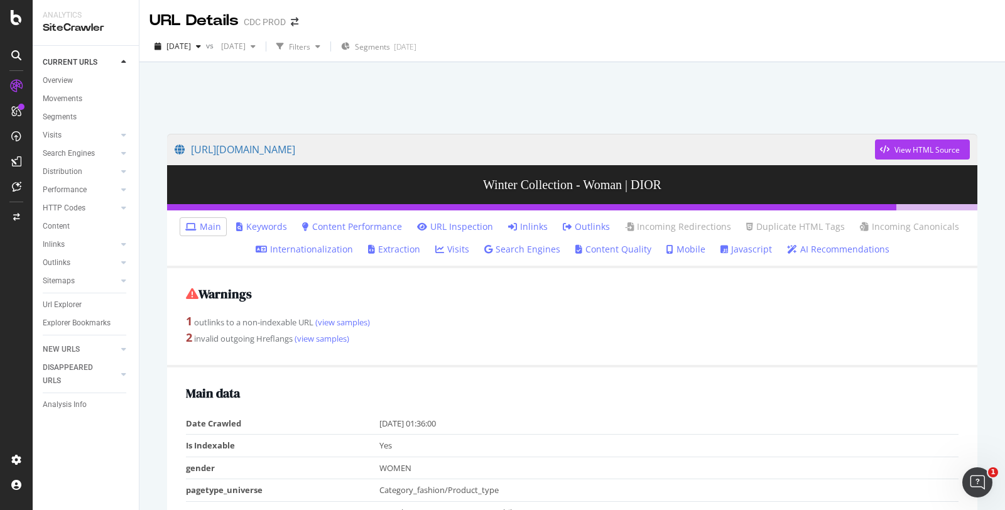
click at [531, 223] on link "Inlinks" at bounding box center [528, 226] width 40 height 13
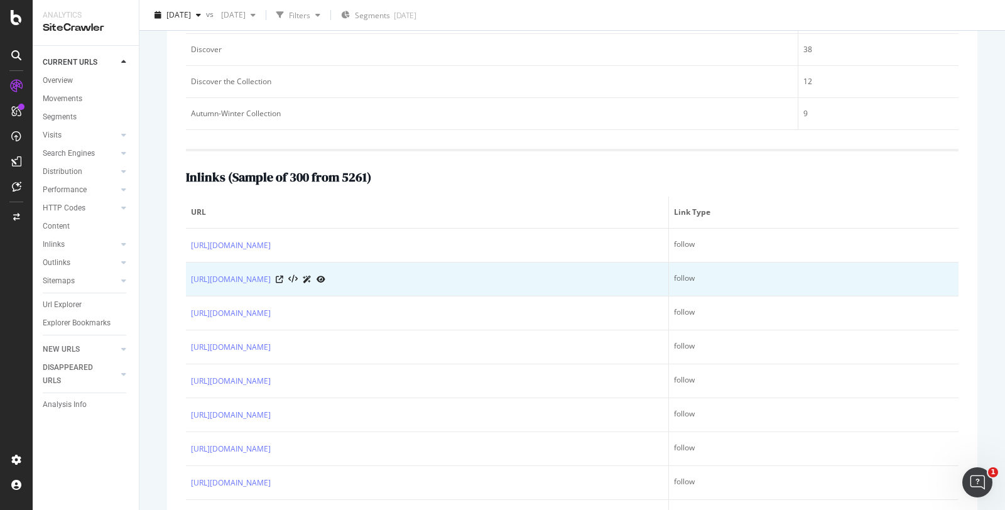
scroll to position [406, 0]
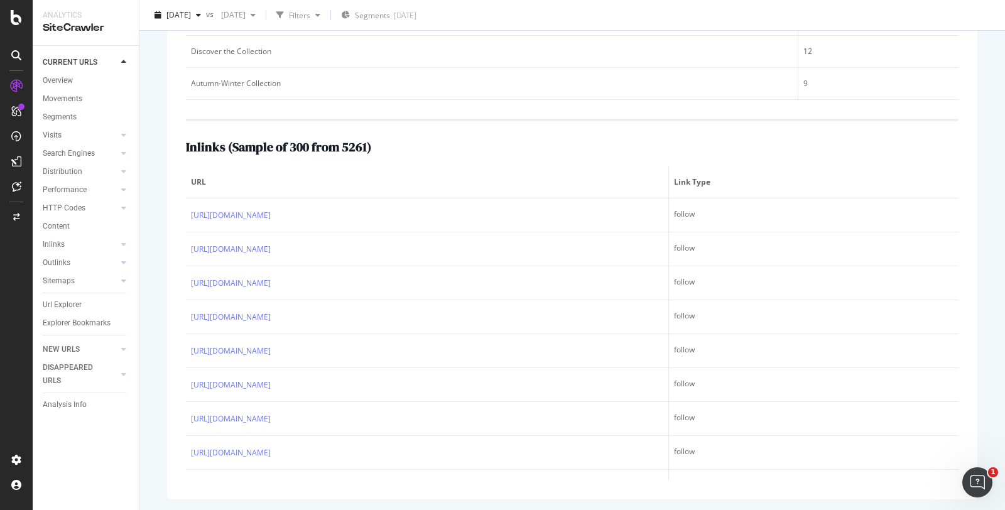
click at [691, 184] on span "Link Type" at bounding box center [812, 181] width 276 height 11
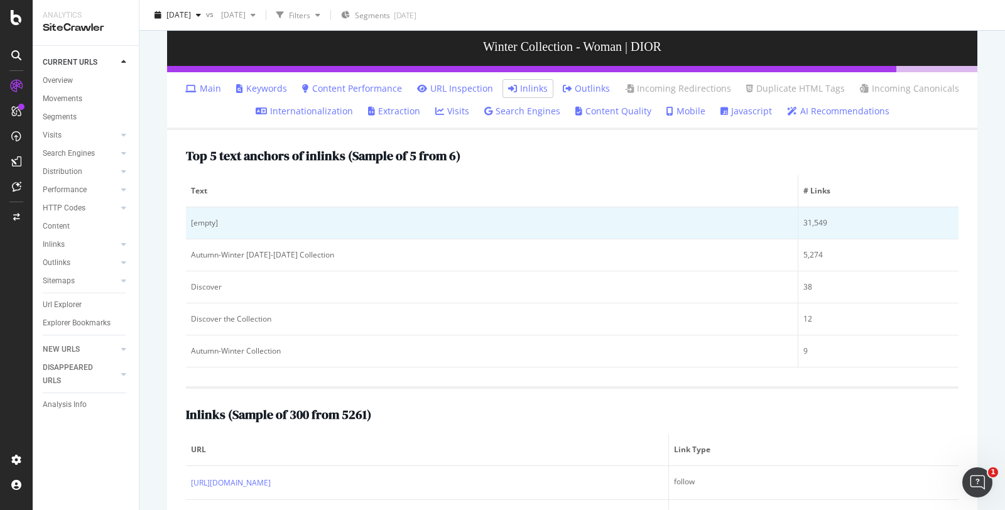
scroll to position [139, 0]
